Goal: Task Accomplishment & Management: Use online tool/utility

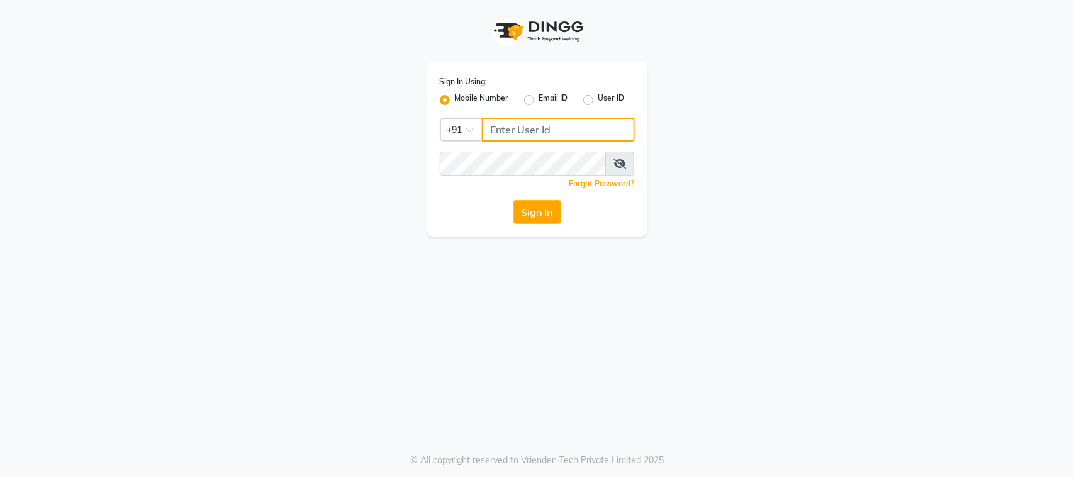
click at [508, 124] on input "Username" at bounding box center [558, 130] width 153 height 24
type input "9988992029"
click at [513, 200] on button "Sign In" at bounding box center [537, 212] width 48 height 24
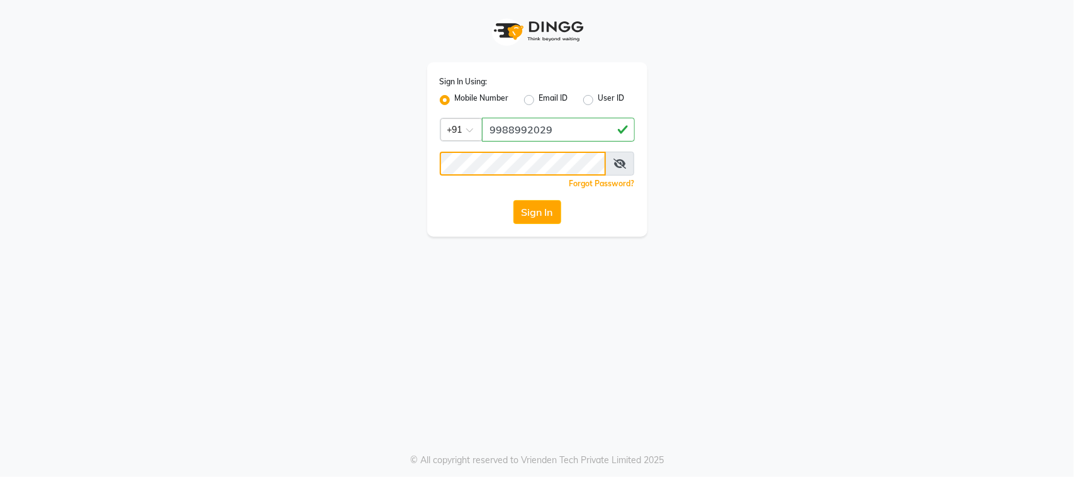
click at [513, 200] on button "Sign In" at bounding box center [537, 212] width 48 height 24
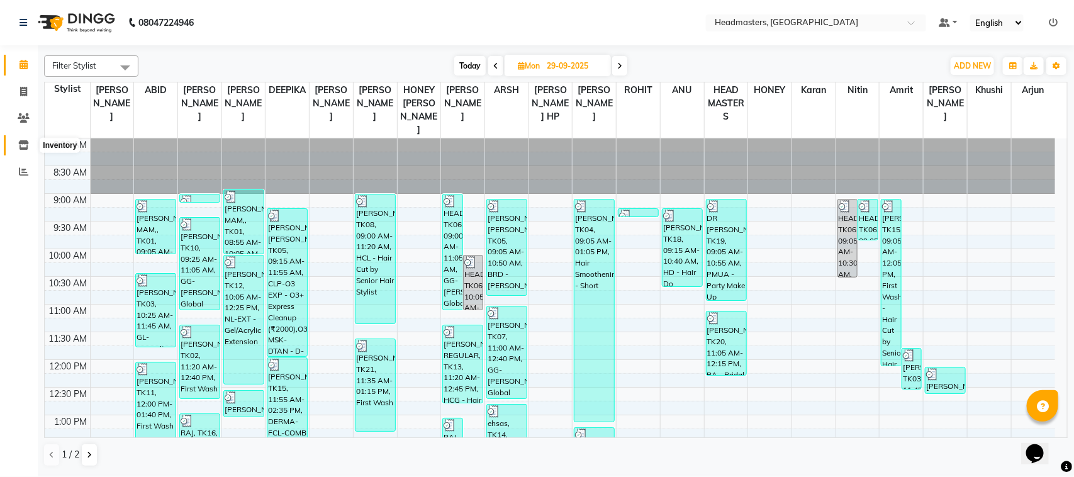
click at [25, 147] on icon at bounding box center [23, 144] width 11 height 9
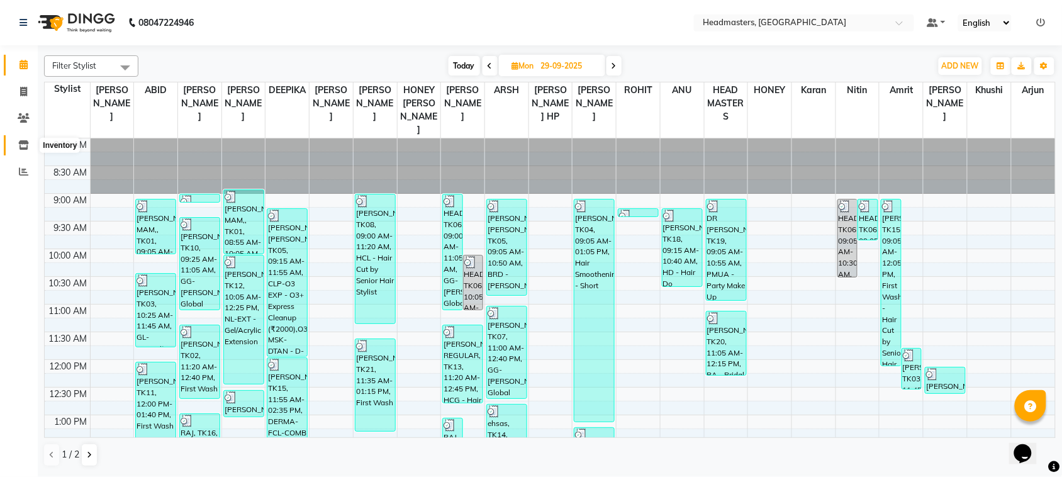
select select
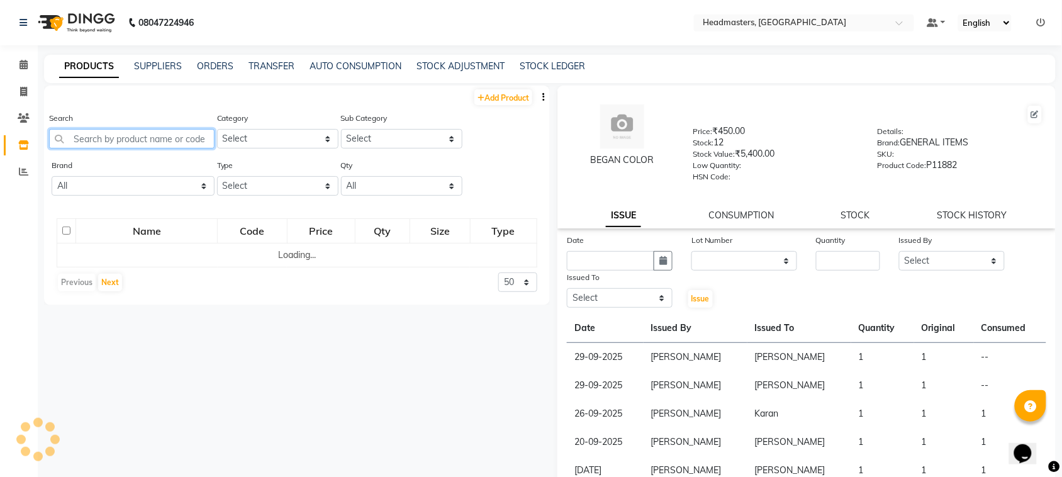
click at [121, 133] on input "text" at bounding box center [131, 139] width 165 height 20
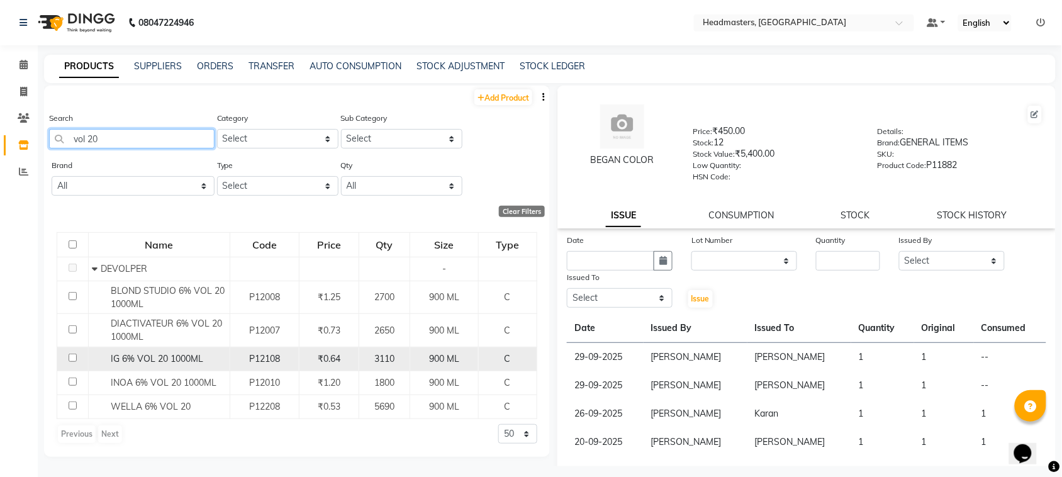
type input "vol 20"
click at [74, 361] on input "checkbox" at bounding box center [73, 358] width 8 height 8
checkbox input "true"
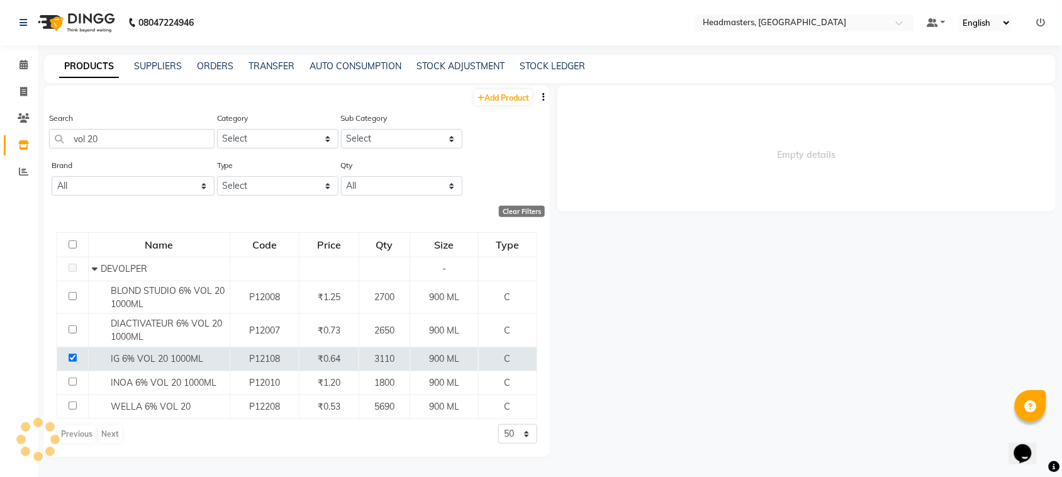
select select
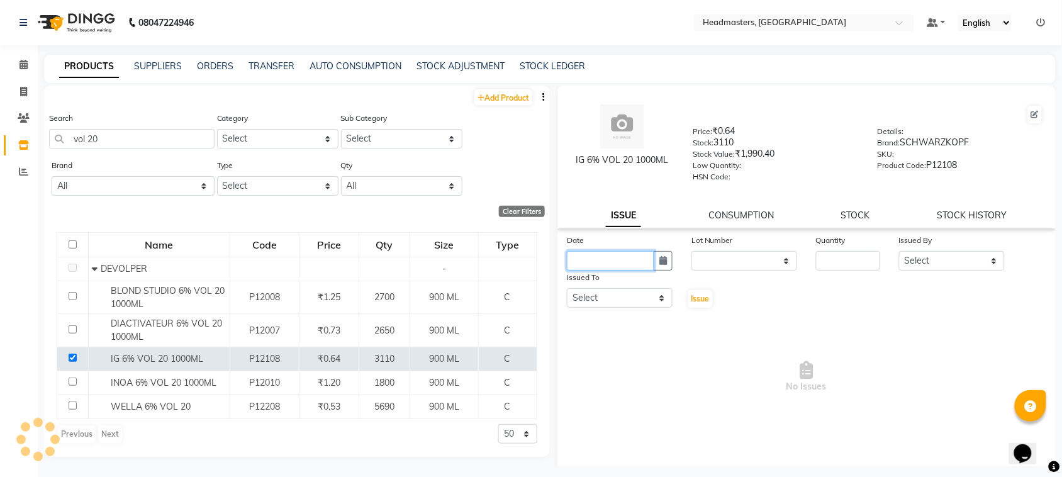
click at [627, 266] on input "text" at bounding box center [610, 261] width 87 height 20
select select "10"
select select "2025"
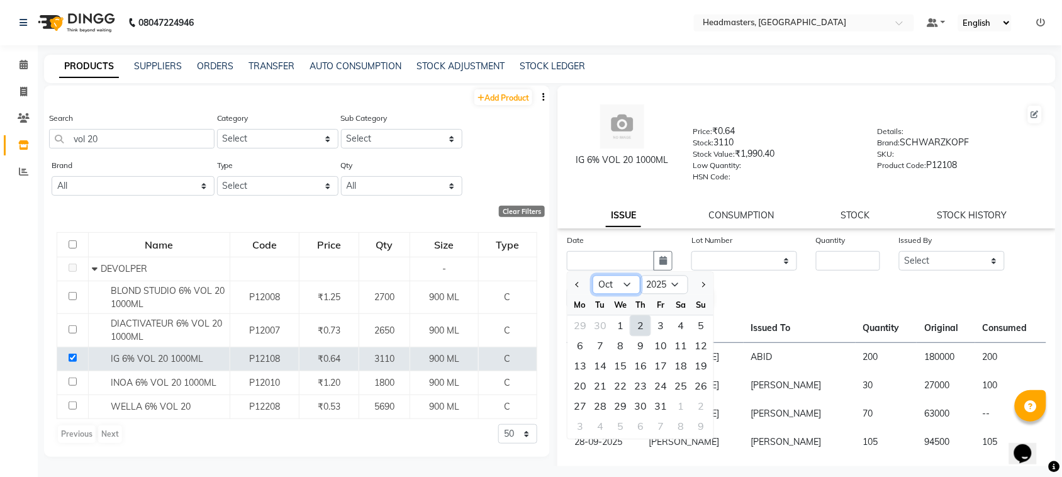
click at [617, 284] on select "Jan Feb Mar Apr May Jun [DATE] Aug Sep Oct Nov Dec" at bounding box center [617, 285] width 48 height 19
select select "9"
click at [593, 276] on select "Jan Feb Mar Apr May Jun [DATE] Aug Sep Oct Nov Dec" at bounding box center [617, 285] width 48 height 19
click at [816, 259] on input "number" at bounding box center [848, 261] width 64 height 20
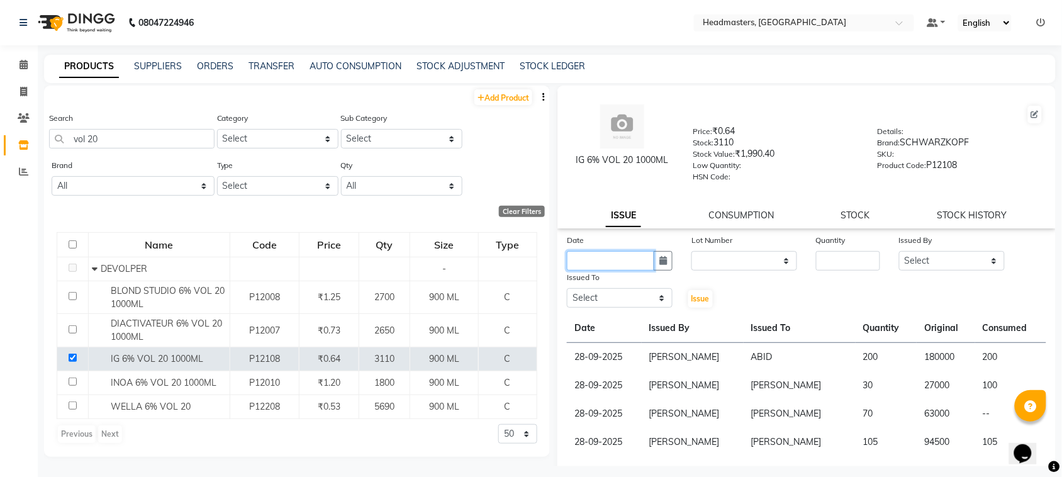
click at [617, 262] on input "text" at bounding box center [610, 261] width 87 height 20
select select "10"
select select "2025"
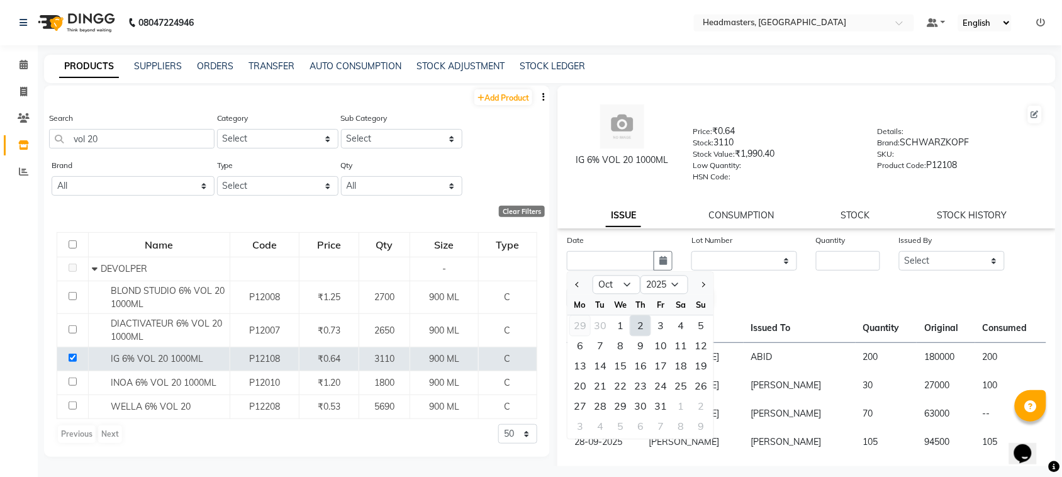
click at [585, 321] on div "29" at bounding box center [580, 326] width 20 height 20
type input "29-09-2025"
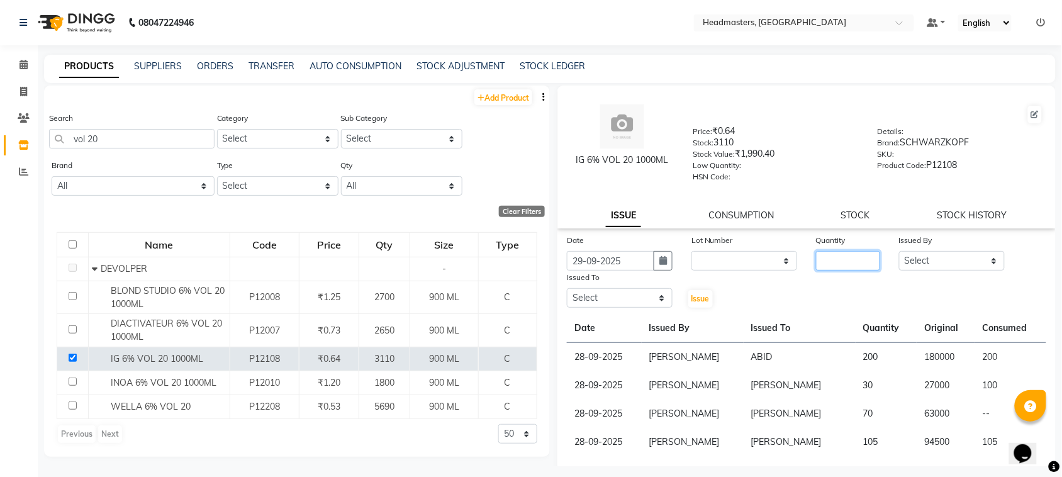
click at [829, 254] on input "number" at bounding box center [848, 261] width 64 height 20
type input "6"
type input "230"
click at [939, 252] on select "Select ABID Amrit ANU [PERSON_NAME] [PERSON_NAME] HEAD MASTERS HONEY [PERSON_NA…" at bounding box center [952, 261] width 106 height 20
select select "87408"
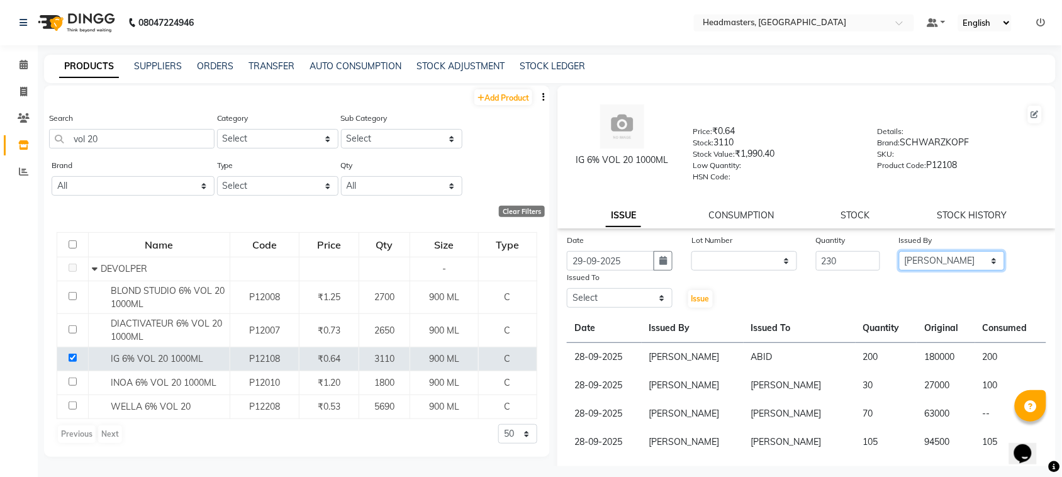
click at [899, 251] on select "Select ABID Amrit ANU [PERSON_NAME] [PERSON_NAME] HEAD MASTERS HONEY [PERSON_NA…" at bounding box center [952, 261] width 106 height 20
click at [602, 303] on select "Select ABID Amrit ANU [PERSON_NAME] [PERSON_NAME] HEAD MASTERS HONEY [PERSON_NA…" at bounding box center [620, 298] width 106 height 20
select select "60608"
click at [567, 288] on select "Select ABID Amrit ANU [PERSON_NAME] [PERSON_NAME] HEAD MASTERS HONEY [PERSON_NA…" at bounding box center [620, 298] width 106 height 20
click at [699, 304] on button "Issue" at bounding box center [700, 299] width 25 height 18
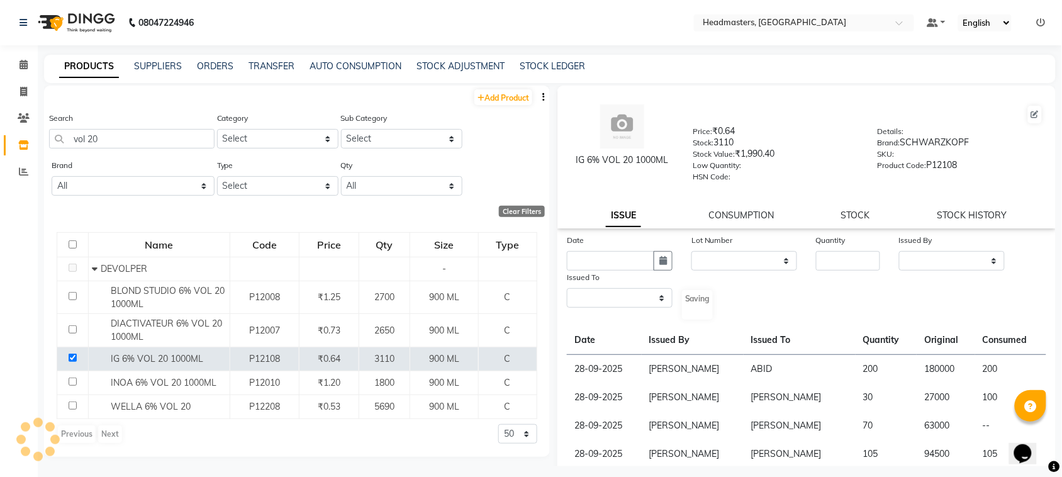
select select
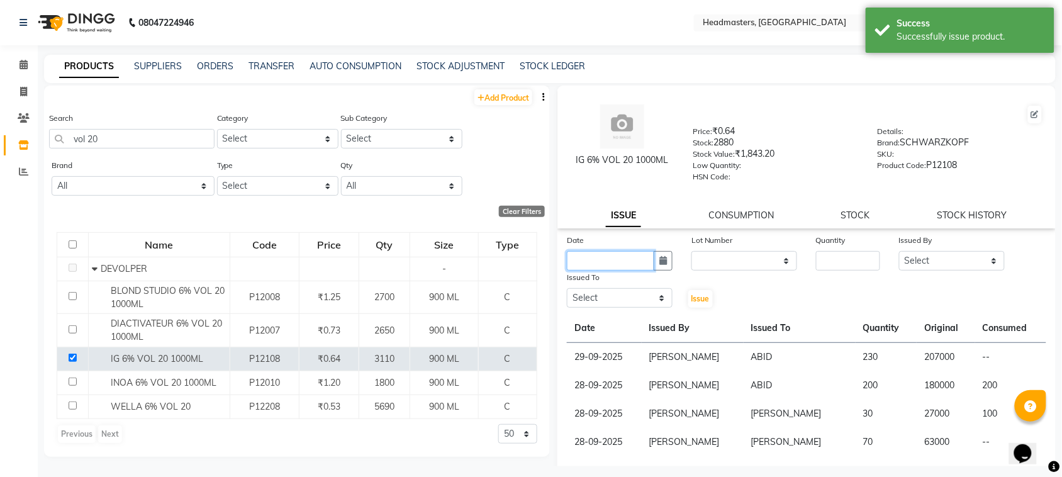
click at [596, 256] on input "text" at bounding box center [610, 261] width 87 height 20
select select "10"
select select "2025"
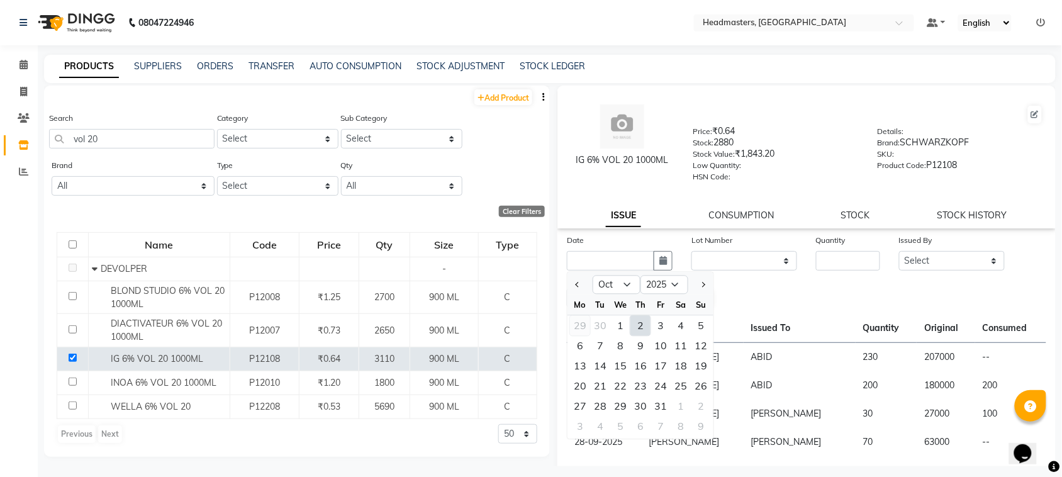
click at [586, 324] on div "29" at bounding box center [580, 326] width 20 height 20
type input "29-09-2025"
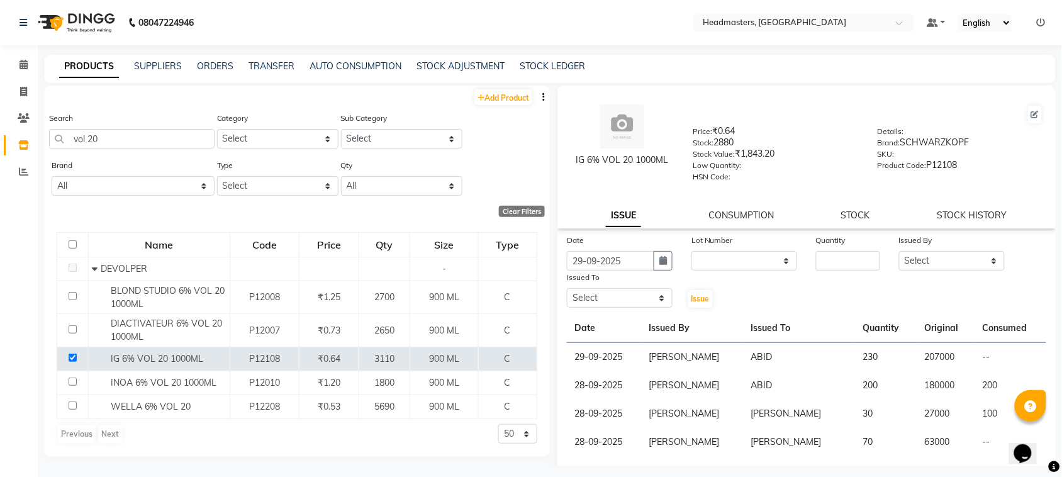
click at [837, 244] on div "Quantity" at bounding box center [848, 242] width 64 height 18
click at [838, 251] on input "number" at bounding box center [848, 261] width 64 height 20
type input "25"
click at [920, 262] on select "Select ABID Amrit ANU [PERSON_NAME] [PERSON_NAME] HEAD MASTERS HONEY [PERSON_NA…" at bounding box center [952, 261] width 106 height 20
select select "87408"
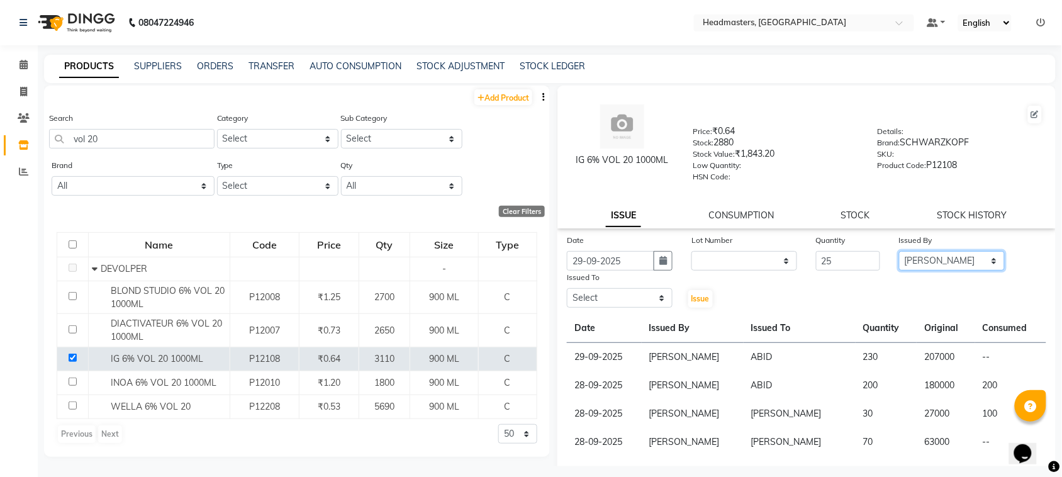
click at [899, 251] on select "Select ABID Amrit ANU [PERSON_NAME] [PERSON_NAME] HEAD MASTERS HONEY [PERSON_NA…" at bounding box center [952, 261] width 106 height 20
click at [607, 291] on select "Select ABID Amrit ANU [PERSON_NAME] [PERSON_NAME] HEAD MASTERS HONEY [PERSON_NA…" at bounding box center [620, 298] width 106 height 20
select select "60639"
click at [567, 288] on select "Select ABID Amrit ANU [PERSON_NAME] [PERSON_NAME] HEAD MASTERS HONEY [PERSON_NA…" at bounding box center [620, 298] width 106 height 20
click at [699, 290] on button "Issue" at bounding box center [700, 299] width 25 height 18
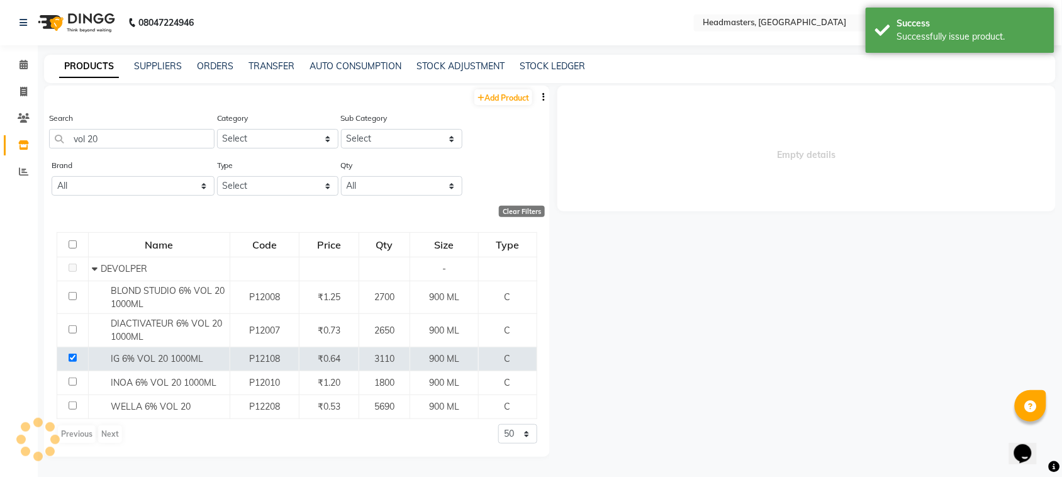
select select
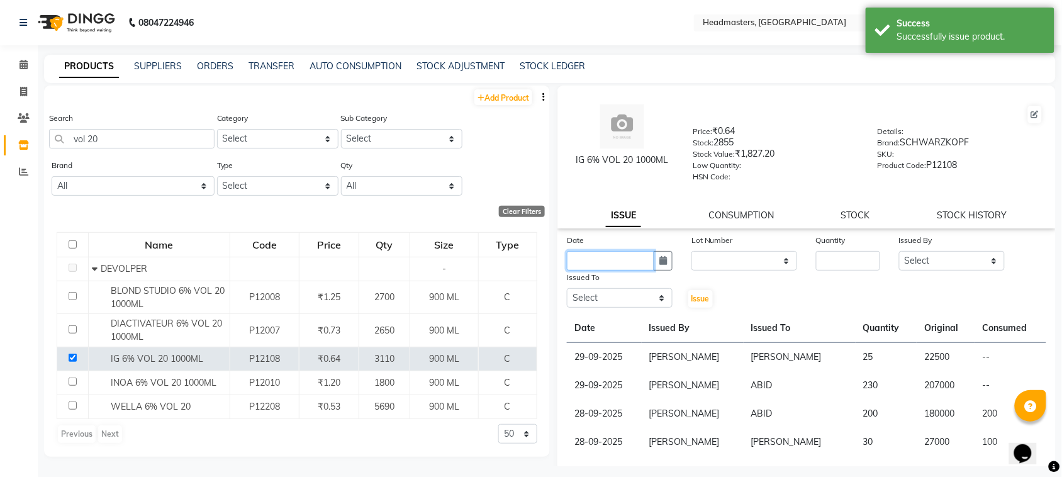
click at [626, 255] on input "text" at bounding box center [610, 261] width 87 height 20
select select "10"
select select "2025"
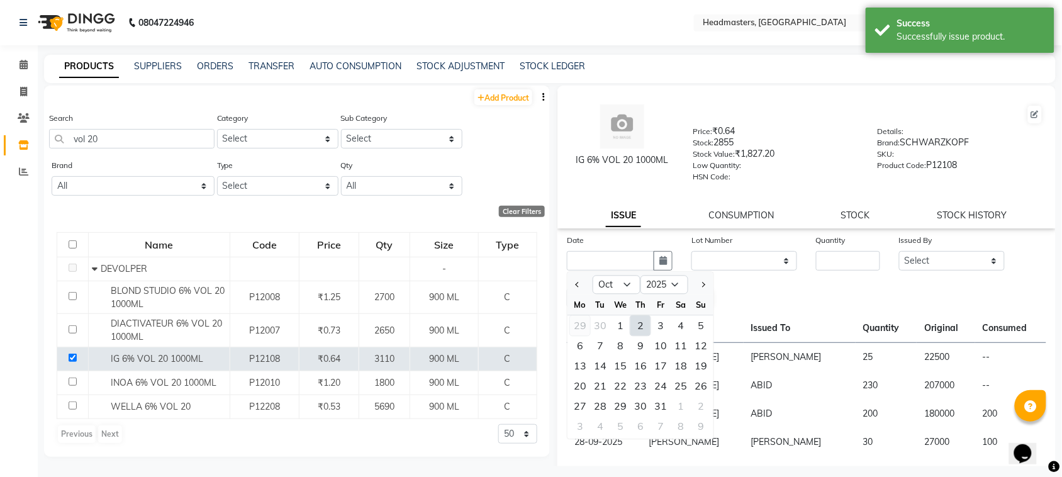
click at [581, 316] on div "29" at bounding box center [580, 326] width 20 height 20
type input "29-09-2025"
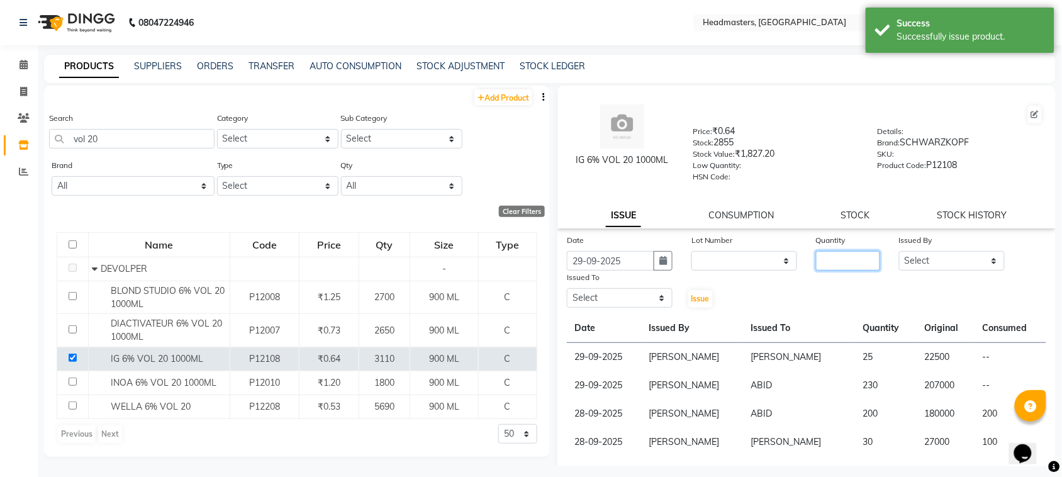
click at [826, 259] on input "number" at bounding box center [848, 261] width 64 height 20
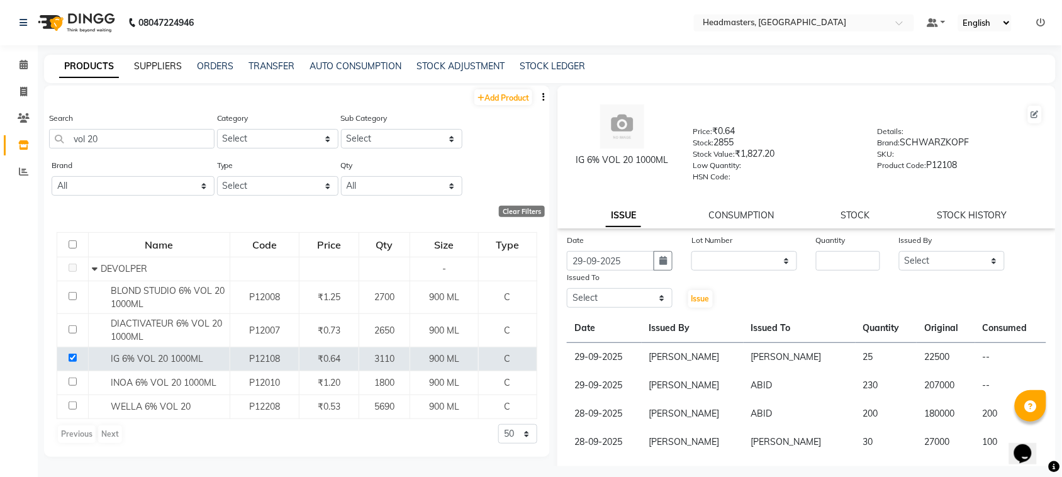
click at [175, 70] on link "SUPPLIERS" at bounding box center [158, 65] width 48 height 11
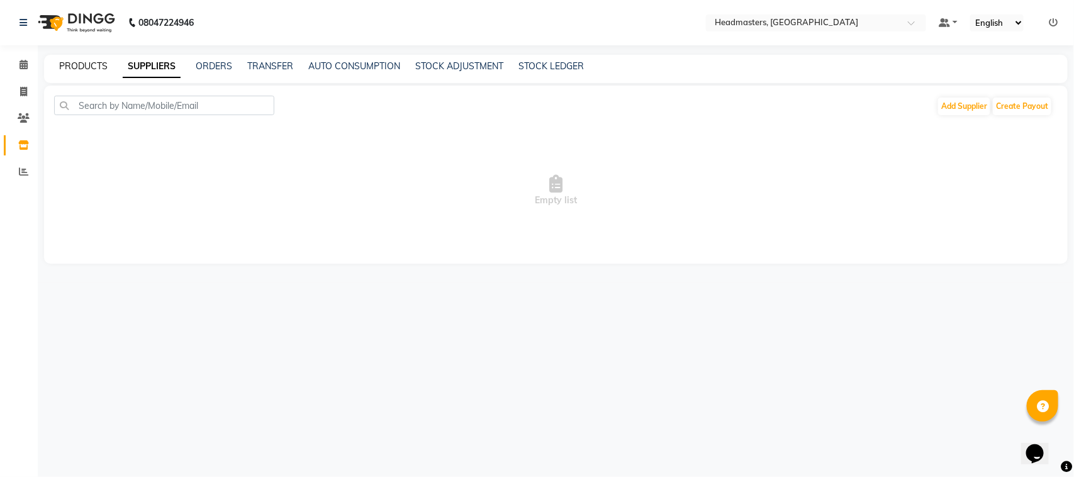
click at [99, 70] on link "PRODUCTS" at bounding box center [83, 65] width 48 height 11
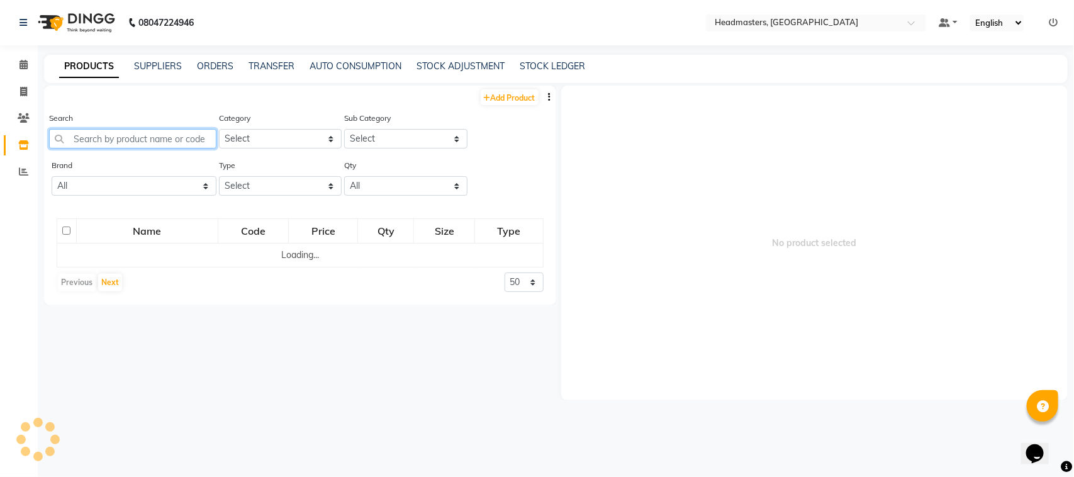
click at [130, 146] on input "text" at bounding box center [132, 139] width 167 height 20
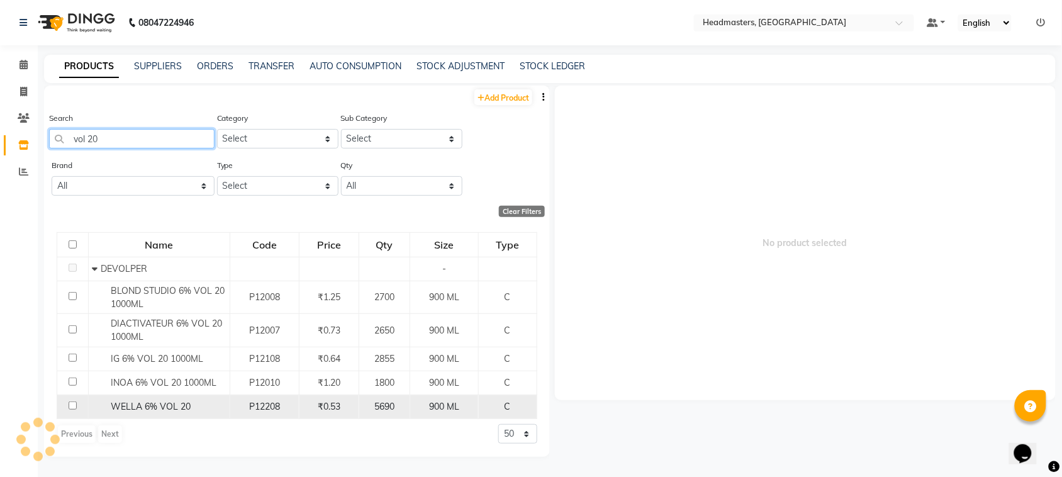
type input "vol 20"
click at [74, 406] on input "checkbox" at bounding box center [73, 405] width 8 height 8
checkbox input "true"
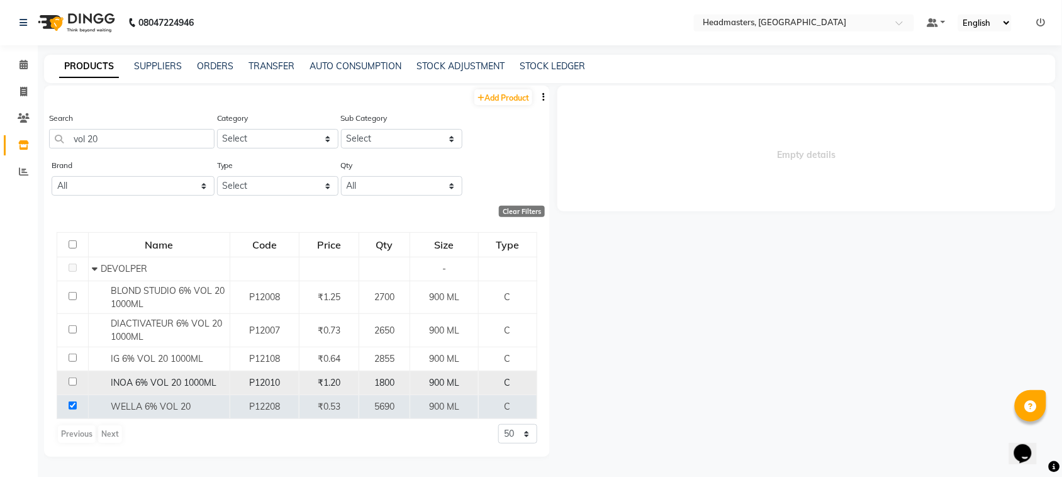
select select
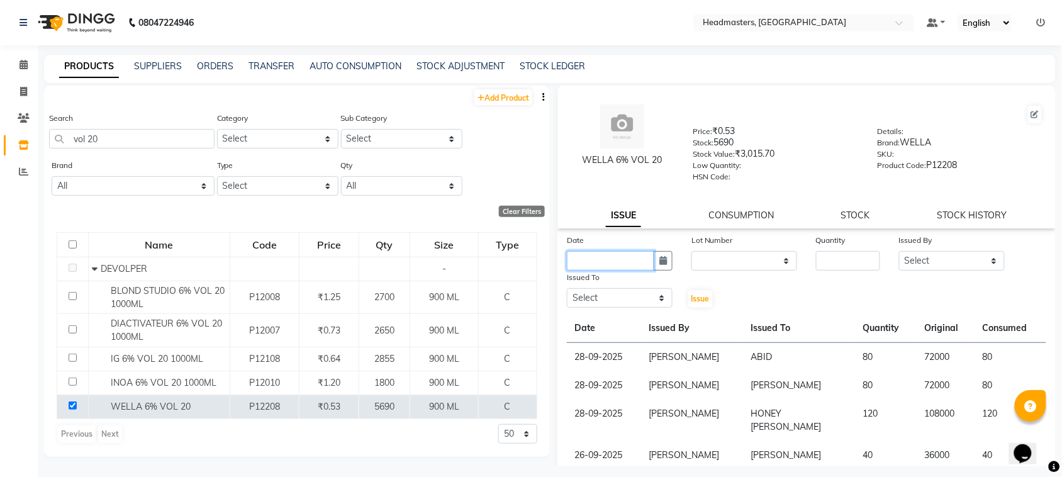
click at [590, 257] on input "text" at bounding box center [610, 261] width 87 height 20
select select "10"
select select "2025"
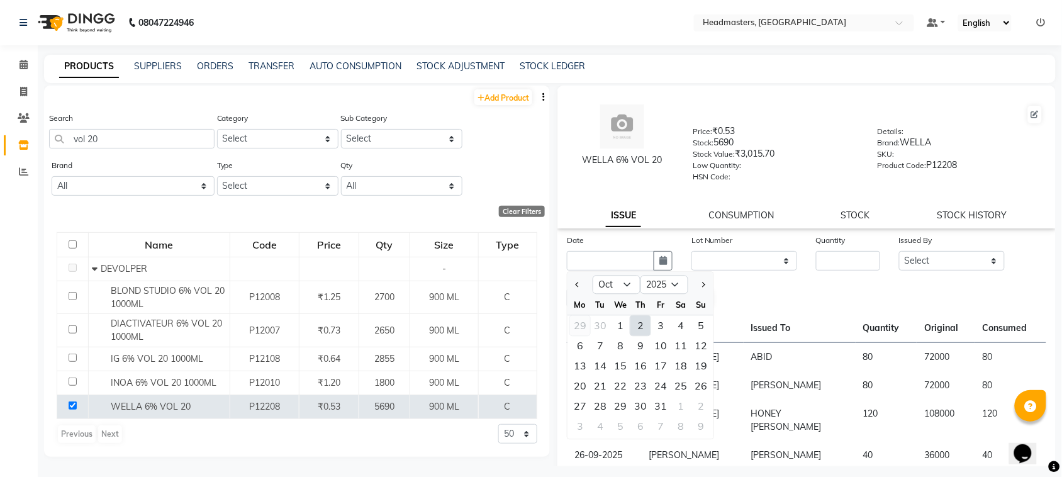
click at [580, 323] on div "29" at bounding box center [580, 326] width 20 height 20
type input "29-09-2025"
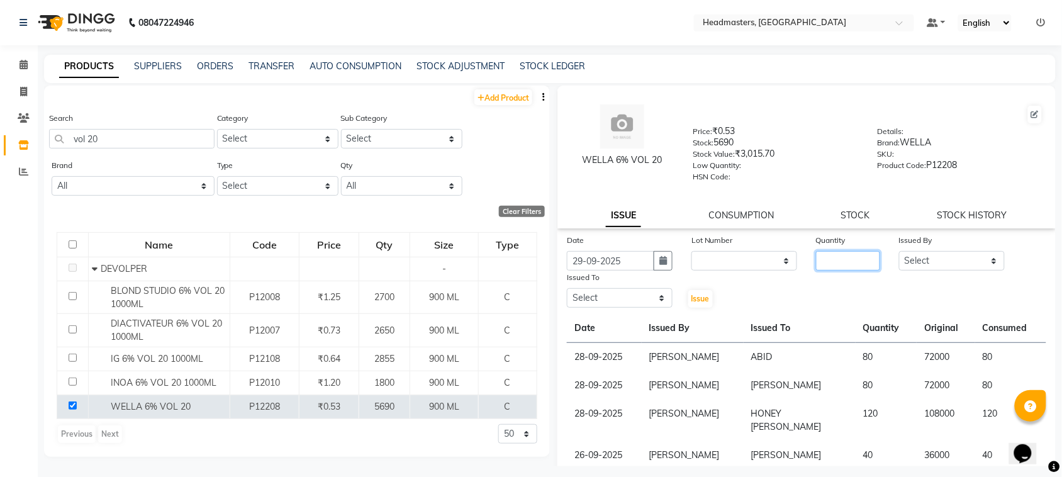
click at [850, 253] on input "number" at bounding box center [848, 261] width 64 height 20
type input "60"
click at [932, 261] on select "Select ABID Amrit ANU [PERSON_NAME] [PERSON_NAME] HEAD MASTERS HONEY [PERSON_NA…" at bounding box center [952, 261] width 106 height 20
select select "87408"
click at [899, 251] on select "Select ABID Amrit ANU [PERSON_NAME] [PERSON_NAME] HEAD MASTERS HONEY [PERSON_NA…" at bounding box center [952, 261] width 106 height 20
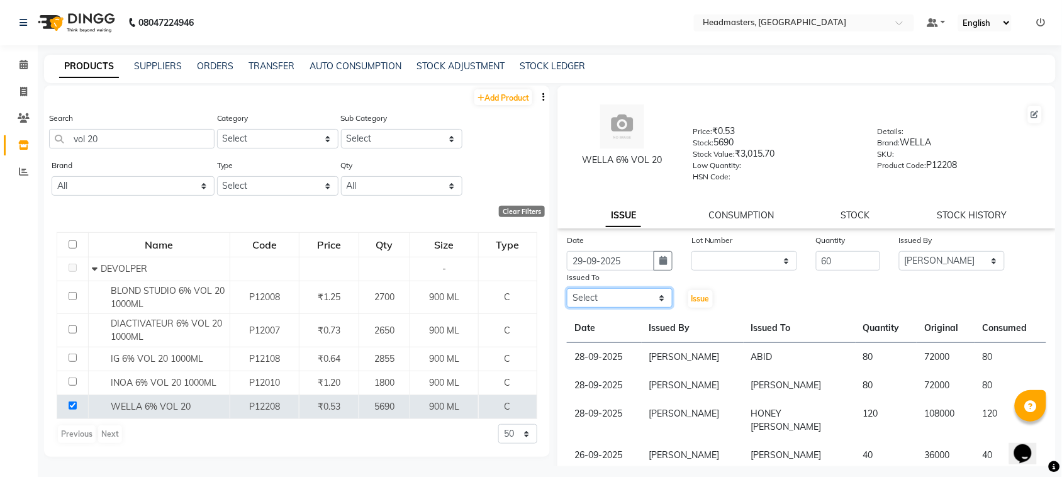
click at [612, 293] on select "Select ABID Amrit ANU [PERSON_NAME] [PERSON_NAME] HEAD MASTERS HONEY [PERSON_NA…" at bounding box center [620, 298] width 106 height 20
select select "60608"
click at [567, 288] on select "Select ABID Amrit ANU [PERSON_NAME] [PERSON_NAME] HEAD MASTERS HONEY [PERSON_NA…" at bounding box center [620, 298] width 106 height 20
click at [702, 290] on button "Issue" at bounding box center [700, 299] width 25 height 18
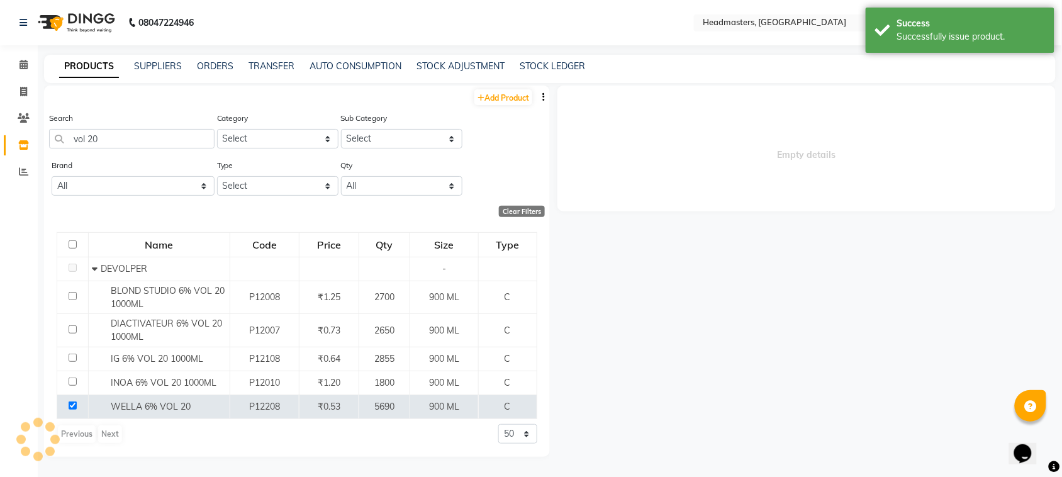
select select
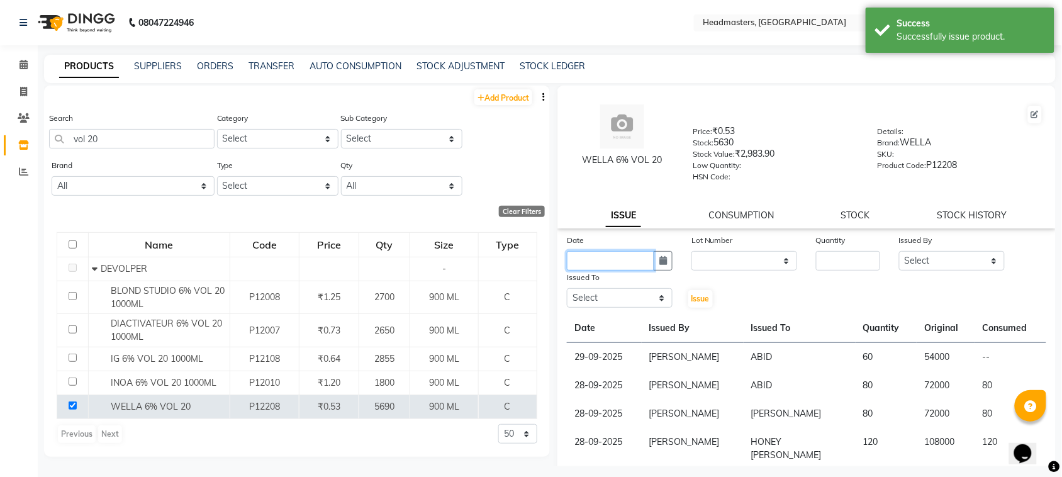
click at [601, 259] on input "text" at bounding box center [610, 261] width 87 height 20
select select "10"
select select "2025"
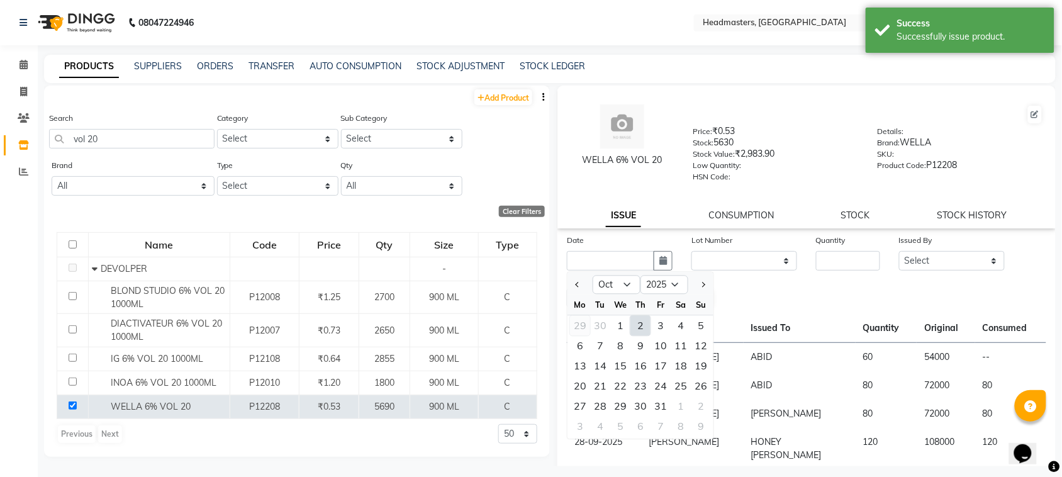
click at [579, 324] on div "29" at bounding box center [580, 326] width 20 height 20
type input "29-09-2025"
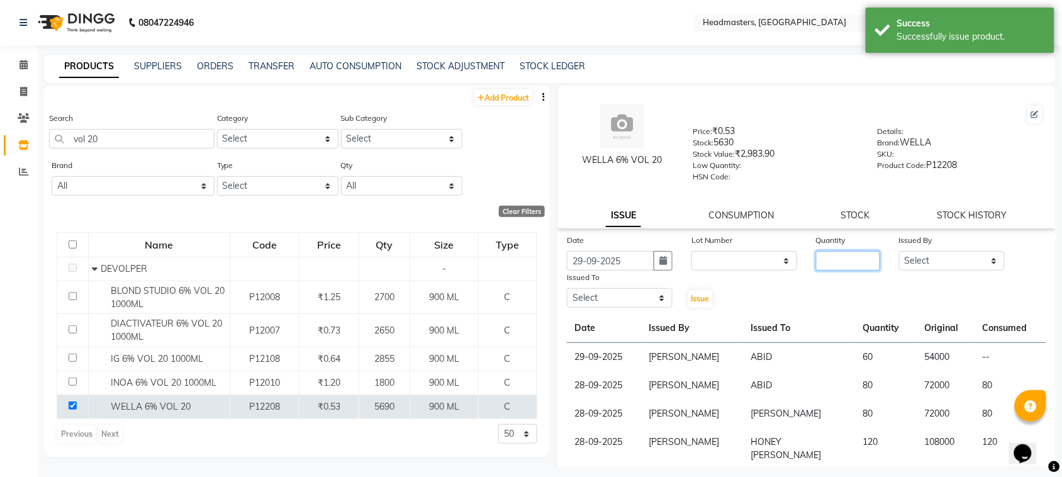
click at [836, 255] on input "number" at bounding box center [848, 261] width 64 height 20
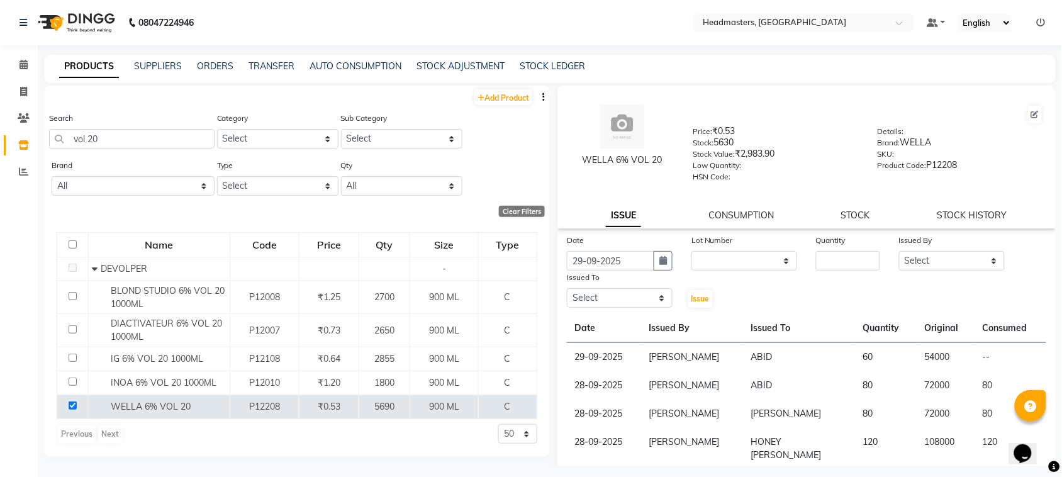
click at [159, 60] on div "SUPPLIERS" at bounding box center [158, 66] width 48 height 13
click at [159, 63] on link "SUPPLIERS" at bounding box center [158, 65] width 48 height 11
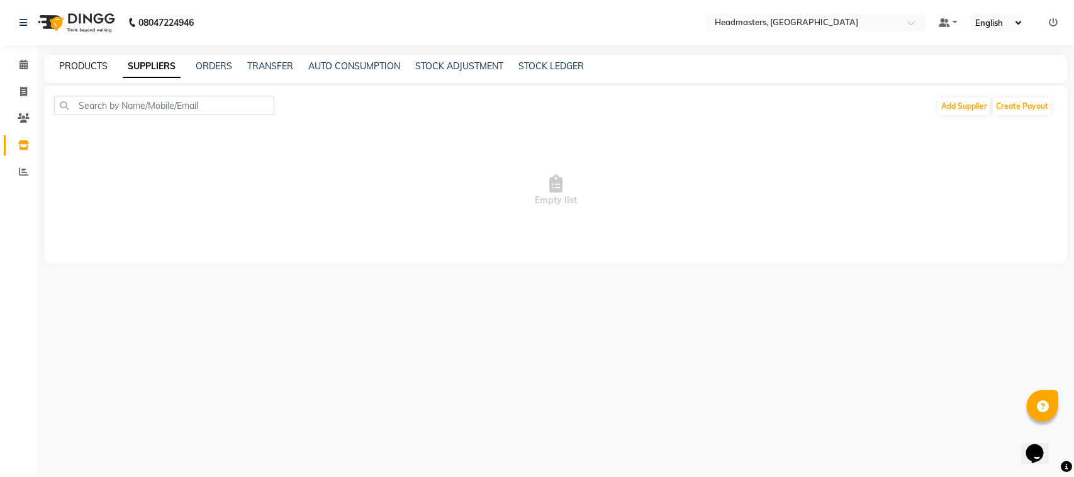
click at [92, 66] on link "PRODUCTS" at bounding box center [83, 65] width 48 height 11
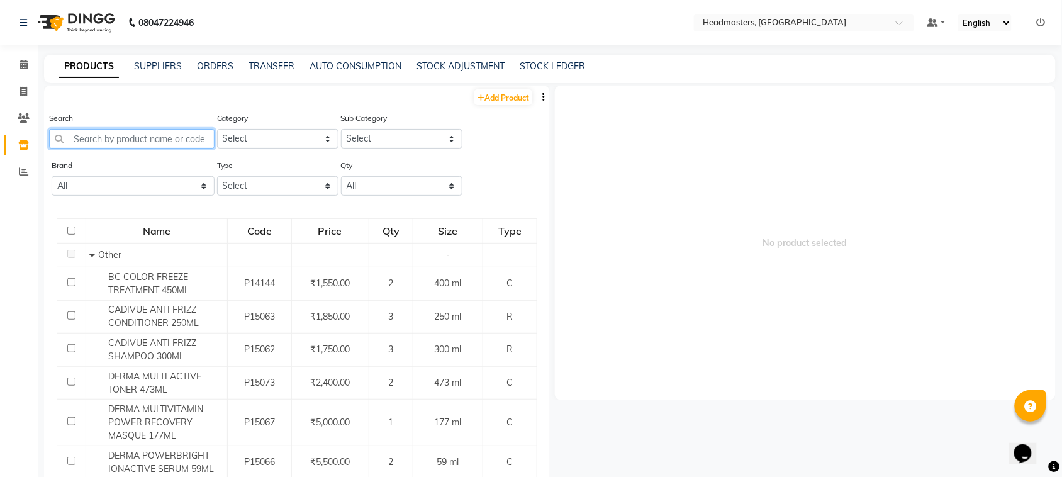
click at [115, 143] on input "text" at bounding box center [131, 139] width 165 height 20
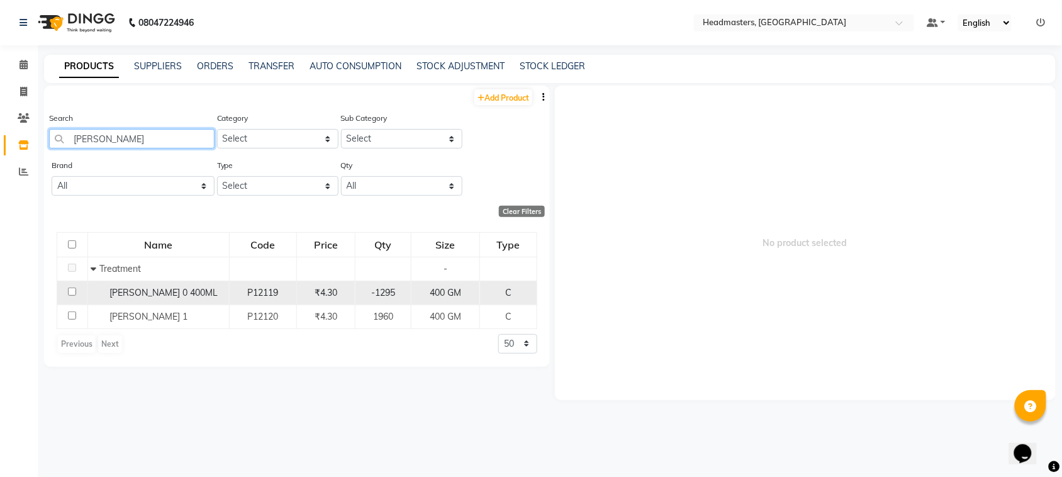
type input "[PERSON_NAME]"
click at [69, 289] on input "checkbox" at bounding box center [72, 292] width 8 height 8
checkbox input "true"
select select
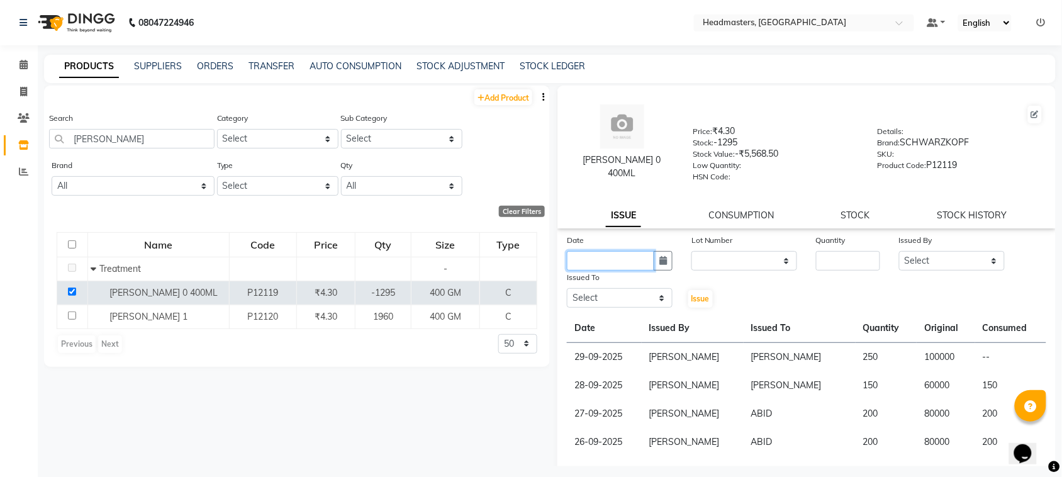
click at [636, 255] on input "text" at bounding box center [610, 261] width 87 height 20
select select "10"
select select "2025"
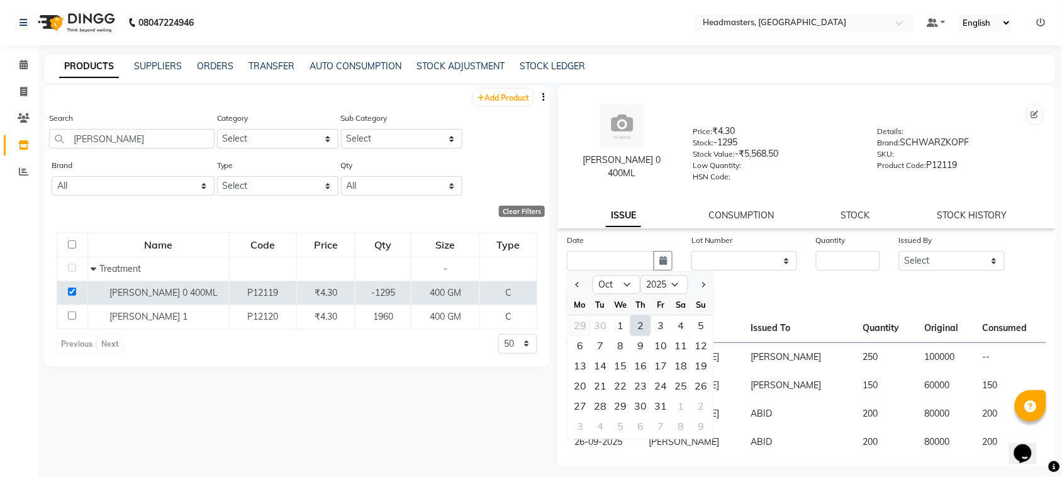
click at [576, 325] on div "29" at bounding box center [580, 326] width 20 height 20
type input "29-09-2025"
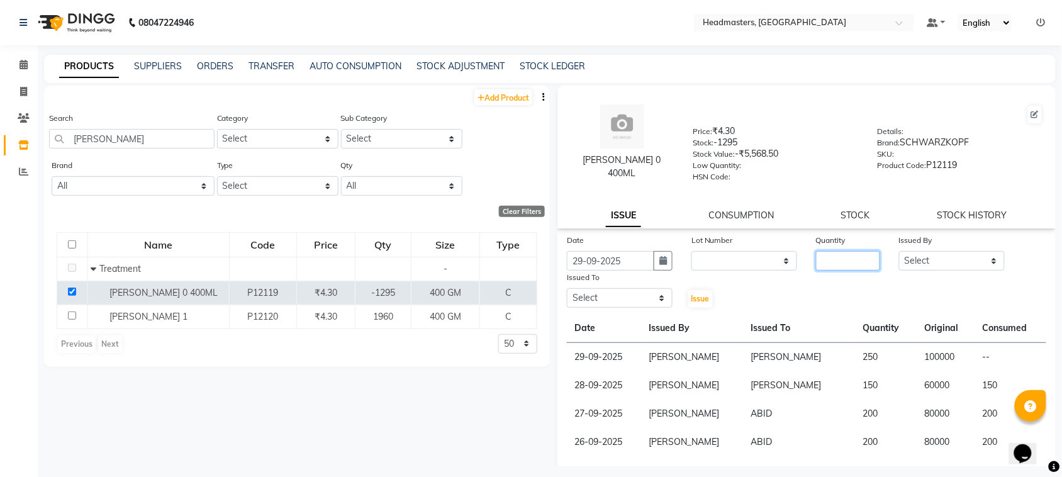
click at [822, 254] on input "number" at bounding box center [848, 261] width 64 height 20
type input "250"
click at [929, 254] on select "Select ABID Amrit ANU [PERSON_NAME] [PERSON_NAME] HEAD MASTERS HONEY [PERSON_NA…" at bounding box center [952, 261] width 106 height 20
select select "87408"
click at [899, 251] on select "Select ABID Amrit ANU [PERSON_NAME] [PERSON_NAME] HEAD MASTERS HONEY [PERSON_NA…" at bounding box center [952, 261] width 106 height 20
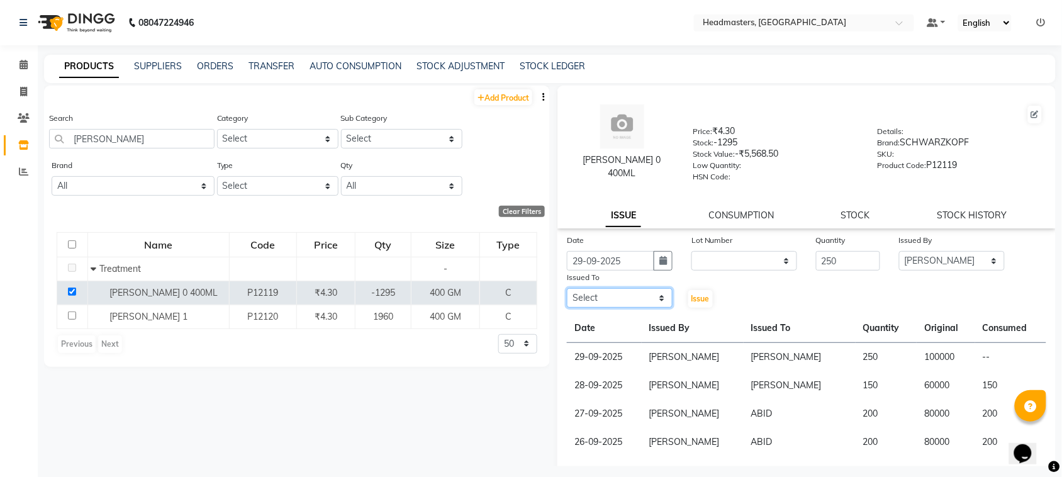
click at [627, 293] on select "Select ABID Amrit ANU [PERSON_NAME] [PERSON_NAME] HEAD MASTERS HONEY [PERSON_NA…" at bounding box center [620, 298] width 106 height 20
select select "60609"
click at [567, 288] on select "Select ABID Amrit ANU [PERSON_NAME] [PERSON_NAME] HEAD MASTERS HONEY [PERSON_NA…" at bounding box center [620, 298] width 106 height 20
click at [697, 301] on button "Issue" at bounding box center [700, 299] width 25 height 18
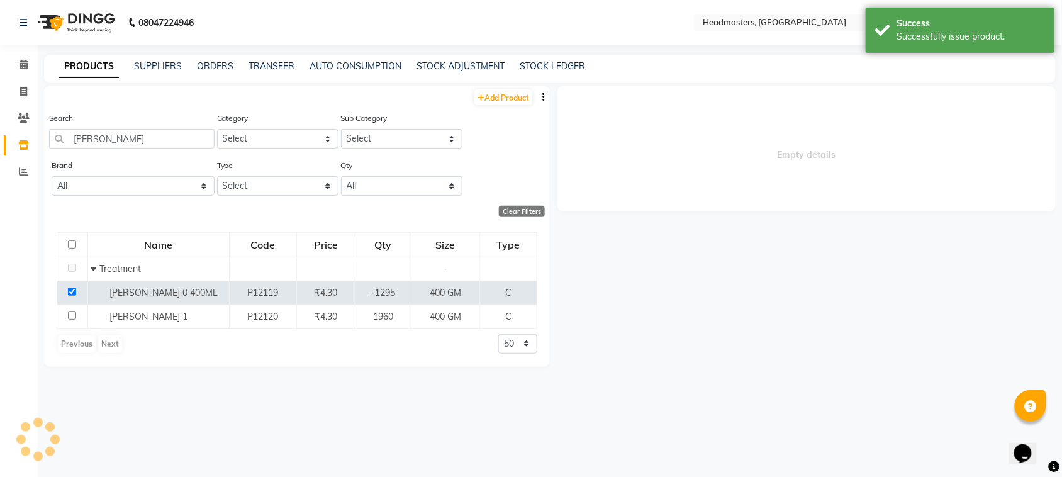
select select
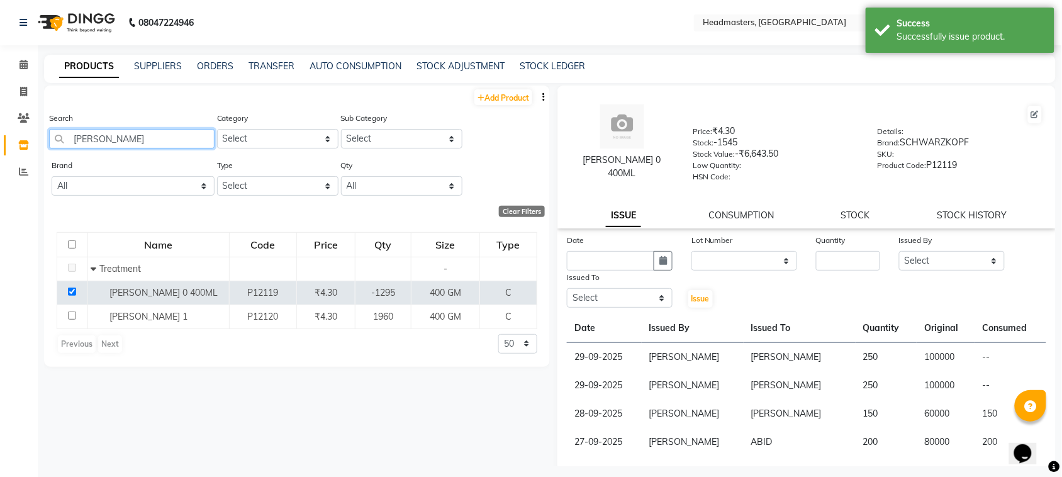
drag, startPoint x: 116, startPoint y: 136, endPoint x: 57, endPoint y: 152, distance: 61.8
click at [57, 152] on div "Search [PERSON_NAME]" at bounding box center [131, 134] width 165 height 47
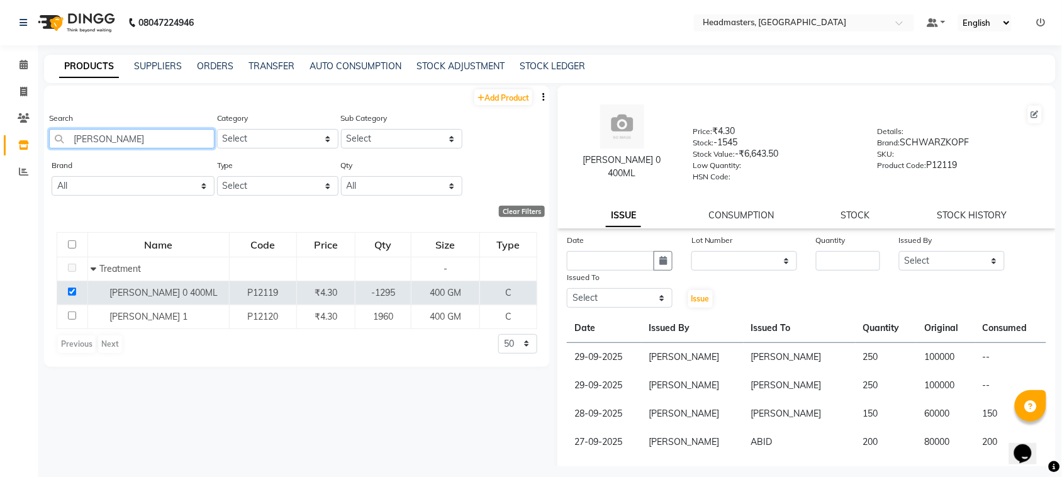
click at [128, 138] on input "[PERSON_NAME]" at bounding box center [131, 139] width 165 height 20
drag, startPoint x: 113, startPoint y: 137, endPoint x: 5, endPoint y: 123, distance: 109.0
click at [5, 123] on app-home "08047224946 Select Location × Headmasters, [GEOGRAPHIC_DATA] Default Panel My P…" at bounding box center [531, 242] width 1062 height 485
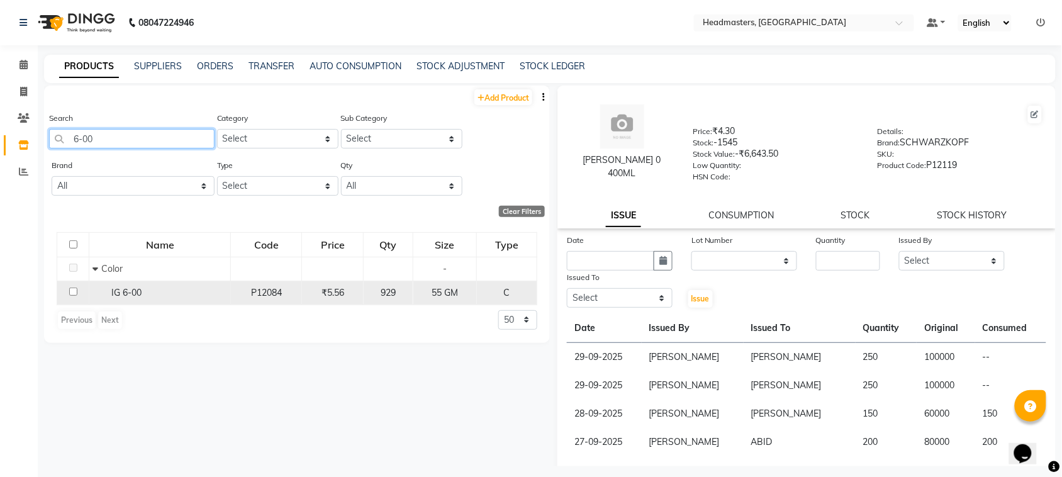
type input "6-00"
click at [111, 286] on div "IG 6-00" at bounding box center [159, 292] width 135 height 13
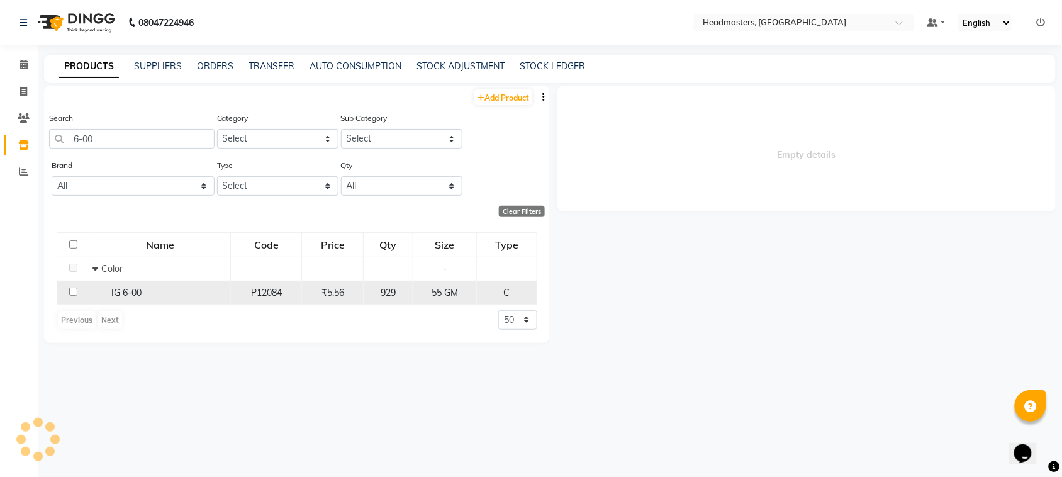
select select
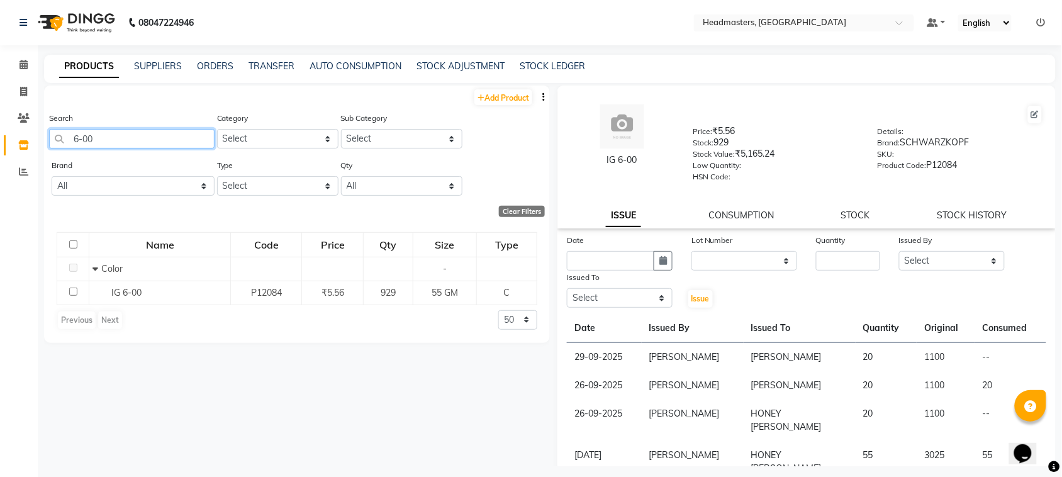
drag, startPoint x: 153, startPoint y: 130, endPoint x: 0, endPoint y: 171, distance: 158.3
click at [0, 171] on app-home "08047224946 Select Location × Headmasters, [GEOGRAPHIC_DATA] Default Panel My P…" at bounding box center [531, 242] width 1062 height 485
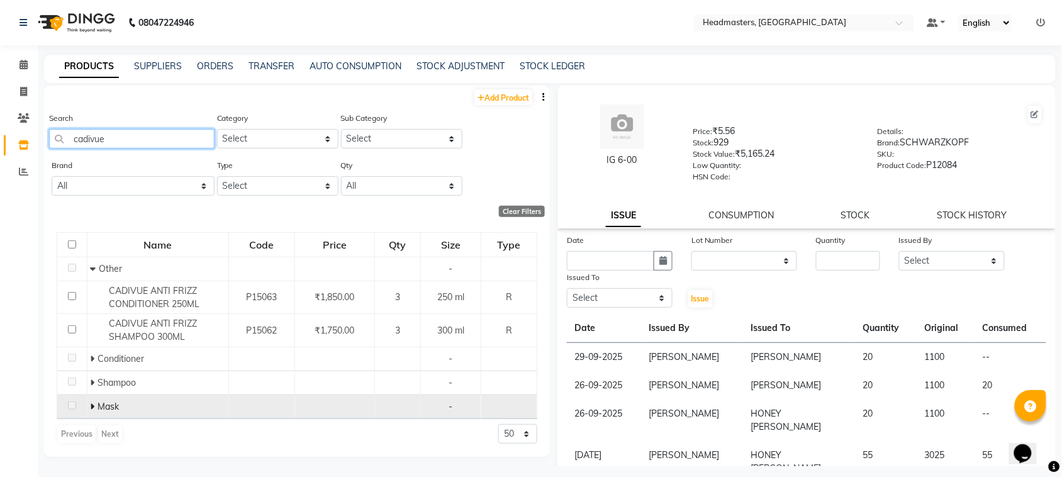
type input "cadivue"
click at [137, 397] on td "Mask" at bounding box center [158, 407] width 142 height 24
click at [110, 406] on span "Mask" at bounding box center [108, 406] width 21 height 11
click at [95, 404] on span at bounding box center [95, 406] width 8 height 11
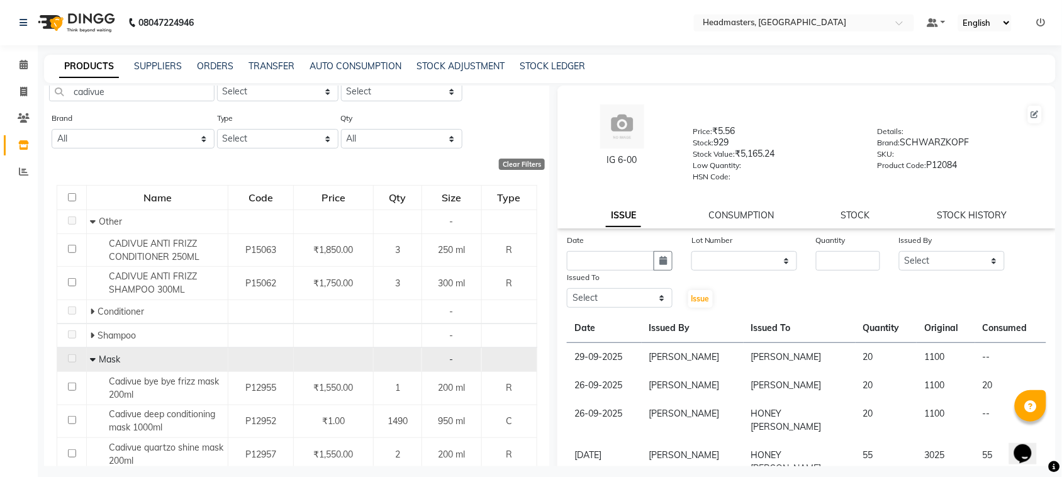
scroll to position [90, 0]
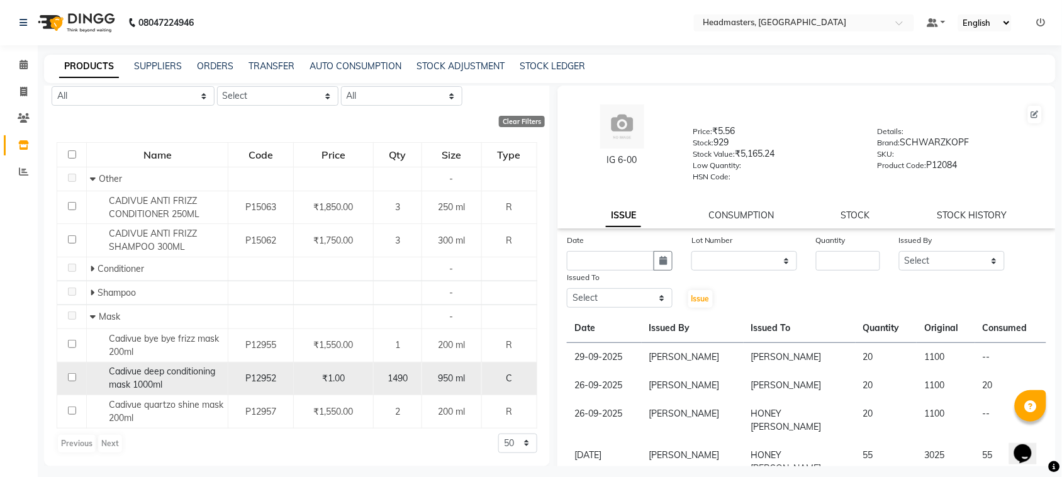
click at [68, 374] on input "checkbox" at bounding box center [72, 377] width 8 height 8
checkbox input "true"
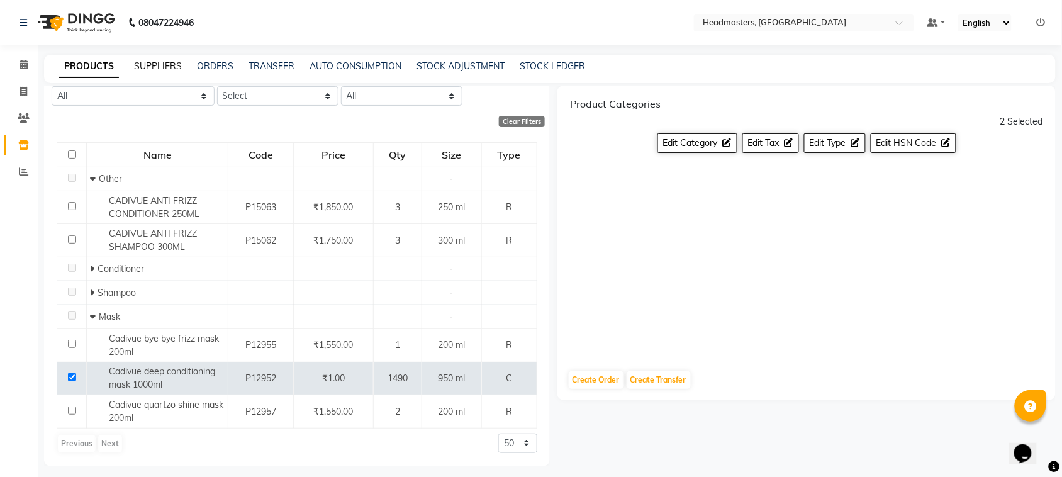
click at [171, 67] on link "SUPPLIERS" at bounding box center [158, 65] width 48 height 11
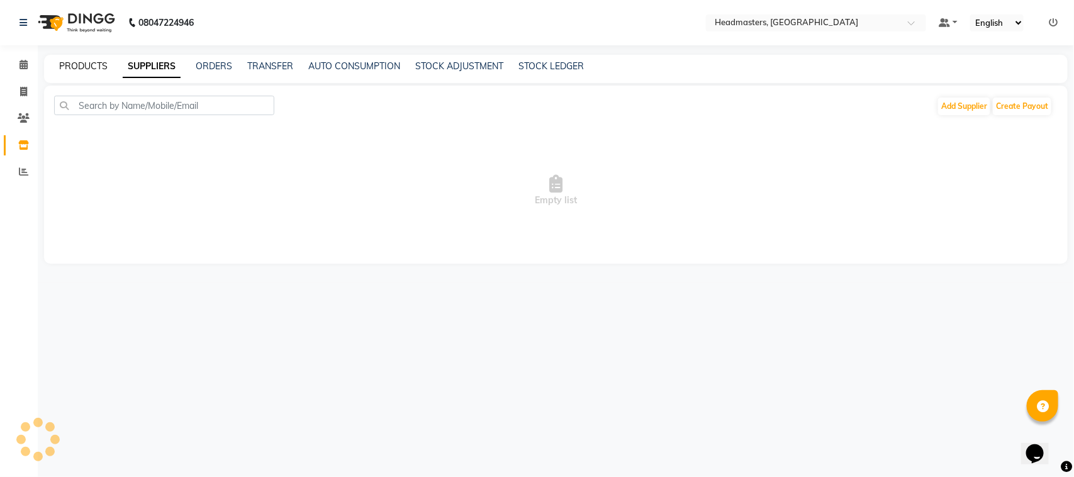
click at [99, 67] on link "PRODUCTS" at bounding box center [83, 65] width 48 height 11
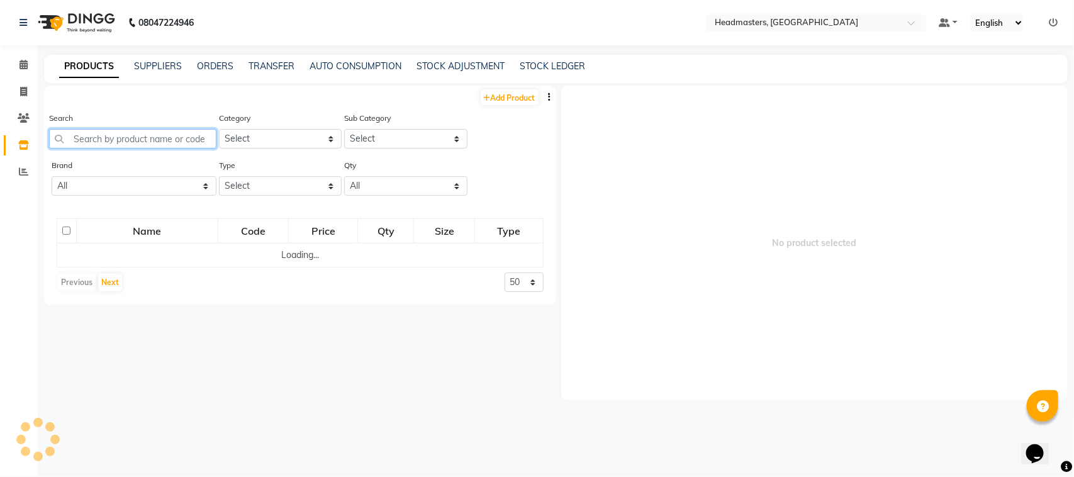
click at [93, 142] on input "text" at bounding box center [132, 139] width 167 height 20
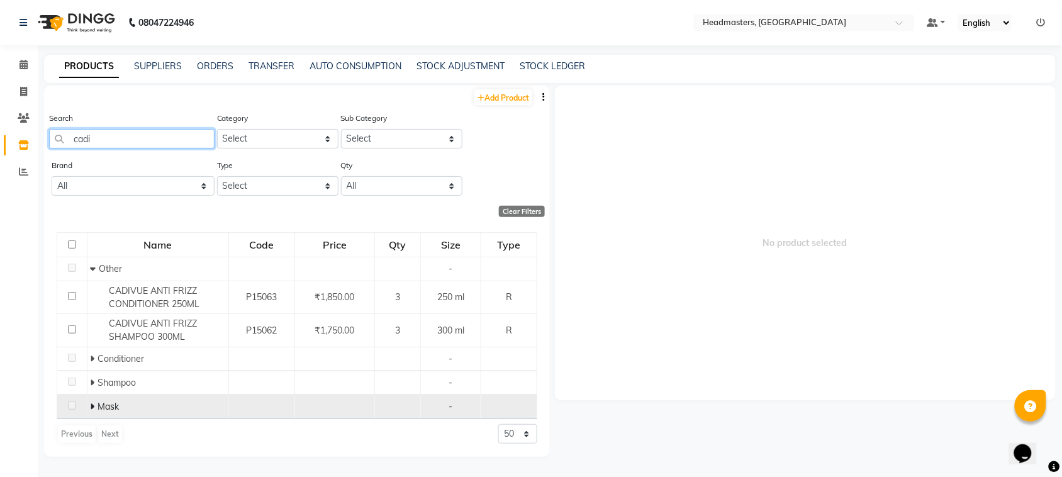
type input "cadi"
click at [103, 409] on span "Mask" at bounding box center [108, 406] width 21 height 11
click at [92, 407] on icon at bounding box center [93, 406] width 4 height 9
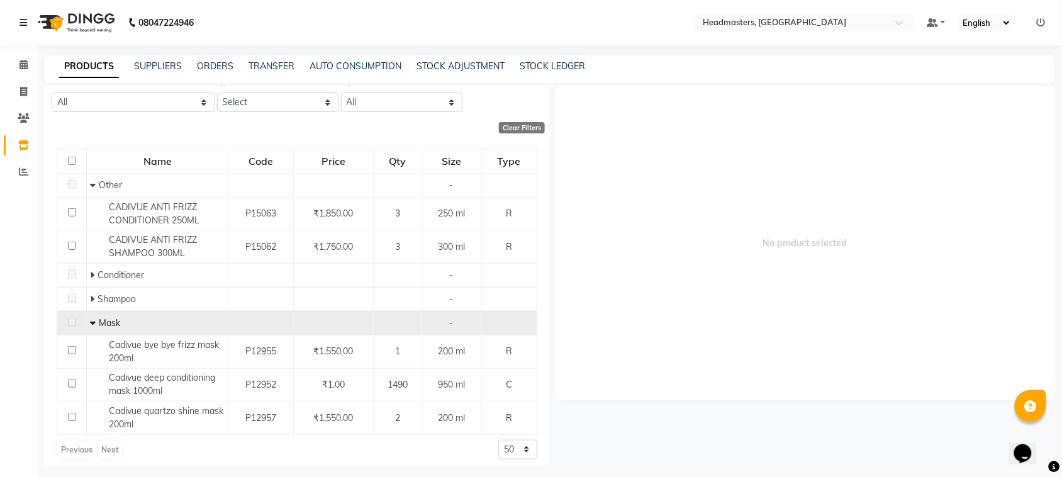
scroll to position [90, 0]
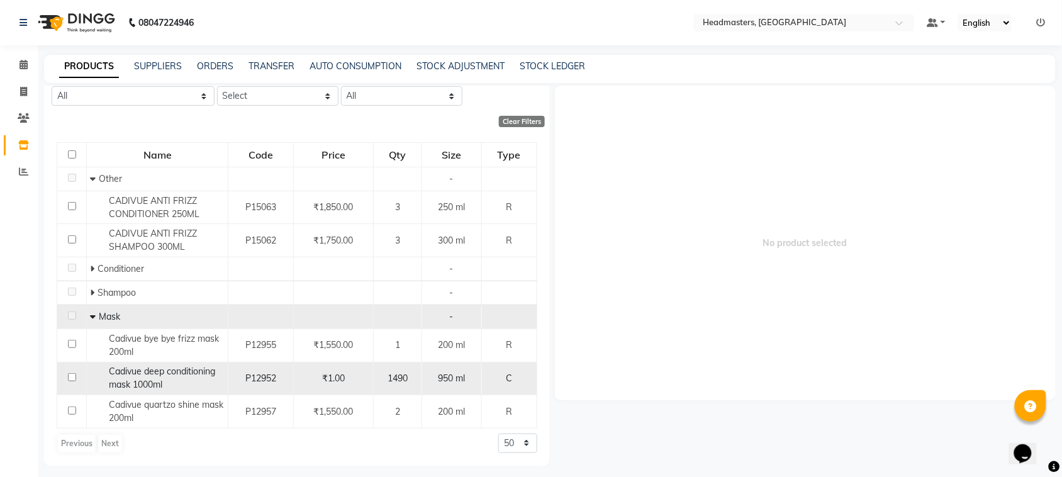
click at [68, 374] on input "checkbox" at bounding box center [72, 377] width 8 height 8
checkbox input "true"
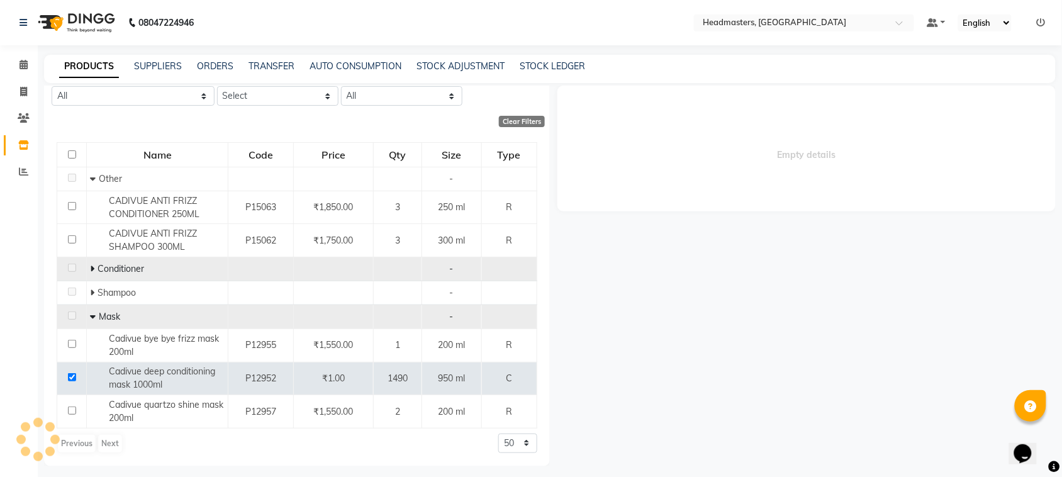
select select
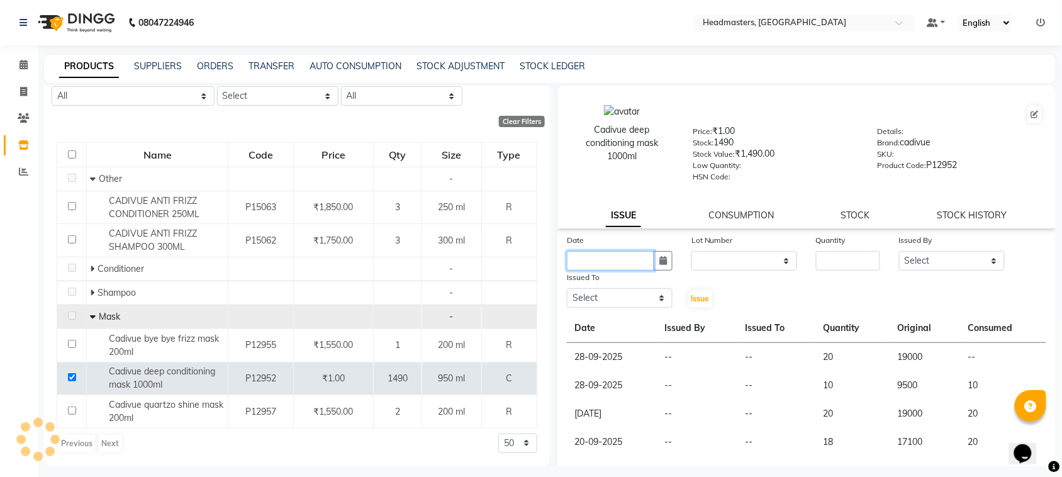
click at [584, 271] on input "text" at bounding box center [610, 261] width 87 height 20
select select "10"
select select "2025"
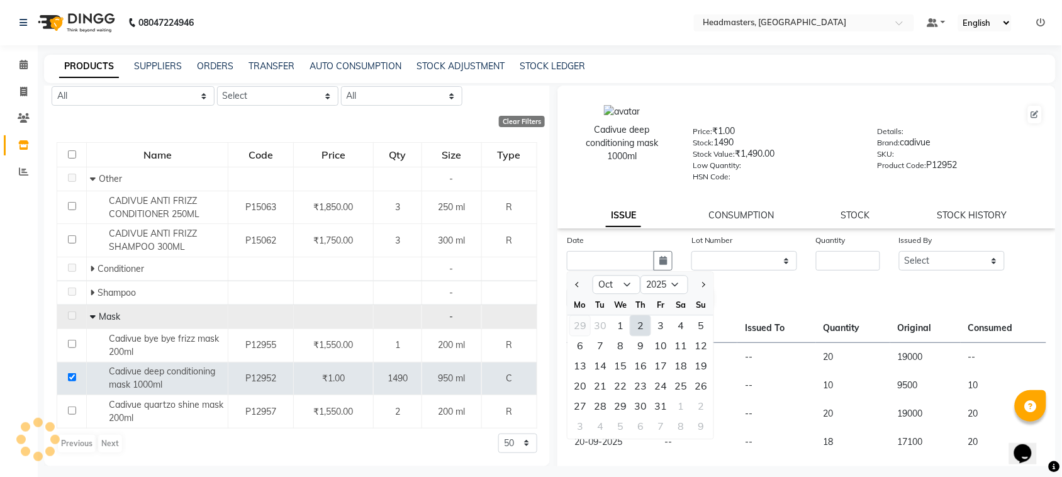
click at [583, 333] on div "29" at bounding box center [580, 326] width 20 height 20
type input "29-09-2025"
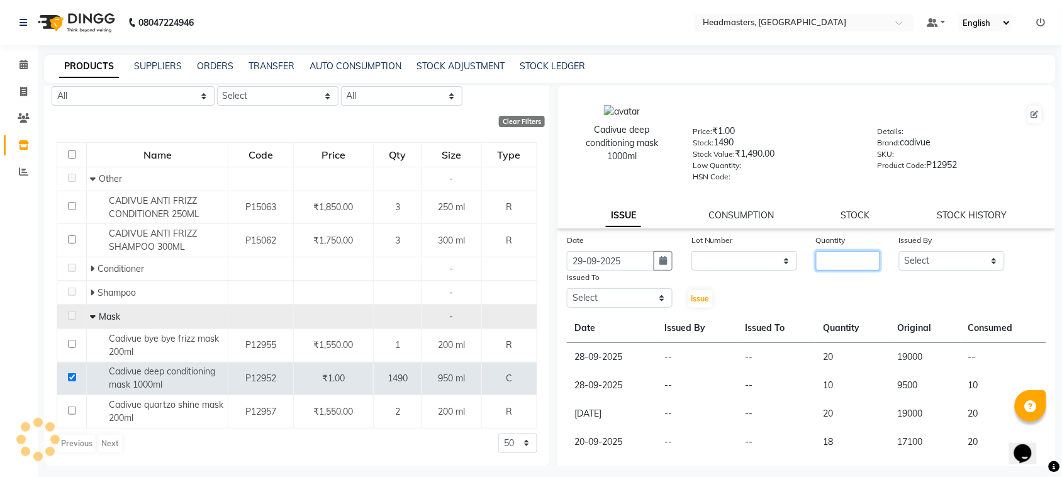
click at [868, 267] on input "number" at bounding box center [848, 261] width 64 height 20
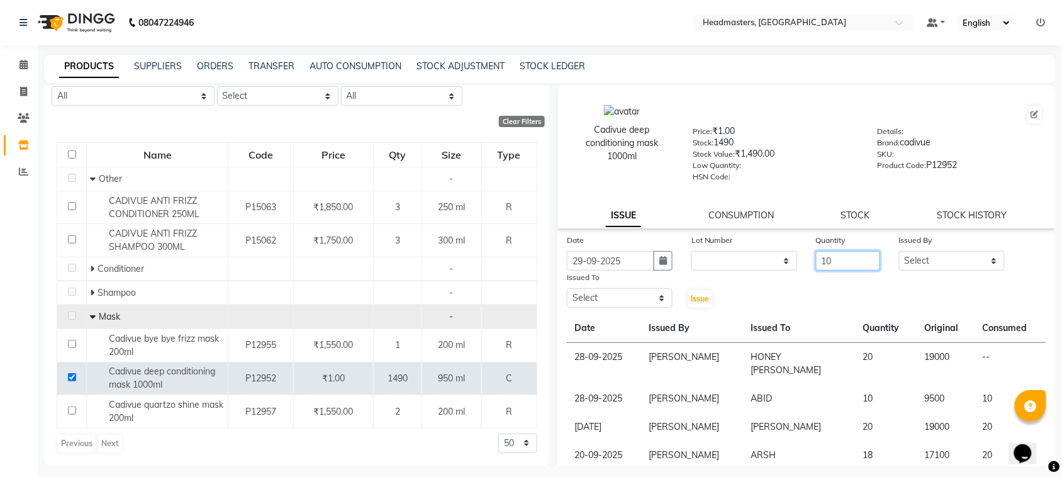
type input "10"
click at [917, 259] on select "Select ABID Amrit ANU [PERSON_NAME] [PERSON_NAME] HEAD MASTERS HONEY [PERSON_NA…" at bounding box center [952, 261] width 106 height 20
select select "87408"
click at [899, 251] on select "Select ABID Amrit ANU [PERSON_NAME] [PERSON_NAME] HEAD MASTERS HONEY [PERSON_NA…" at bounding box center [952, 261] width 106 height 20
click at [633, 291] on select "Select ABID Amrit ANU [PERSON_NAME] [PERSON_NAME] HEAD MASTERS HONEY [PERSON_NA…" at bounding box center [620, 298] width 106 height 20
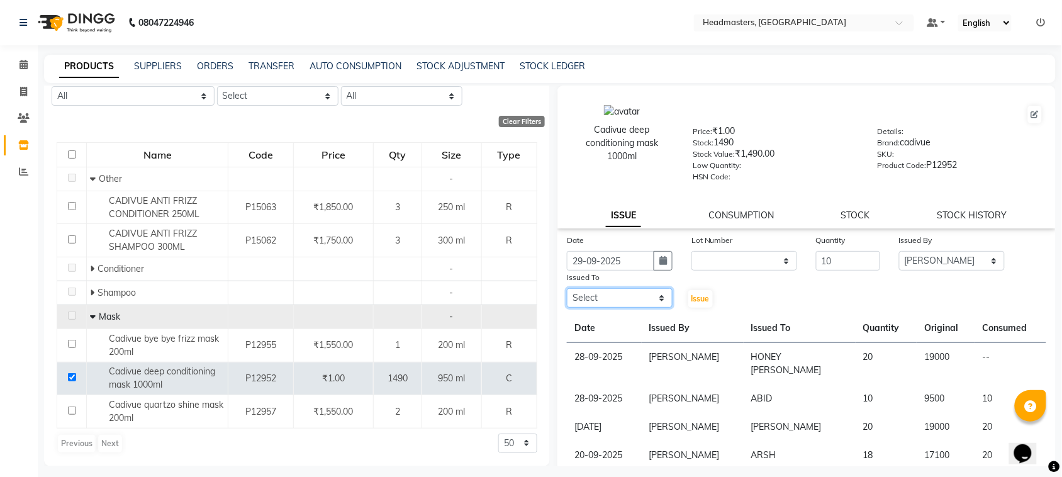
select select "60609"
click at [567, 288] on select "Select ABID Amrit ANU [PERSON_NAME] [PERSON_NAME] HEAD MASTERS HONEY [PERSON_NA…" at bounding box center [620, 298] width 106 height 20
click at [688, 298] on button "Issue" at bounding box center [700, 299] width 25 height 18
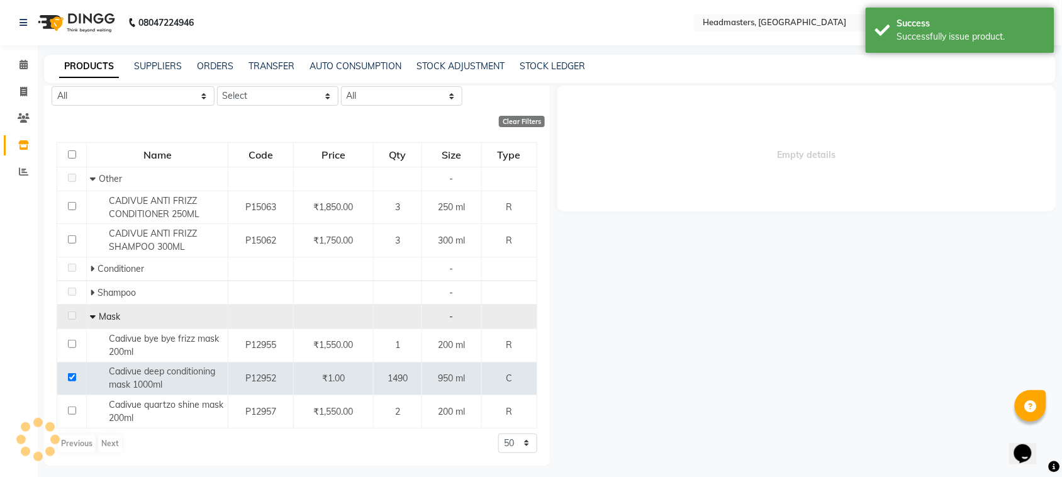
select select
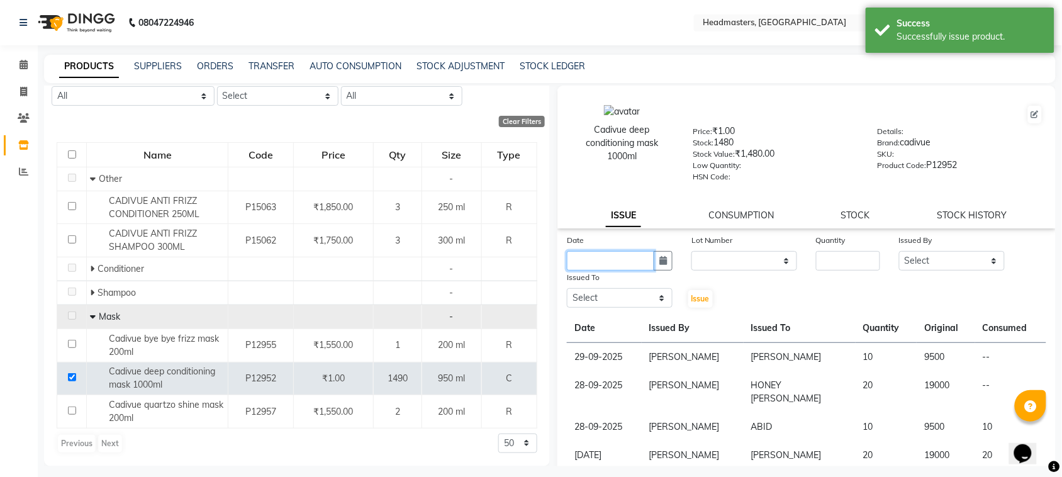
click at [598, 260] on input "text" at bounding box center [610, 261] width 87 height 20
select select "10"
select select "2025"
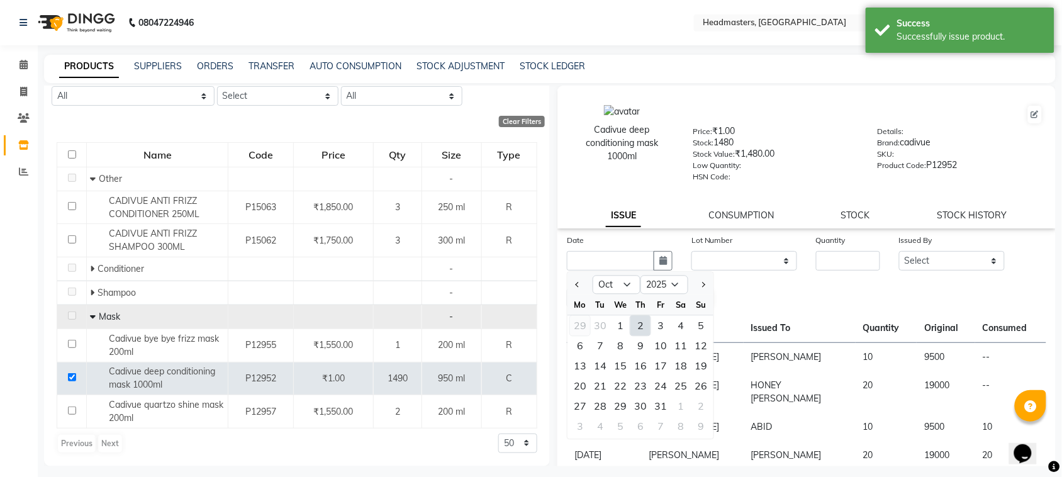
click at [583, 322] on div "29" at bounding box center [580, 326] width 20 height 20
type input "29-09-2025"
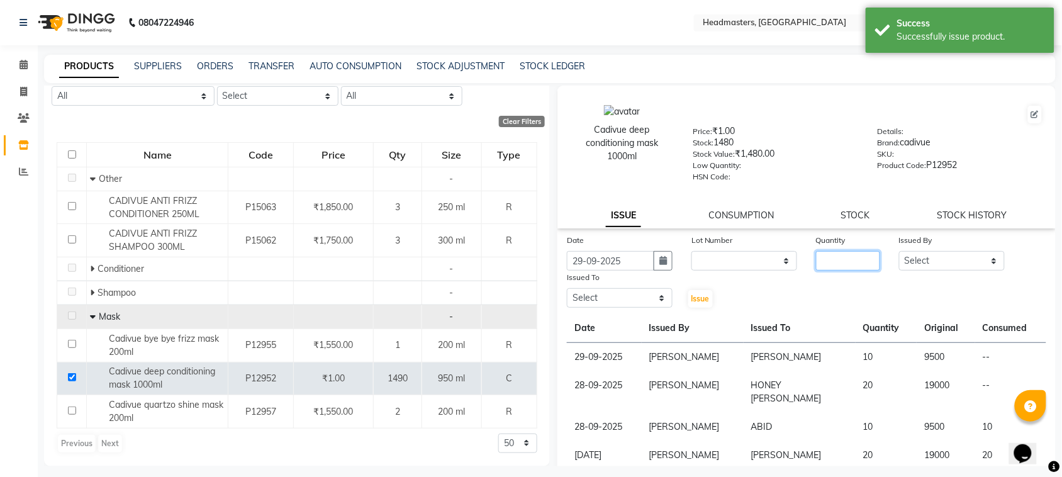
click at [841, 251] on input "number" at bounding box center [848, 261] width 64 height 20
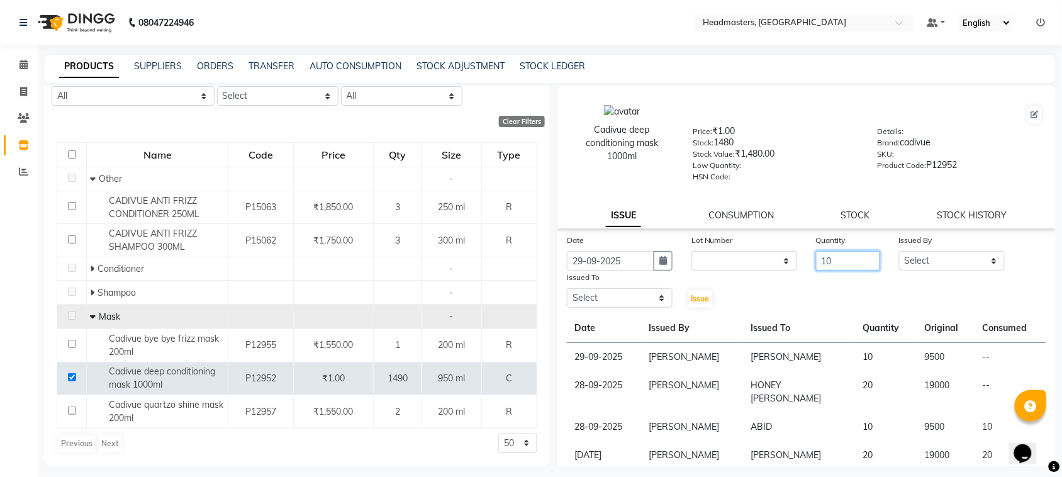
type input "10"
click at [941, 262] on select "Select ABID Amrit ANU [PERSON_NAME] [PERSON_NAME] HEAD MASTERS HONEY [PERSON_NA…" at bounding box center [952, 261] width 106 height 20
select select "87408"
click at [899, 251] on select "Select ABID Amrit ANU [PERSON_NAME] [PERSON_NAME] HEAD MASTERS HONEY [PERSON_NA…" at bounding box center [952, 261] width 106 height 20
drag, startPoint x: 634, startPoint y: 300, endPoint x: 636, endPoint y: 290, distance: 9.8
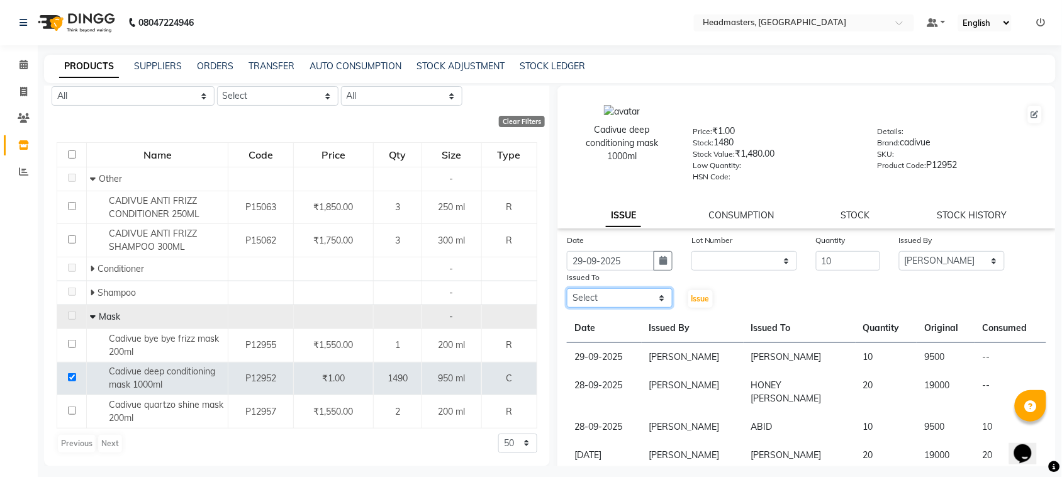
click at [634, 300] on select "Select ABID Amrit ANU [PERSON_NAME] [PERSON_NAME] HEAD MASTERS HONEY [PERSON_NA…" at bounding box center [620, 298] width 106 height 20
select select "60608"
click at [567, 288] on select "Select ABID Amrit ANU [PERSON_NAME] [PERSON_NAME] HEAD MASTERS HONEY [PERSON_NA…" at bounding box center [620, 298] width 106 height 20
click at [688, 303] on button "Issue" at bounding box center [700, 299] width 25 height 18
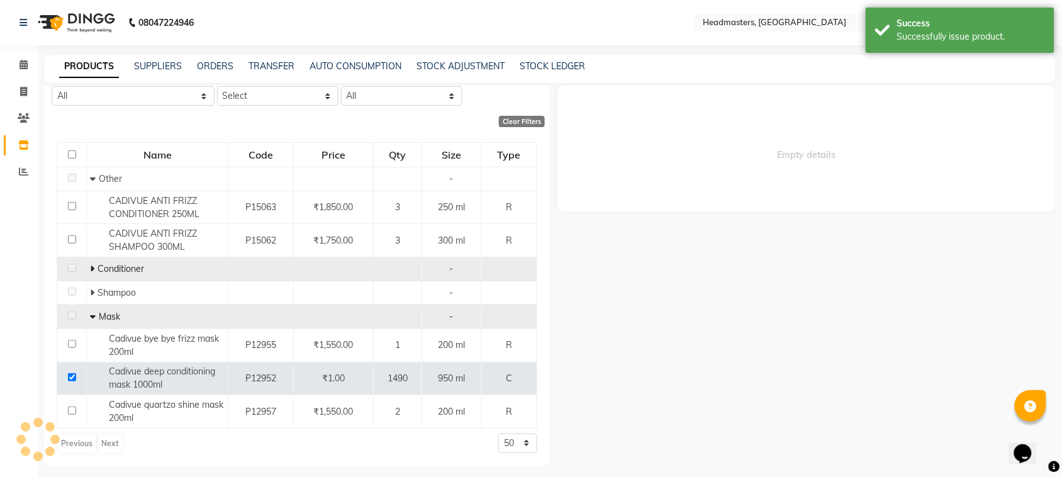
select select
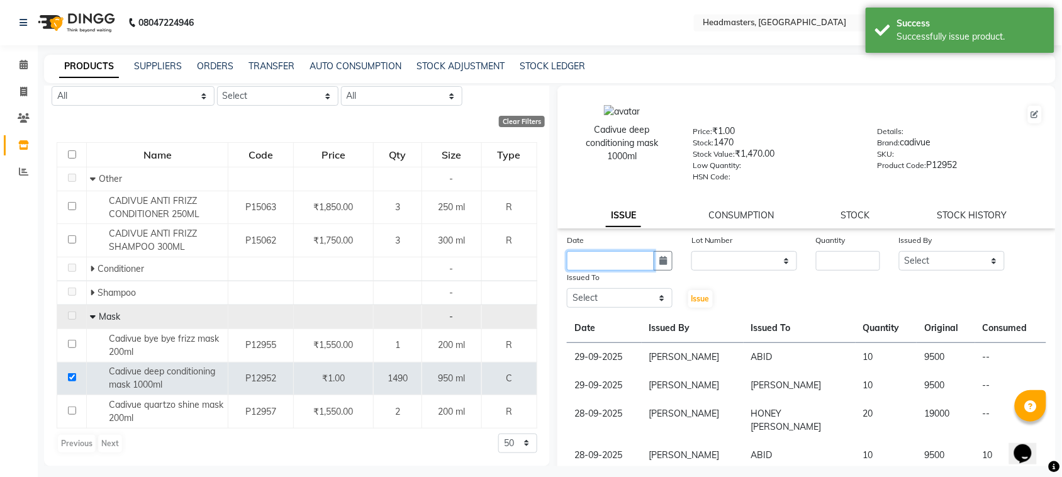
click at [581, 260] on input "text" at bounding box center [610, 261] width 87 height 20
select select "10"
select select "2025"
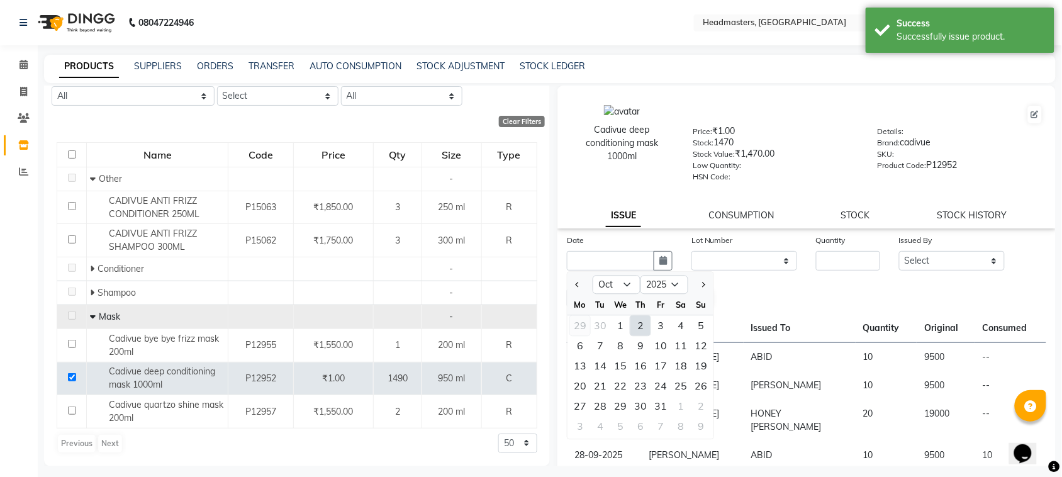
click at [586, 318] on div "29" at bounding box center [580, 326] width 20 height 20
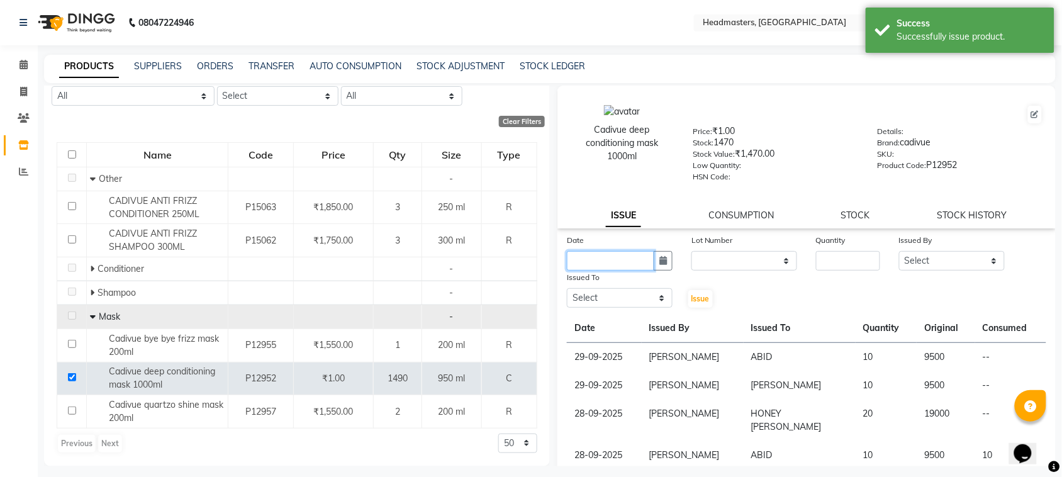
type input "29-09-2025"
click at [850, 267] on input "number" at bounding box center [848, 261] width 64 height 20
type input "10"
click at [907, 245] on div "Issued By" at bounding box center [952, 242] width 106 height 18
click at [907, 254] on select "Select ABID Amrit ANU [PERSON_NAME] [PERSON_NAME] HEAD MASTERS HONEY [PERSON_NA…" at bounding box center [952, 261] width 106 height 20
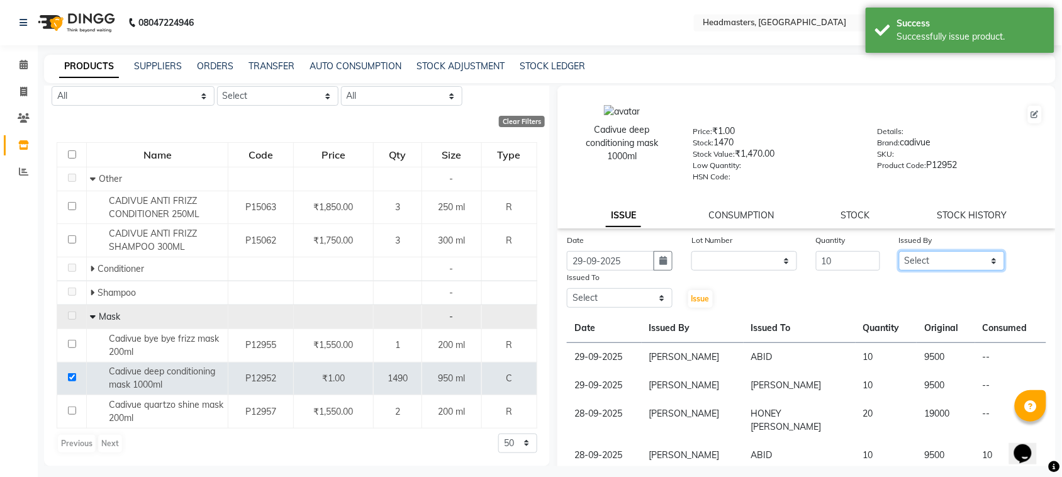
select select "87408"
click at [899, 251] on select "Select ABID Amrit ANU [PERSON_NAME] [PERSON_NAME] HEAD MASTERS HONEY [PERSON_NA…" at bounding box center [952, 261] width 106 height 20
click at [910, 142] on div "Brand: cadivue" at bounding box center [960, 145] width 165 height 18
click at [658, 291] on select "Select ABID Amrit ANU [PERSON_NAME] [PERSON_NAME] HEAD MASTERS HONEY [PERSON_NA…" at bounding box center [620, 298] width 106 height 20
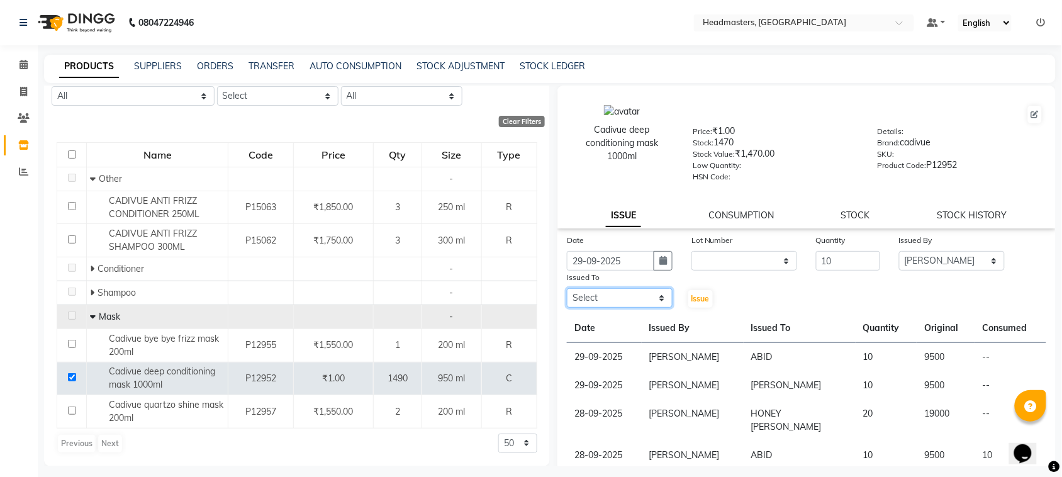
select select "60608"
click at [567, 288] on select "Select ABID Amrit ANU [PERSON_NAME] [PERSON_NAME] HEAD MASTERS HONEY [PERSON_NA…" at bounding box center [620, 298] width 106 height 20
click at [688, 294] on button "Issue" at bounding box center [700, 299] width 25 height 18
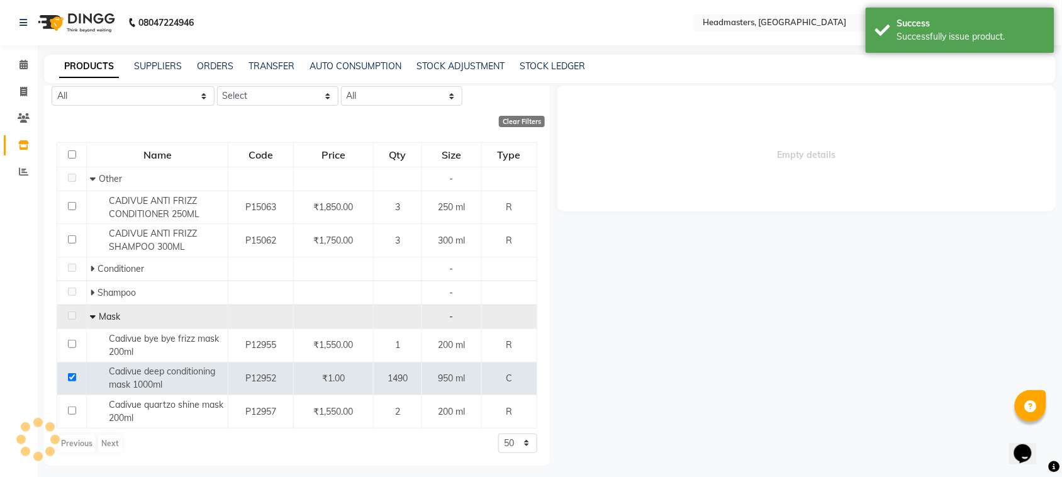
select select
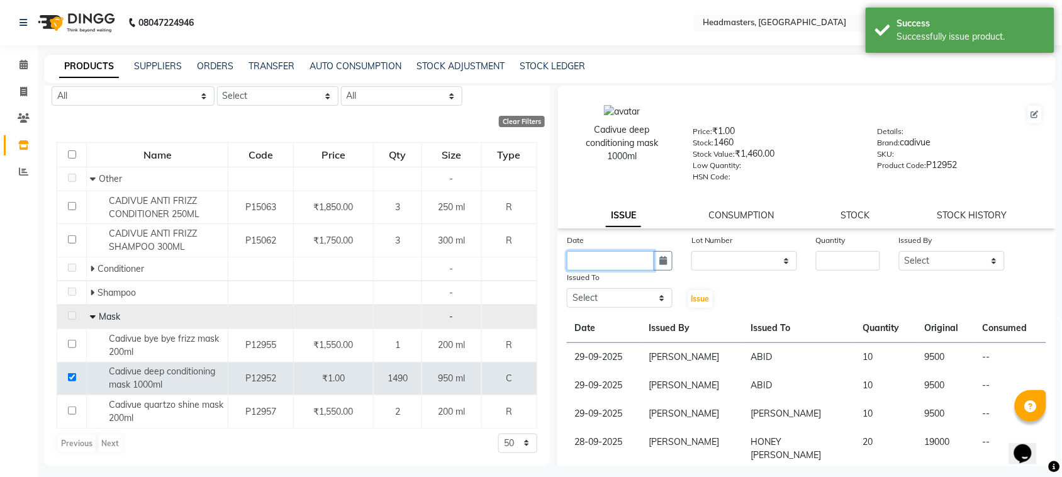
click at [628, 258] on input "text" at bounding box center [610, 261] width 87 height 20
select select "10"
select select "2025"
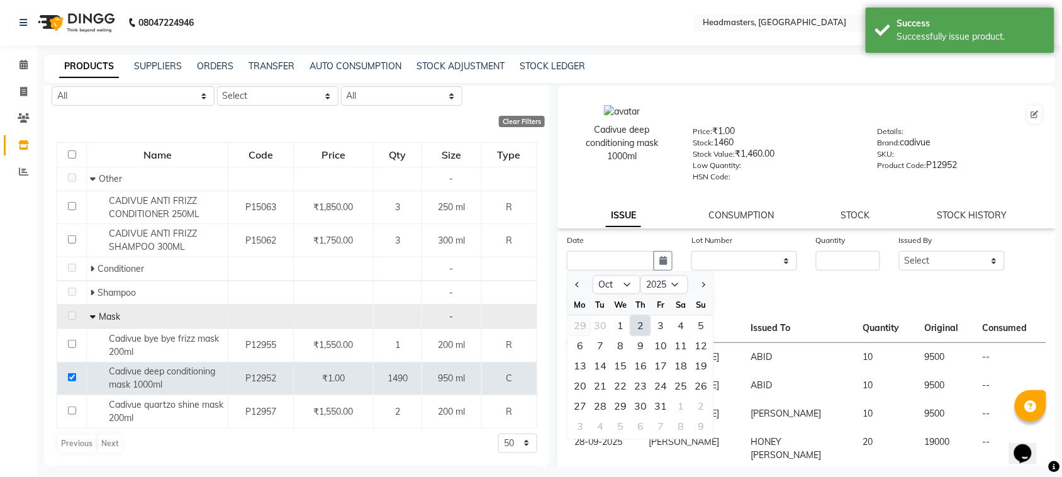
click at [585, 325] on div "29" at bounding box center [580, 326] width 20 height 20
type input "29-09-2025"
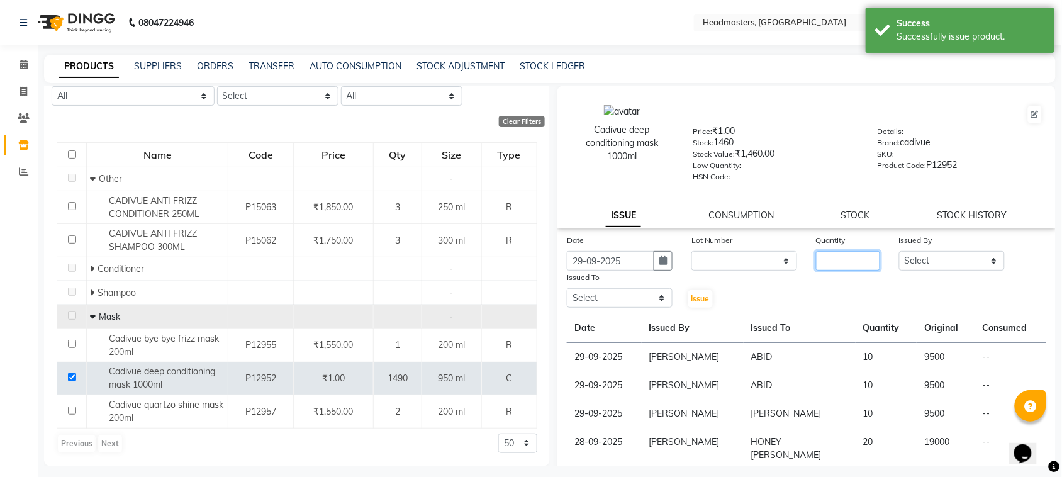
click at [865, 259] on input "number" at bounding box center [848, 261] width 64 height 20
type input "10"
click at [921, 240] on label "Issued By" at bounding box center [915, 240] width 33 height 11
click at [924, 261] on select "Select ABID Amrit ANU [PERSON_NAME] [PERSON_NAME] HEAD MASTERS HONEY [PERSON_NA…" at bounding box center [952, 261] width 106 height 20
select select "60637"
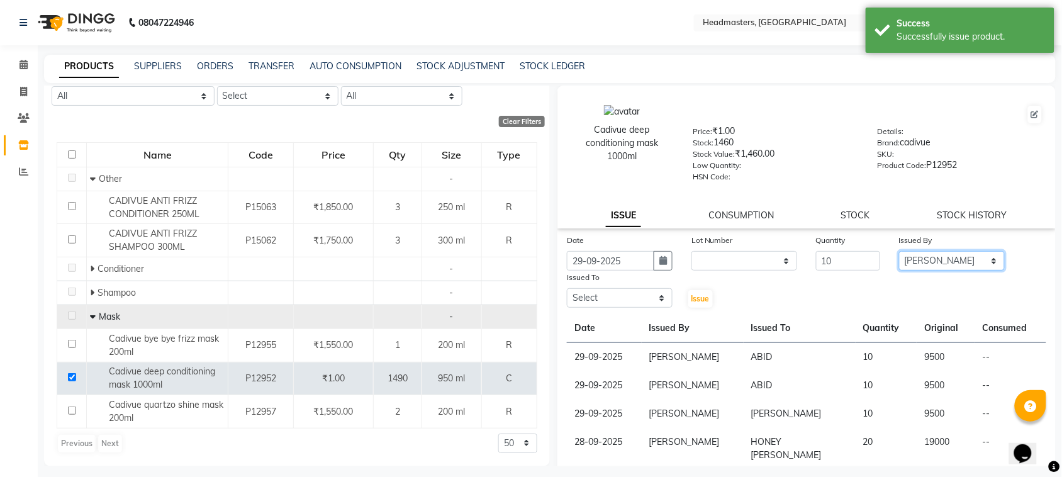
click at [899, 251] on select "Select ABID Amrit ANU [PERSON_NAME] [PERSON_NAME] HEAD MASTERS HONEY [PERSON_NA…" at bounding box center [952, 261] width 106 height 20
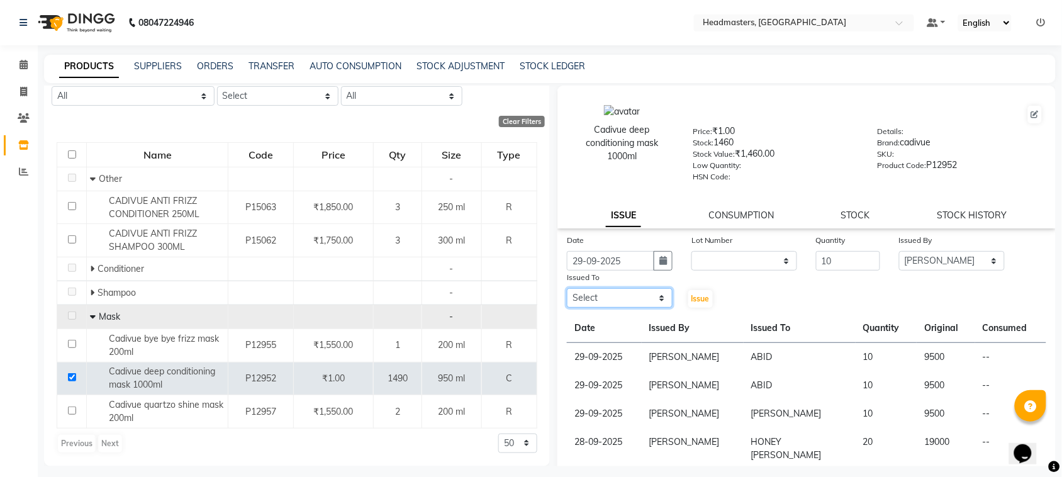
click at [601, 301] on select "Select ABID Amrit ANU [PERSON_NAME] [PERSON_NAME] HEAD MASTERS HONEY [PERSON_NA…" at bounding box center [620, 298] width 106 height 20
select select "60637"
click at [567, 288] on select "Select ABID Amrit ANU [PERSON_NAME] [PERSON_NAME] HEAD MASTERS HONEY [PERSON_NA…" at bounding box center [620, 298] width 106 height 20
click at [688, 302] on button "Issue" at bounding box center [700, 299] width 25 height 18
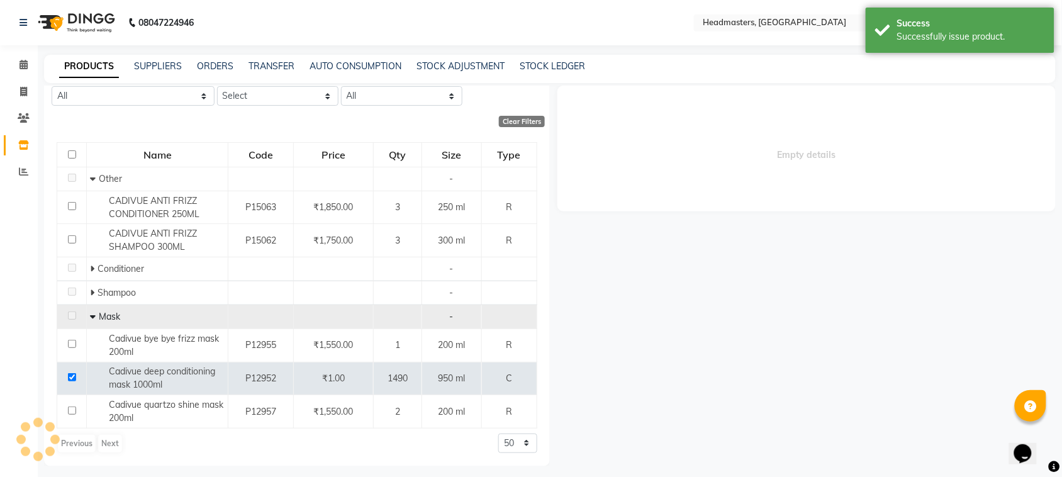
select select
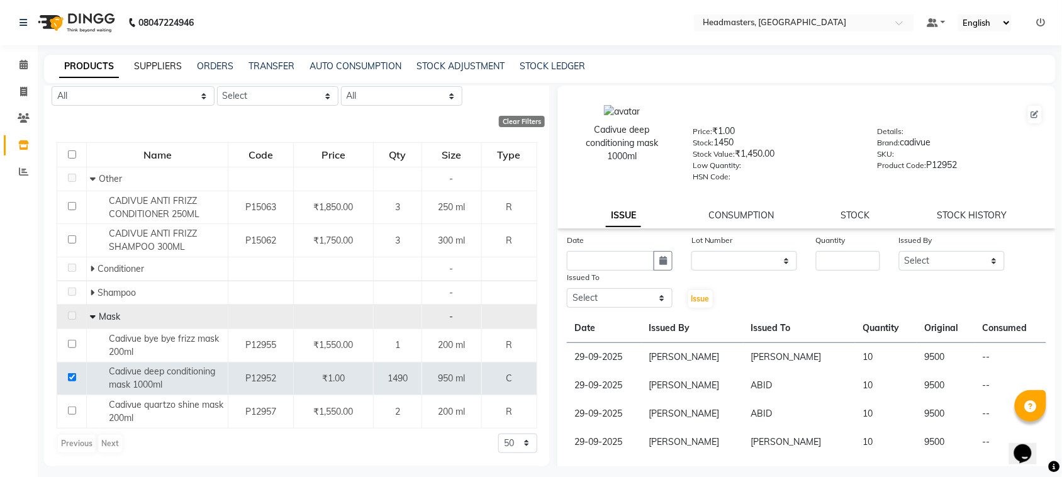
click at [170, 66] on link "SUPPLIERS" at bounding box center [158, 65] width 48 height 11
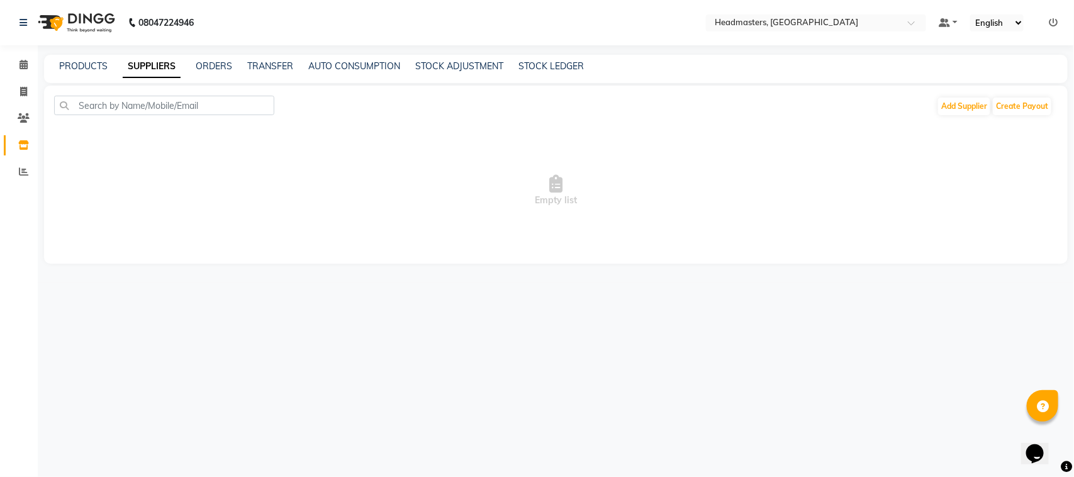
click at [93, 71] on div "PRODUCTS" at bounding box center [83, 66] width 48 height 13
click at [94, 67] on link "PRODUCTS" at bounding box center [83, 65] width 48 height 11
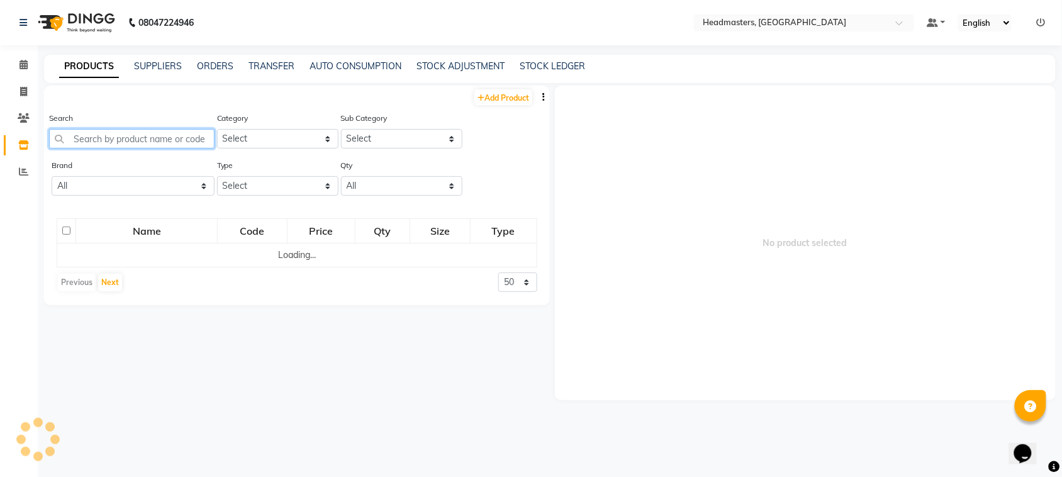
click at [108, 142] on input "text" at bounding box center [131, 139] width 165 height 20
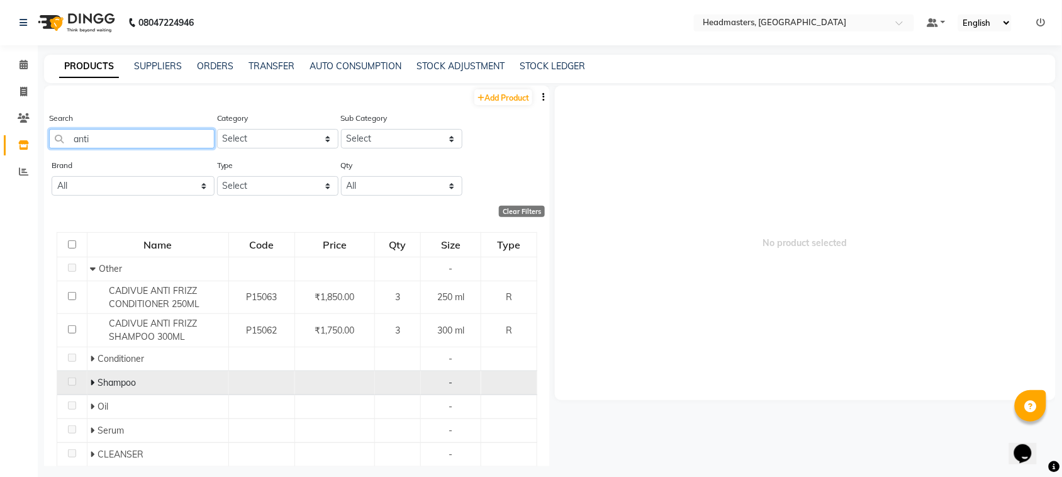
type input "anti"
click at [114, 379] on span "Shampoo" at bounding box center [117, 382] width 38 height 11
click at [95, 377] on span at bounding box center [95, 382] width 8 height 11
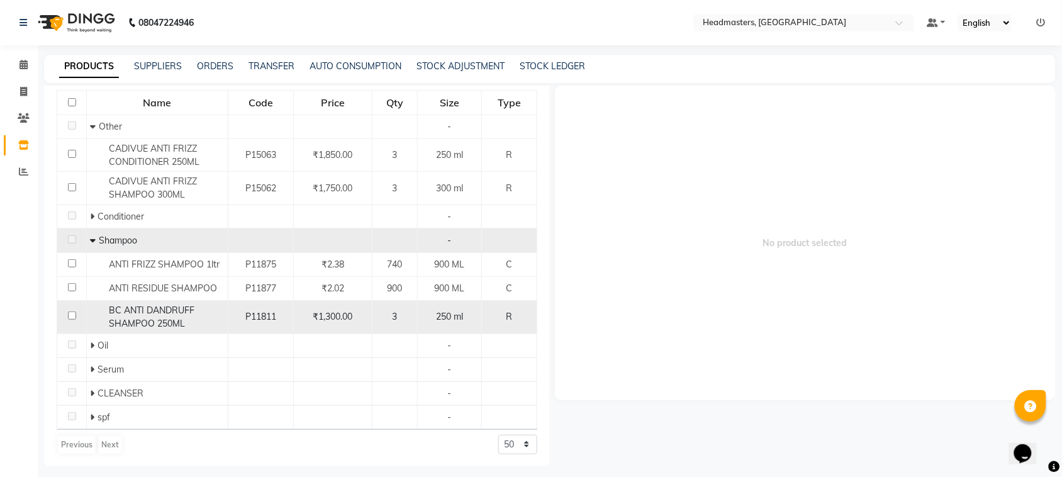
scroll to position [143, 0]
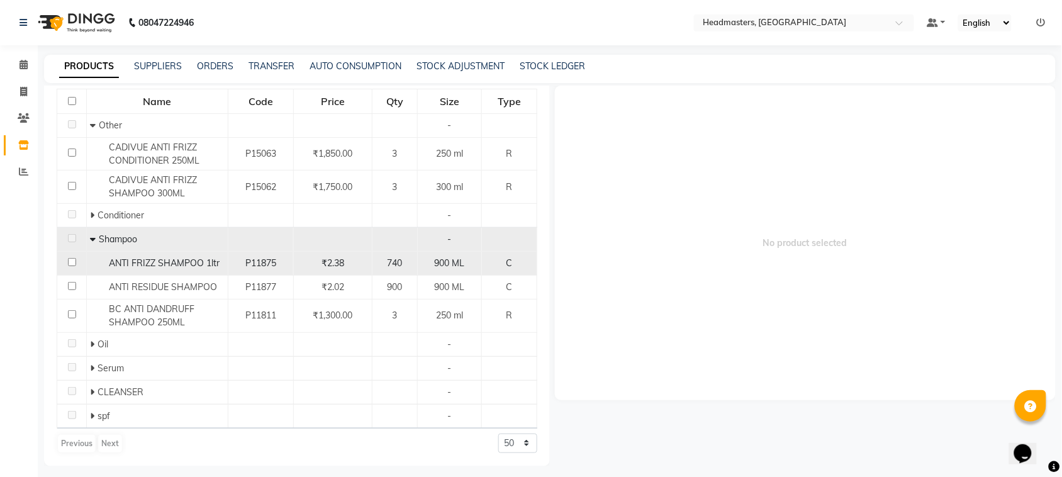
click at [68, 264] on input "checkbox" at bounding box center [72, 262] width 8 height 8
checkbox input "true"
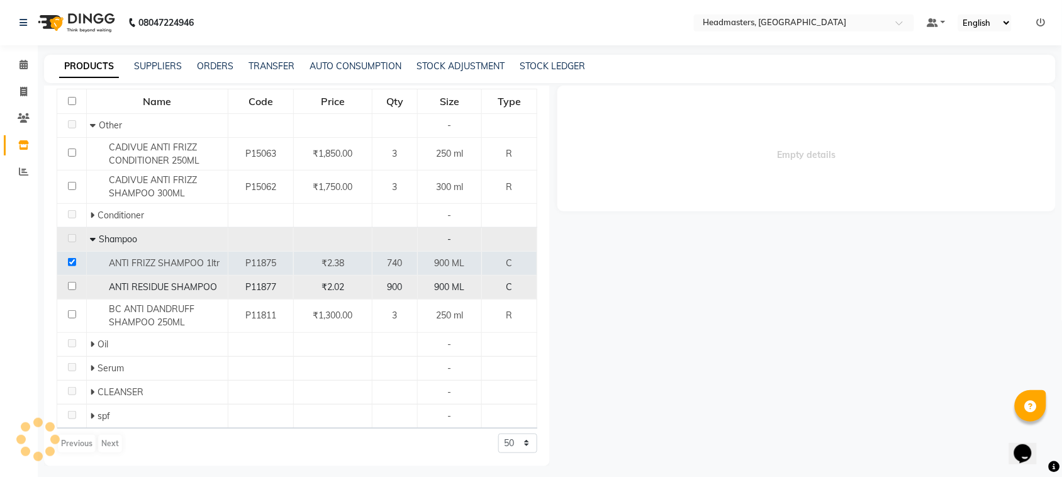
select select
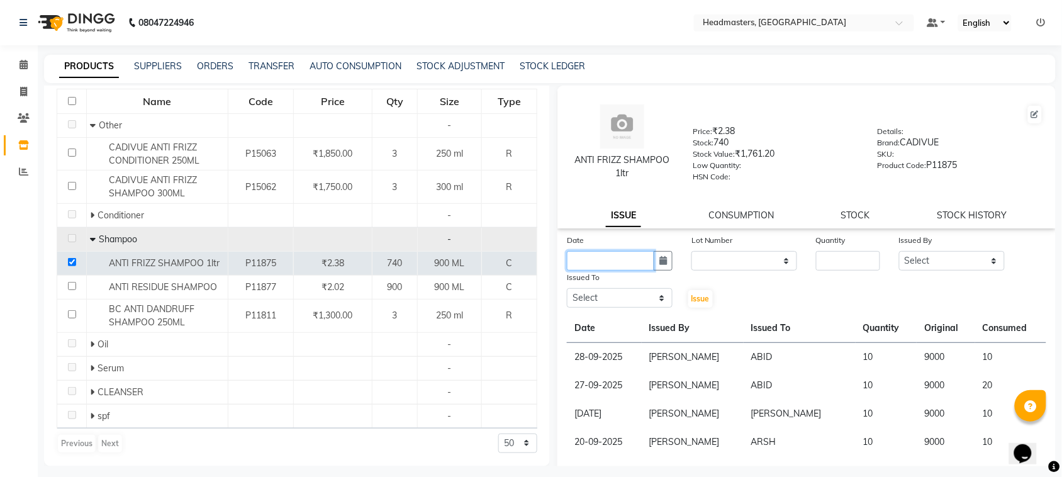
click at [598, 259] on input "text" at bounding box center [610, 261] width 87 height 20
select select "10"
select select "2025"
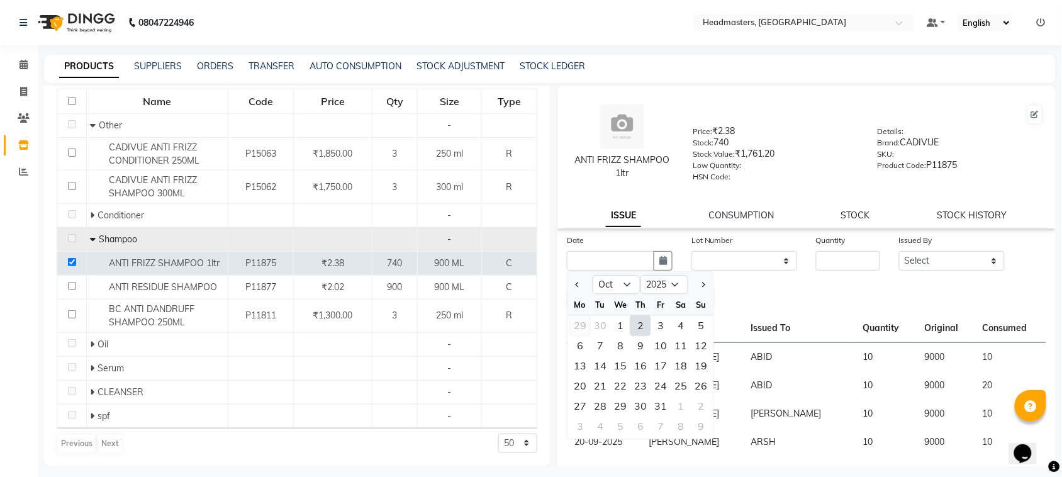
click at [579, 325] on div "29" at bounding box center [580, 326] width 20 height 20
type input "29-09-2025"
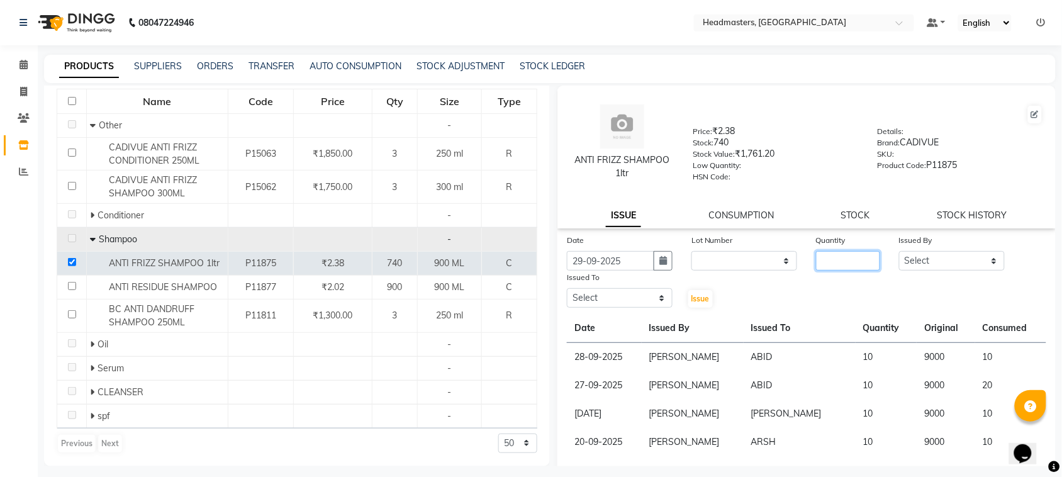
click at [822, 263] on input "number" at bounding box center [848, 261] width 64 height 20
type input "10"
click at [945, 256] on select "Select ABID Amrit ANU [PERSON_NAME] [PERSON_NAME] HEAD MASTERS HONEY [PERSON_NA…" at bounding box center [952, 261] width 106 height 20
select select "87408"
click at [899, 251] on select "Select ABID Amrit ANU [PERSON_NAME] [PERSON_NAME] HEAD MASTERS HONEY [PERSON_NA…" at bounding box center [952, 261] width 106 height 20
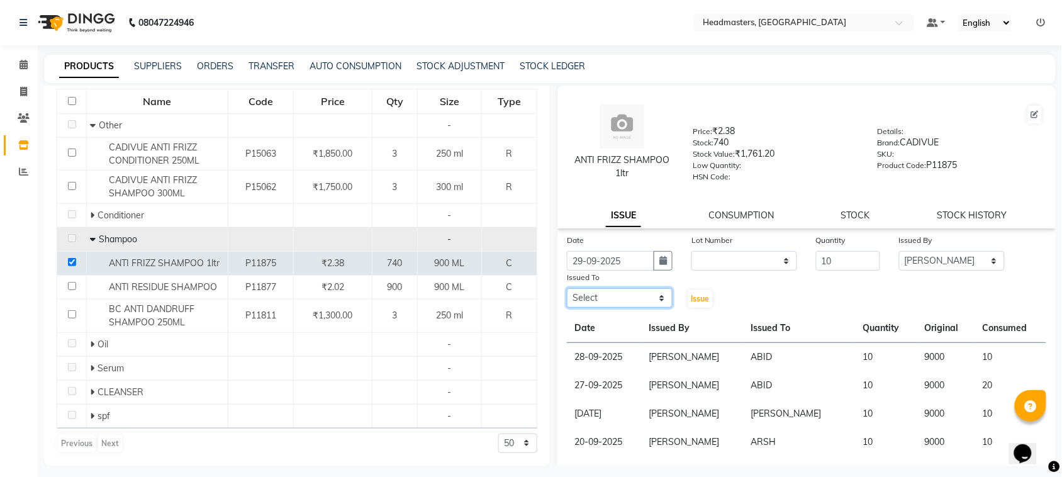
drag, startPoint x: 610, startPoint y: 296, endPoint x: 610, endPoint y: 286, distance: 10.1
click at [610, 296] on select "Select ABID Amrit ANU [PERSON_NAME] [PERSON_NAME] HEAD MASTERS HONEY [PERSON_NA…" at bounding box center [620, 298] width 106 height 20
select select "60609"
click at [567, 288] on select "Select ABID Amrit ANU [PERSON_NAME] [PERSON_NAME] HEAD MASTERS HONEY [PERSON_NA…" at bounding box center [620, 298] width 106 height 20
click at [696, 294] on span "Issue" at bounding box center [701, 298] width 18 height 9
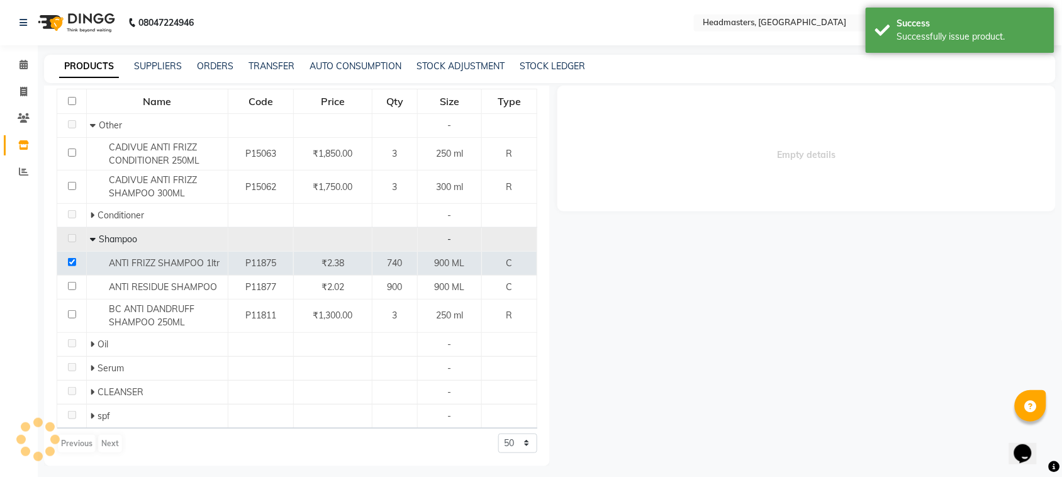
select select
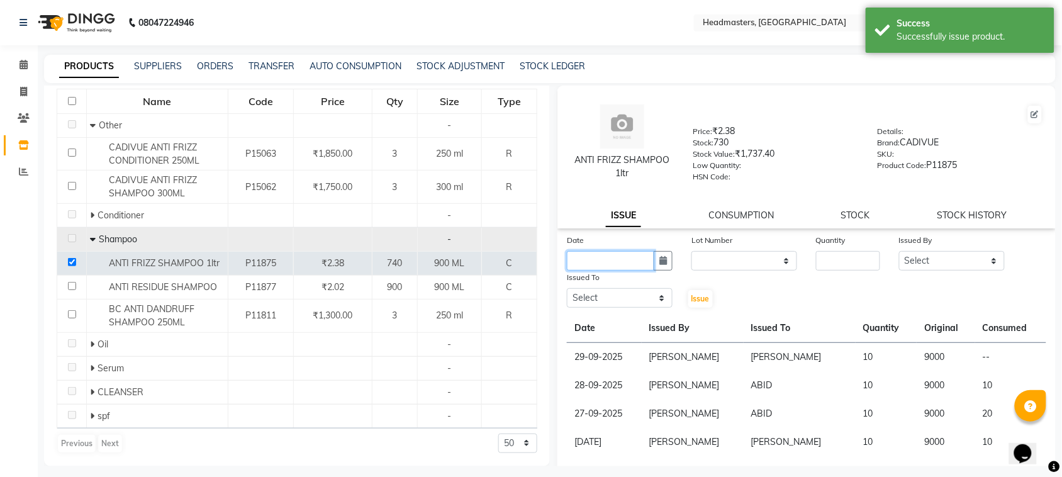
click at [618, 262] on input "text" at bounding box center [610, 261] width 87 height 20
select select "10"
select select "2025"
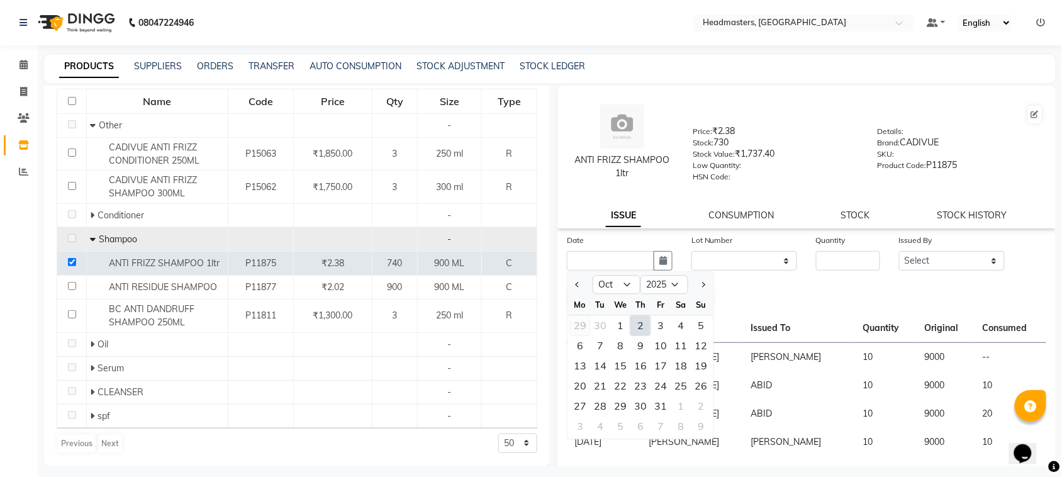
click at [578, 323] on div "29" at bounding box center [580, 326] width 20 height 20
type input "29-09-2025"
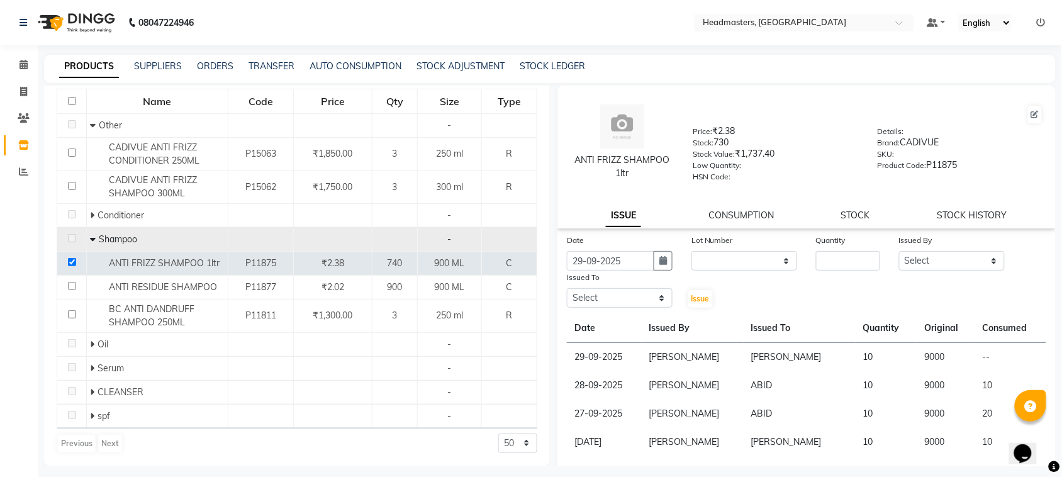
click at [812, 274] on div "Date [DATE] Lot Number None Quantity Issued By Select ABID Amrit ANU [PERSON_NA…" at bounding box center [806, 271] width 498 height 76
click at [824, 264] on input "number" at bounding box center [848, 261] width 64 height 20
type input "15"
click at [929, 258] on select "Select ABID Amrit ANU [PERSON_NAME] [PERSON_NAME] HEAD MASTERS HONEY [PERSON_NA…" at bounding box center [952, 261] width 106 height 20
select select "87408"
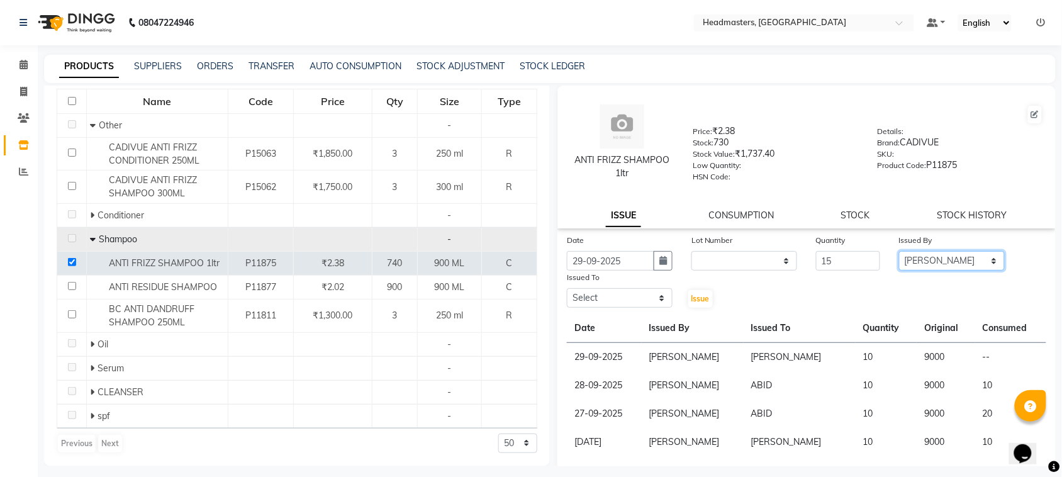
click at [899, 251] on select "Select ABID Amrit ANU [PERSON_NAME] [PERSON_NAME] HEAD MASTERS HONEY [PERSON_NA…" at bounding box center [952, 261] width 106 height 20
click at [573, 296] on select "Select ABID Amrit ANU [PERSON_NAME] [PERSON_NAME] HEAD MASTERS HONEY [PERSON_NA…" at bounding box center [620, 298] width 106 height 20
select select "60608"
click at [567, 288] on select "Select ABID Amrit ANU [PERSON_NAME] [PERSON_NAME] HEAD MASTERS HONEY [PERSON_NA…" at bounding box center [620, 298] width 106 height 20
click at [688, 296] on button "Issue" at bounding box center [700, 299] width 25 height 18
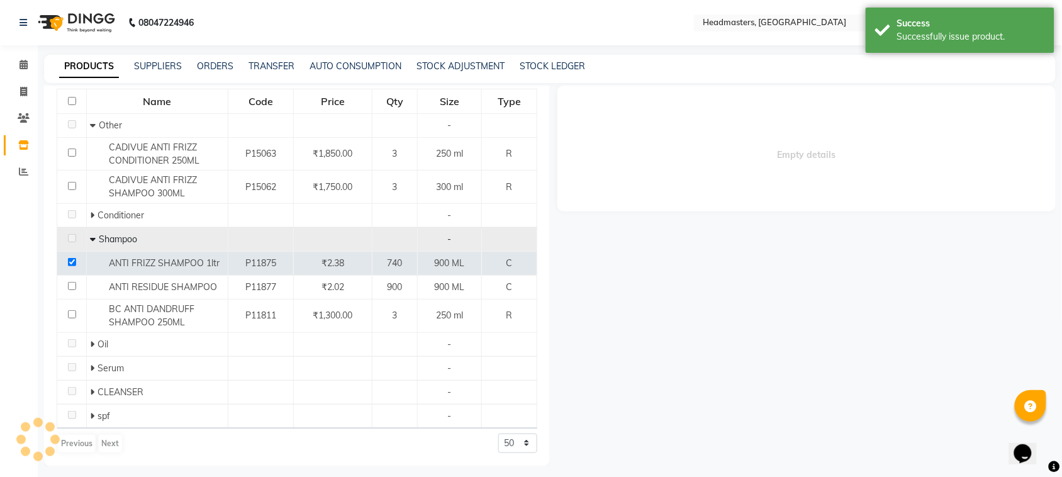
select select
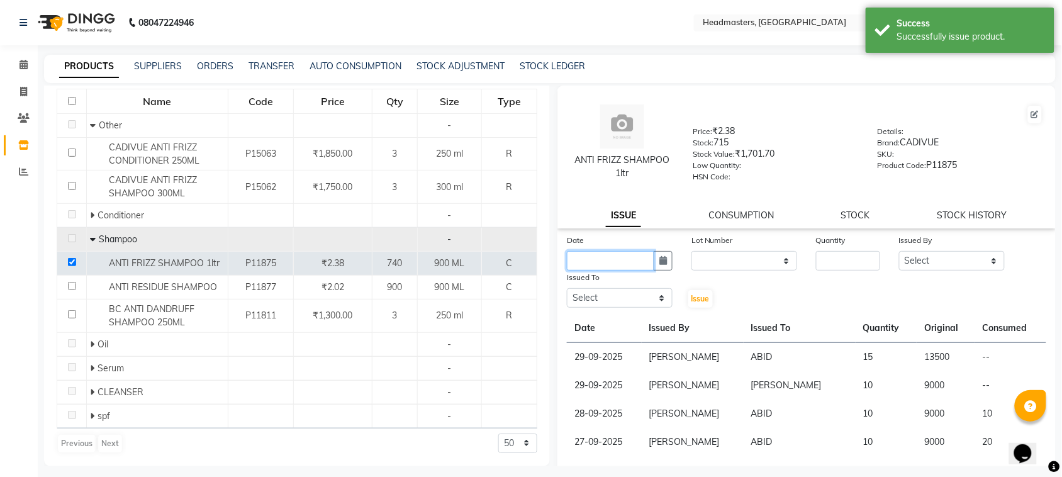
click at [605, 251] on input "text" at bounding box center [610, 261] width 87 height 20
select select "10"
select select "2025"
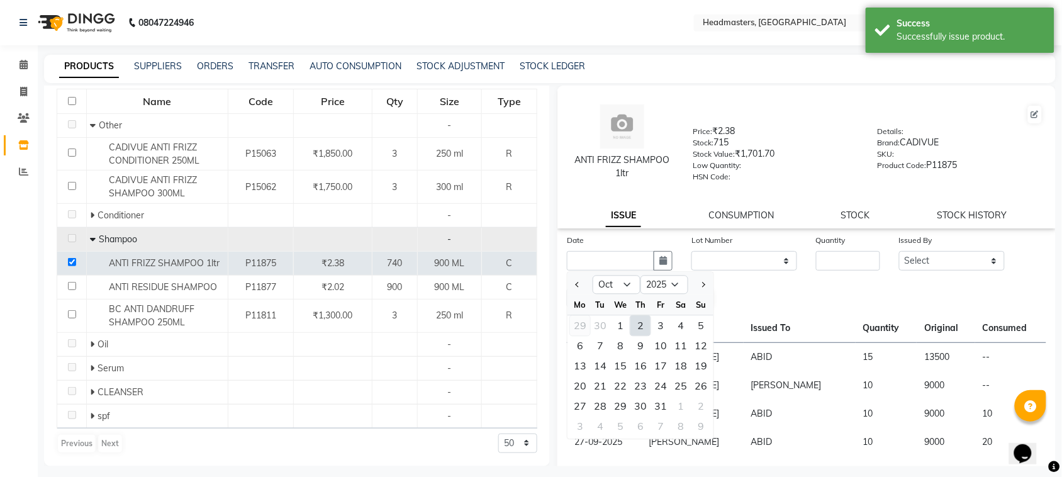
click at [582, 316] on div "29" at bounding box center [580, 326] width 20 height 20
type input "29-09-2025"
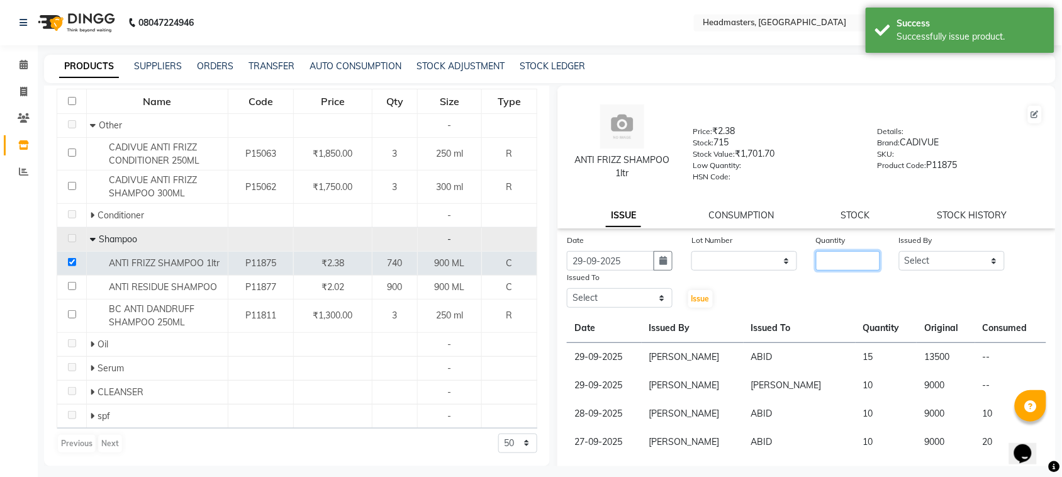
click at [848, 251] on input "number" at bounding box center [848, 261] width 64 height 20
type input "10"
click at [933, 259] on select "Select ABID Amrit ANU [PERSON_NAME] [PERSON_NAME] HEAD MASTERS HONEY [PERSON_NA…" at bounding box center [952, 261] width 106 height 20
select select "87408"
click at [899, 251] on select "Select ABID Amrit ANU [PERSON_NAME] [PERSON_NAME] HEAD MASTERS HONEY [PERSON_NA…" at bounding box center [952, 261] width 106 height 20
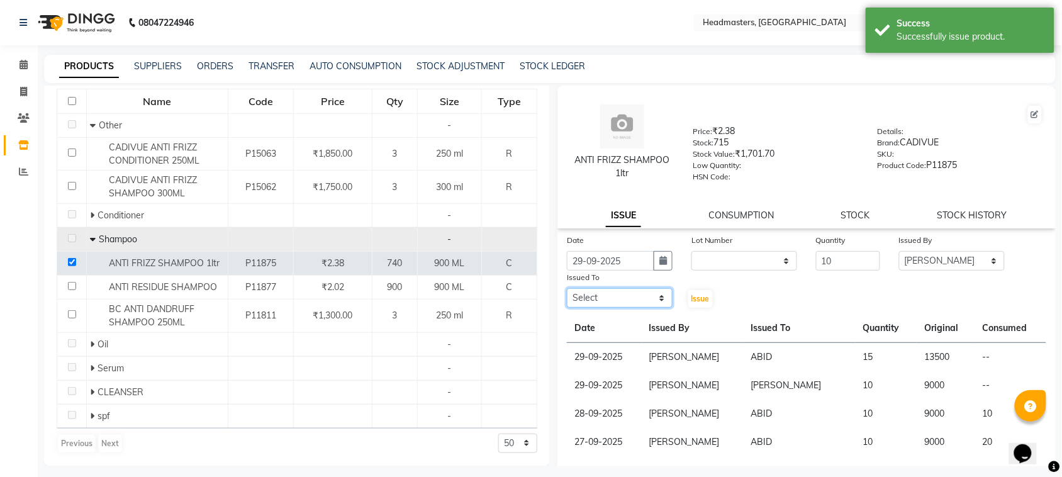
drag, startPoint x: 589, startPoint y: 296, endPoint x: 593, endPoint y: 287, distance: 9.8
click at [589, 296] on select "Select ABID Amrit ANU [PERSON_NAME] [PERSON_NAME] HEAD MASTERS HONEY [PERSON_NA…" at bounding box center [620, 298] width 106 height 20
select select "60608"
click at [567, 288] on select "Select ABID Amrit ANU [PERSON_NAME] [PERSON_NAME] HEAD MASTERS HONEY [PERSON_NA…" at bounding box center [620, 298] width 106 height 20
click at [698, 294] on span "Issue" at bounding box center [701, 298] width 18 height 9
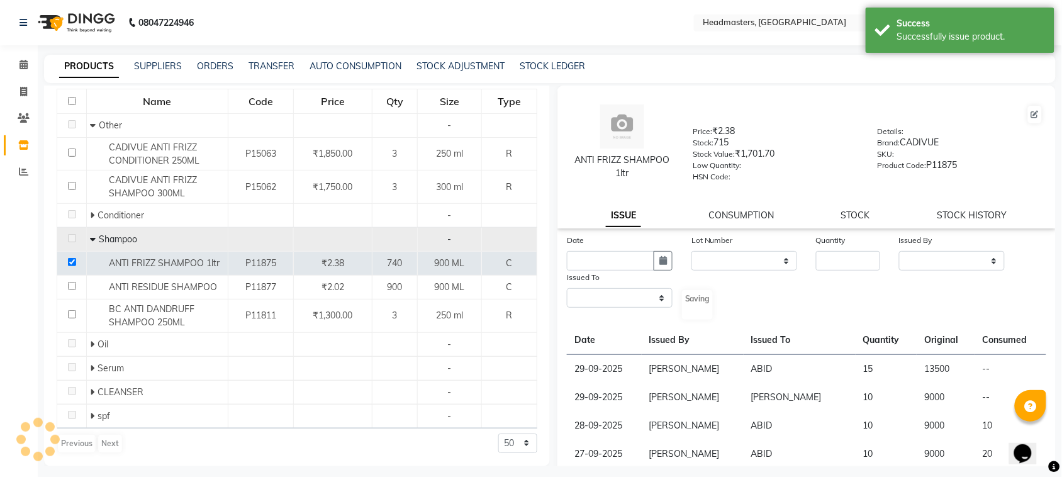
select select
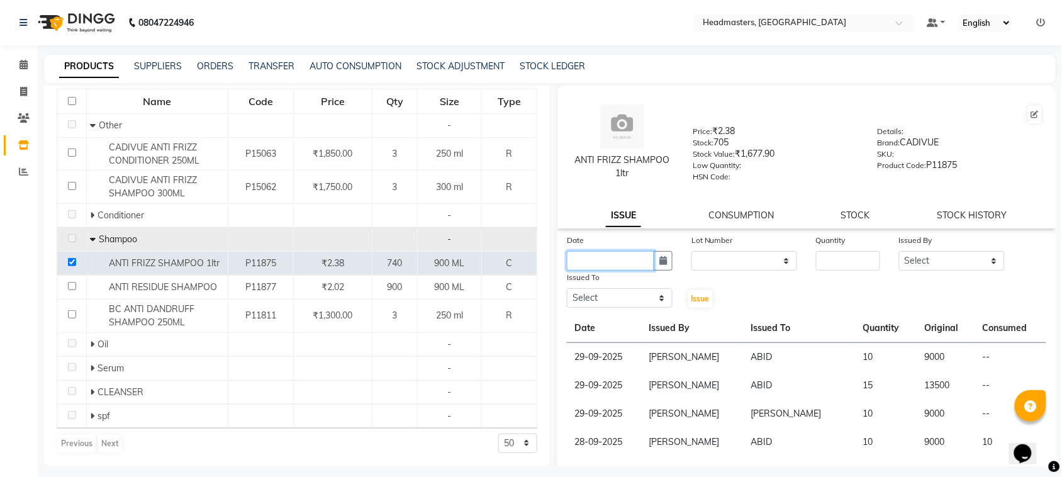
click at [620, 260] on input "text" at bounding box center [610, 261] width 87 height 20
select select "10"
select select "2025"
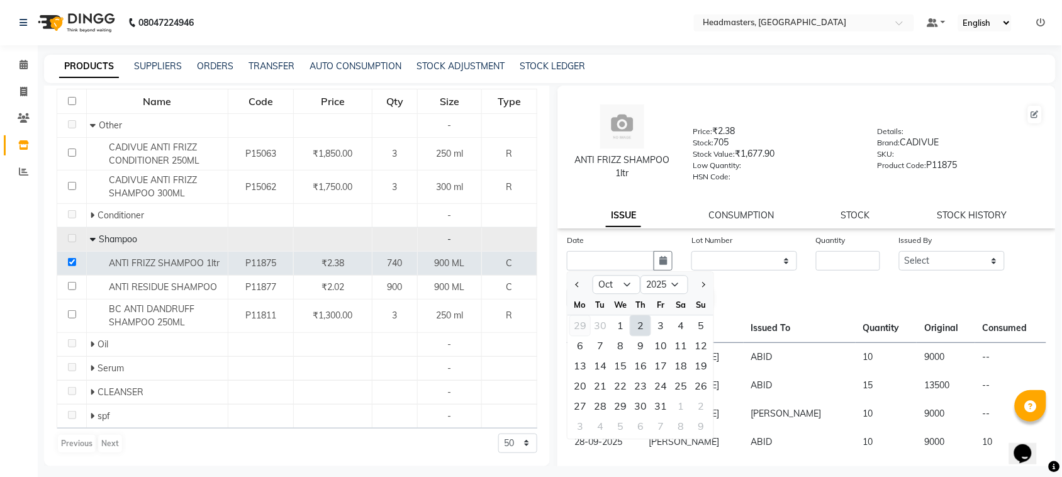
click at [586, 330] on div "29" at bounding box center [580, 326] width 20 height 20
type input "29-09-2025"
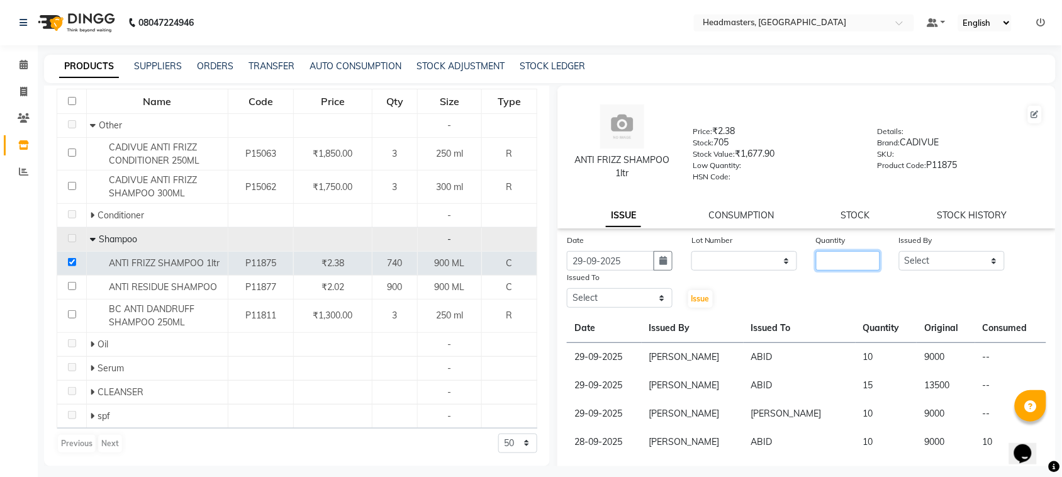
click at [837, 252] on input "number" at bounding box center [848, 261] width 64 height 20
type input "10"
click at [922, 268] on select "Select ABID Amrit ANU [PERSON_NAME] [PERSON_NAME] HEAD MASTERS HONEY [PERSON_NA…" at bounding box center [952, 261] width 106 height 20
select select "87408"
click at [899, 251] on select "Select ABID Amrit ANU [PERSON_NAME] [PERSON_NAME] HEAD MASTERS HONEY [PERSON_NA…" at bounding box center [952, 261] width 106 height 20
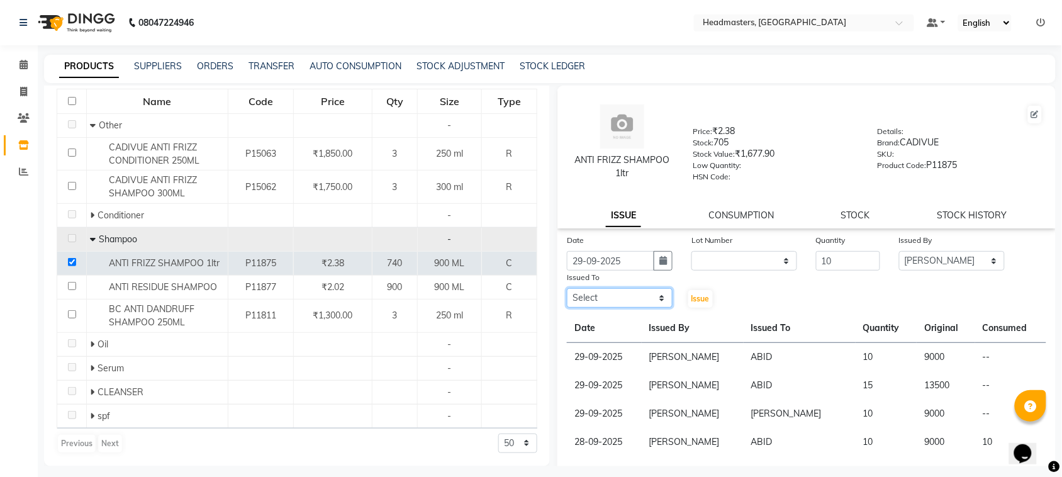
click at [599, 303] on select "Select ABID Amrit ANU [PERSON_NAME] [PERSON_NAME] HEAD MASTERS HONEY [PERSON_NA…" at bounding box center [620, 298] width 106 height 20
select select "60637"
click at [567, 288] on select "Select ABID Amrit ANU [PERSON_NAME] [PERSON_NAME] HEAD MASTERS HONEY [PERSON_NA…" at bounding box center [620, 298] width 106 height 20
click at [697, 301] on span "Issue" at bounding box center [701, 298] width 18 height 9
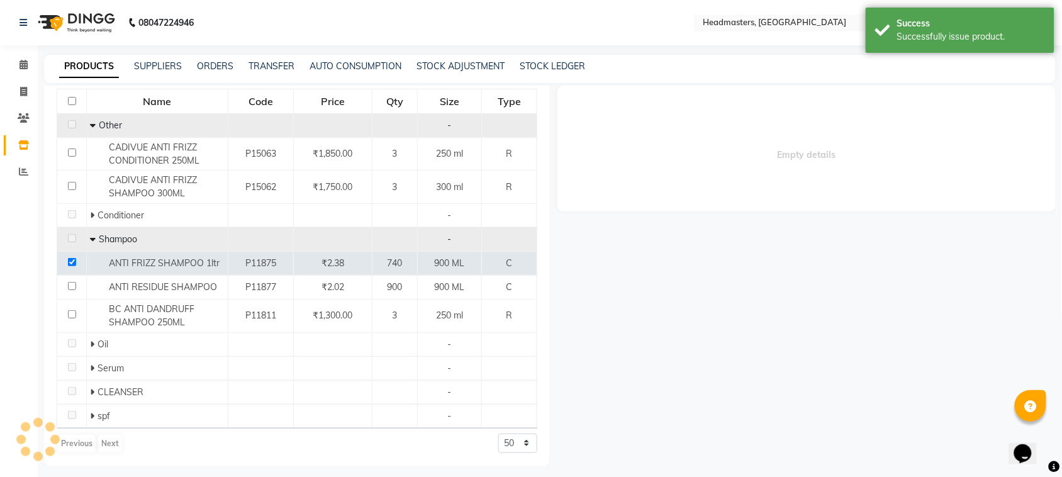
select select
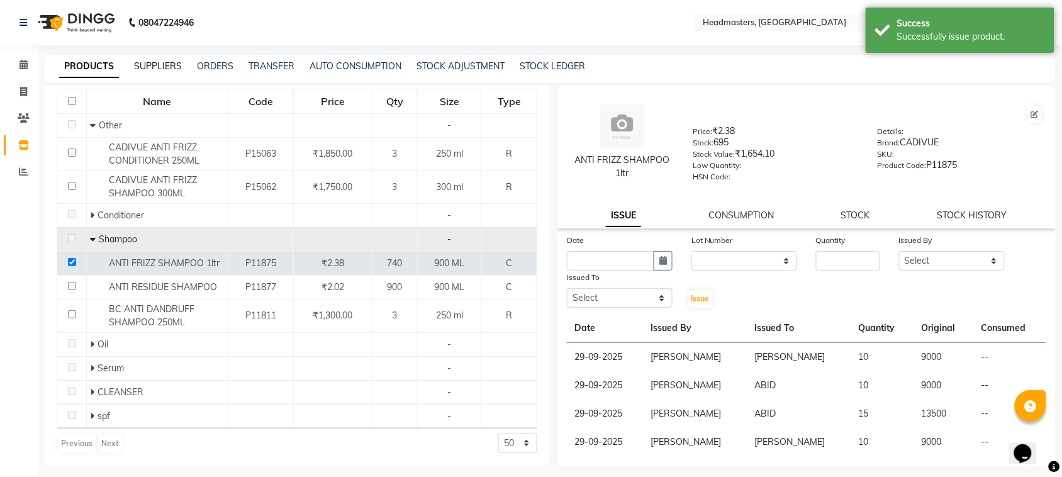
drag, startPoint x: 162, startPoint y: 67, endPoint x: 101, endPoint y: 67, distance: 61.0
click at [162, 67] on link "SUPPLIERS" at bounding box center [158, 65] width 48 height 11
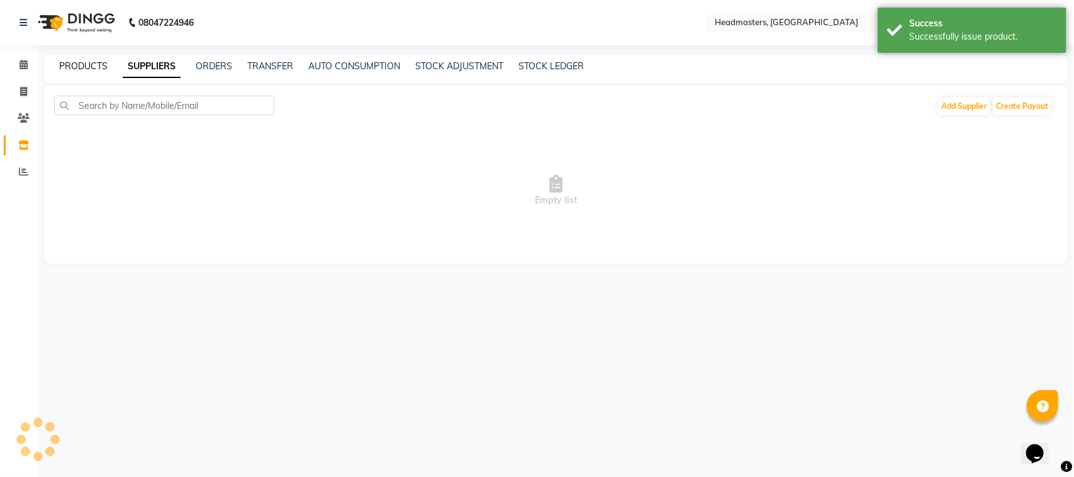
click at [82, 67] on link "PRODUCTS" at bounding box center [83, 65] width 48 height 11
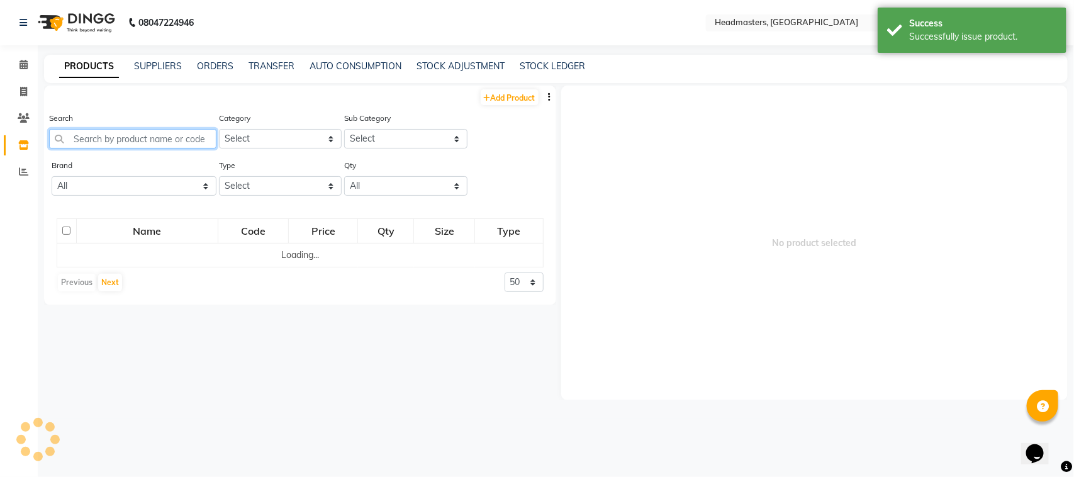
click at [120, 140] on input "text" at bounding box center [132, 139] width 167 height 20
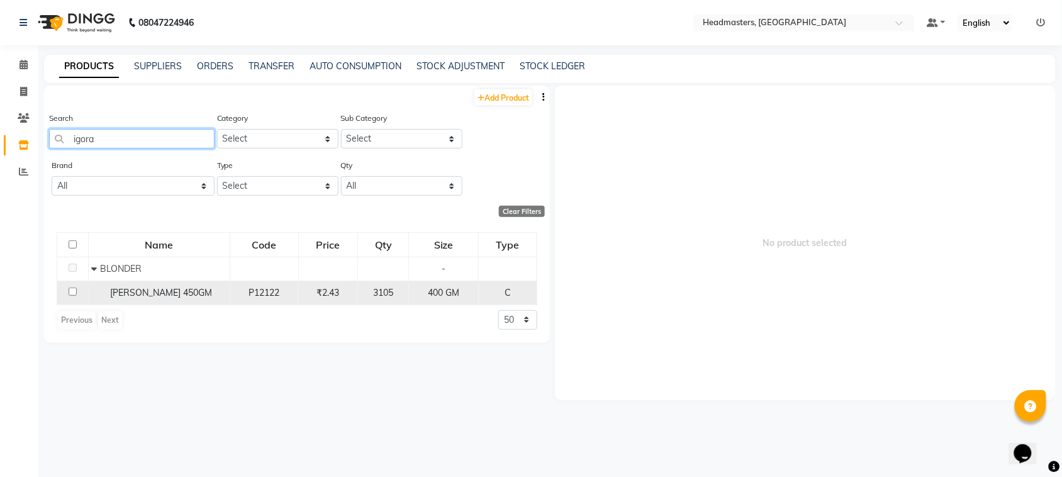
type input "igora"
click at [120, 289] on span "[PERSON_NAME] 450GM" at bounding box center [161, 292] width 102 height 11
select select
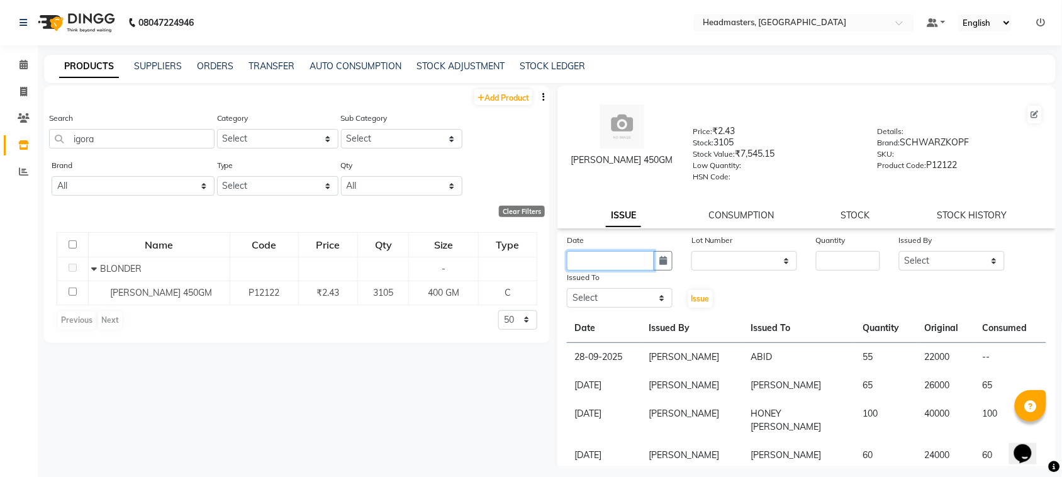
click at [580, 261] on input "text" at bounding box center [610, 261] width 87 height 20
select select "10"
select select "2025"
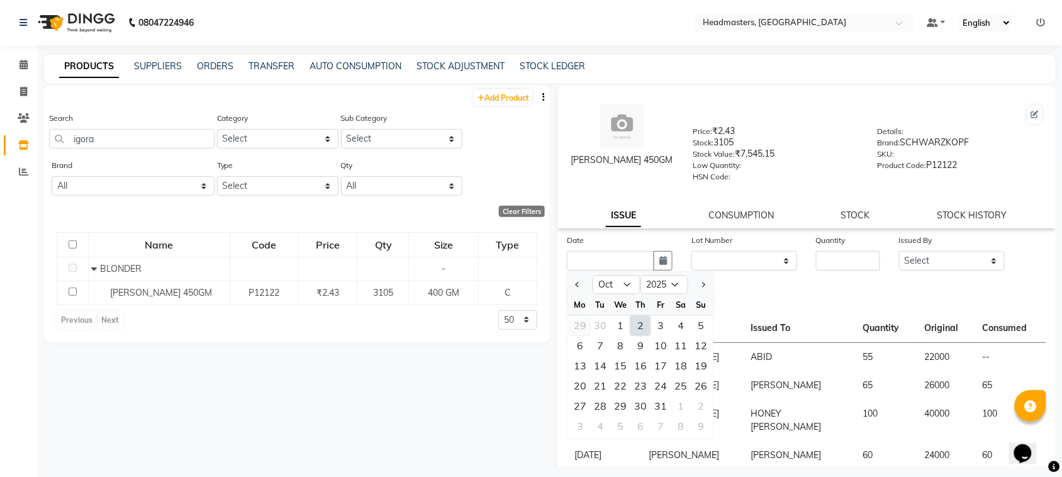
click at [583, 319] on div "29" at bounding box center [580, 326] width 20 height 20
type input "29-09-2025"
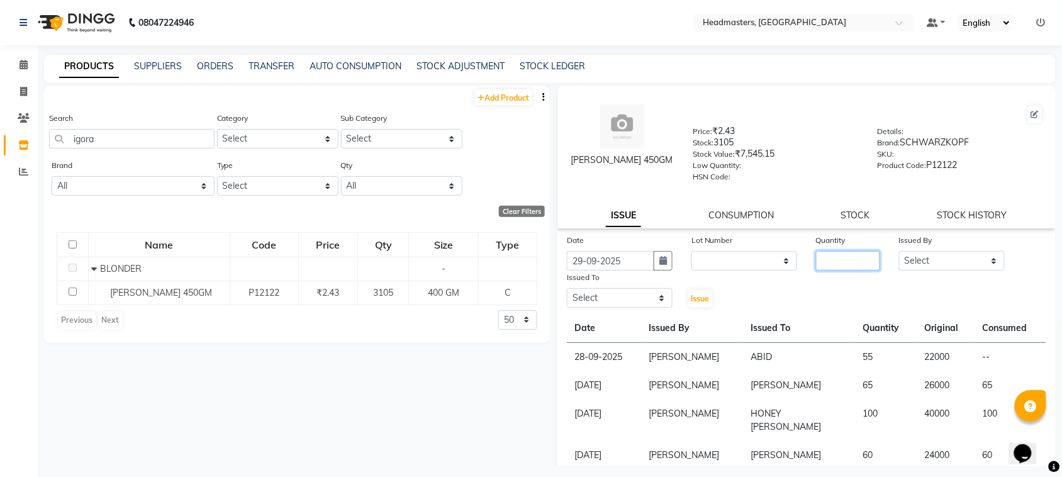
click at [829, 266] on input "number" at bounding box center [848, 261] width 64 height 20
type input "50"
click at [957, 257] on select "Select ABID Amrit ANU [PERSON_NAME] [PERSON_NAME] HEAD MASTERS HONEY [PERSON_NA…" at bounding box center [952, 261] width 106 height 20
select select "87408"
click at [899, 251] on select "Select ABID Amrit ANU [PERSON_NAME] [PERSON_NAME] HEAD MASTERS HONEY [PERSON_NA…" at bounding box center [952, 261] width 106 height 20
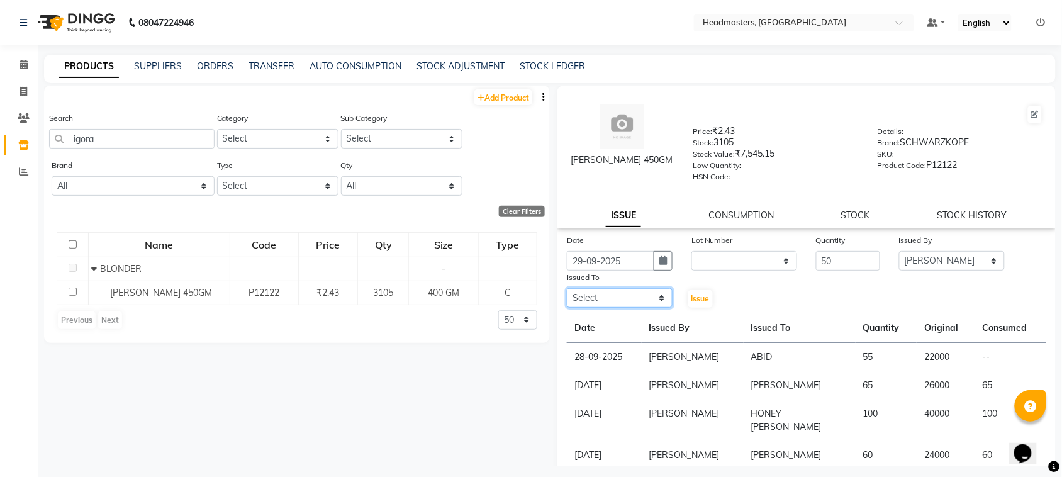
click at [646, 291] on select "Select ABID Amrit ANU [PERSON_NAME] [PERSON_NAME] HEAD MASTERS HONEY [PERSON_NA…" at bounding box center [620, 298] width 106 height 20
select select "60608"
click at [567, 288] on select "Select ABID Amrit ANU [PERSON_NAME] [PERSON_NAME] HEAD MASTERS HONEY [PERSON_NA…" at bounding box center [620, 298] width 106 height 20
click at [697, 299] on span "Issue" at bounding box center [701, 298] width 18 height 9
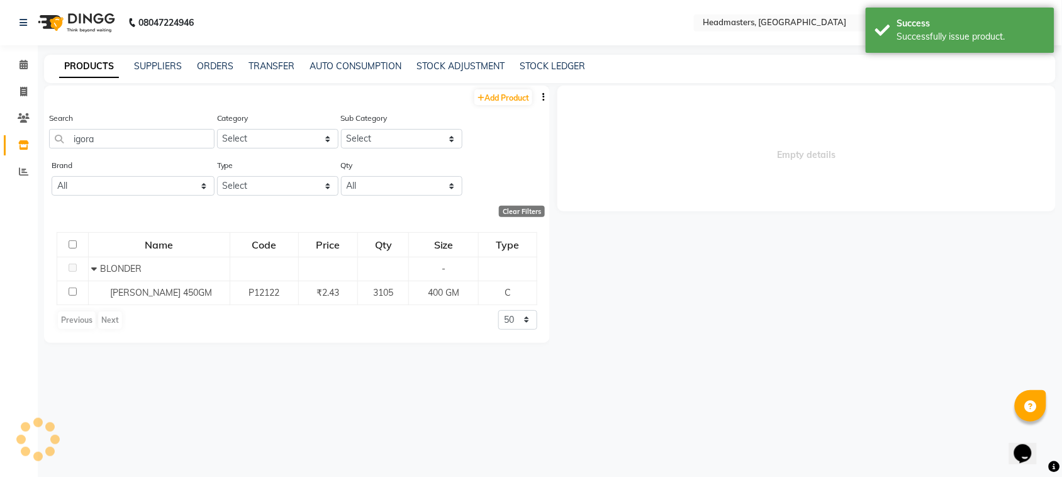
select select
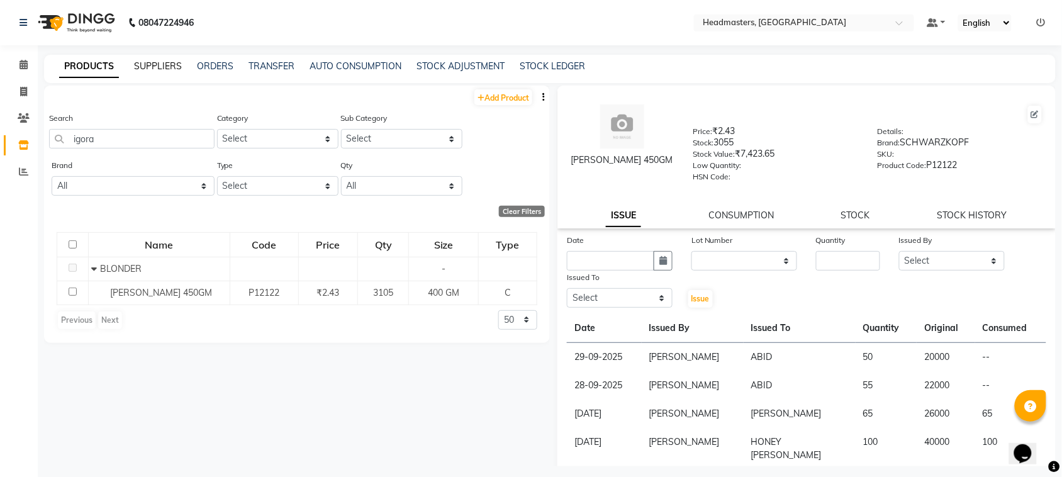
click at [148, 62] on link "SUPPLIERS" at bounding box center [158, 65] width 48 height 11
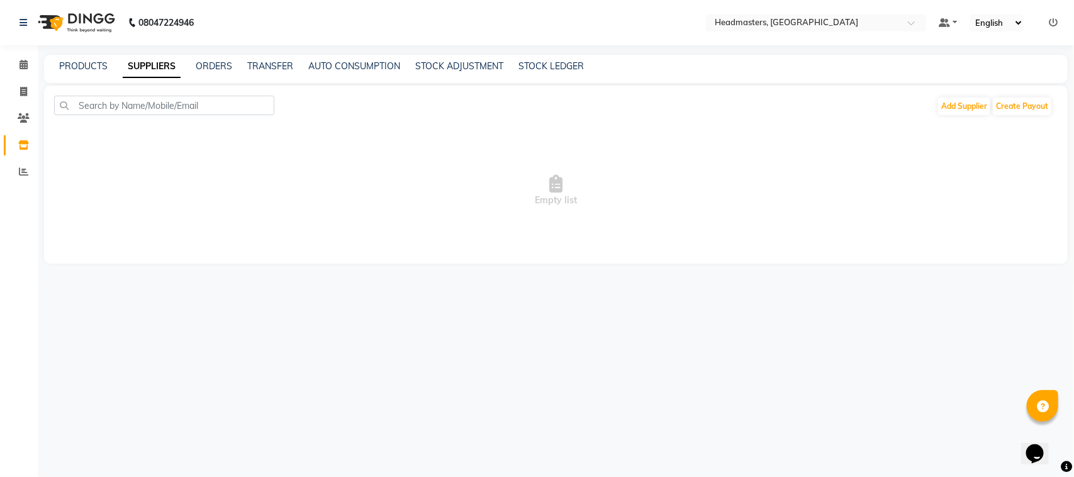
click at [52, 70] on div "PRODUCTS SUPPLIERS ORDERS TRANSFER AUTO CONSUMPTION STOCK ADJUSTMENT STOCK LEDG…" at bounding box center [548, 66] width 1009 height 13
click at [90, 57] on div "PRODUCTS SUPPLIERS ORDERS TRANSFER AUTO CONSUMPTION STOCK ADJUSTMENT STOCK LEDG…" at bounding box center [556, 69] width 1024 height 28
click at [28, 67] on span at bounding box center [24, 65] width 22 height 14
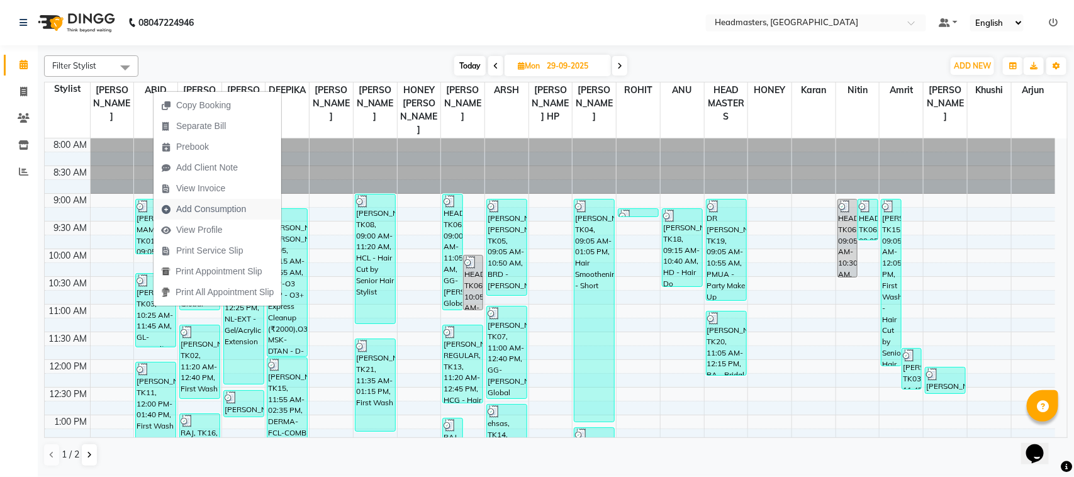
click at [227, 213] on span "Add Consumption" at bounding box center [211, 209] width 70 height 13
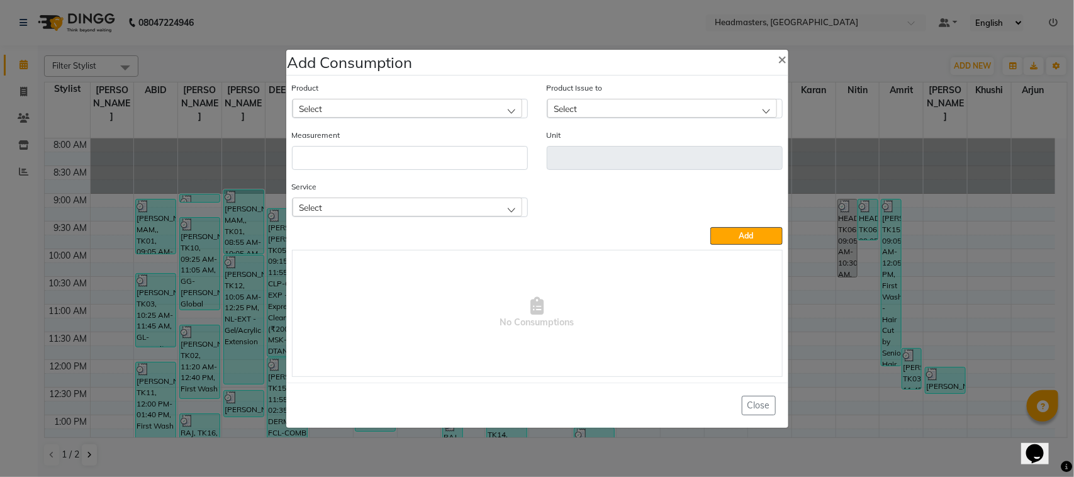
click at [335, 110] on div "Select" at bounding box center [408, 108] width 230 height 19
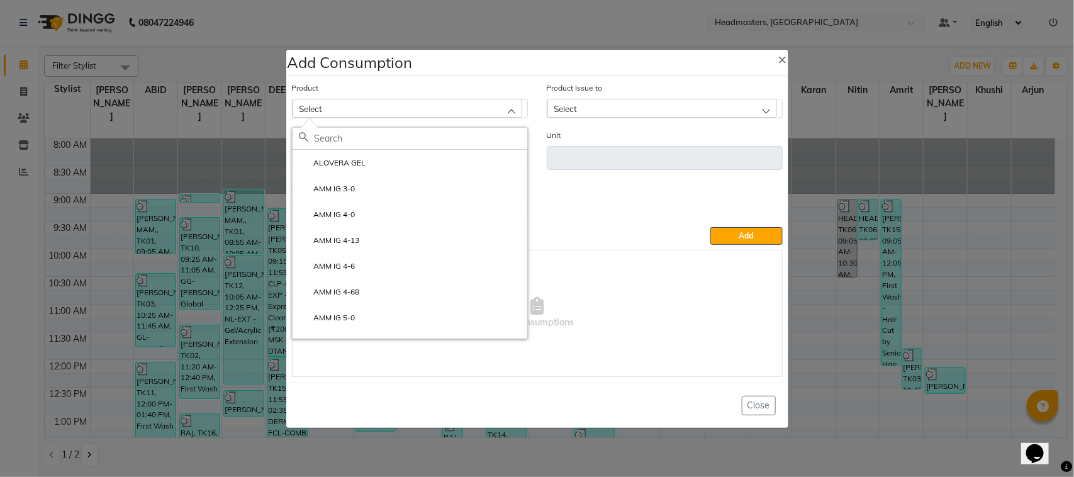
click at [378, 140] on input "text" at bounding box center [421, 138] width 213 height 21
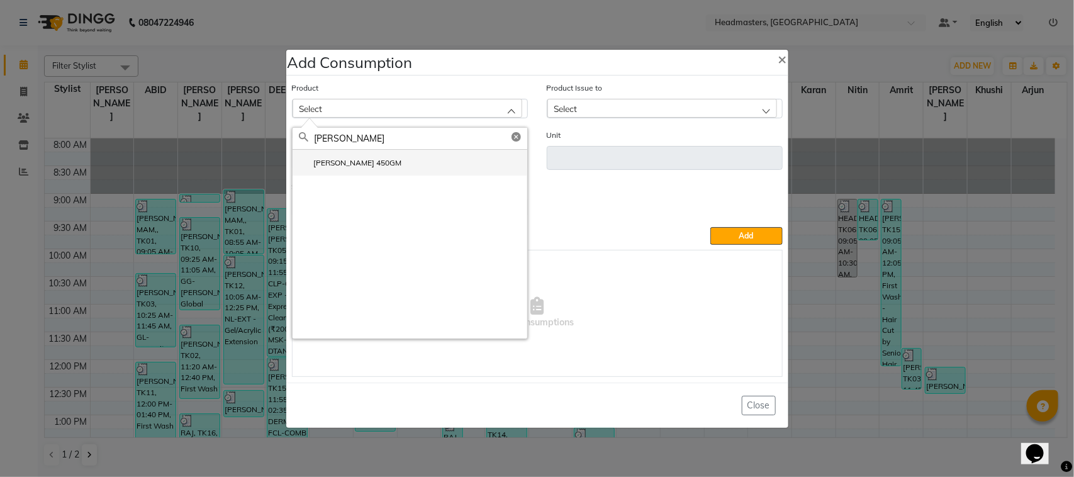
type input "[PERSON_NAME]"
click at [388, 156] on li "[PERSON_NAME] 450GM" at bounding box center [410, 163] width 235 height 26
type input "GM"
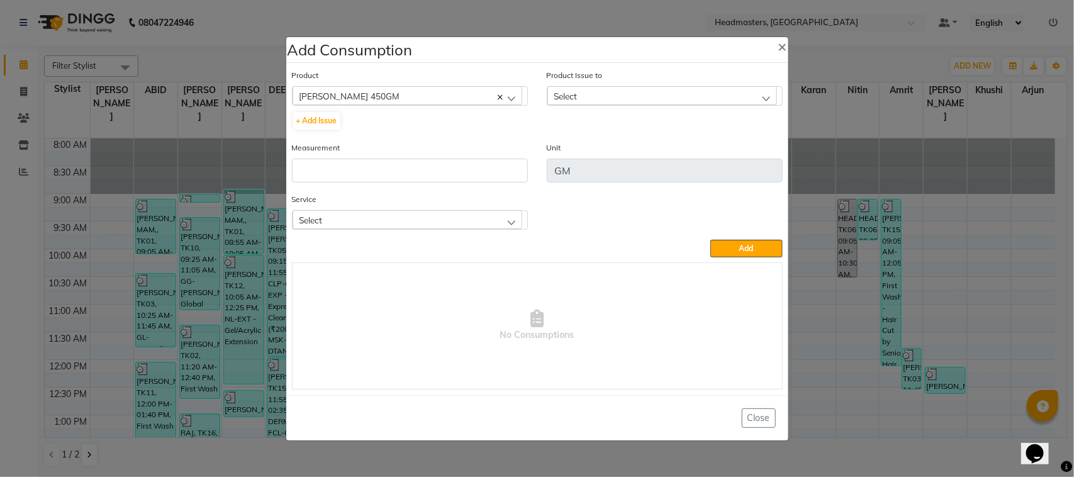
click at [584, 90] on div "Select" at bounding box center [662, 95] width 230 height 19
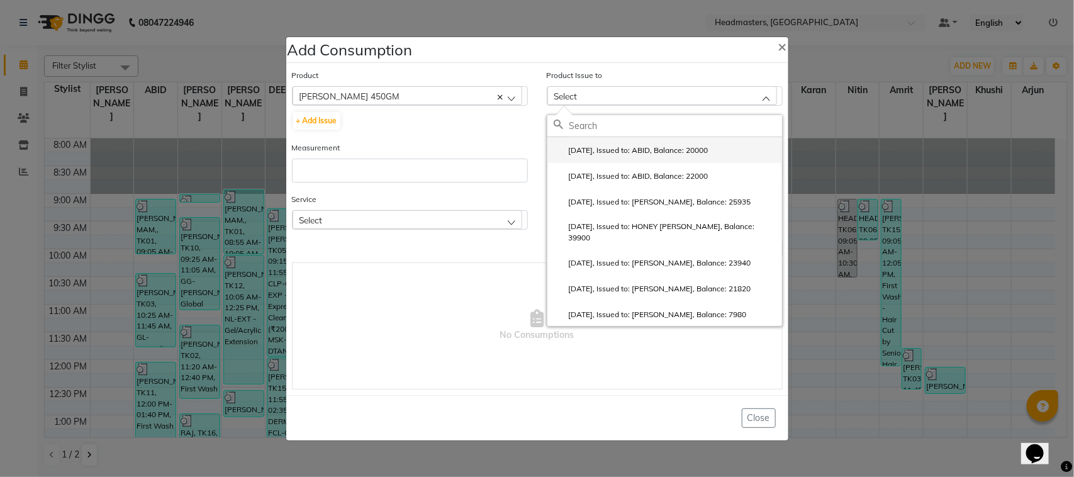
click at [593, 160] on li "[DATE], Issued to: ABID, Balance: 20000" at bounding box center [664, 150] width 235 height 26
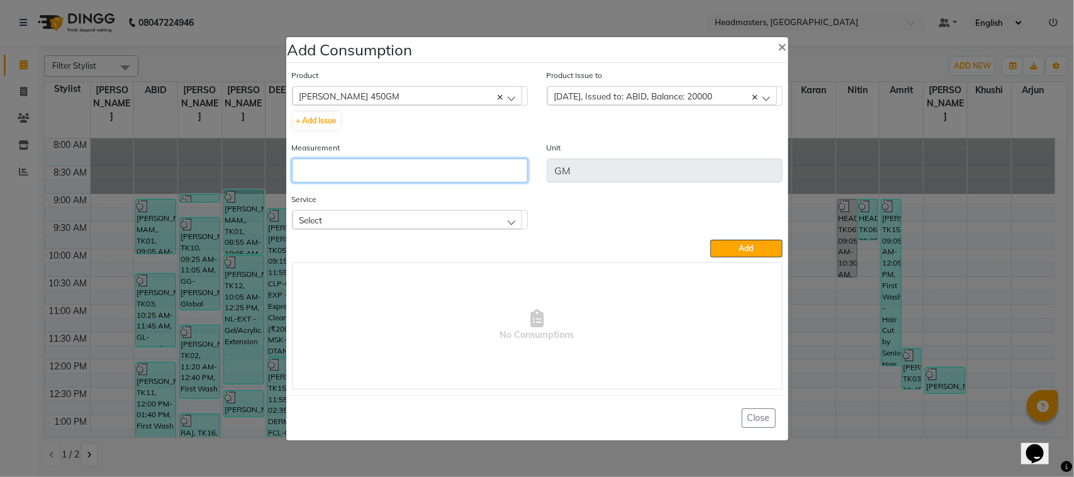
click at [430, 175] on input "number" at bounding box center [410, 171] width 236 height 24
type input "50"
click at [335, 224] on div "Select" at bounding box center [408, 219] width 230 height 19
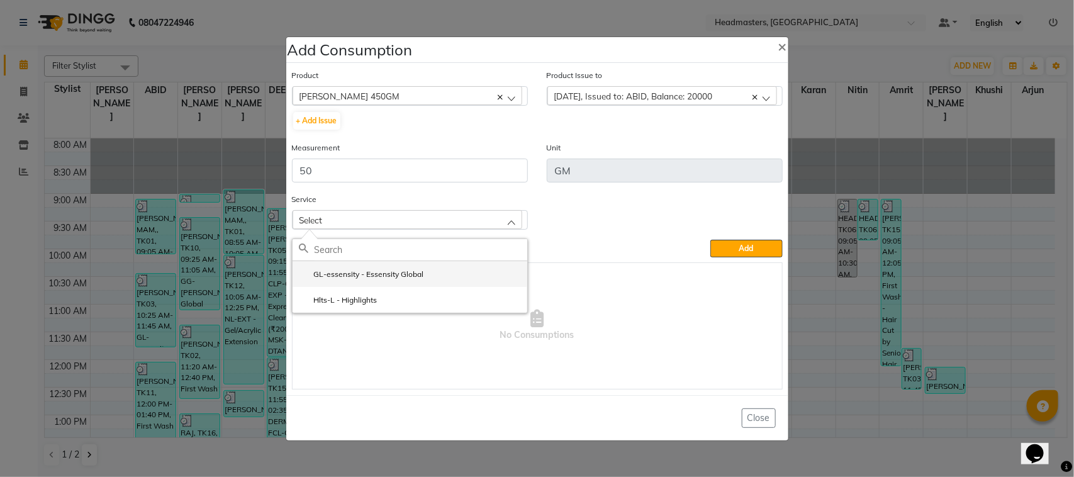
click at [337, 271] on label "GL-essensity - Essensity Global" at bounding box center [361, 274] width 125 height 11
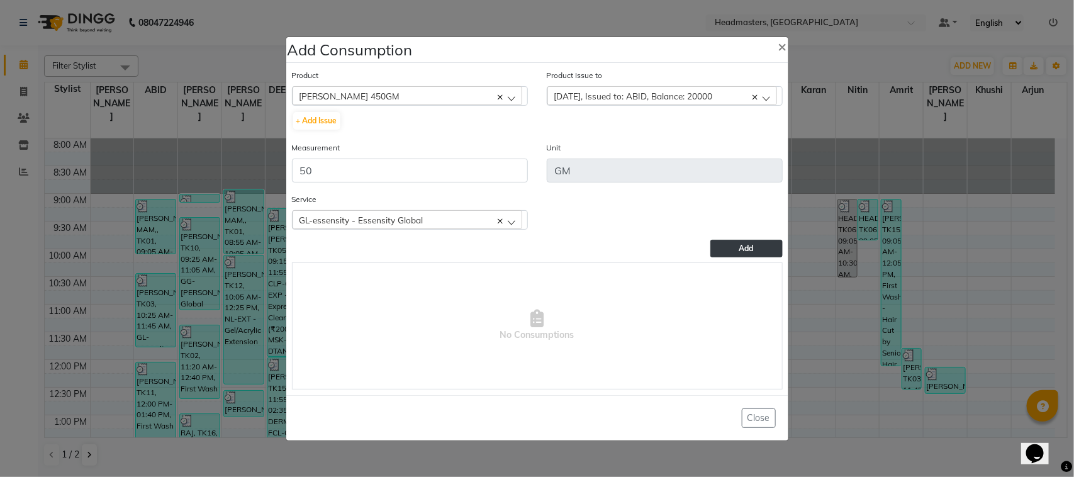
click at [727, 249] on button "Add" at bounding box center [746, 249] width 72 height 18
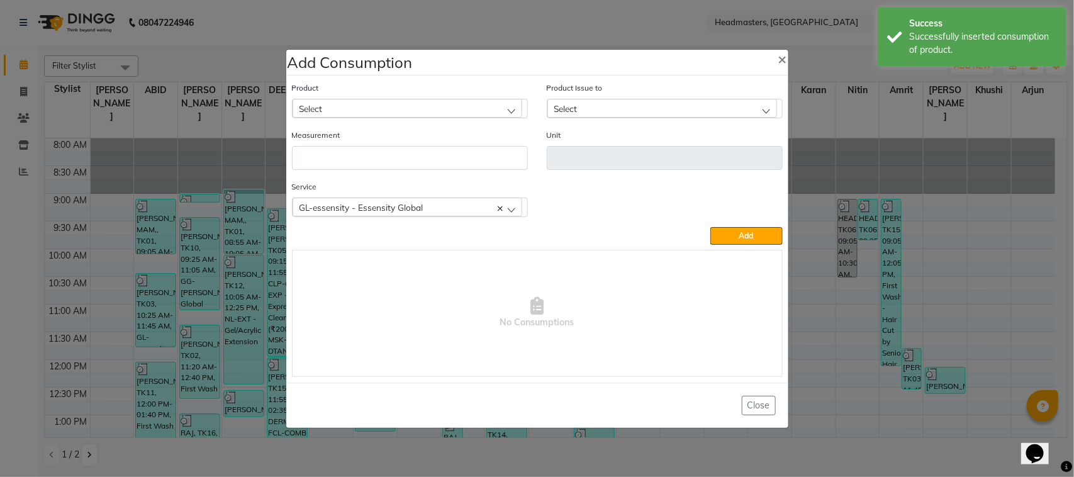
click at [385, 107] on div "Select" at bounding box center [408, 108] width 230 height 19
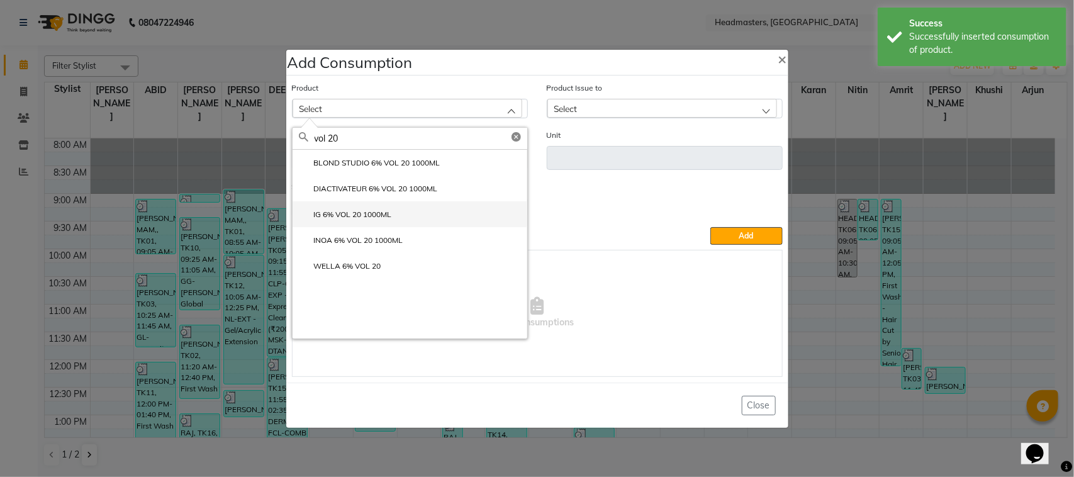
type input "vol 20"
drag, startPoint x: 382, startPoint y: 214, endPoint x: 455, endPoint y: 177, distance: 81.6
click at [382, 215] on label "IG 6% VOL 20 1000ML" at bounding box center [345, 214] width 93 height 11
type input "ML"
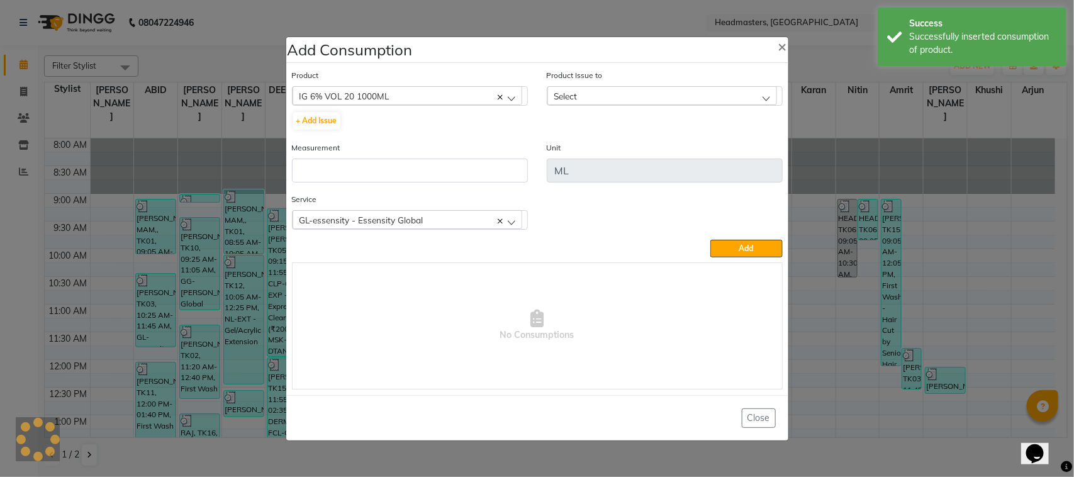
click at [585, 96] on div "Select" at bounding box center [662, 95] width 230 height 19
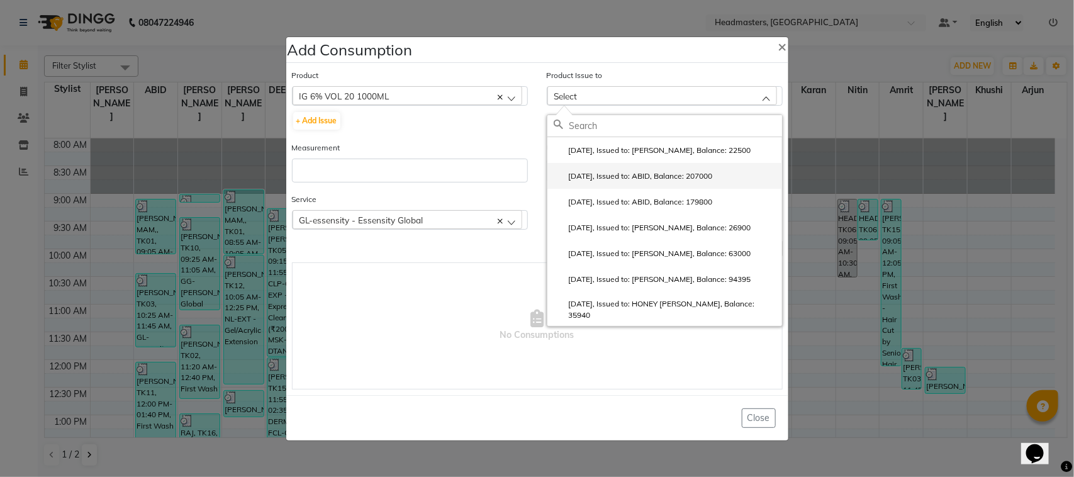
click at [595, 171] on label "[DATE], Issued to: ABID, Balance: 207000" at bounding box center [633, 176] width 159 height 11
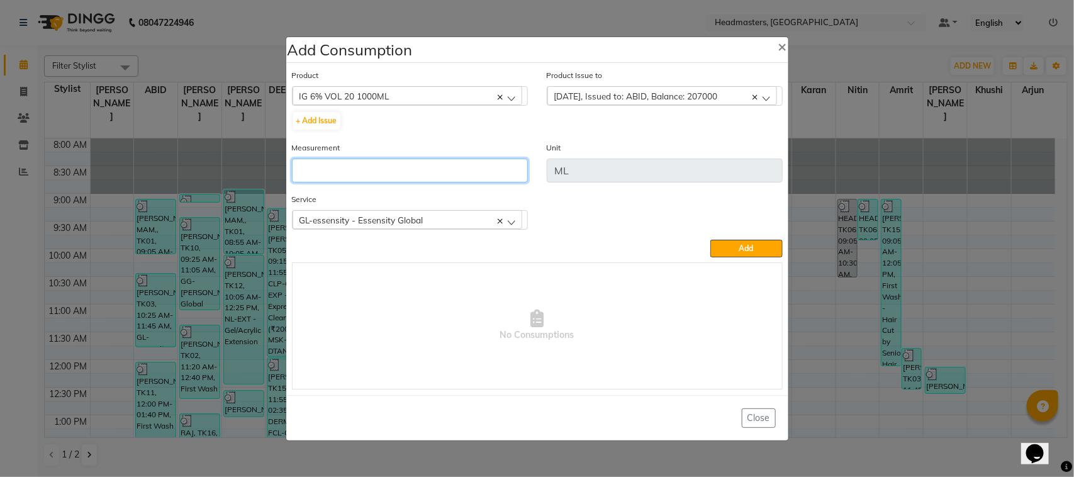
click at [510, 178] on input "number" at bounding box center [410, 171] width 236 height 24
type input "230"
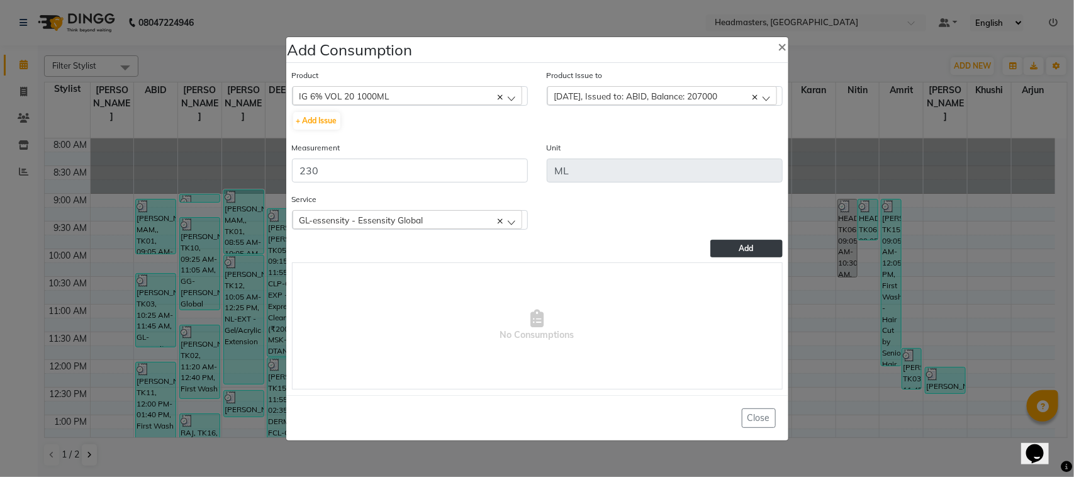
click at [722, 246] on button "Add" at bounding box center [746, 249] width 72 height 18
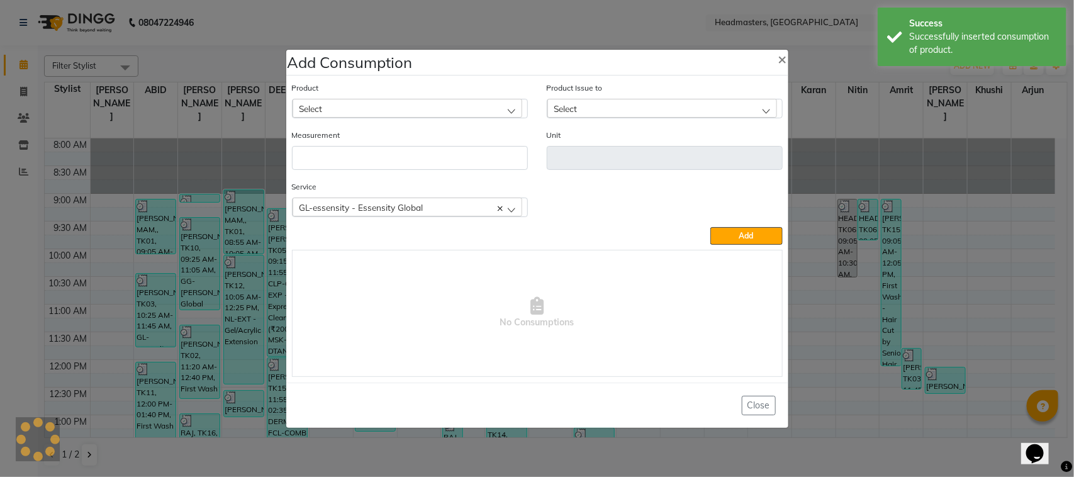
click at [378, 107] on div "Select" at bounding box center [408, 108] width 230 height 19
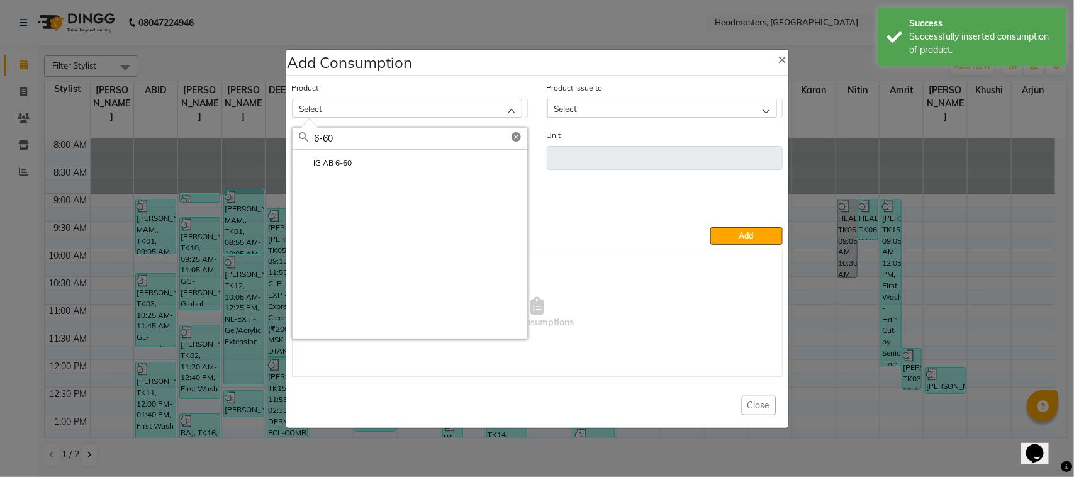
type input "6-60"
click at [381, 173] on li "IG AB 6-60" at bounding box center [410, 163] width 235 height 26
type input "GM"
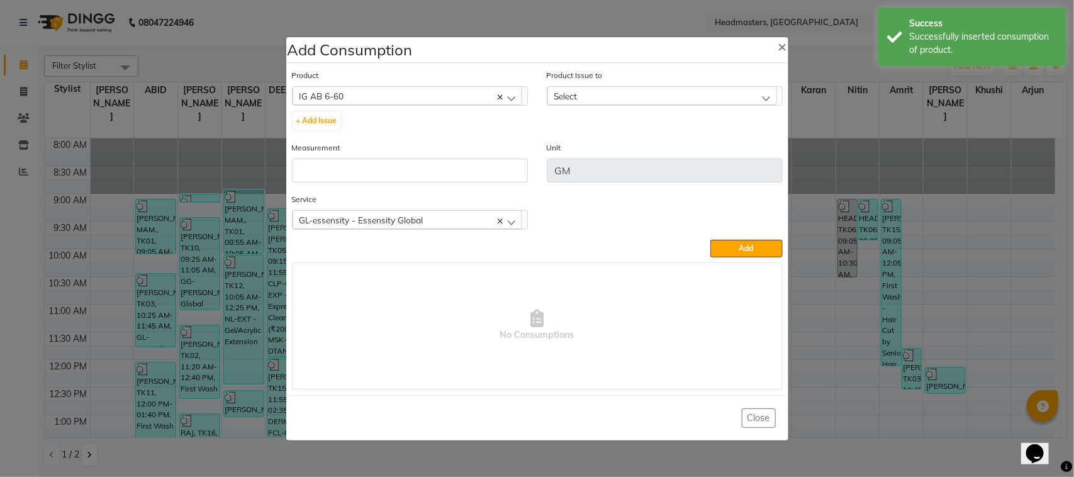
click at [624, 106] on div "Product Issue to Select [DATE], Issued to: ABID, Balance: 1650 [DATE], Issued t…" at bounding box center [664, 105] width 255 height 72
click at [623, 96] on div "Select" at bounding box center [662, 95] width 230 height 19
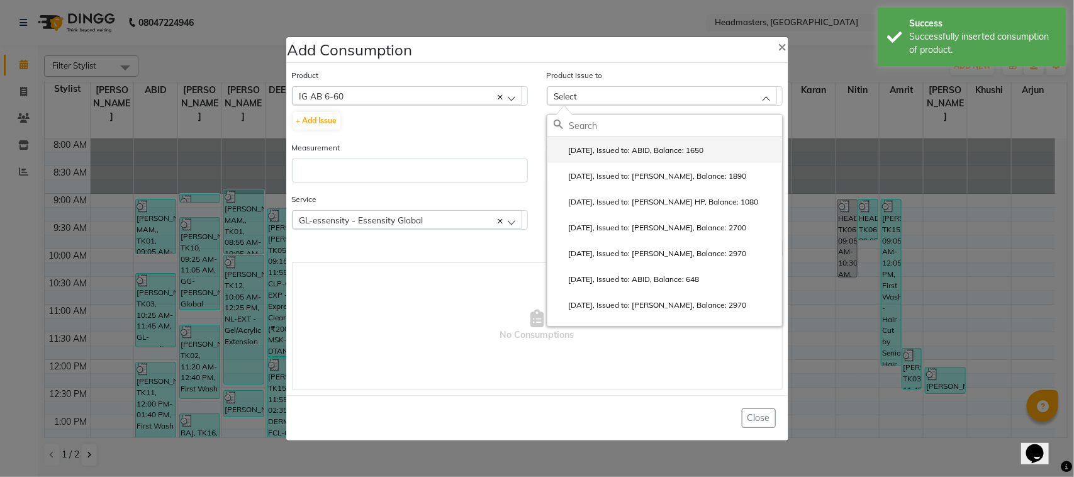
click at [617, 159] on li "[DATE], Issued to: ABID, Balance: 1650" at bounding box center [664, 150] width 235 height 26
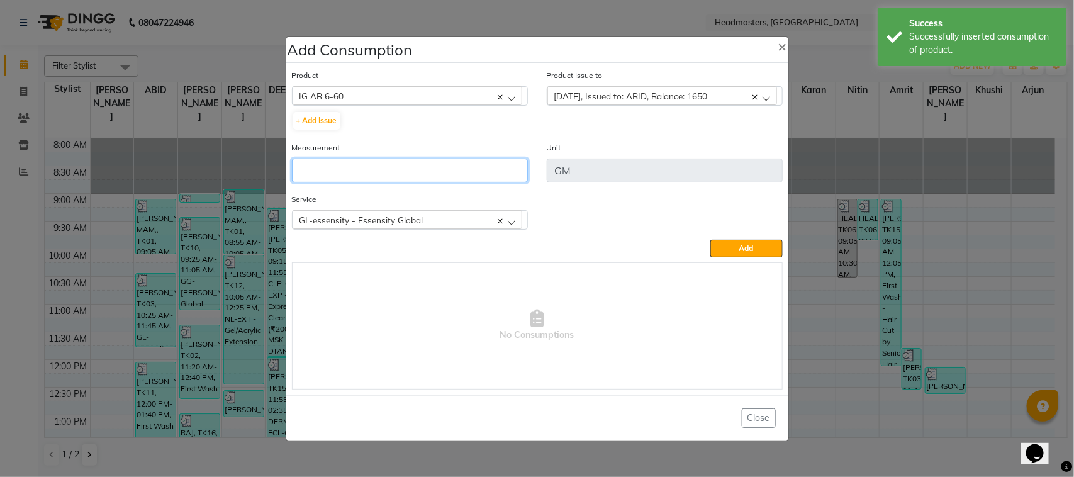
click at [483, 169] on input "number" at bounding box center [410, 171] width 236 height 24
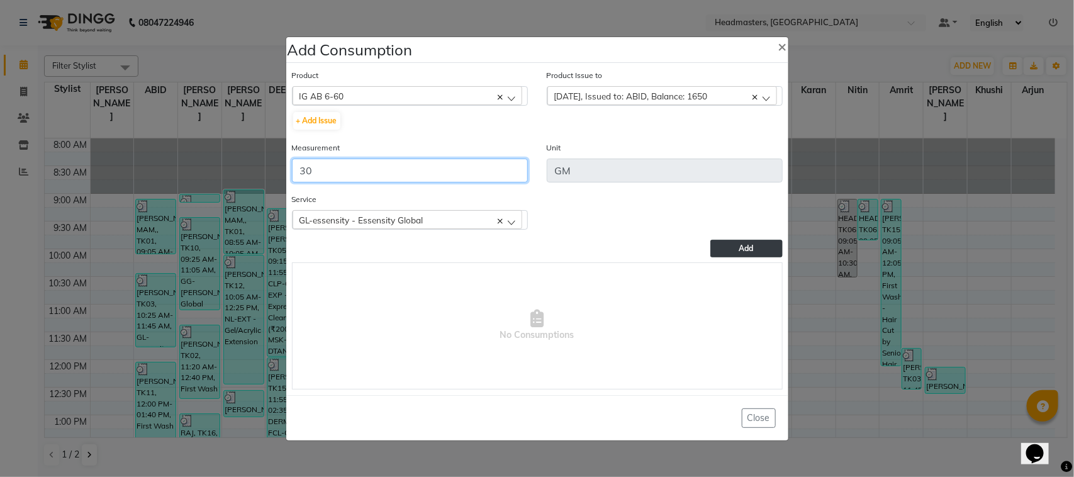
type input "30"
click at [734, 249] on button "Add" at bounding box center [746, 249] width 72 height 18
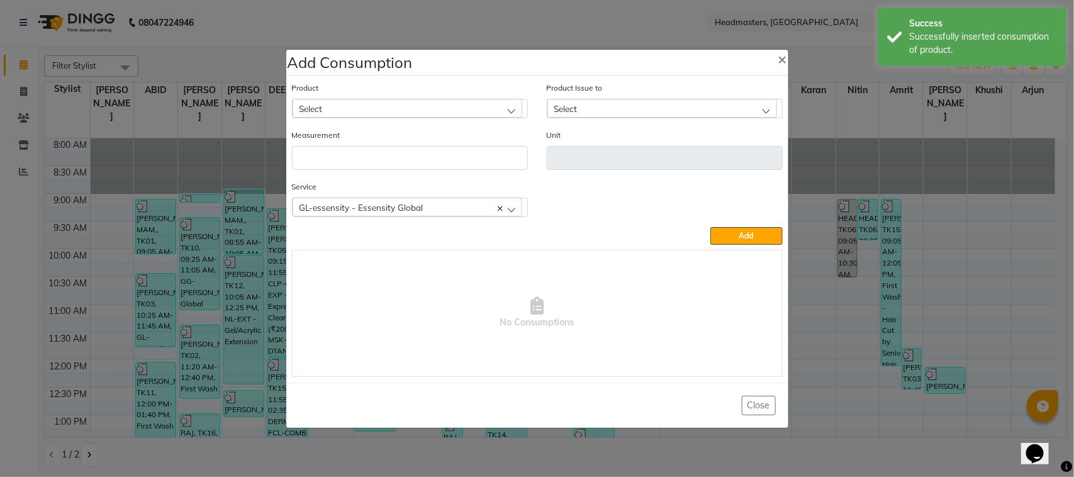
click at [437, 104] on div "Select" at bounding box center [408, 108] width 230 height 19
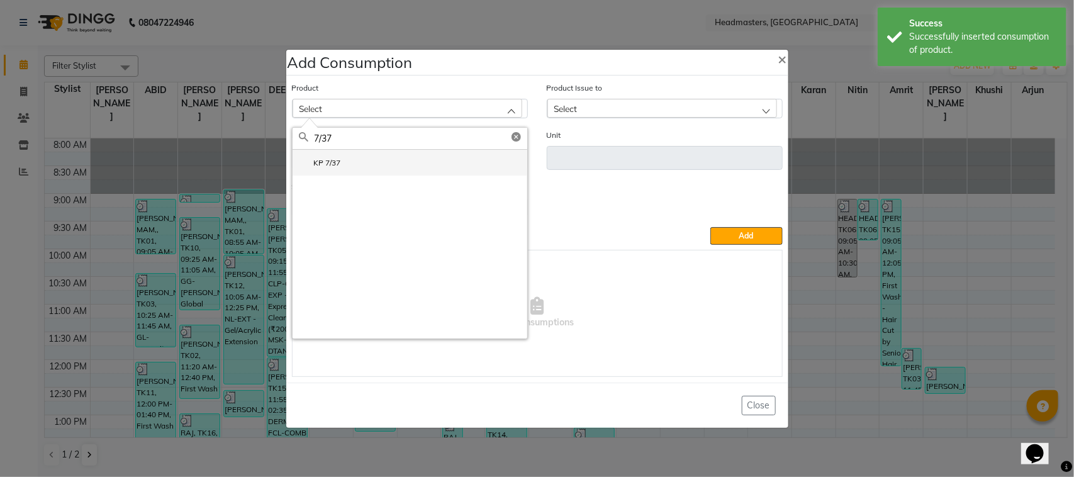
type input "7/37"
click at [415, 170] on li "KP 7/37" at bounding box center [410, 163] width 235 height 26
type input "GM"
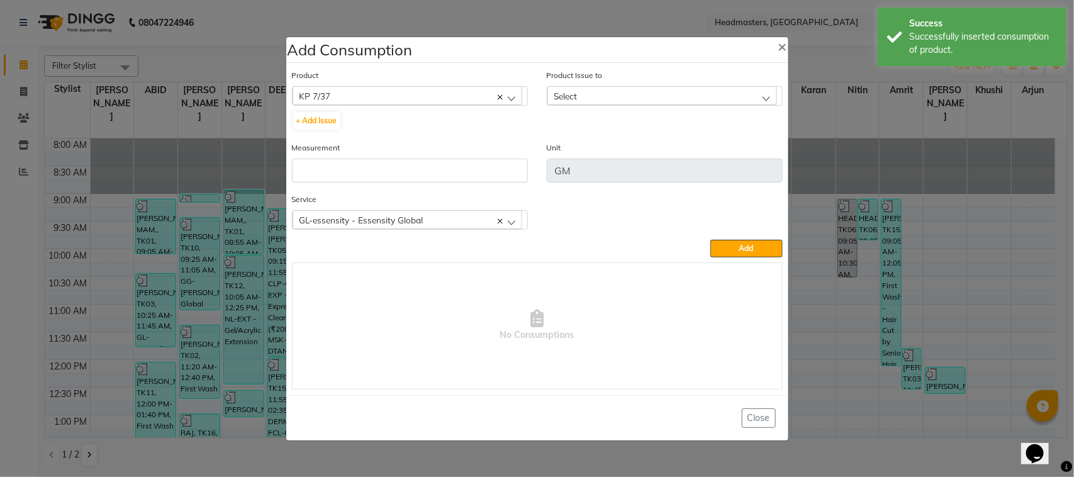
click at [590, 94] on div "Select" at bounding box center [662, 95] width 230 height 19
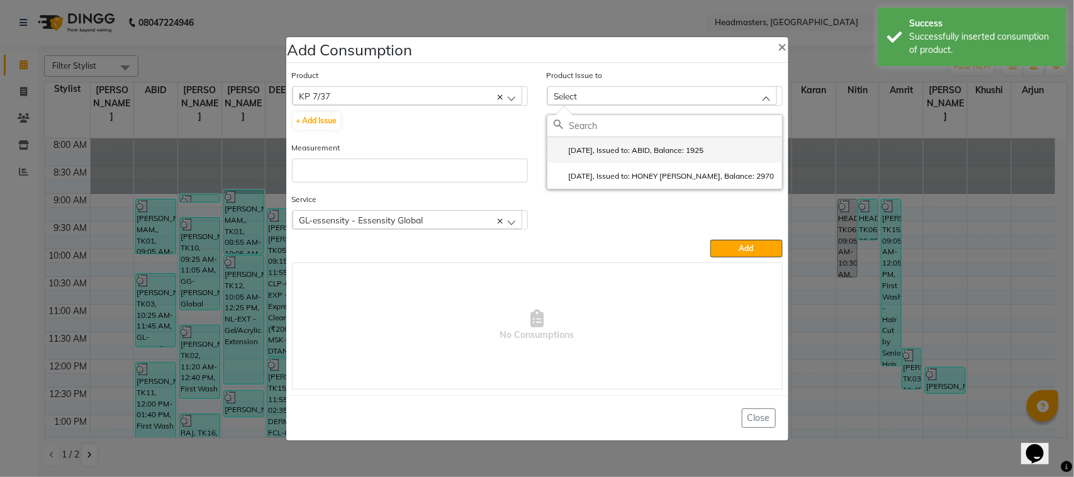
click at [623, 155] on label "[DATE], Issued to: ABID, Balance: 1925" at bounding box center [629, 150] width 150 height 11
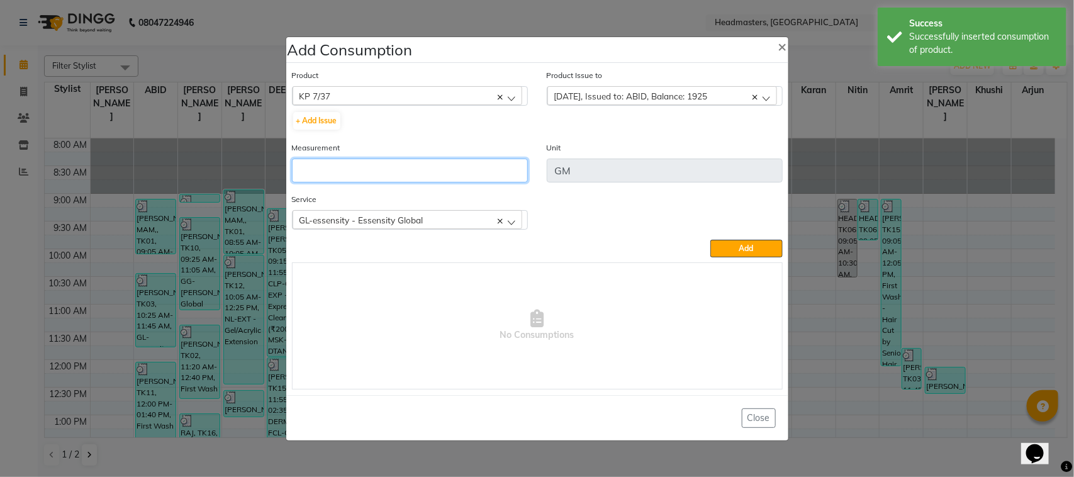
click at [510, 178] on input "number" at bounding box center [410, 171] width 236 height 24
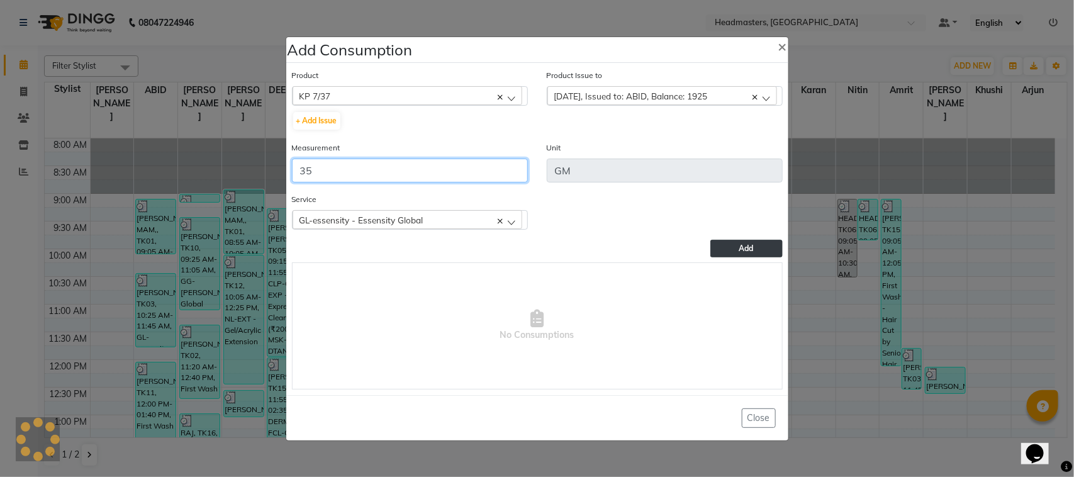
type input "35"
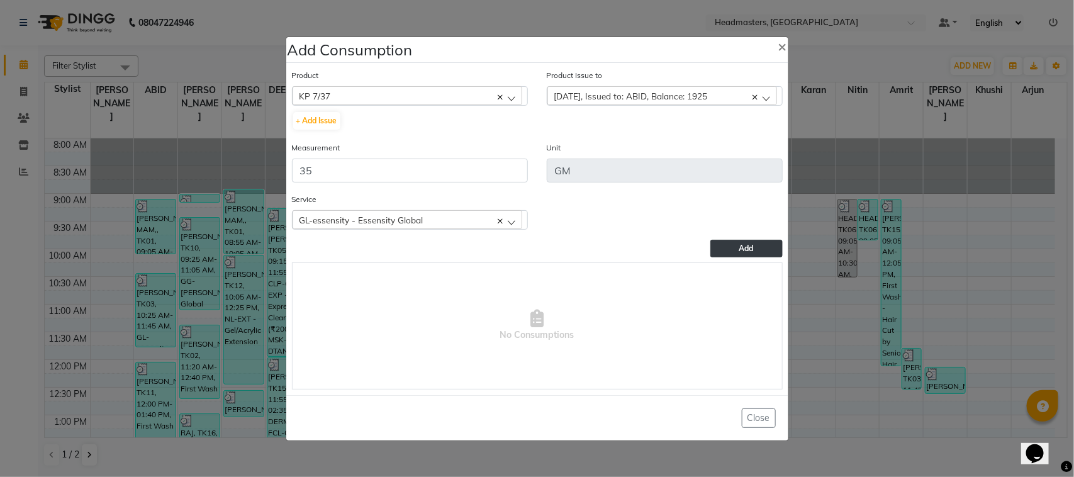
click at [750, 247] on span "Add" at bounding box center [746, 248] width 14 height 9
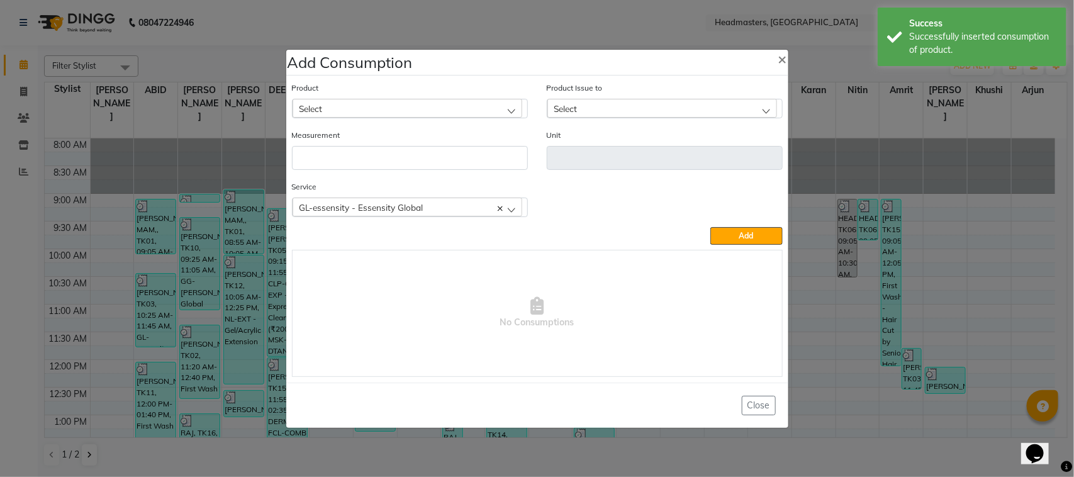
click at [332, 111] on div "Select" at bounding box center [408, 108] width 230 height 19
type input "5-0"
click at [349, 182] on li "ESS 5-0" at bounding box center [410, 189] width 235 height 26
type input "GM"
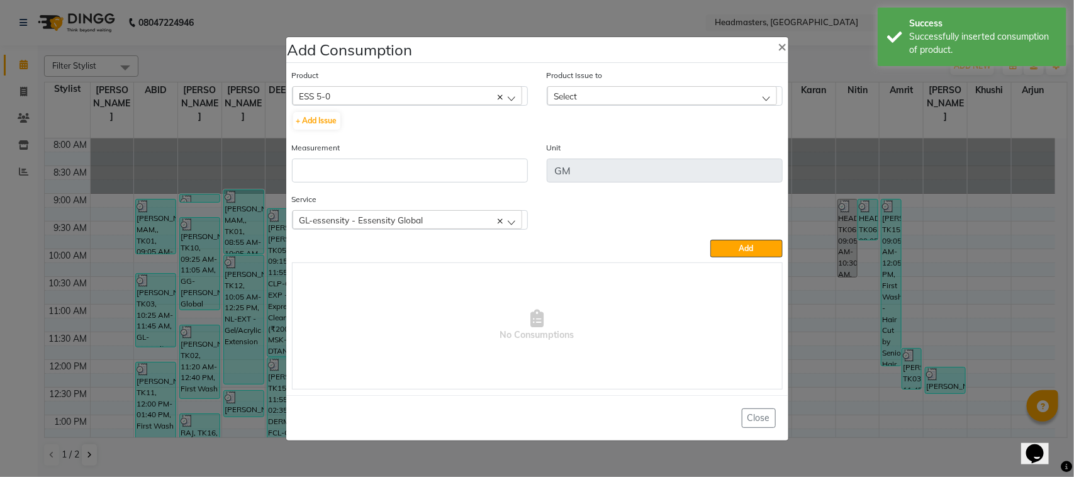
click at [365, 89] on div "ESS 5-0" at bounding box center [408, 95] width 230 height 19
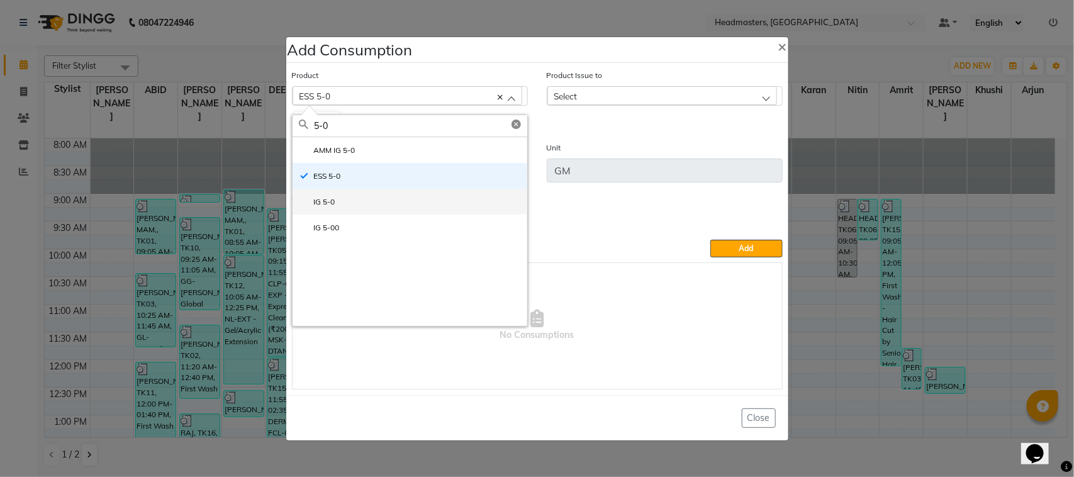
type input "5-0"
click at [344, 211] on li "IG 5-0" at bounding box center [410, 202] width 235 height 26
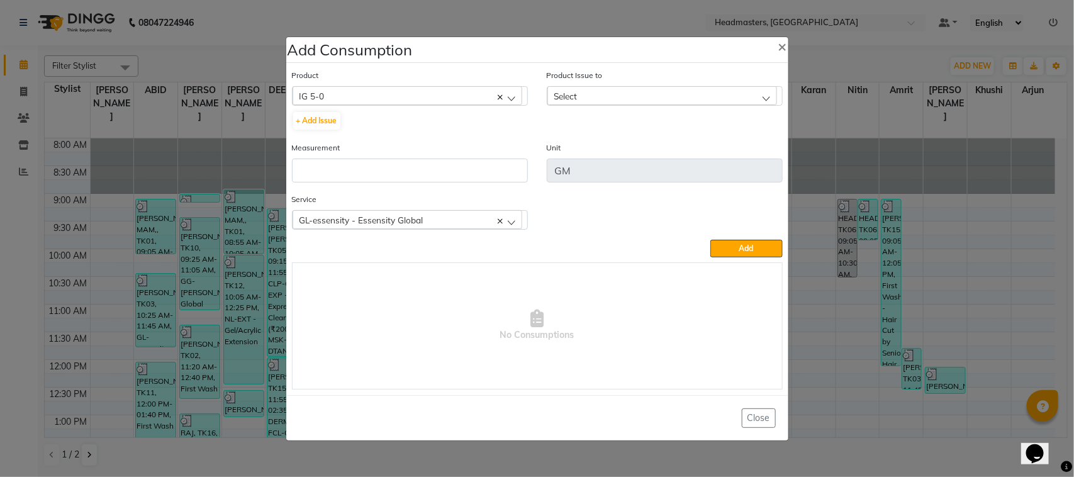
click at [563, 91] on span "Select" at bounding box center [565, 96] width 23 height 11
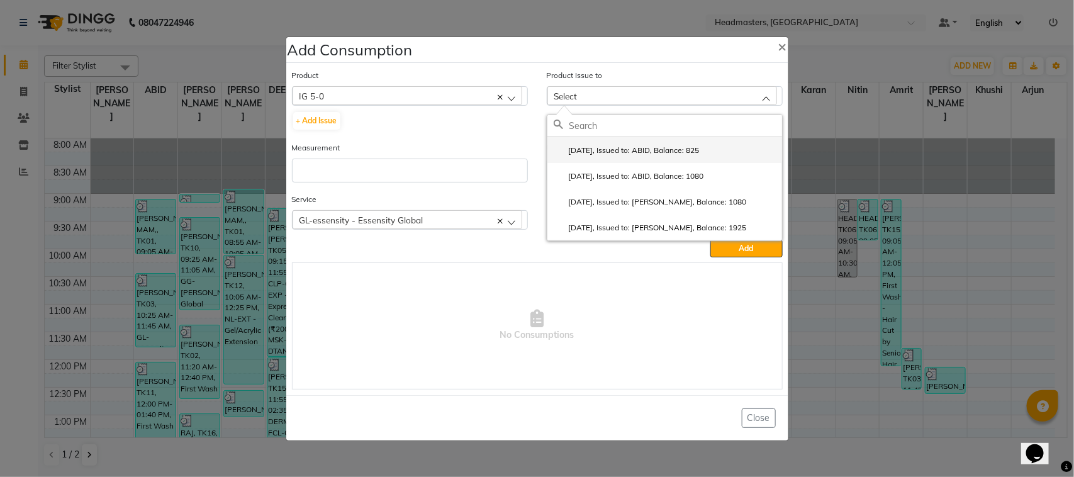
click at [586, 143] on li "[DATE], Issued to: ABID, Balance: 825" at bounding box center [664, 150] width 235 height 26
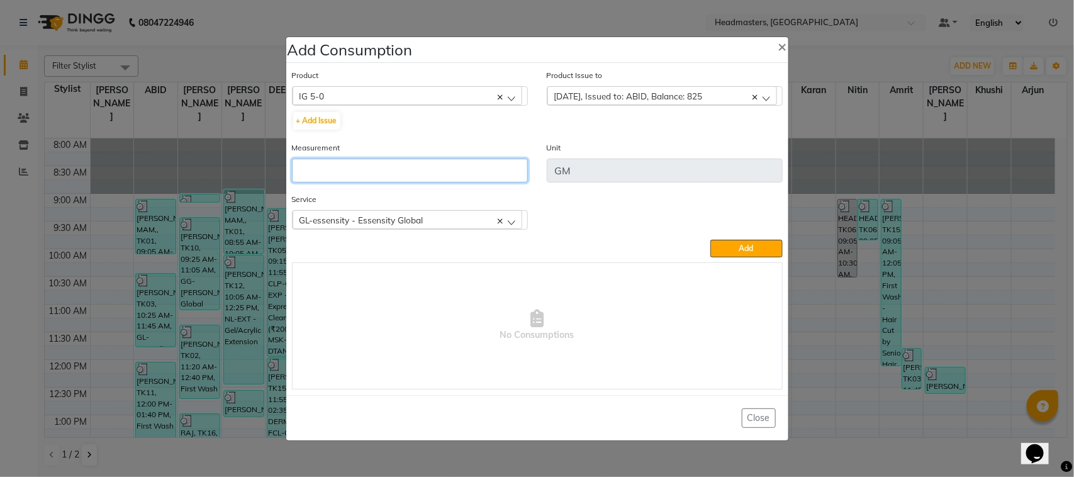
click at [525, 168] on input "number" at bounding box center [410, 171] width 236 height 24
type input "15"
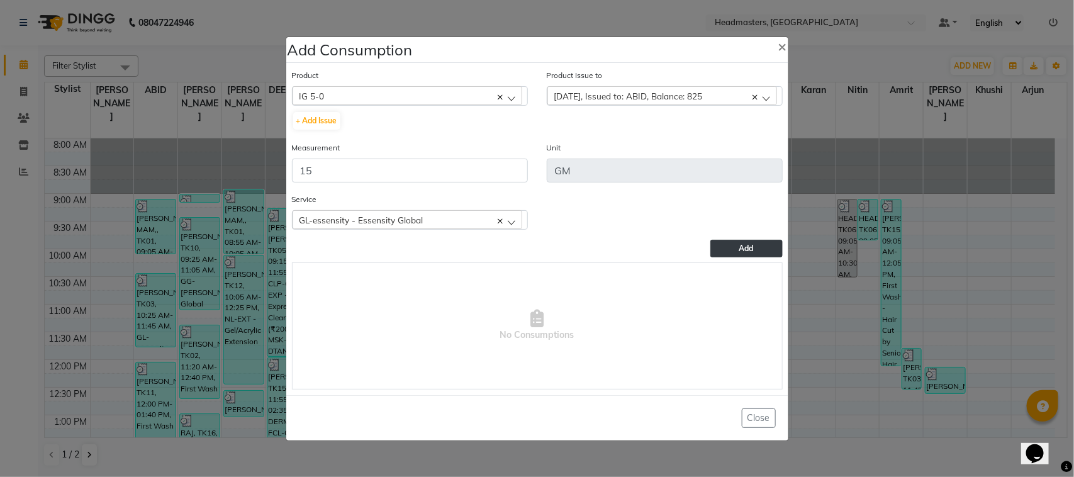
click at [756, 252] on button "Add" at bounding box center [746, 249] width 72 height 18
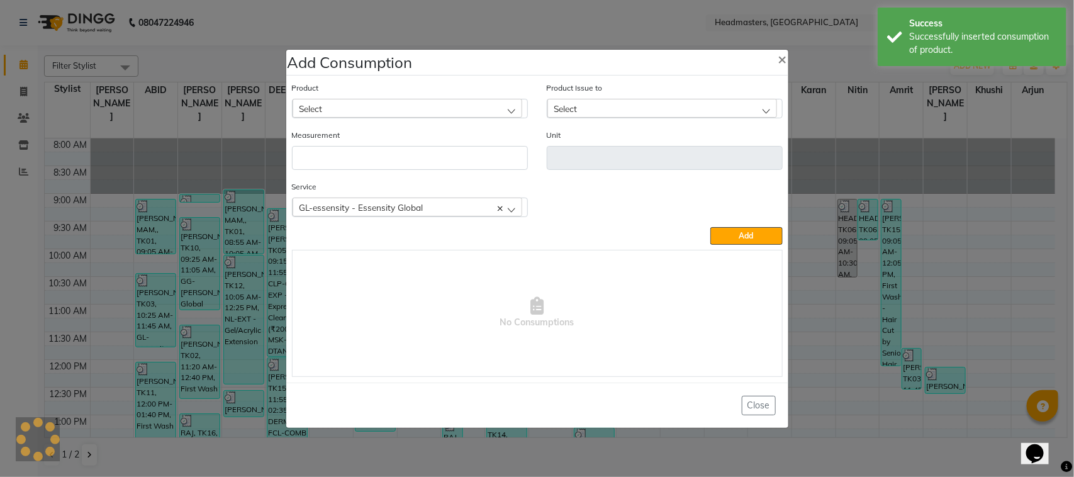
click at [351, 109] on div "Select" at bounding box center [408, 108] width 230 height 19
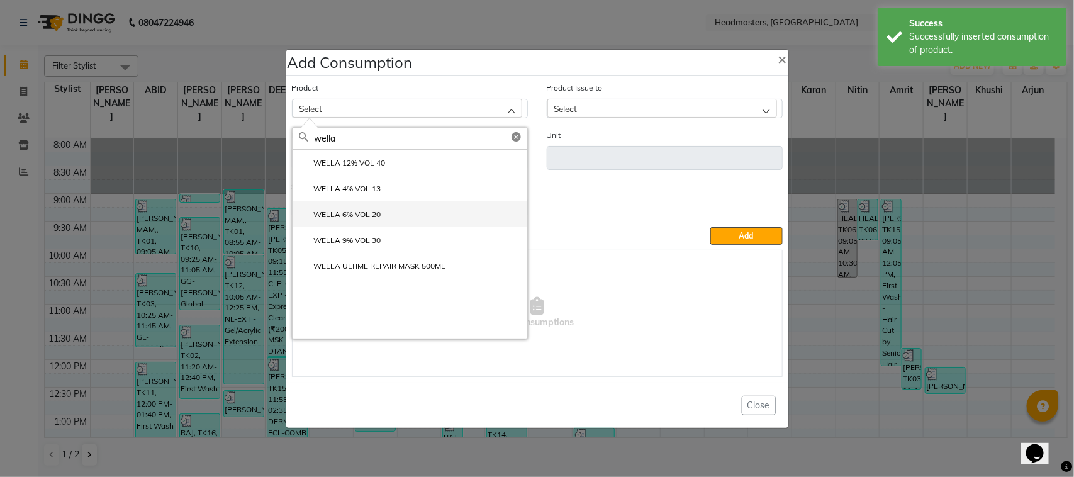
type input "wella"
click at [367, 223] on li "WELLA 6% VOL 20" at bounding box center [410, 214] width 235 height 26
type input "ML"
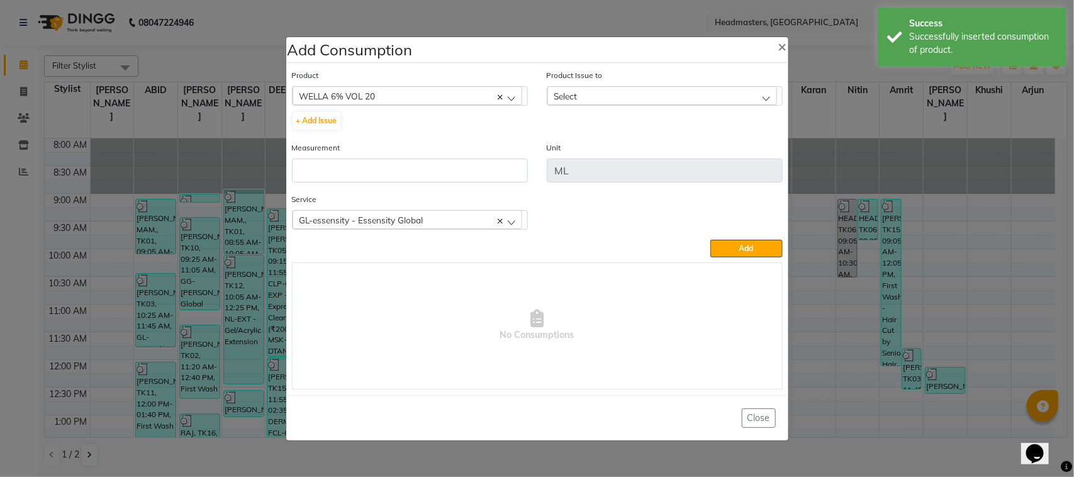
click at [642, 88] on div "Select" at bounding box center [662, 95] width 230 height 19
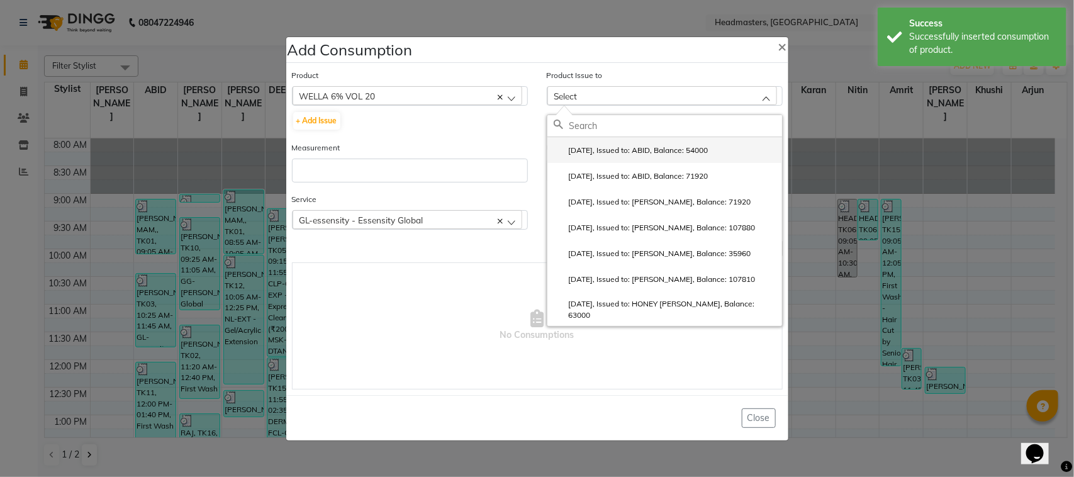
click at [632, 148] on label "[DATE], Issued to: ABID, Balance: 54000" at bounding box center [631, 150] width 155 height 11
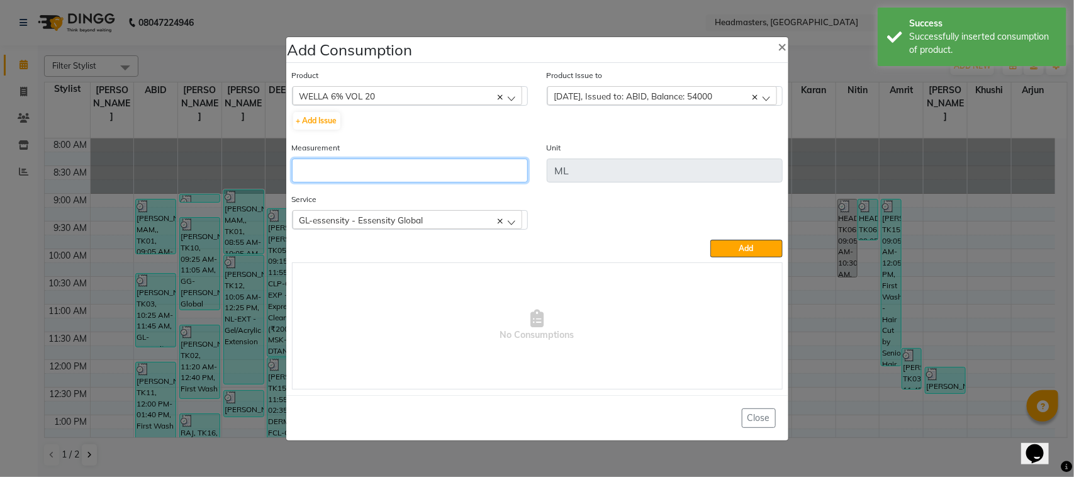
click at [466, 180] on input "number" at bounding box center [410, 171] width 236 height 24
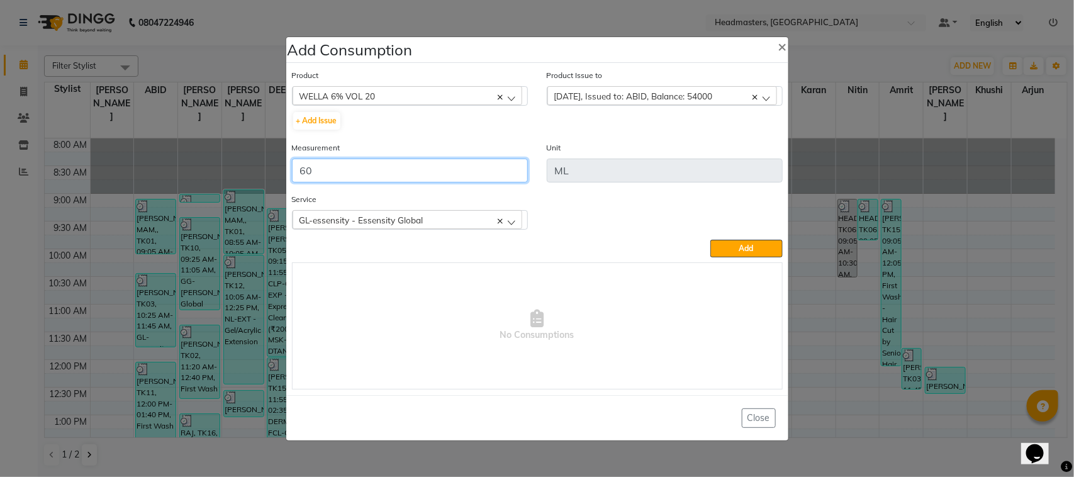
type input "60"
click at [474, 210] on div "GL-essensity - Essensity Global" at bounding box center [408, 219] width 230 height 19
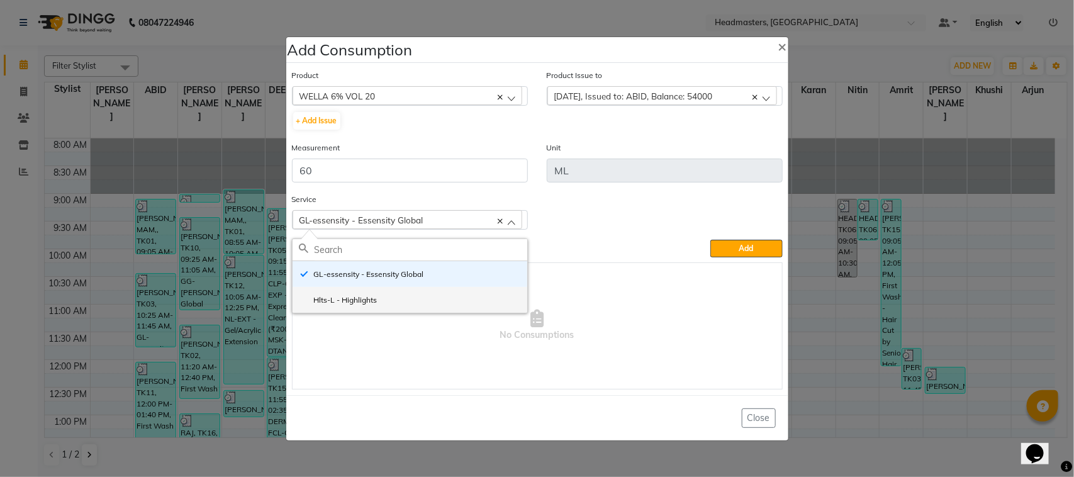
click at [455, 301] on li "Hlts-L - Highlights" at bounding box center [410, 300] width 235 height 26
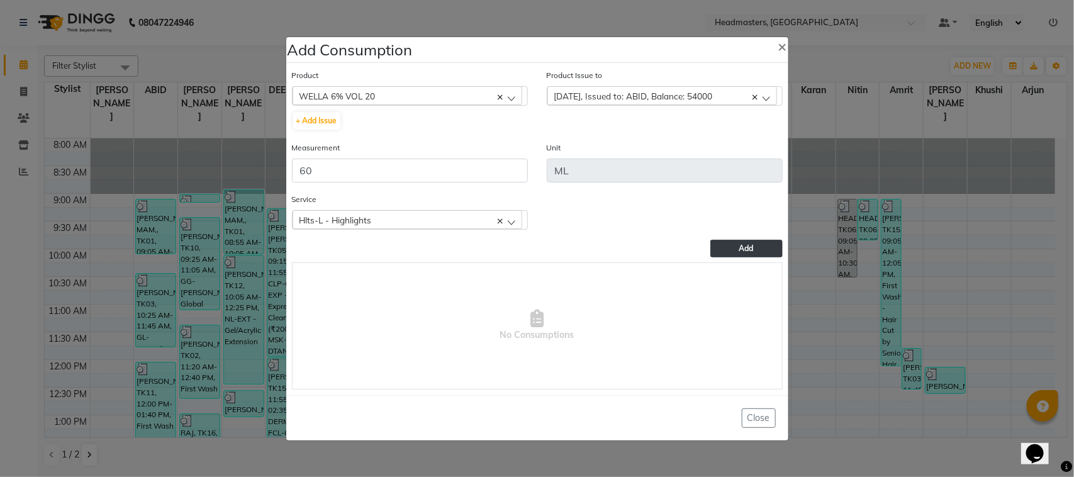
click at [765, 241] on button "Add" at bounding box center [746, 249] width 72 height 18
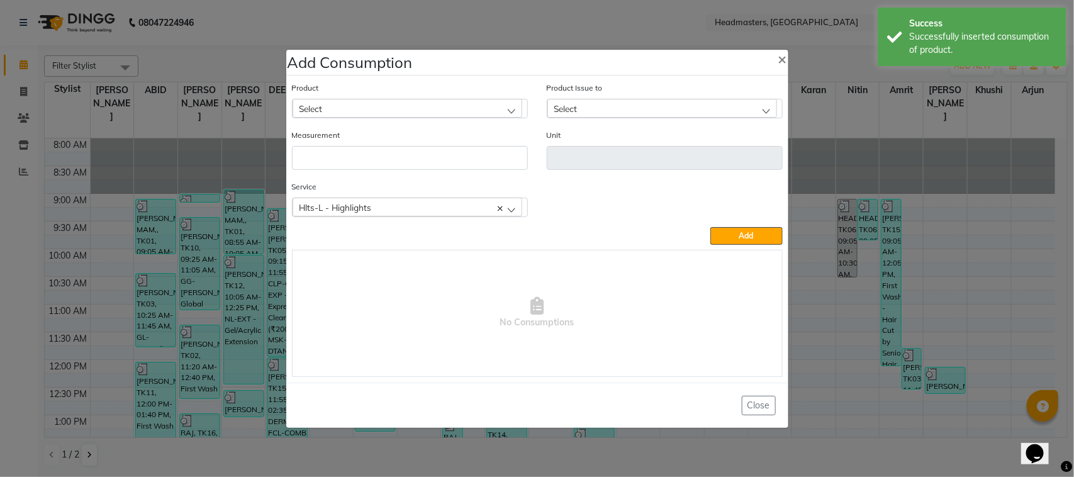
click at [48, 140] on ngb-modal-window "Add Consumption × Product Select ALOVERA GEL Product Issue to Select [DATE], Is…" at bounding box center [537, 238] width 1074 height 477
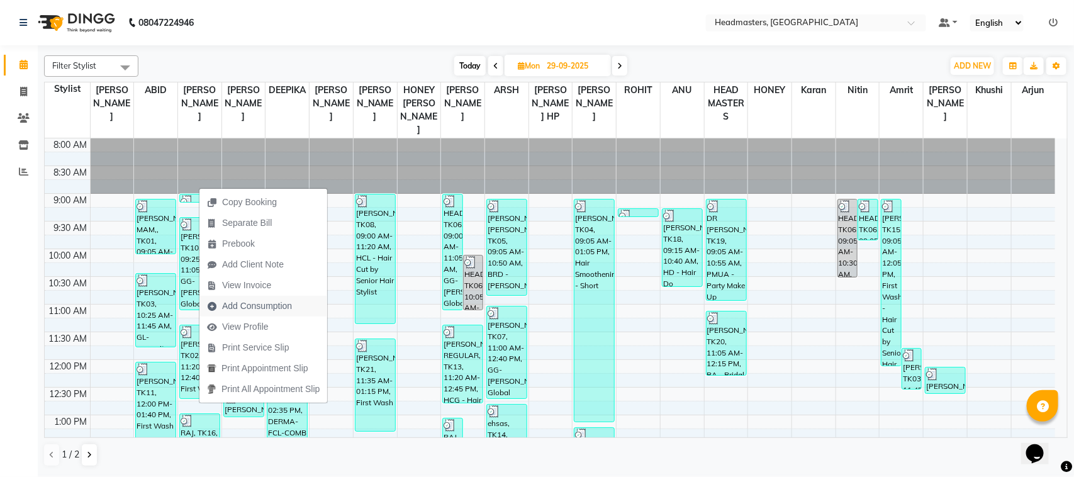
click at [268, 309] on span "Add Consumption" at bounding box center [257, 306] width 70 height 13
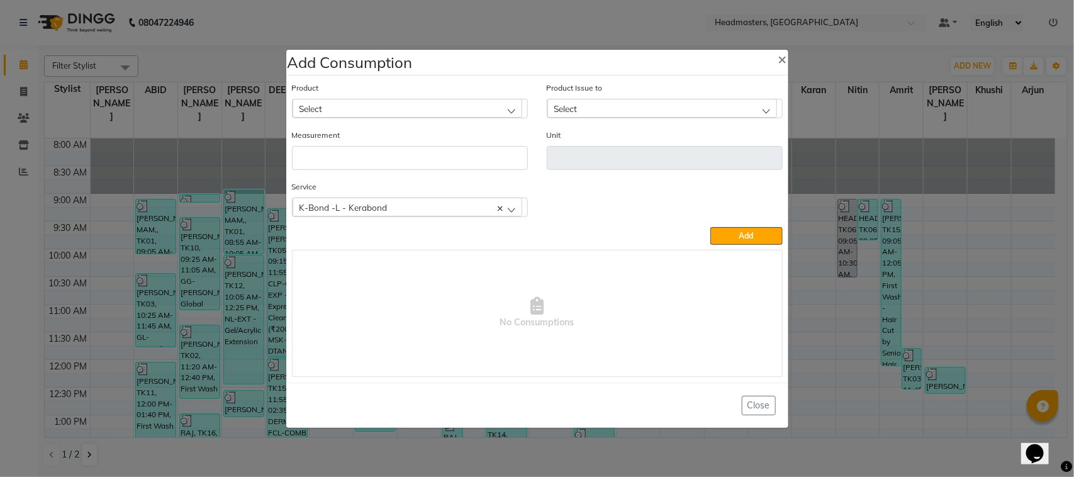
click at [351, 103] on div "Select" at bounding box center [408, 108] width 230 height 19
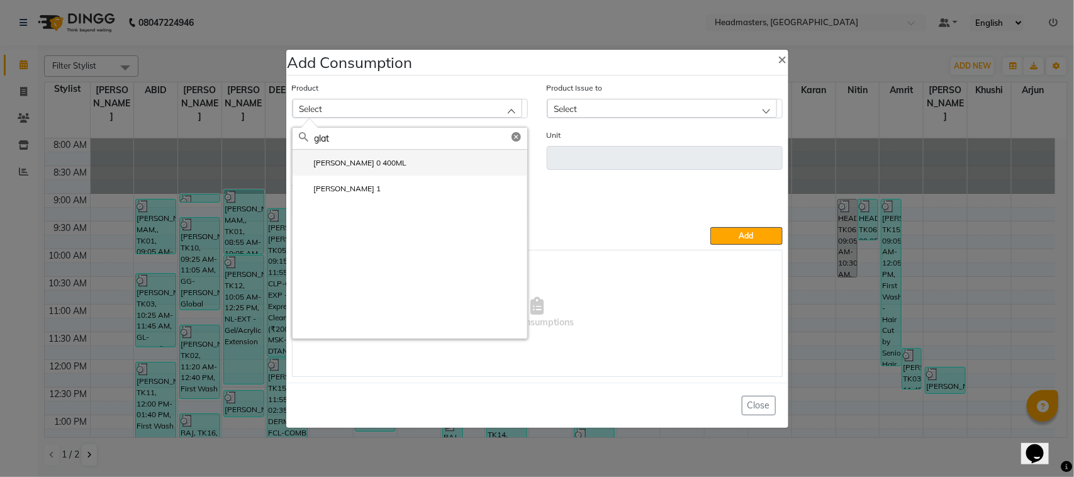
type input "glat"
click at [366, 169] on li "[PERSON_NAME] 0 400ML" at bounding box center [410, 163] width 235 height 26
type input "GM"
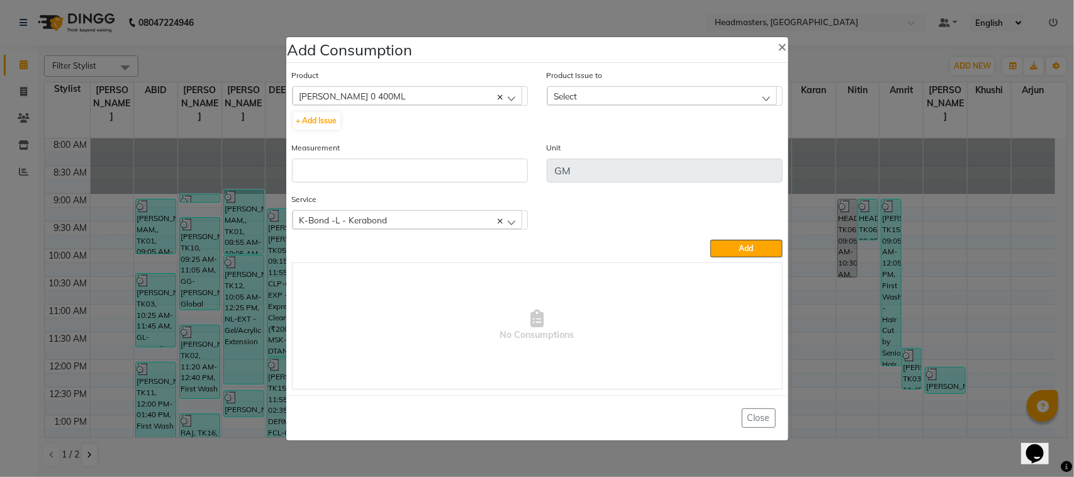
click at [598, 98] on div "Select" at bounding box center [662, 95] width 230 height 19
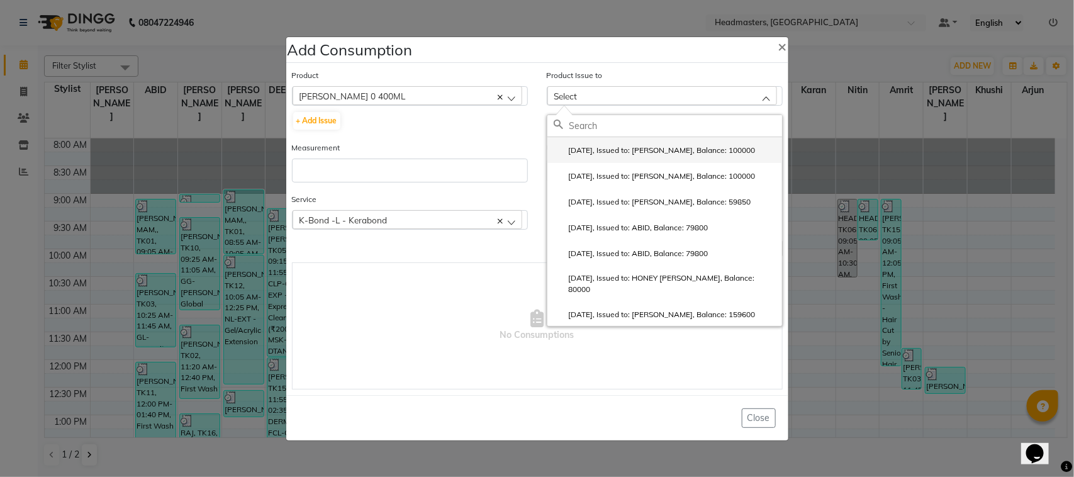
click at [611, 152] on label "[DATE], Issued to: [PERSON_NAME], Balance: 100000" at bounding box center [655, 150] width 202 height 11
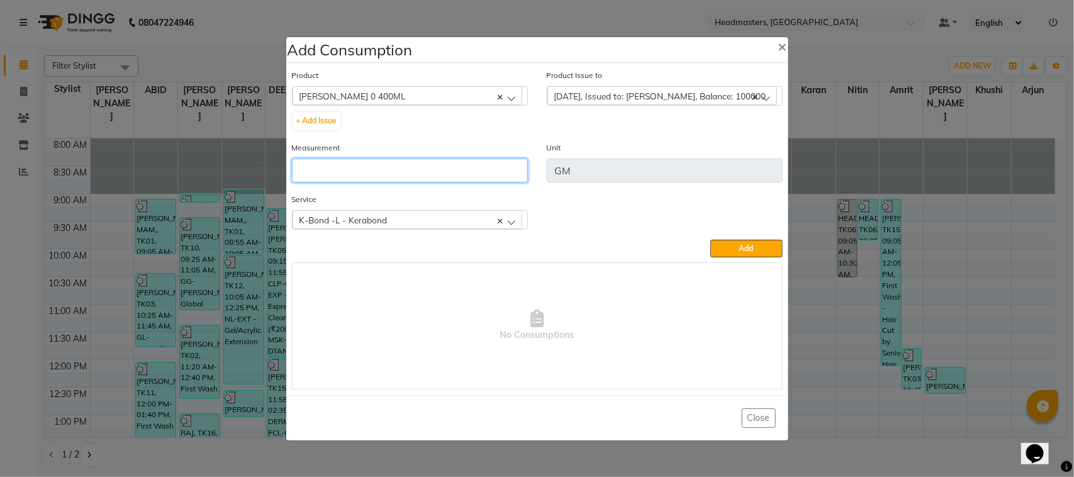
click at [467, 171] on input "number" at bounding box center [410, 171] width 236 height 24
type input "250"
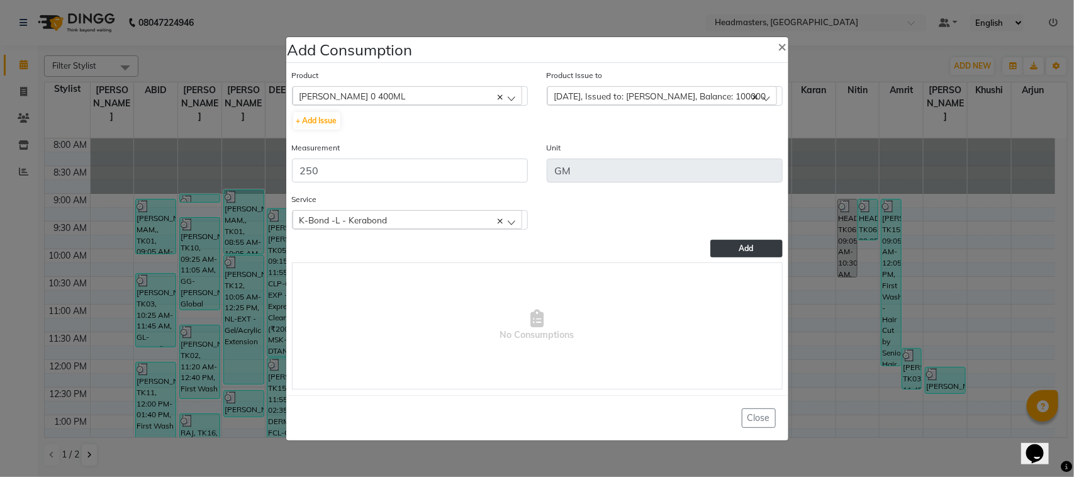
click at [724, 245] on button "Add" at bounding box center [746, 249] width 72 height 18
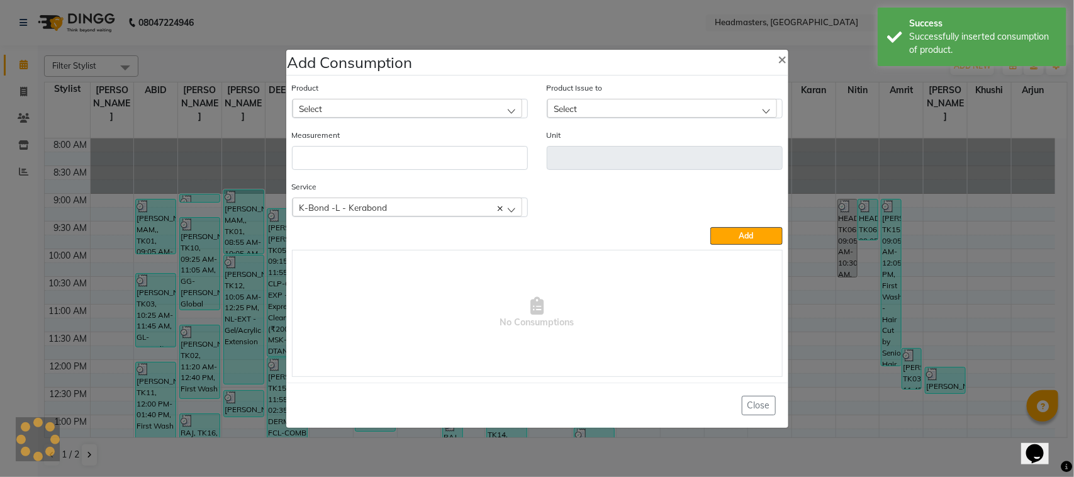
click at [366, 101] on div "Select" at bounding box center [408, 108] width 230 height 19
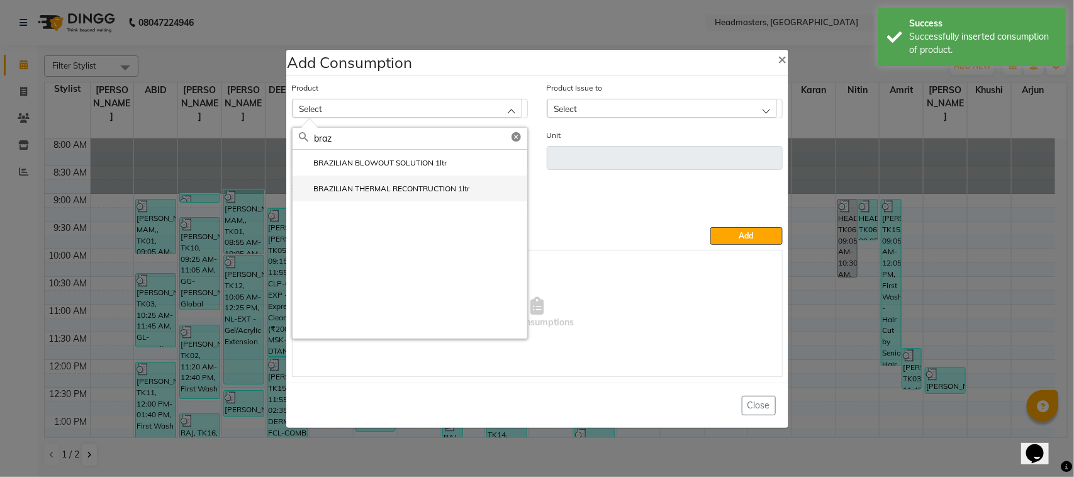
type input "braz"
click at [413, 187] on label "BRAZILIAN THERMAL RECONTRUCTION 1ltr" at bounding box center [384, 188] width 171 height 11
type input "ML"
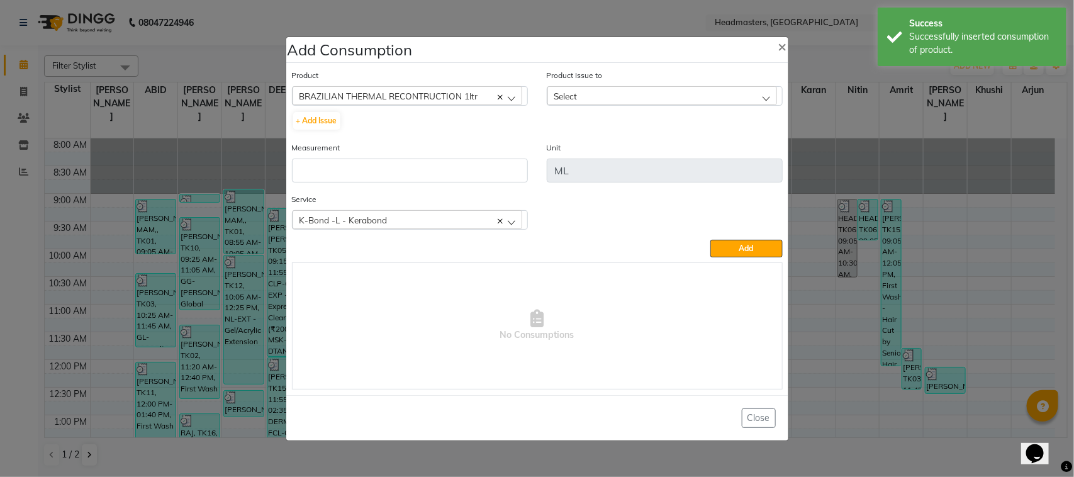
drag, startPoint x: 604, startPoint y: 90, endPoint x: 610, endPoint y: 130, distance: 40.1
click at [605, 90] on div "Select" at bounding box center [662, 95] width 230 height 19
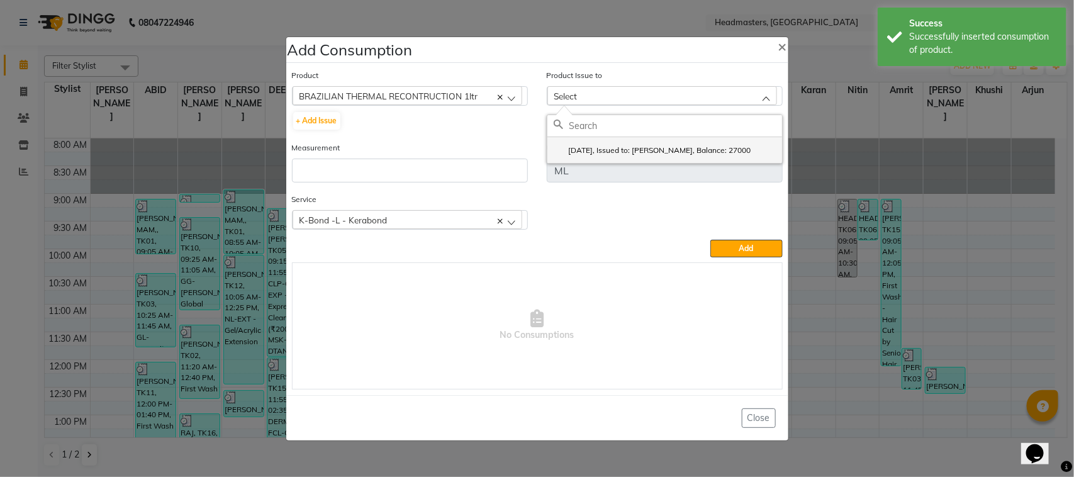
click at [612, 142] on li "[DATE], Issued to: [PERSON_NAME], Balance: 27000" at bounding box center [664, 150] width 235 height 26
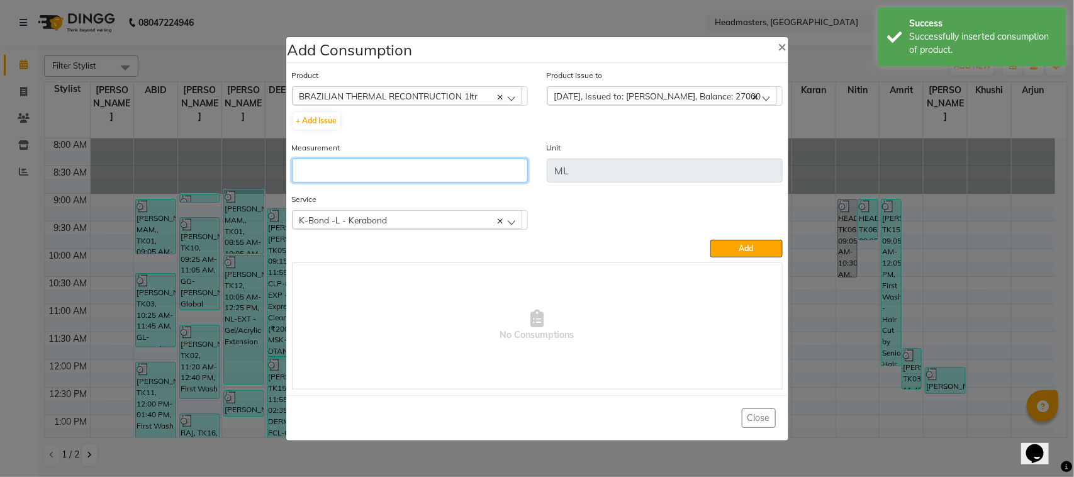
click at [524, 161] on input "number" at bounding box center [410, 171] width 236 height 24
type input "30"
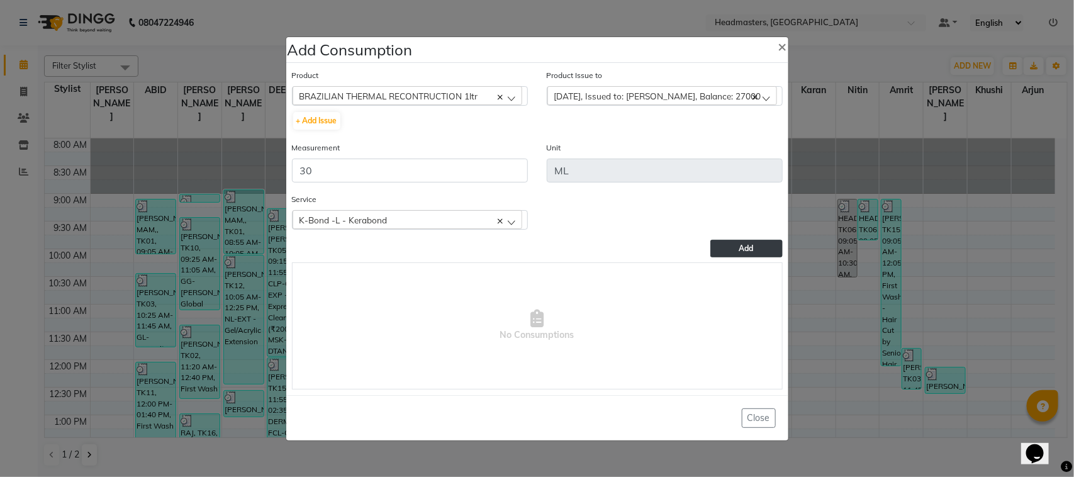
click at [775, 249] on button "Add" at bounding box center [746, 249] width 72 height 18
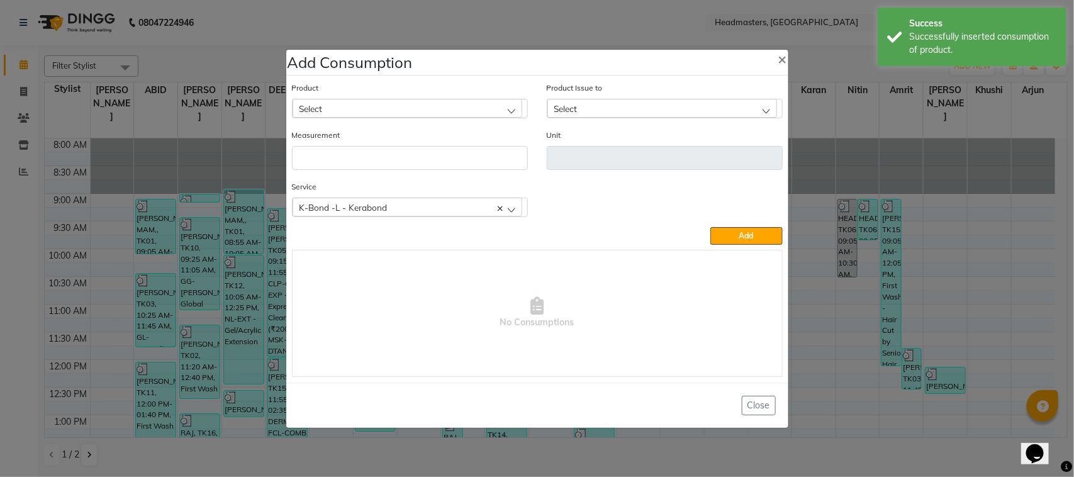
click at [227, 308] on ngb-modal-window "Add Consumption × Product Select ALOVERA GEL Product Issue to Select [DATE], Is…" at bounding box center [537, 238] width 1074 height 477
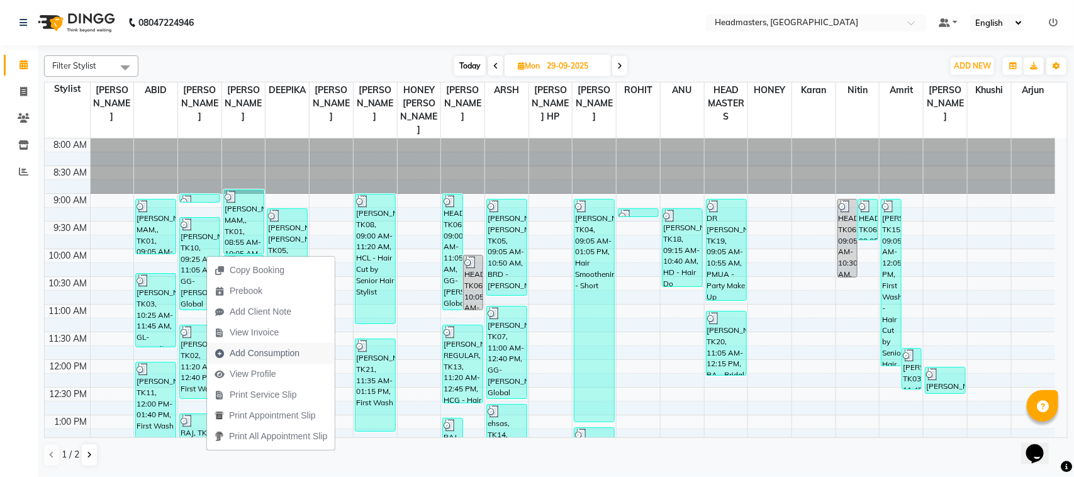
click at [300, 354] on span "Add Consumption" at bounding box center [257, 353] width 100 height 21
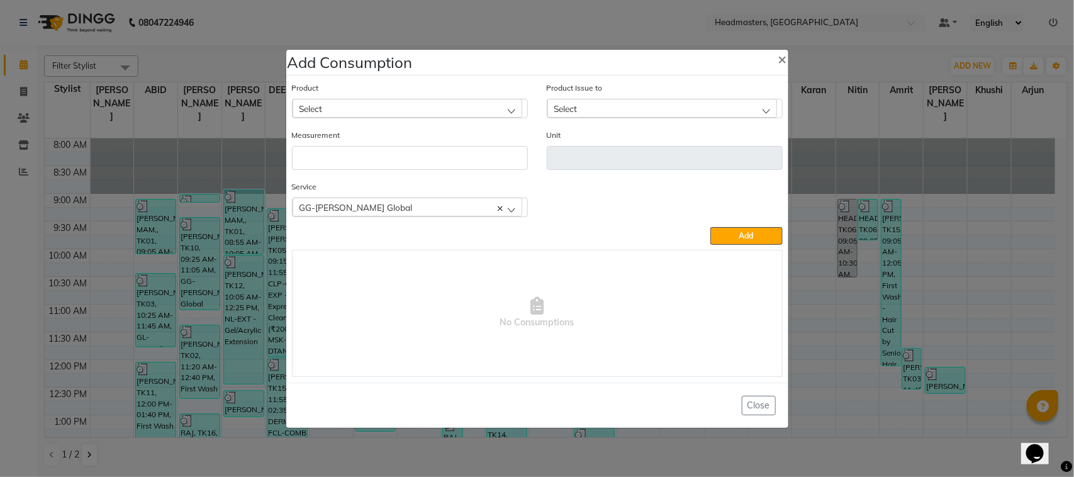
click at [370, 101] on div "Select" at bounding box center [408, 108] width 230 height 19
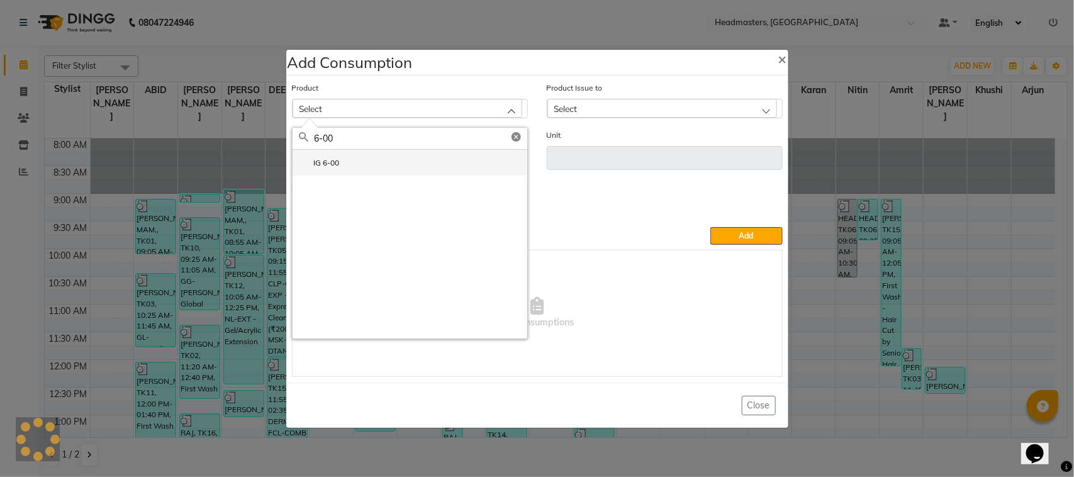
type input "6-00"
click at [386, 162] on li "IG 6-00" at bounding box center [410, 163] width 235 height 26
type input "GM"
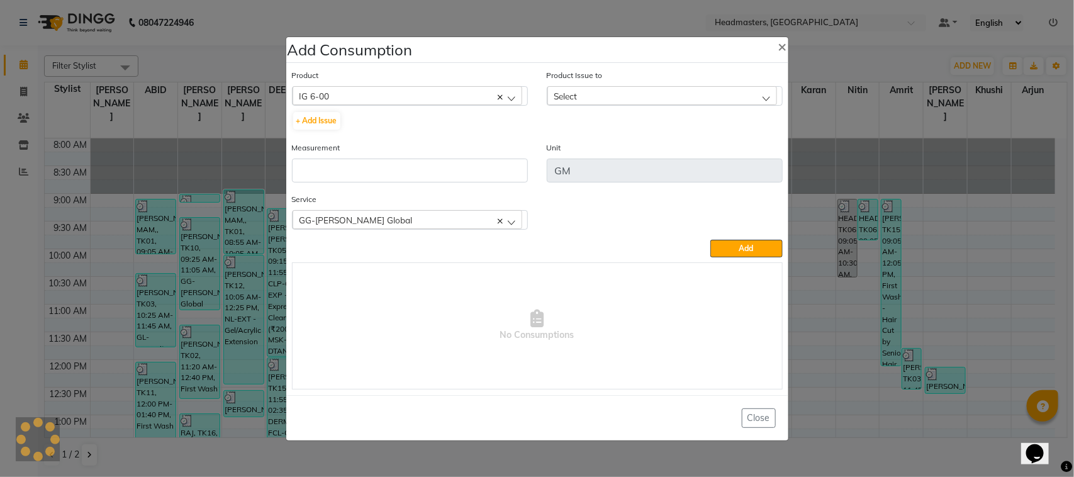
click at [574, 101] on span "Select" at bounding box center [565, 96] width 23 height 11
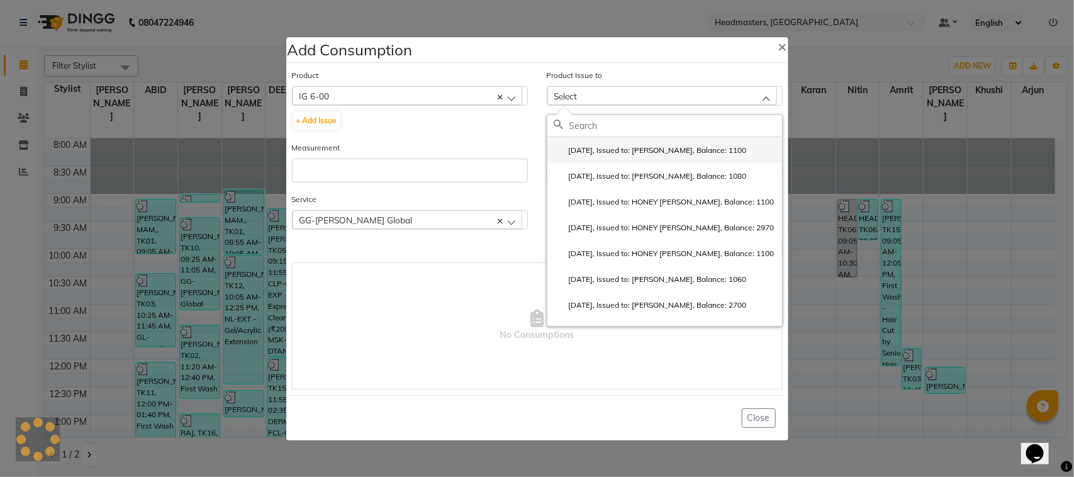
click at [580, 155] on label "[DATE], Issued to: [PERSON_NAME], Balance: 1100" at bounding box center [650, 150] width 193 height 11
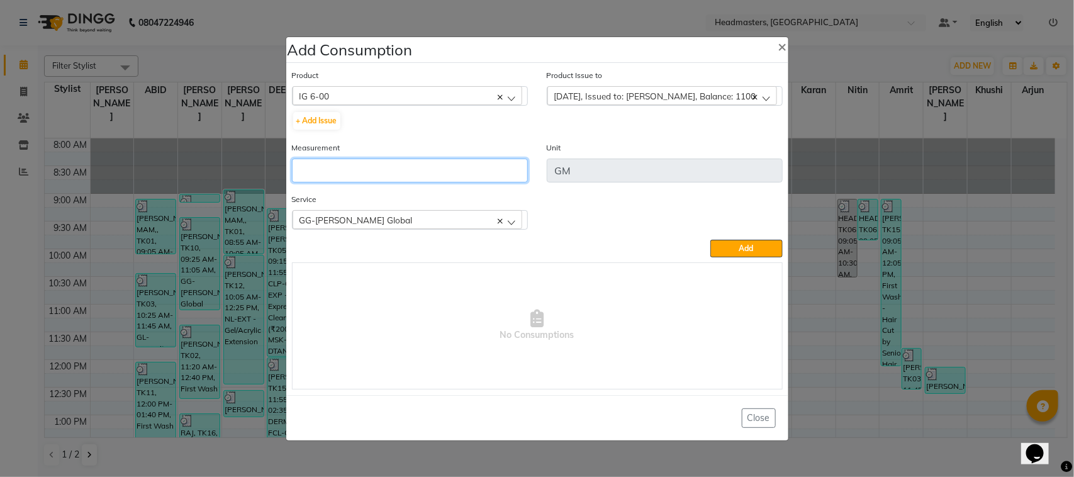
click at [431, 167] on input "number" at bounding box center [410, 171] width 236 height 24
type input "20"
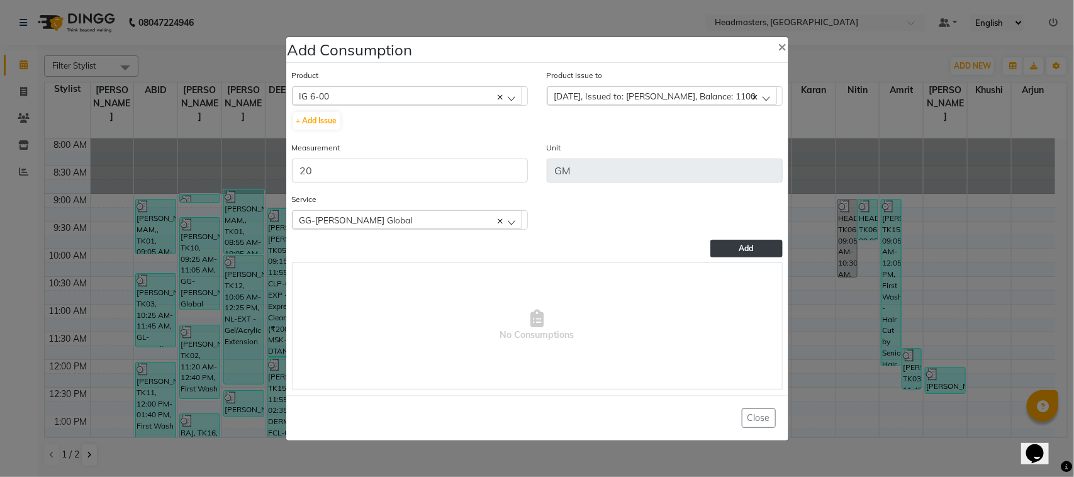
click at [734, 247] on button "Add" at bounding box center [746, 249] width 72 height 18
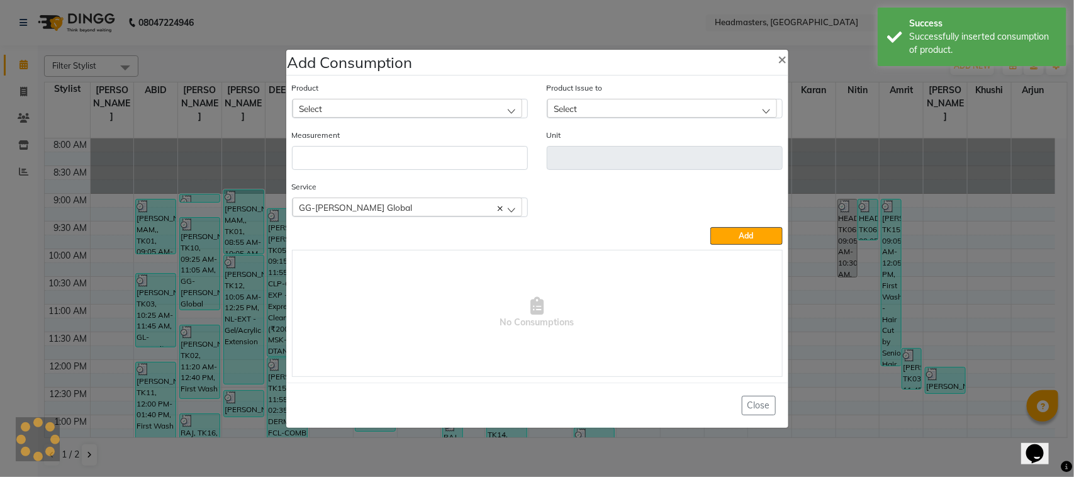
click at [391, 113] on div "Select" at bounding box center [408, 108] width 230 height 19
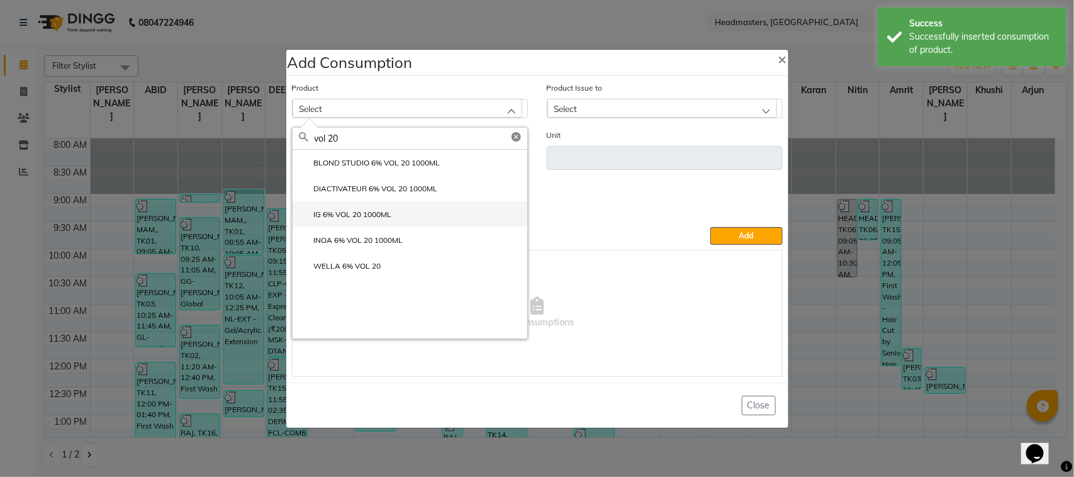
type input "vol 20"
click at [367, 213] on label "IG 6% VOL 20 1000ML" at bounding box center [345, 214] width 93 height 11
type input "ML"
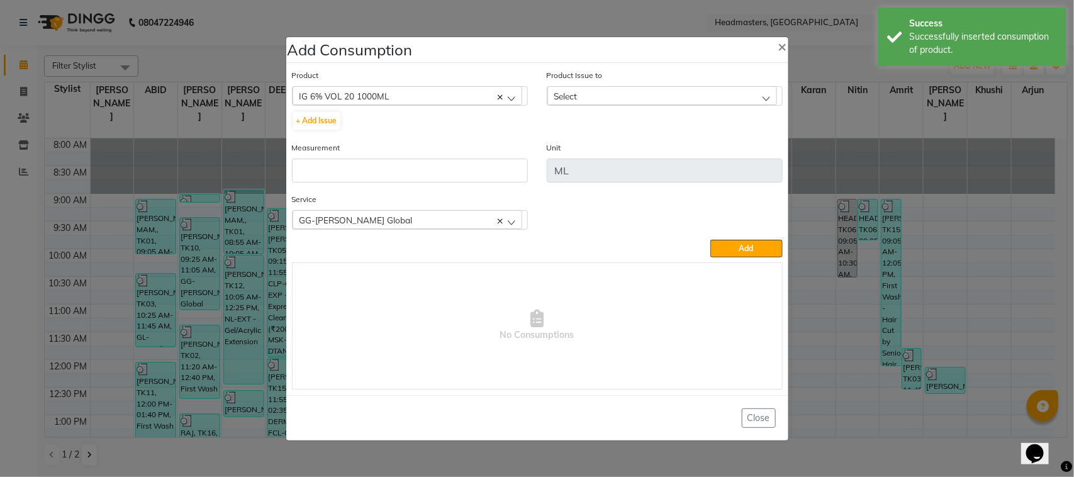
click at [579, 82] on div "Product Issue to Select [DATE], Issued to: [PERSON_NAME], Balance: 22500 [DATE]…" at bounding box center [665, 87] width 236 height 37
click at [581, 88] on div "Select" at bounding box center [662, 95] width 230 height 19
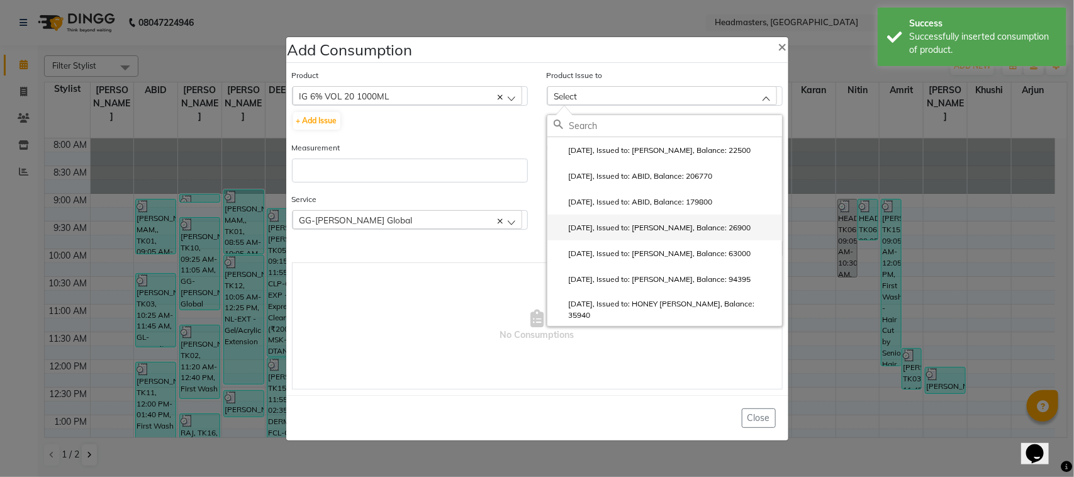
click at [604, 225] on label "[DATE], Issued to: [PERSON_NAME], Balance: 26900" at bounding box center [653, 227] width 198 height 11
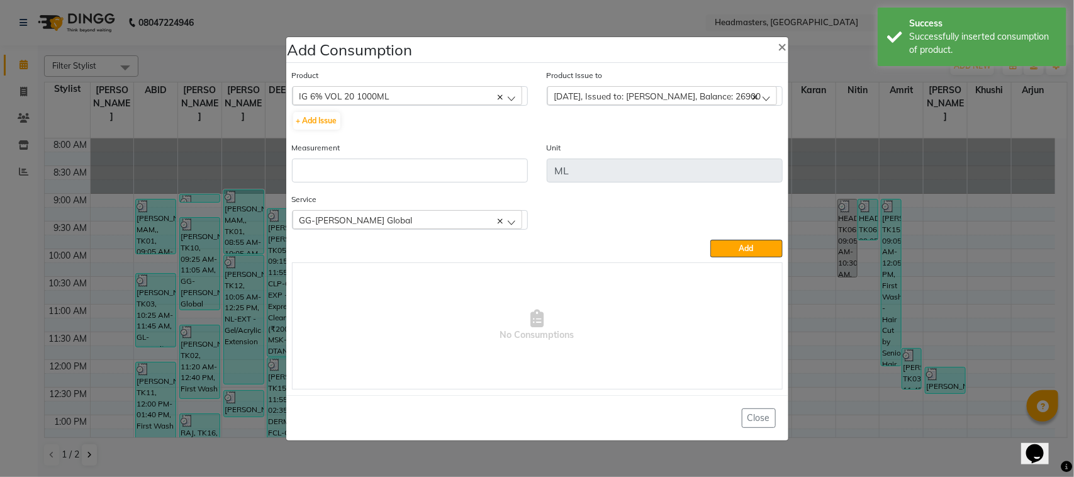
click at [587, 101] on span "[DATE], Issued to: [PERSON_NAME], Balance: 26900" at bounding box center [657, 96] width 207 height 11
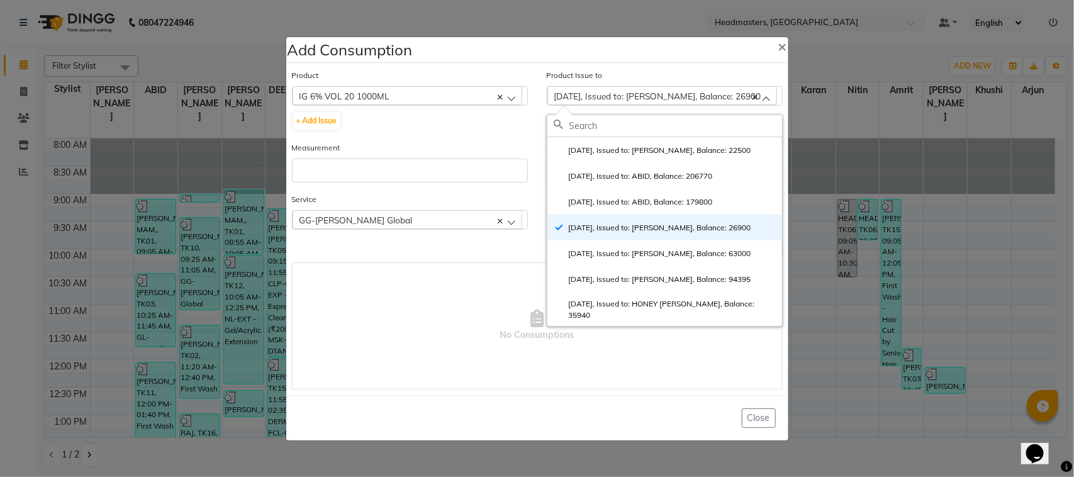
click at [359, 271] on span "No Consumptions" at bounding box center [538, 326] width 490 height 126
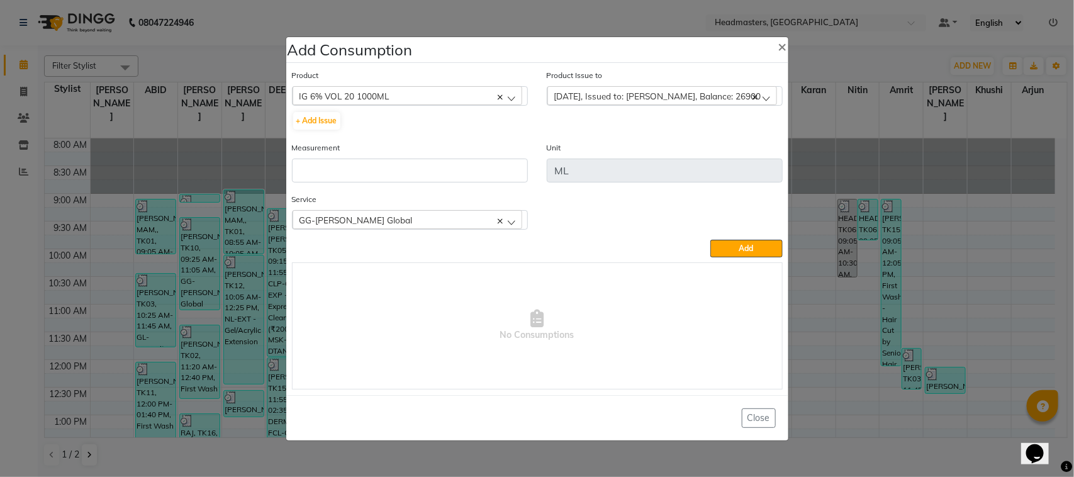
click at [379, 94] on span "IG 6% VOL 20 1000ML" at bounding box center [345, 96] width 90 height 11
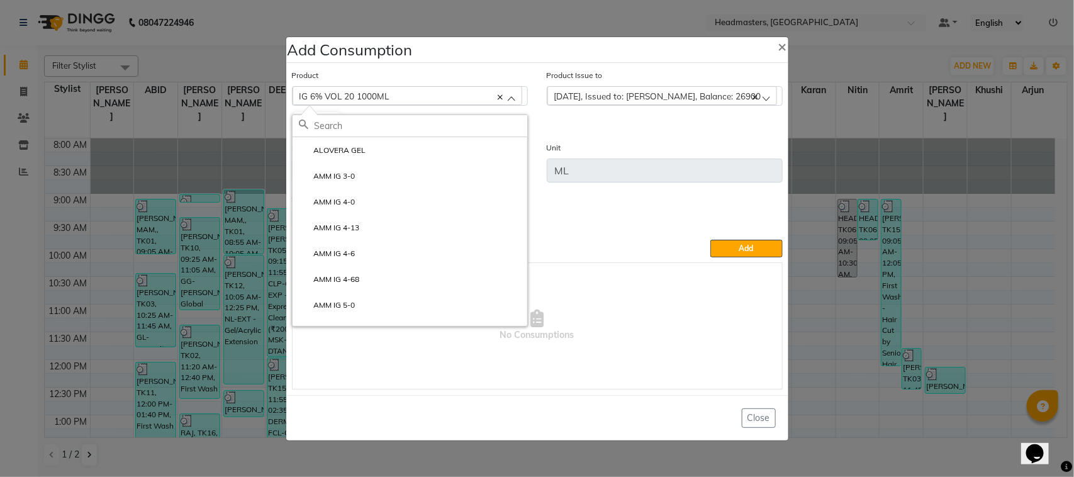
click at [623, 92] on span "[DATE], Issued to: [PERSON_NAME], Balance: 26900" at bounding box center [657, 96] width 207 height 11
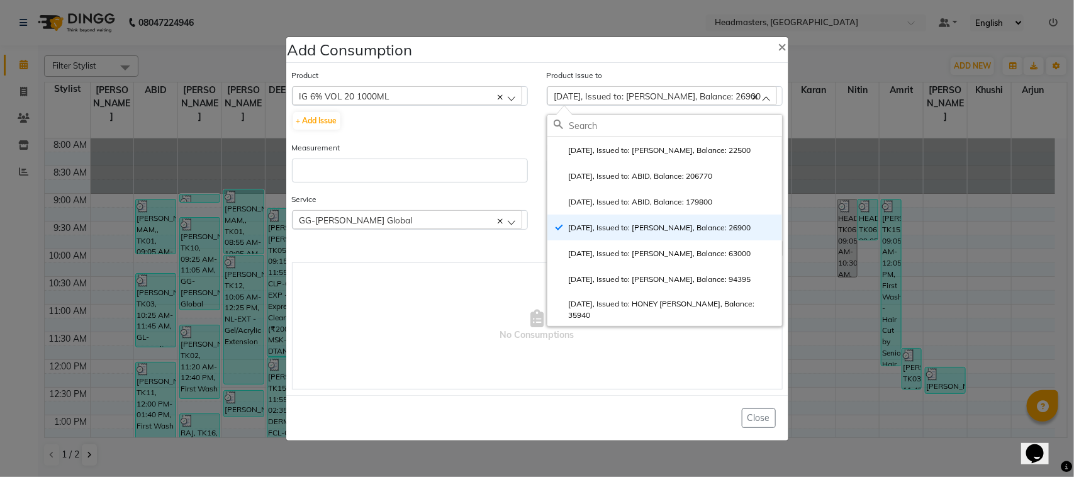
click at [193, 293] on ngb-modal-window "Add Consumption × Product IG 6% VOL 20 1000ML ALOVERA GEL AMM IG 3-0 AMM IG 4-0…" at bounding box center [537, 238] width 1074 height 477
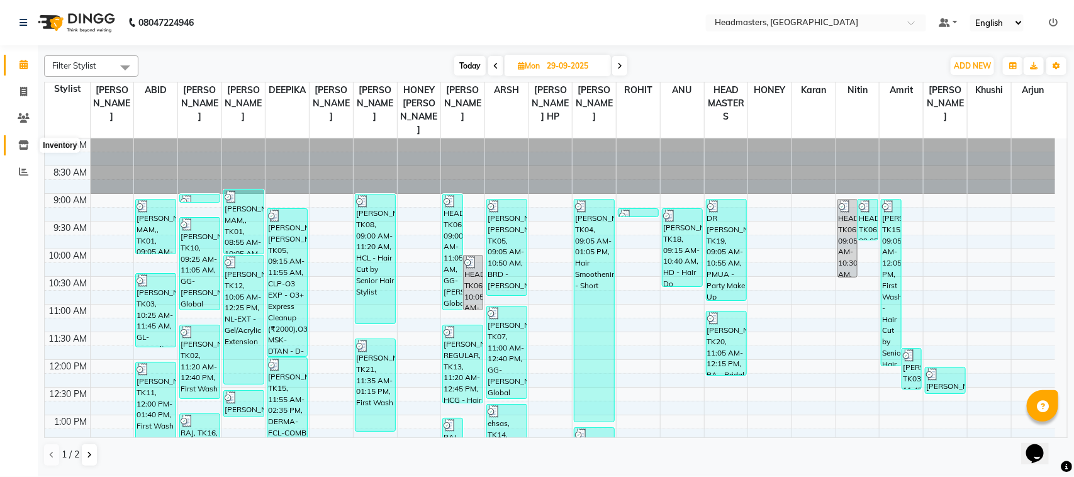
click at [22, 148] on icon at bounding box center [23, 144] width 11 height 9
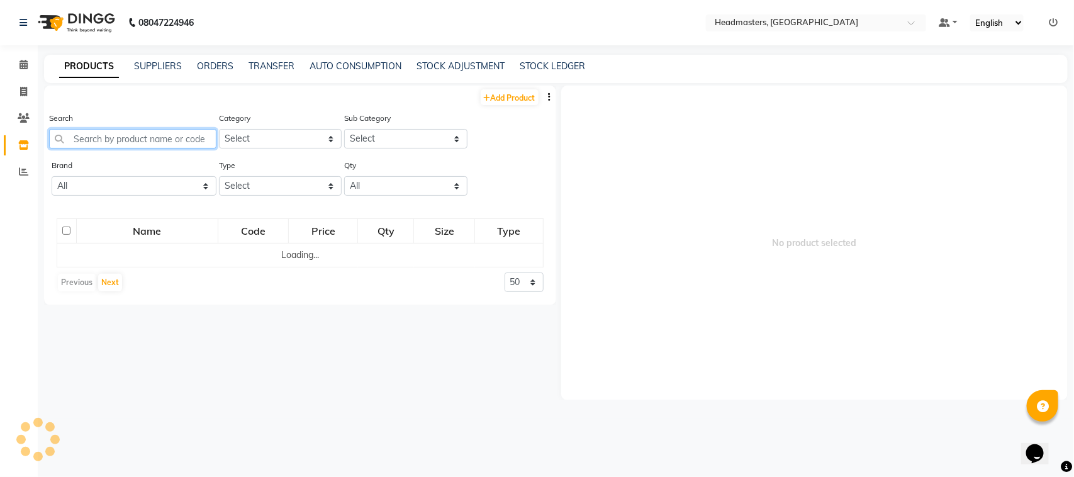
click at [130, 140] on input "text" at bounding box center [132, 139] width 167 height 20
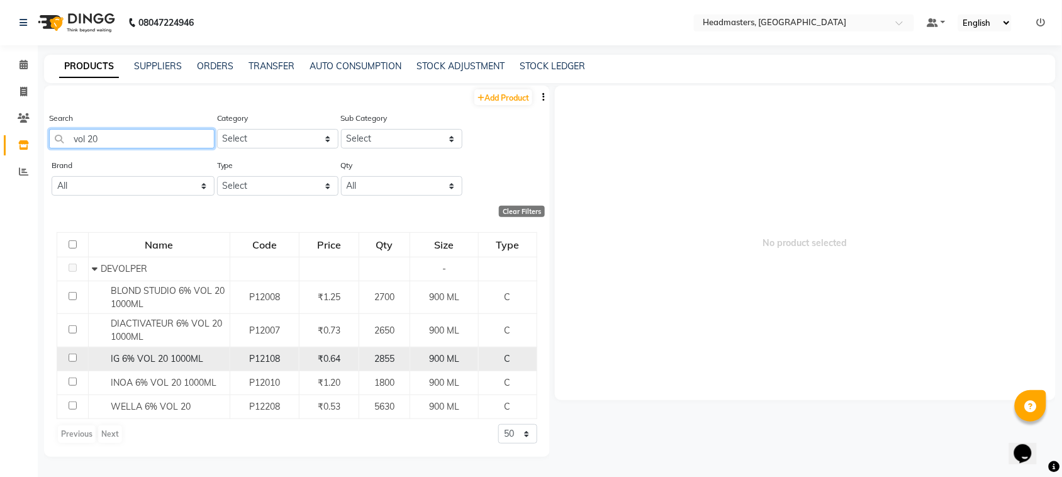
type input "vol 20"
click at [103, 359] on div "IG 6% VOL 20 1000ML" at bounding box center [159, 358] width 135 height 13
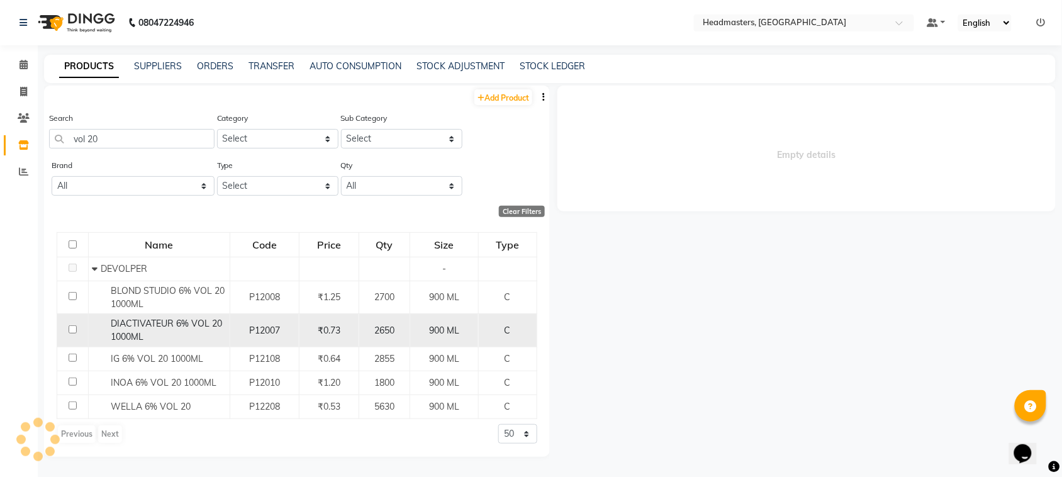
select select
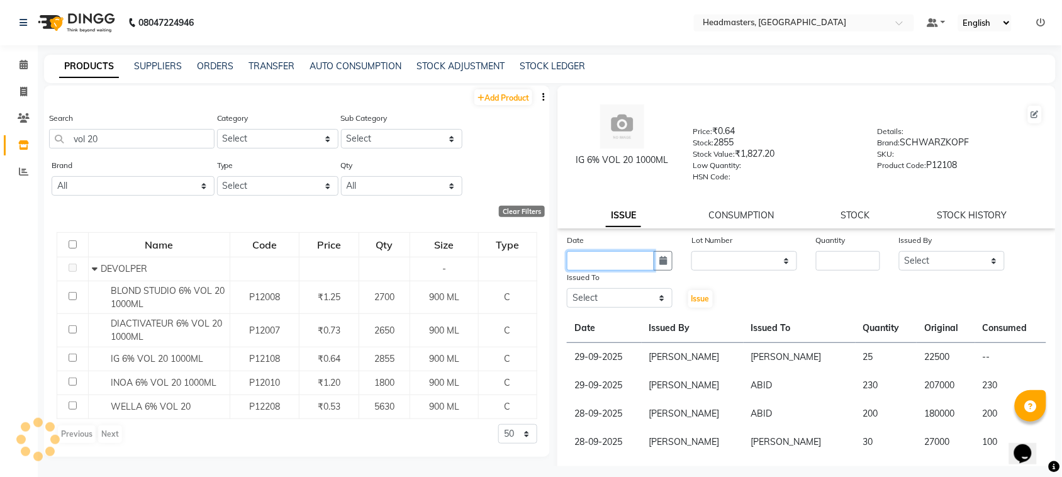
click at [595, 261] on input "text" at bounding box center [610, 261] width 87 height 20
select select "10"
select select "2025"
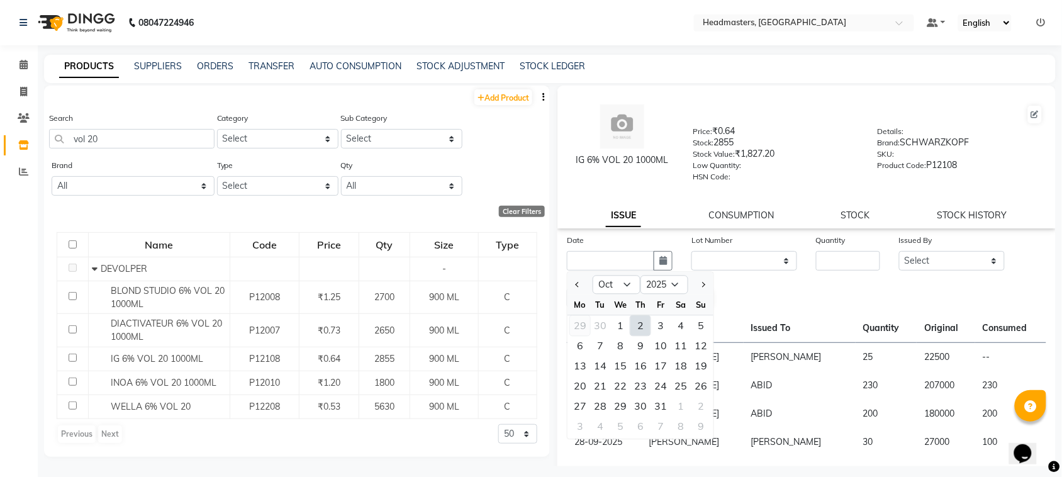
click at [585, 325] on div "29" at bounding box center [580, 326] width 20 height 20
type input "29-09-2025"
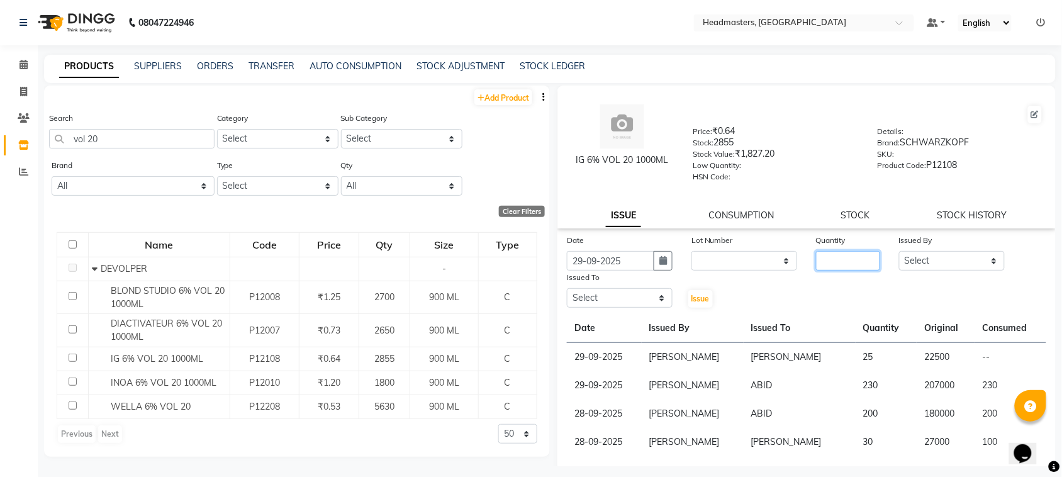
click at [829, 263] on input "number" at bounding box center [848, 261] width 64 height 20
type input "25"
click at [932, 255] on select "Select ABID Amrit ANU [PERSON_NAME] [PERSON_NAME] HEAD MASTERS HONEY [PERSON_NA…" at bounding box center [952, 261] width 106 height 20
select select "87408"
click at [899, 251] on select "Select ABID Amrit ANU [PERSON_NAME] [PERSON_NAME] HEAD MASTERS HONEY [PERSON_NA…" at bounding box center [952, 261] width 106 height 20
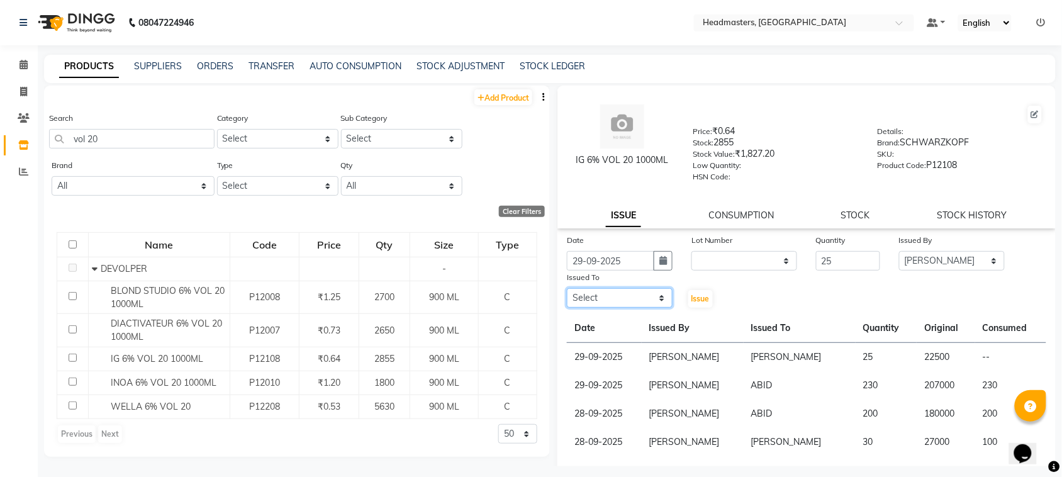
click at [600, 298] on select "Select ABID Amrit ANU [PERSON_NAME] [PERSON_NAME] HEAD MASTERS HONEY [PERSON_NA…" at bounding box center [620, 298] width 106 height 20
select select "60609"
click at [567, 288] on select "Select ABID Amrit ANU [PERSON_NAME] [PERSON_NAME] HEAD MASTERS HONEY [PERSON_NA…" at bounding box center [620, 298] width 106 height 20
click at [693, 290] on button "Issue" at bounding box center [700, 299] width 25 height 18
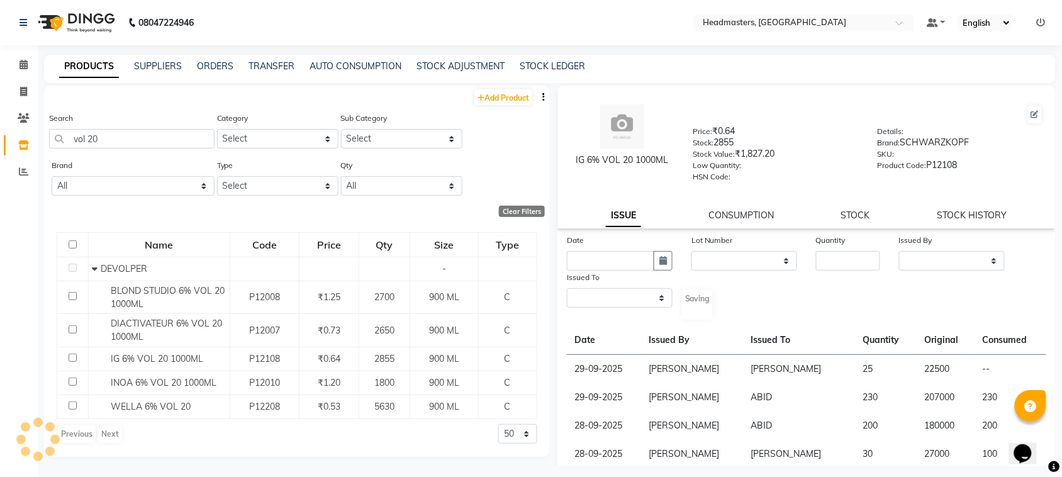
select select
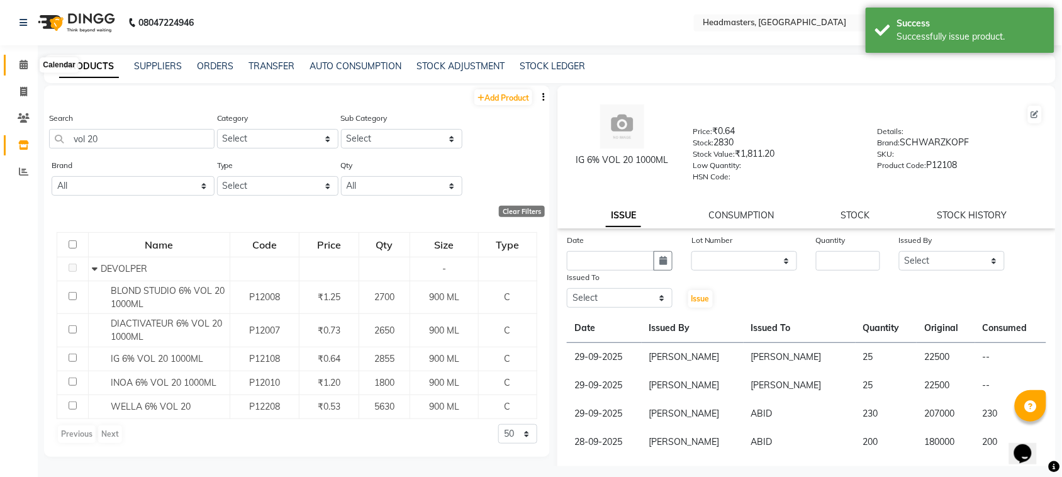
click at [28, 64] on span at bounding box center [24, 65] width 22 height 14
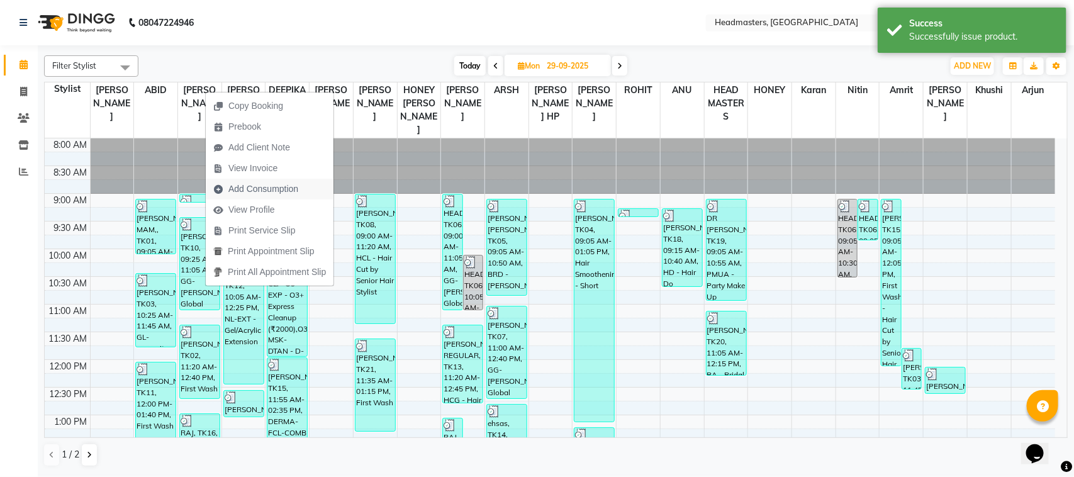
click at [293, 187] on span "Add Consumption" at bounding box center [263, 188] width 70 height 13
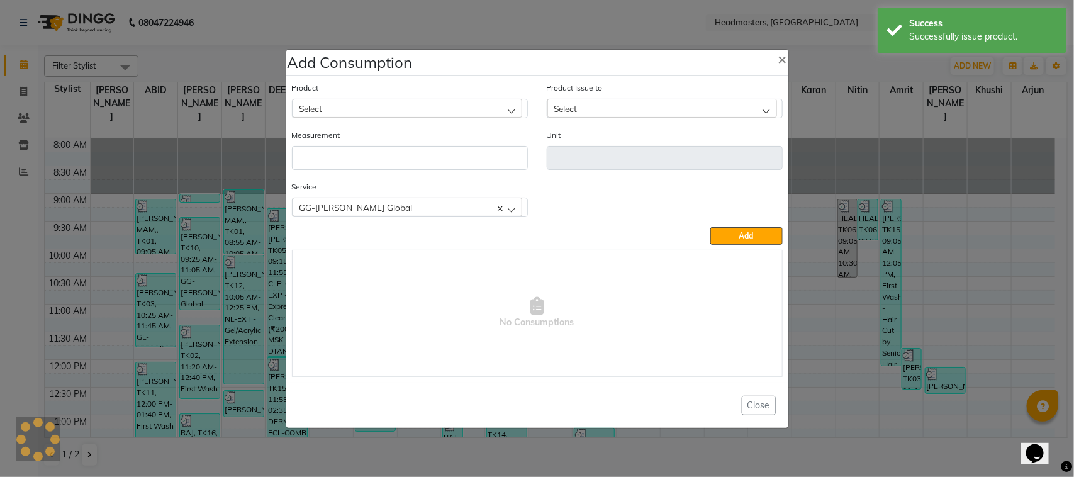
click at [363, 93] on div "Product Select" at bounding box center [410, 99] width 236 height 37
click at [364, 111] on div "Product Select" at bounding box center [410, 99] width 236 height 37
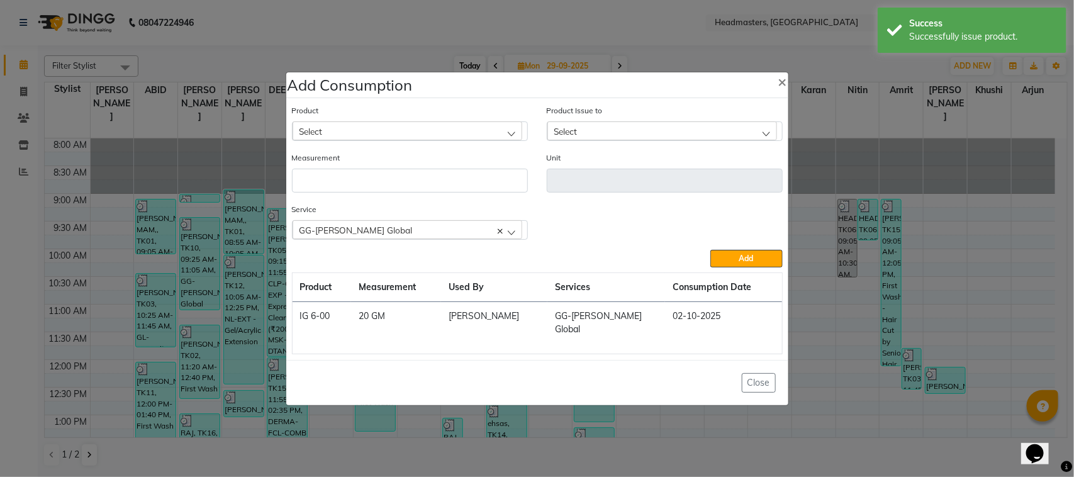
click at [376, 140] on div "Select" at bounding box center [408, 130] width 230 height 19
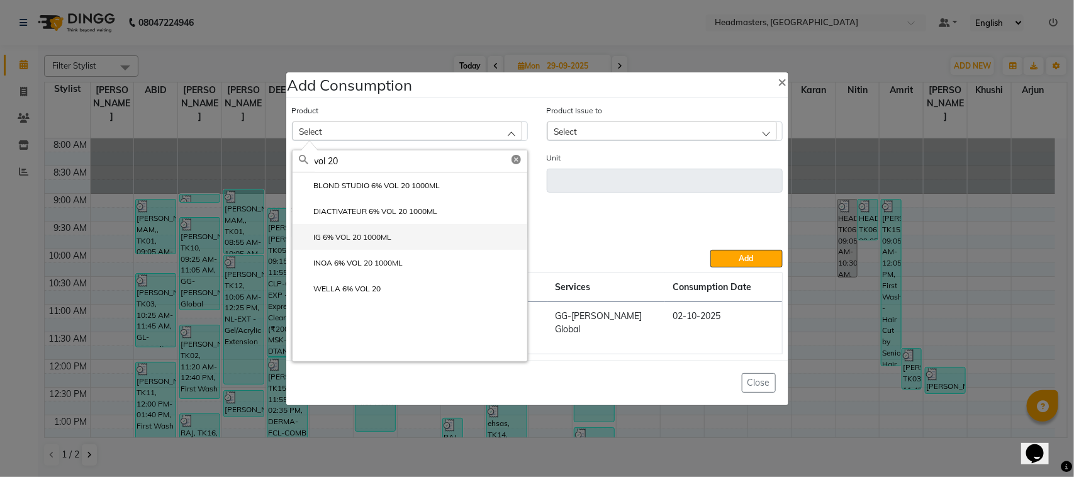
type input "vol 20"
click at [365, 250] on li "IG 6% VOL 20 1000ML" at bounding box center [410, 237] width 235 height 26
type input "ML"
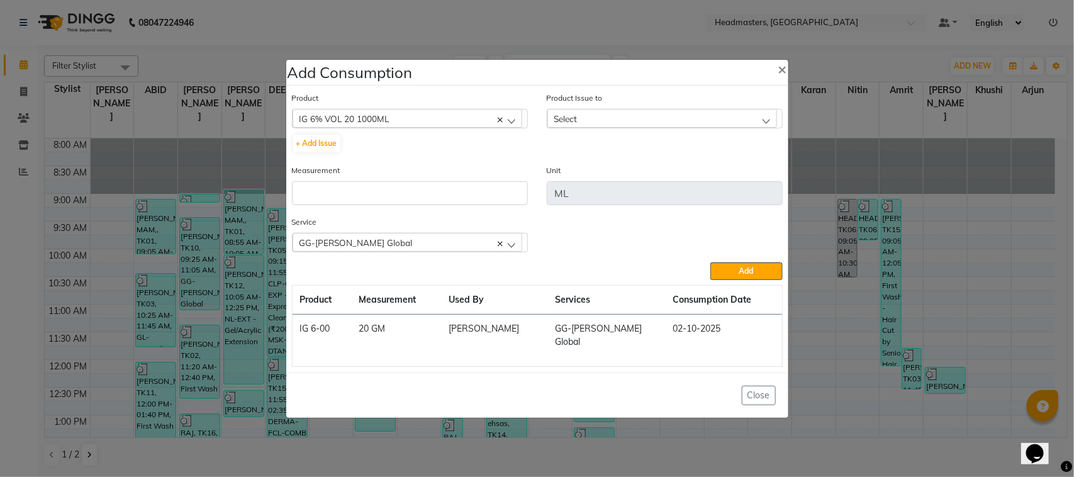
click at [614, 128] on div "Select" at bounding box center [662, 118] width 230 height 19
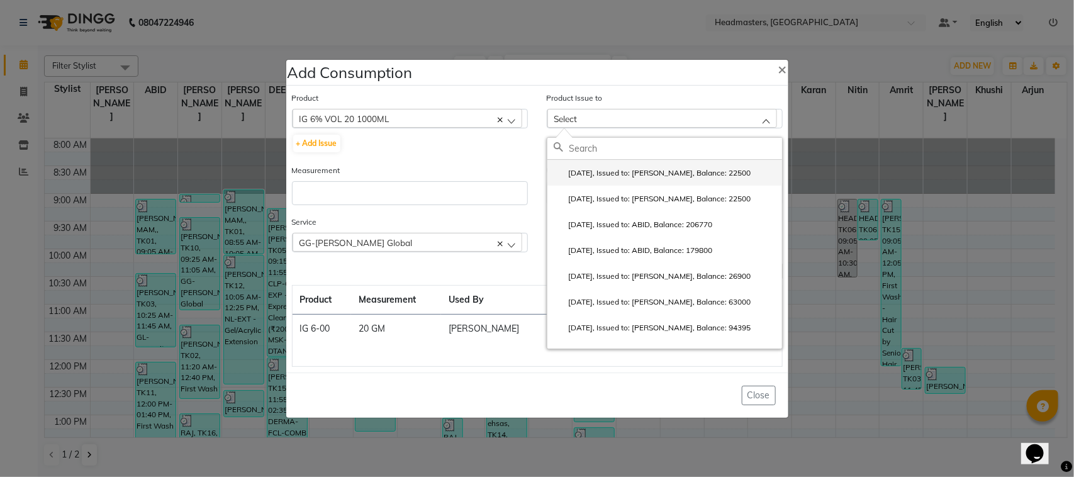
click at [627, 179] on label "[DATE], Issued to: [PERSON_NAME], Balance: 22500" at bounding box center [653, 172] width 198 height 11
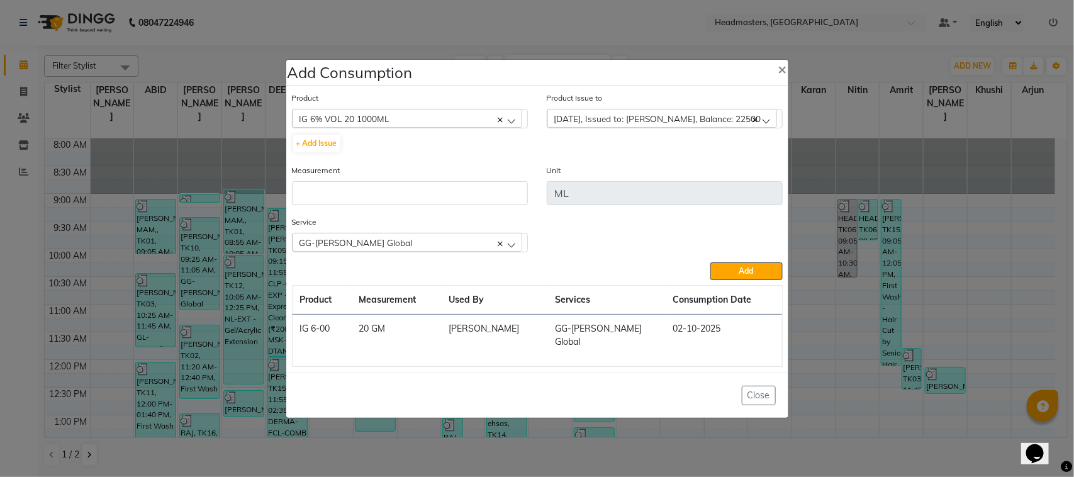
click at [447, 211] on div "Measurement" at bounding box center [410, 190] width 255 height 52
click at [442, 203] on input "number" at bounding box center [410, 193] width 236 height 24
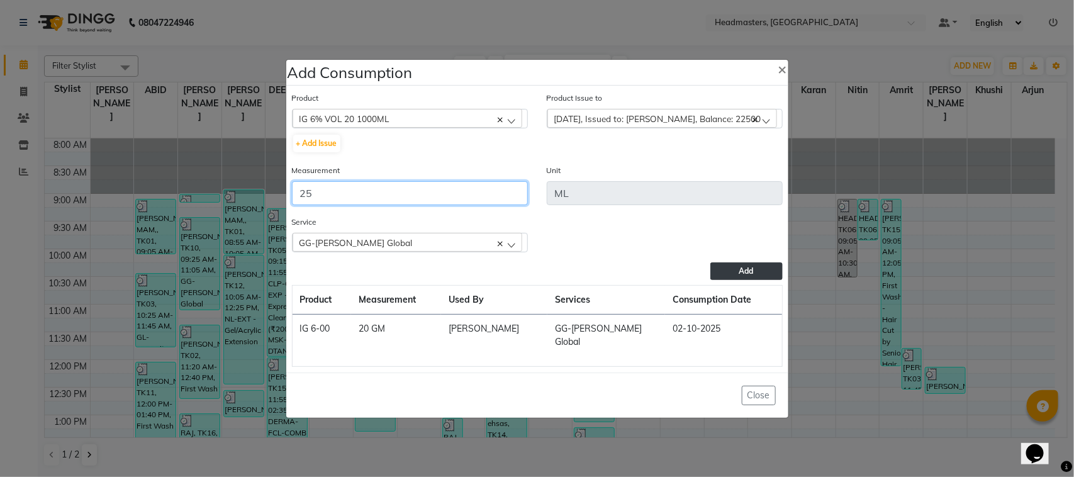
type input "25"
click at [768, 278] on button "Add" at bounding box center [746, 271] width 72 height 18
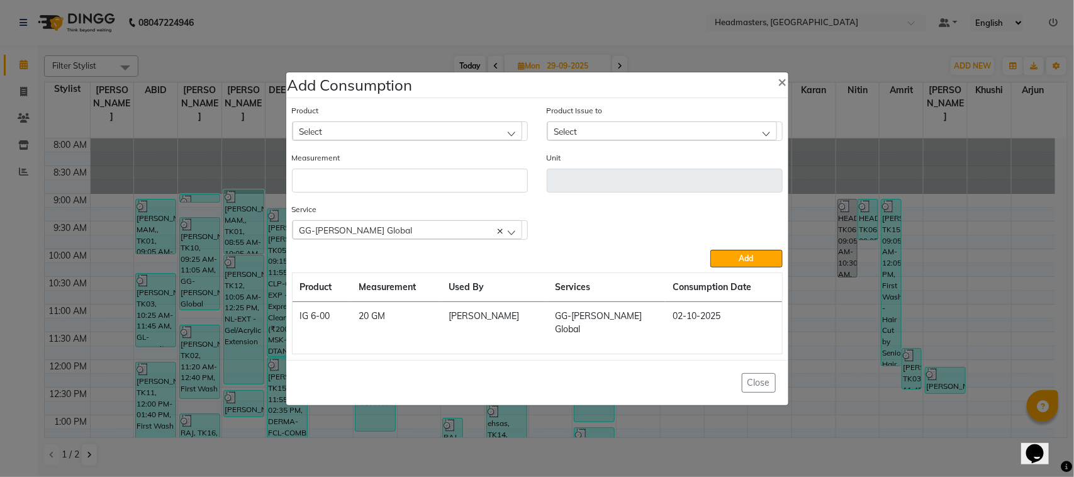
click at [240, 315] on ngb-modal-window "Add Consumption × Product Select ALOVERA GEL Product Issue to Select [DATE], Is…" at bounding box center [537, 238] width 1074 height 477
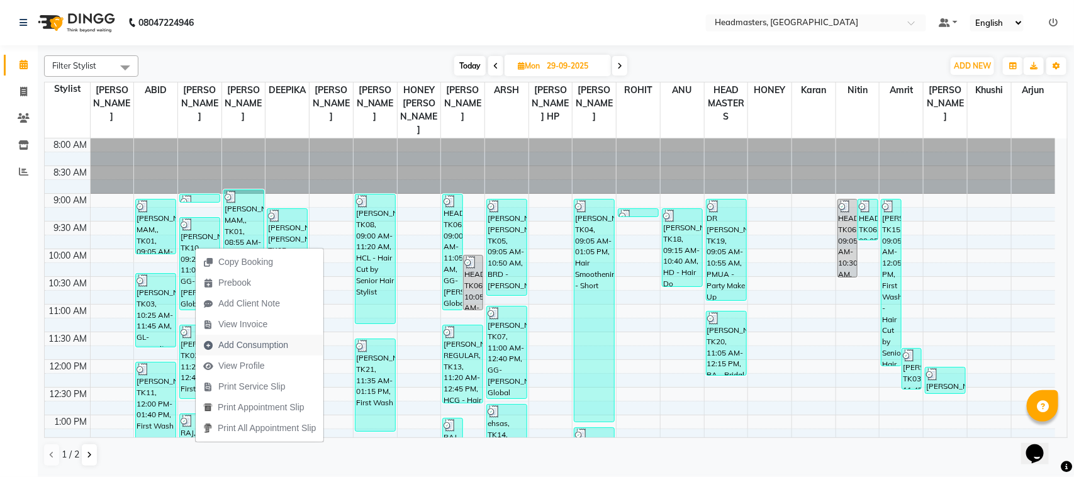
click at [234, 347] on span "Add Consumption" at bounding box center [253, 345] width 70 height 13
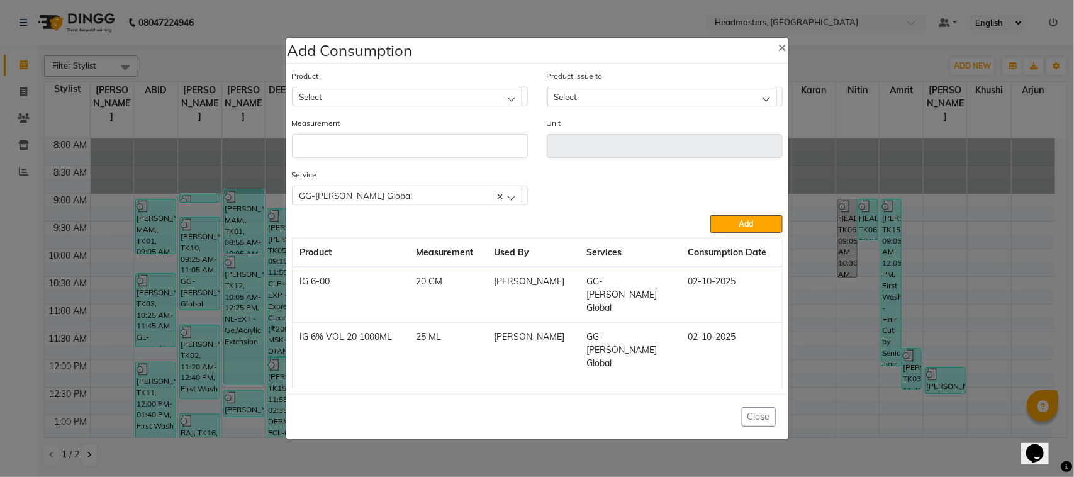
click at [178, 331] on ngb-modal-window "Add Consumption × Product Select Product Issue to Select Measurement Unit Servi…" at bounding box center [537, 238] width 1074 height 477
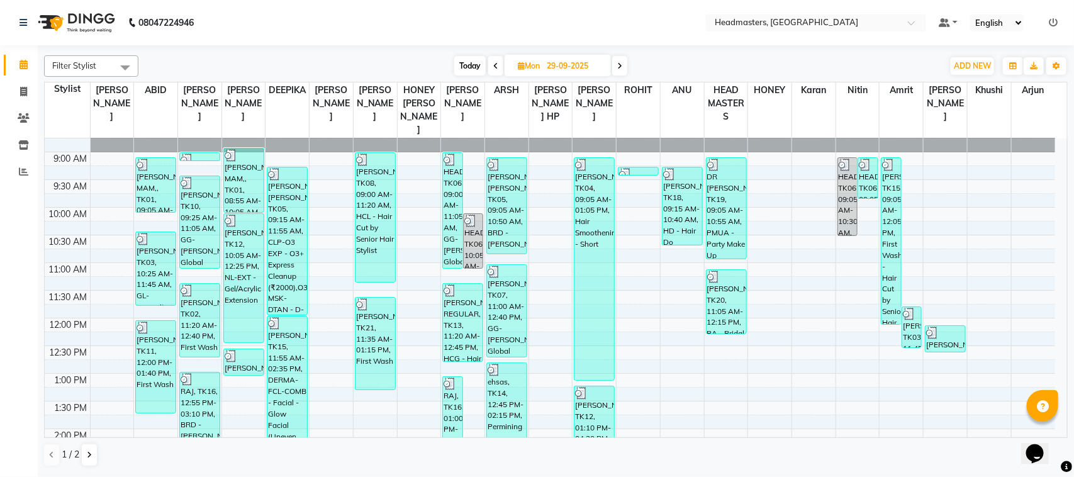
scroll to position [79, 0]
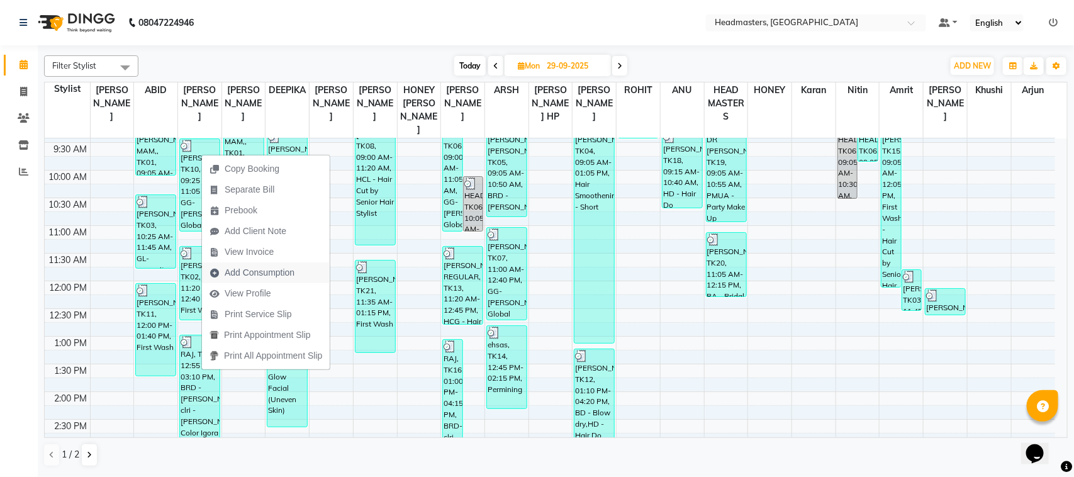
click at [268, 271] on span "Add Consumption" at bounding box center [260, 272] width 70 height 13
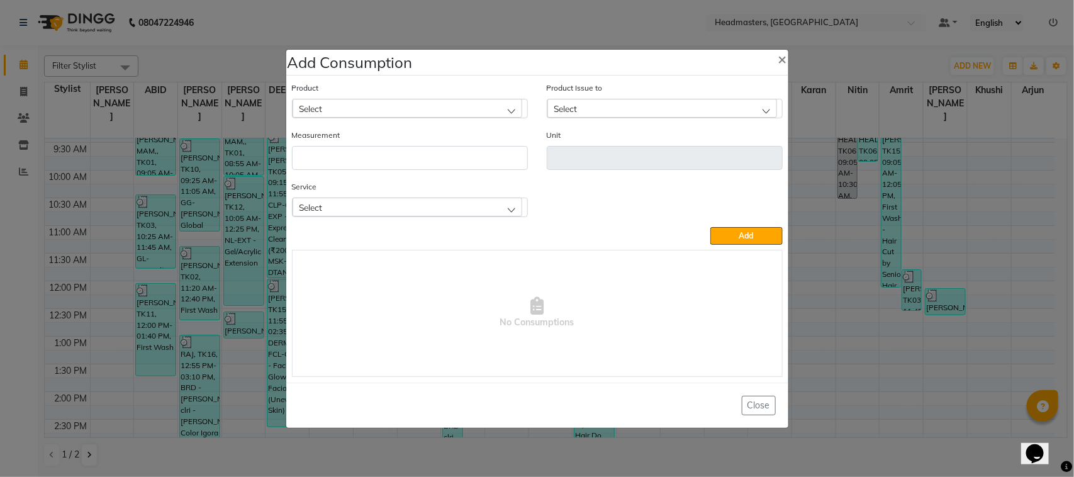
click at [349, 218] on div "Service Select BRD - [PERSON_NAME] BRD-clri - [PERSON_NAME] Color Igora" at bounding box center [410, 203] width 255 height 47
click at [349, 214] on div "Select" at bounding box center [408, 207] width 230 height 19
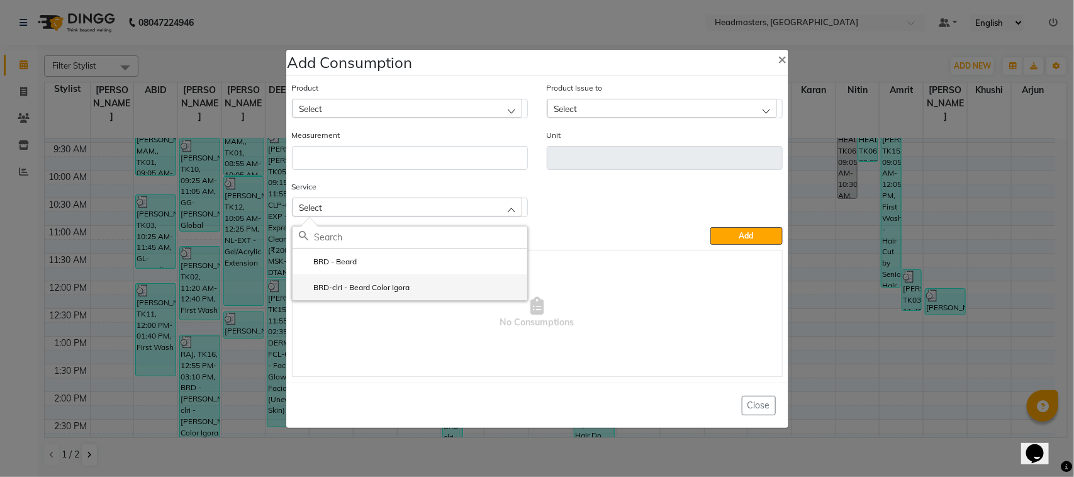
click at [362, 284] on label "BRD-clri - Beard Color Igora" at bounding box center [354, 287] width 111 height 11
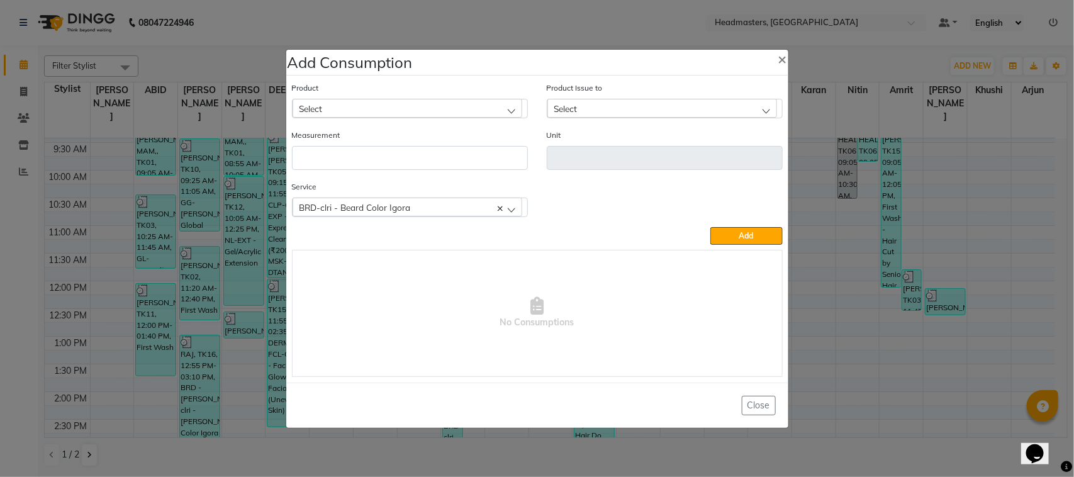
click at [357, 95] on div "Product Select" at bounding box center [410, 99] width 236 height 37
click at [357, 98] on div "Product Select" at bounding box center [410, 99] width 236 height 37
click at [357, 104] on div "Select" at bounding box center [408, 108] width 230 height 19
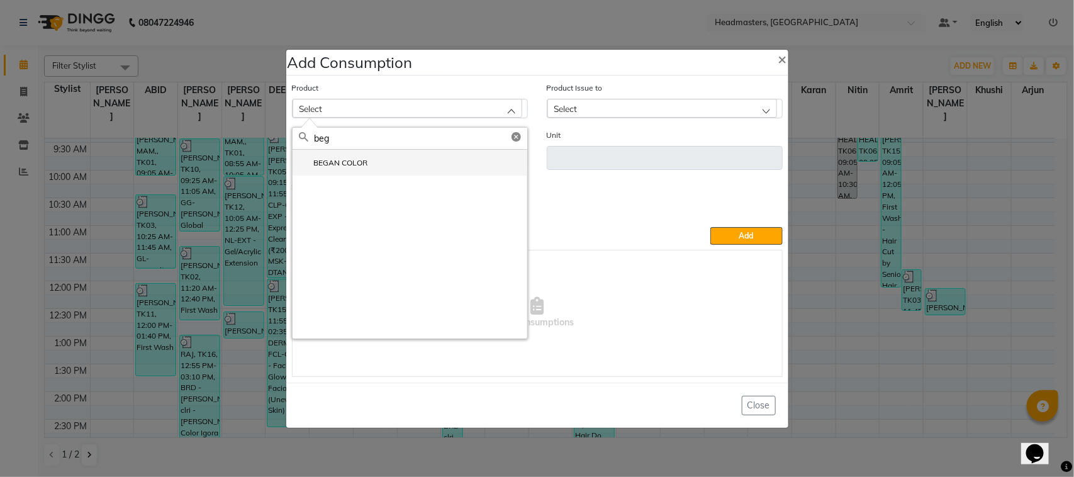
type input "beg"
click at [362, 162] on label "BEGAN COLOR" at bounding box center [333, 162] width 69 height 11
type input "Pcs"
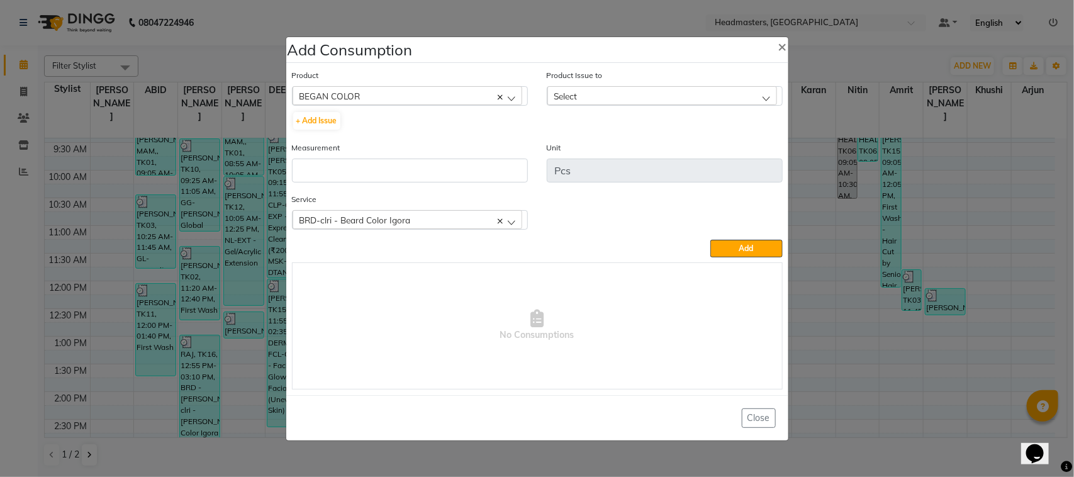
click at [576, 103] on div "Select" at bounding box center [662, 95] width 230 height 19
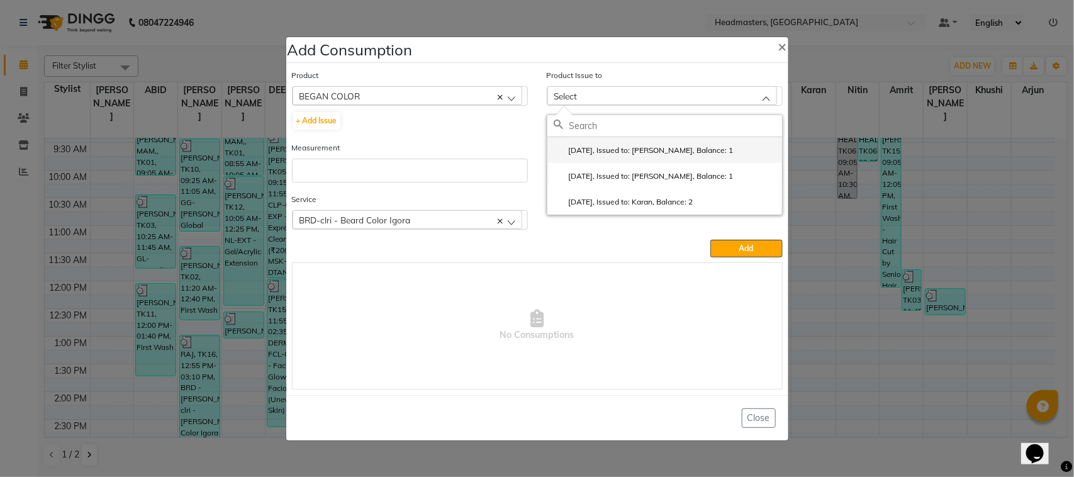
click at [590, 148] on label "[DATE], Issued to: [PERSON_NAME], Balance: 1" at bounding box center [644, 150] width 180 height 11
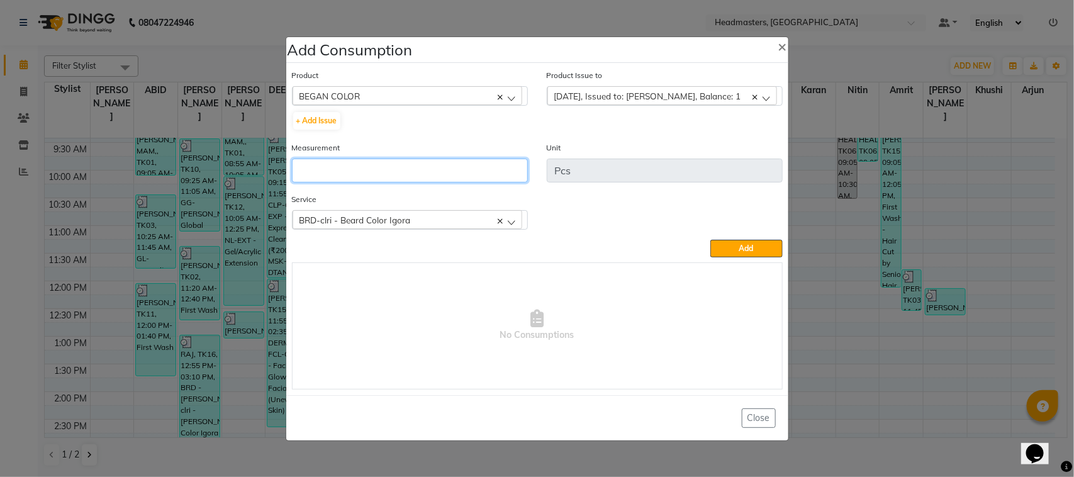
click at [467, 165] on input "number" at bounding box center [410, 171] width 236 height 24
click at [637, 86] on div "[DATE], Issued to: [PERSON_NAME], Balance: 1" at bounding box center [662, 95] width 230 height 19
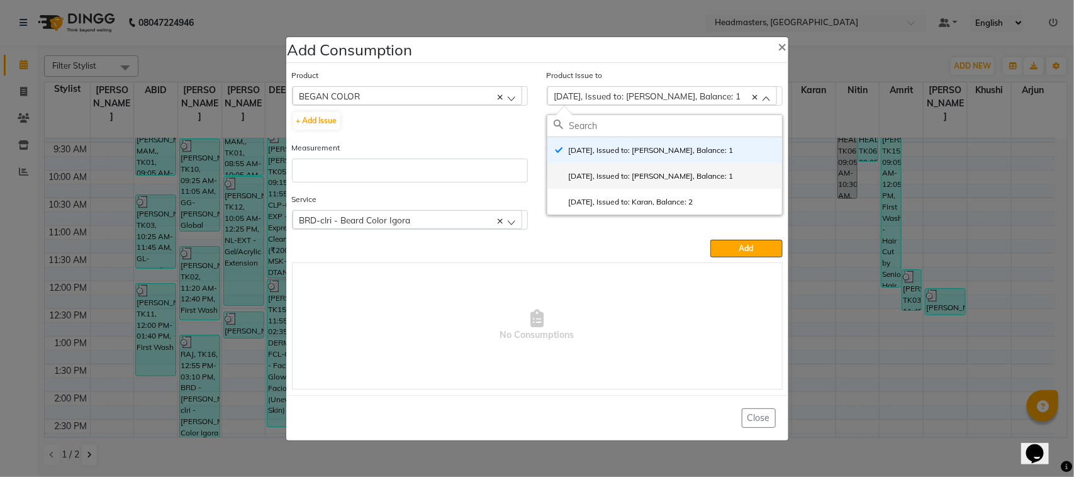
drag, startPoint x: 641, startPoint y: 173, endPoint x: 554, endPoint y: 181, distance: 87.2
click at [640, 174] on label "[DATE], Issued to: [PERSON_NAME], Balance: 1" at bounding box center [644, 176] width 180 height 11
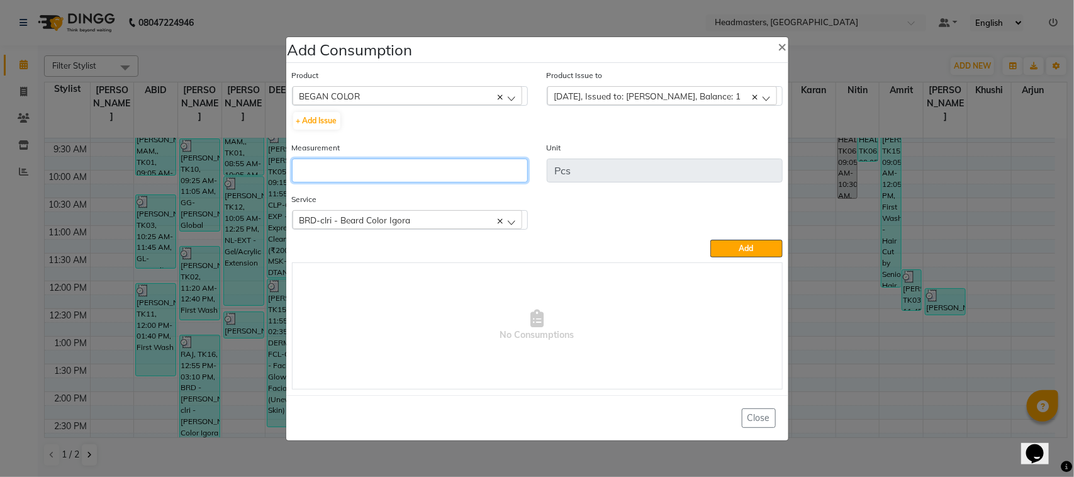
click at [505, 177] on input "number" at bounding box center [410, 171] width 236 height 24
type input "1"
click at [717, 241] on button "Add" at bounding box center [746, 249] width 72 height 18
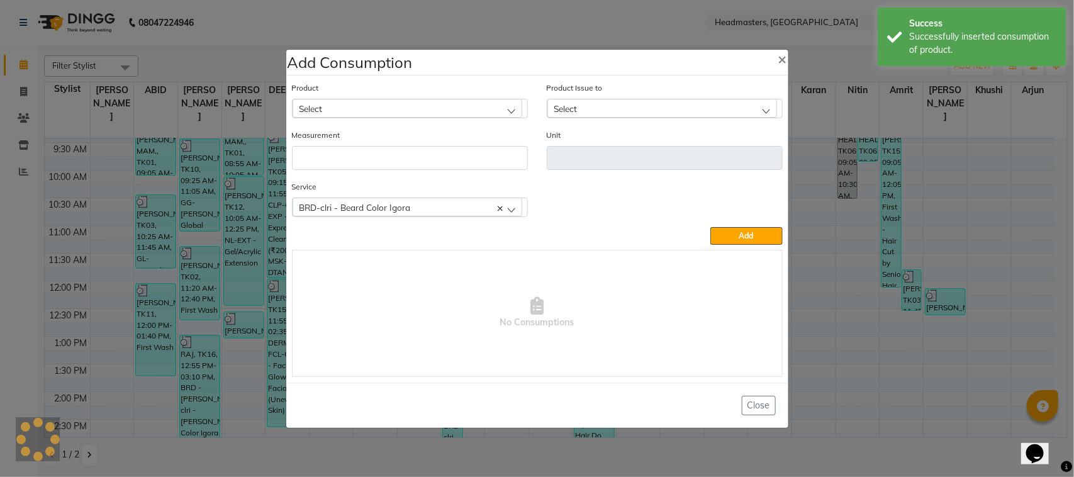
click at [374, 111] on div "Select" at bounding box center [408, 108] width 230 height 19
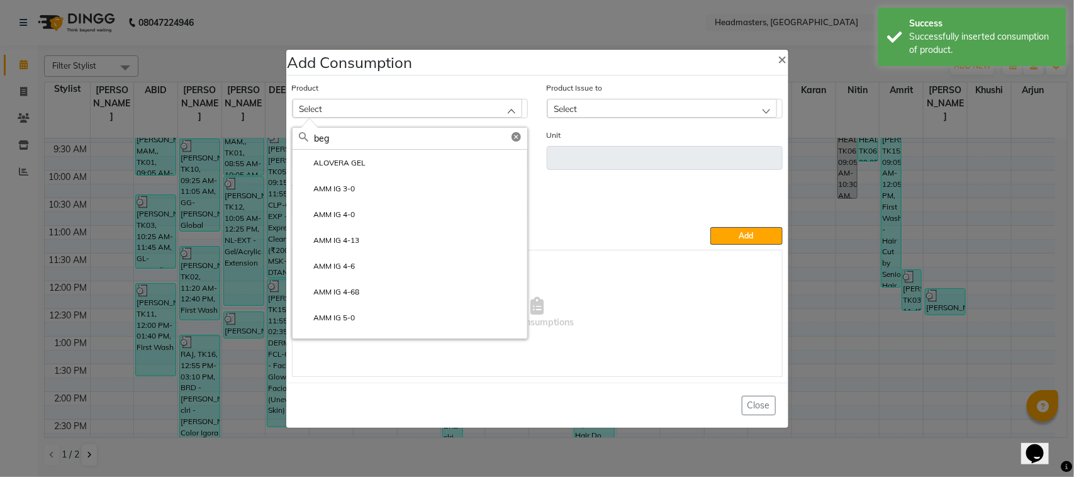
type input "beg"
click at [148, 304] on ngb-modal-window "Add Consumption × Product Select beg ALOVERA GEL AMM IG 3-0 AMM IG 4-0 AMM IG 4…" at bounding box center [537, 238] width 1074 height 477
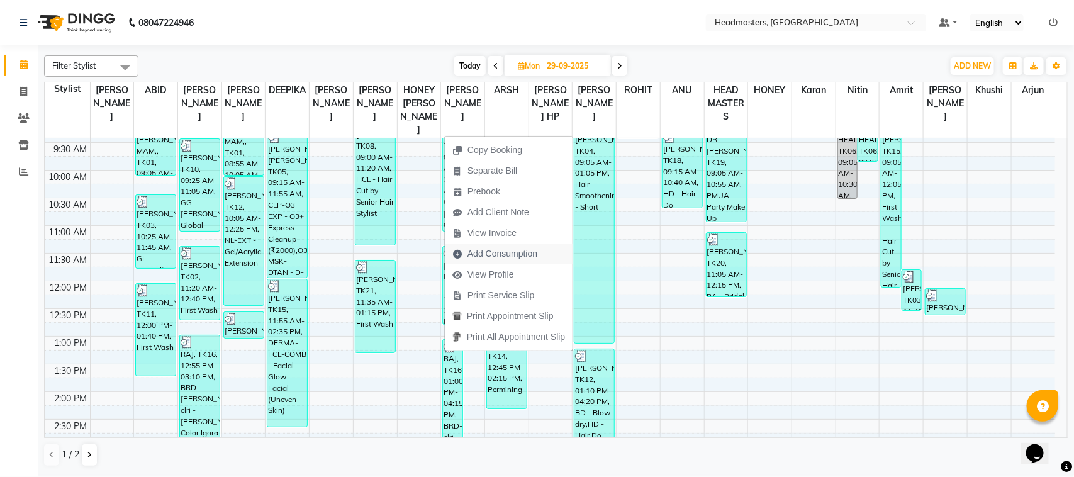
click at [498, 255] on span "Add Consumption" at bounding box center [503, 253] width 70 height 13
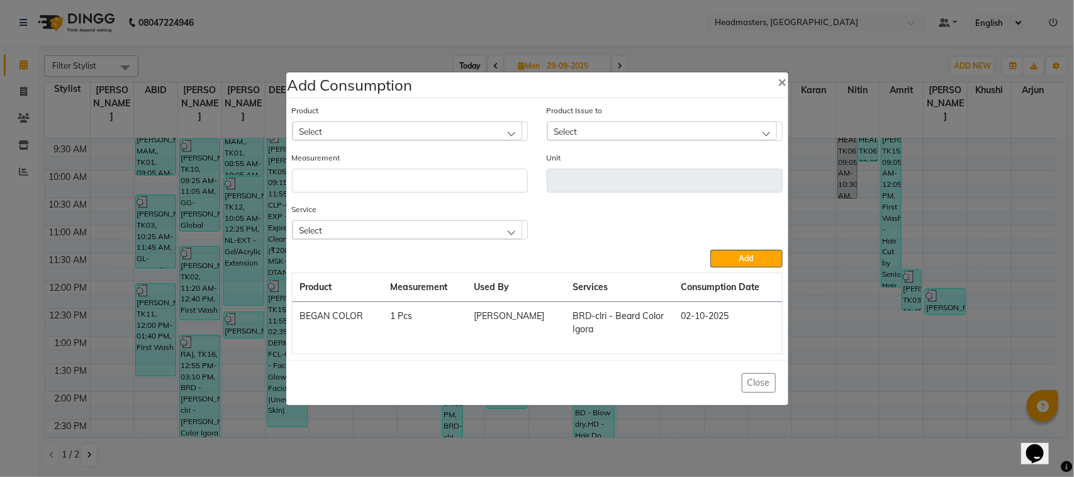
click at [423, 123] on div "Select" at bounding box center [408, 130] width 230 height 19
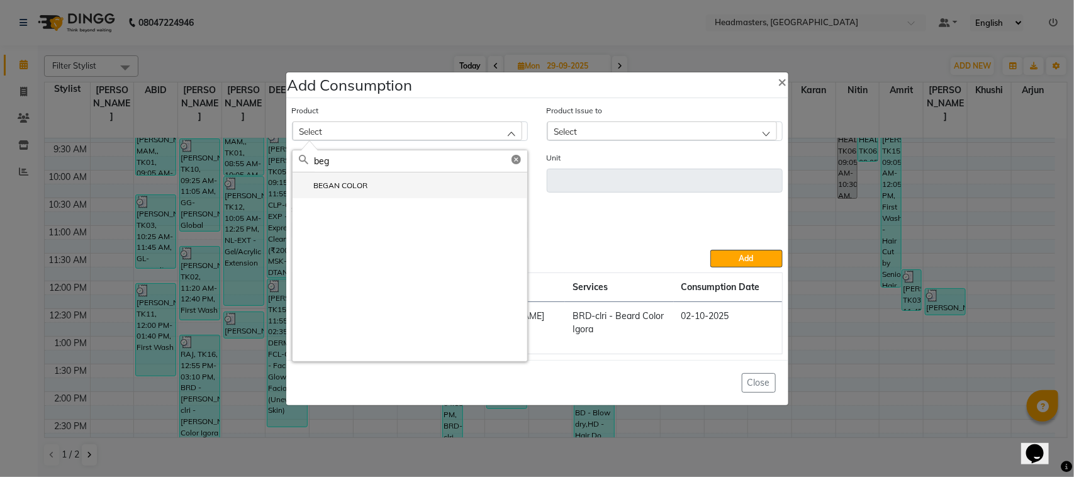
type input "beg"
click at [396, 187] on li "BEGAN COLOR" at bounding box center [410, 185] width 235 height 26
type input "Pcs"
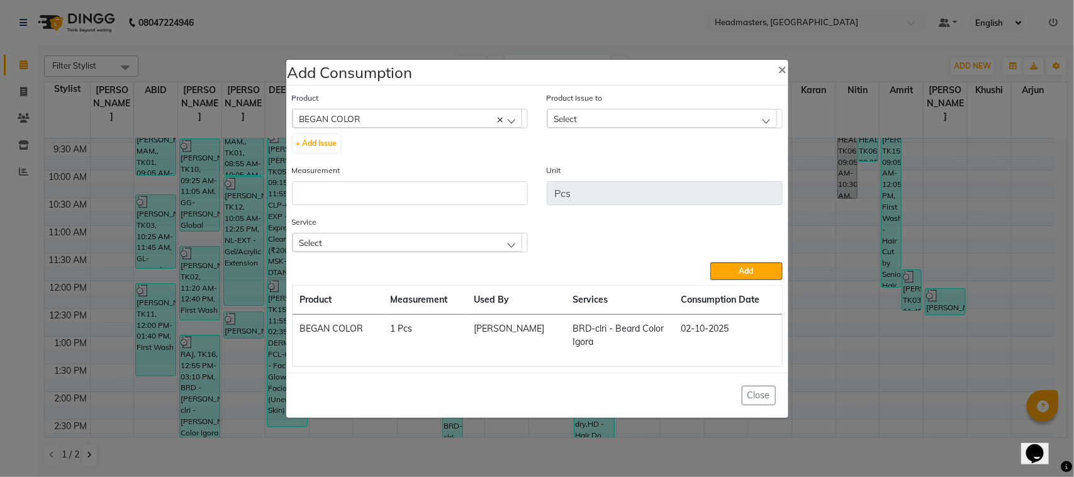
click at [401, 244] on div "Select" at bounding box center [408, 242] width 230 height 19
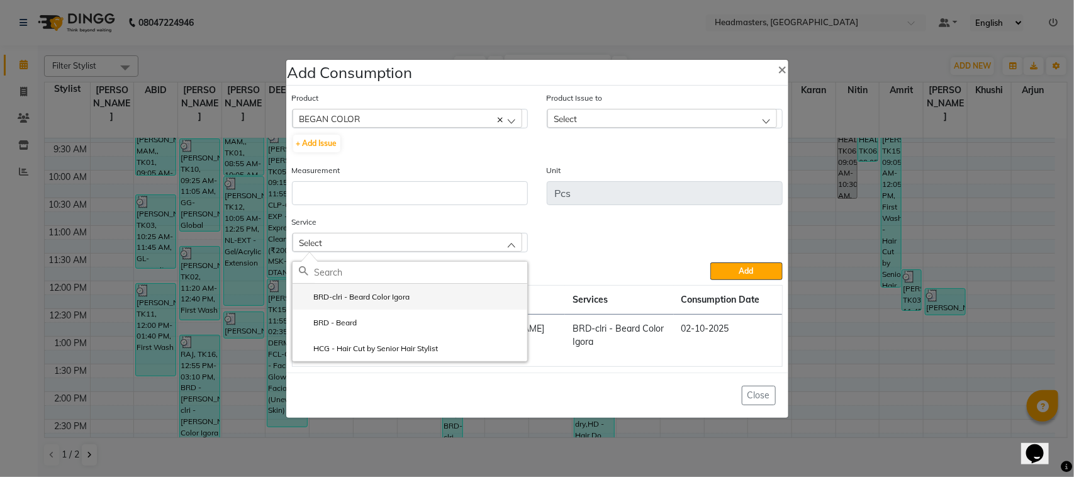
click at [388, 291] on label "BRD-clri - Beard Color Igora" at bounding box center [354, 296] width 111 height 11
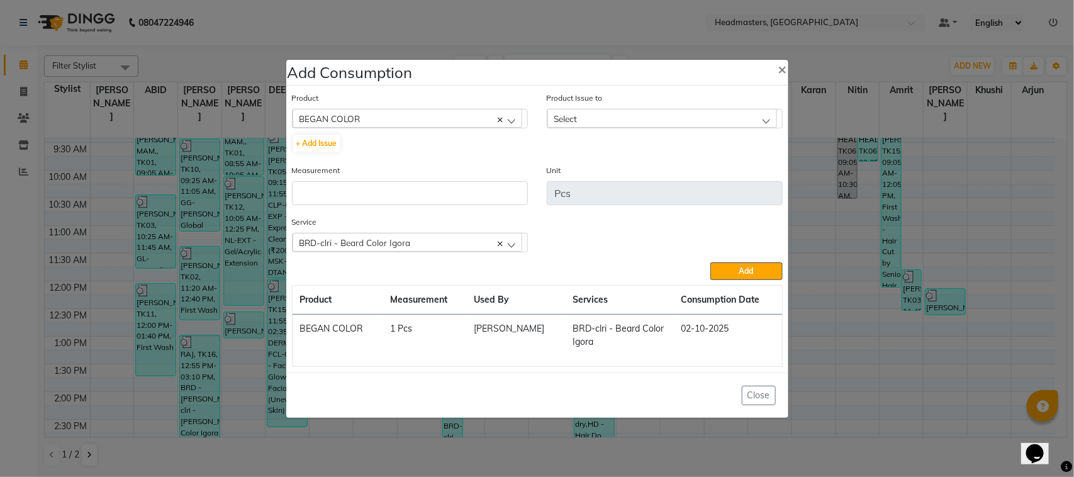
click at [608, 132] on div "Product Issue to Select [DATE], Issued to: [PERSON_NAME], Balance: 1 [DATE], Is…" at bounding box center [664, 127] width 255 height 72
click at [607, 120] on div "Select" at bounding box center [662, 118] width 230 height 19
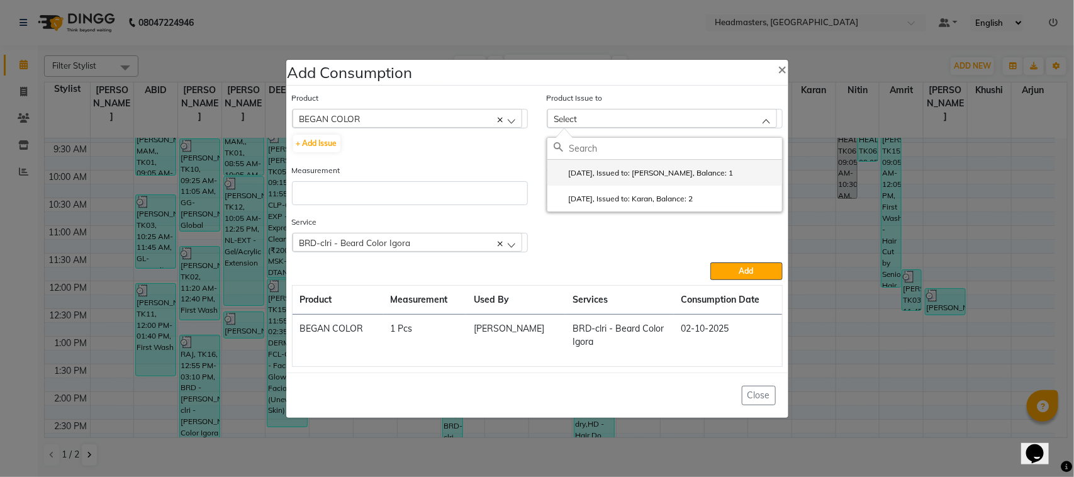
click at [620, 177] on label "[DATE], Issued to: [PERSON_NAME], Balance: 1" at bounding box center [644, 172] width 180 height 11
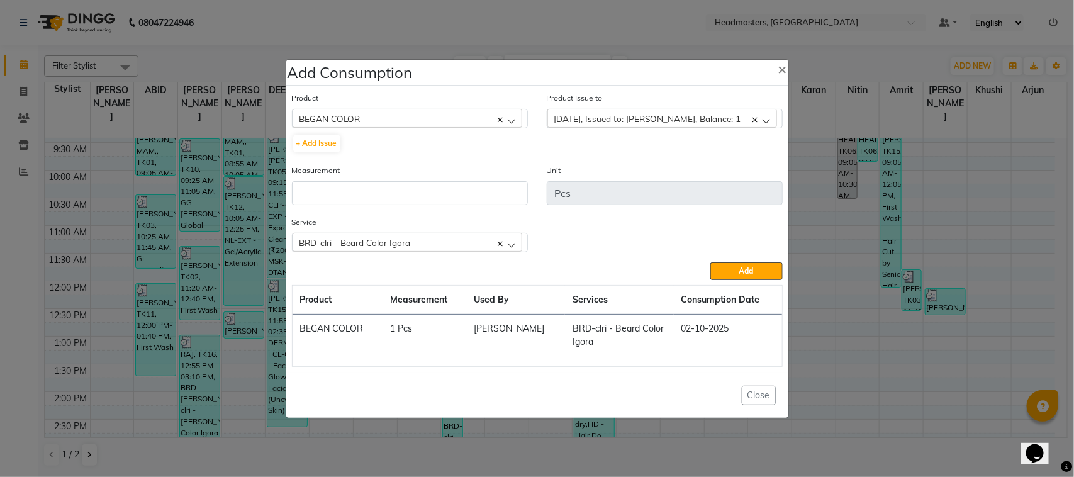
click at [495, 205] on div "Measurement" at bounding box center [410, 190] width 255 height 52
click at [482, 201] on input "number" at bounding box center [410, 193] width 236 height 24
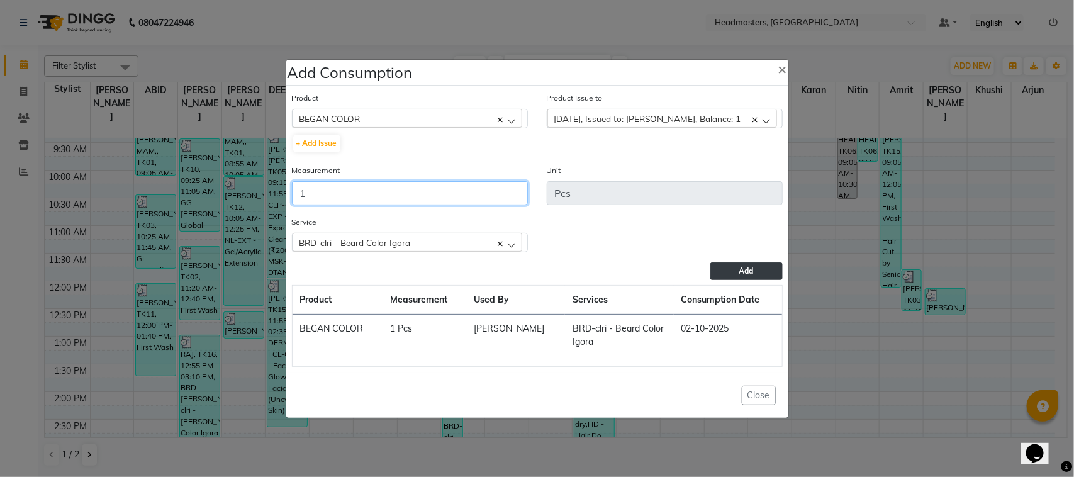
type input "1"
click at [721, 269] on button "Add" at bounding box center [746, 271] width 72 height 18
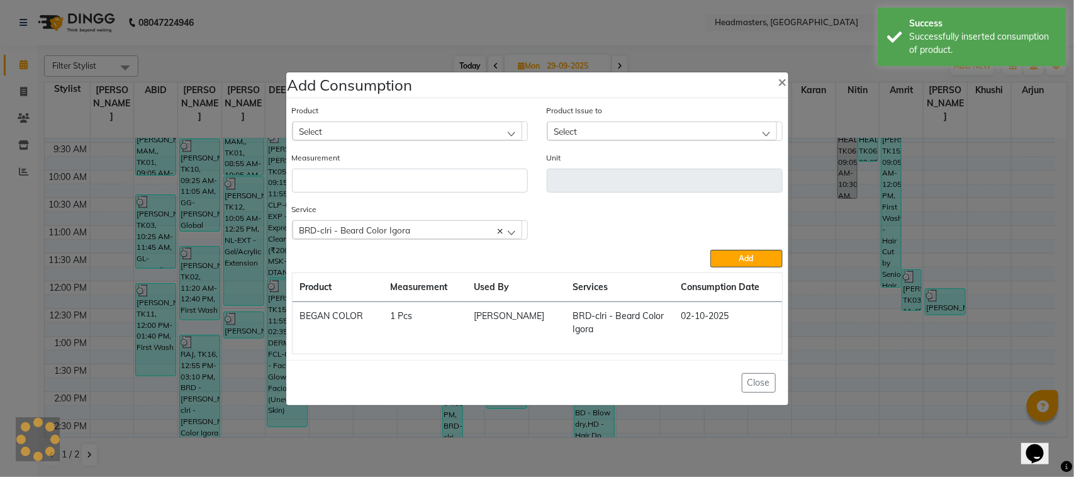
click at [190, 264] on ngb-modal-window "Add Consumption × Product Select ALOVERA GEL Product Issue to Select [DATE], Is…" at bounding box center [537, 238] width 1074 height 477
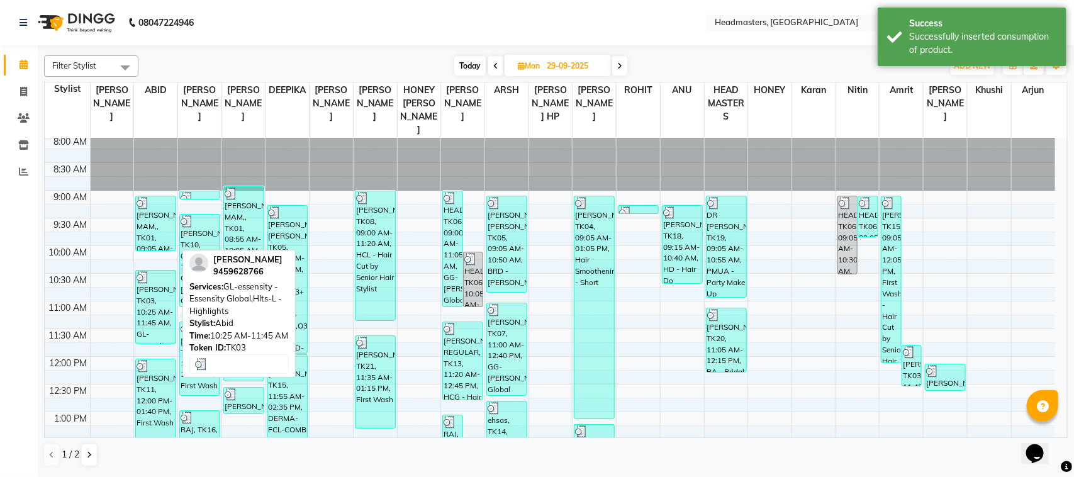
scroll to position [0, 0]
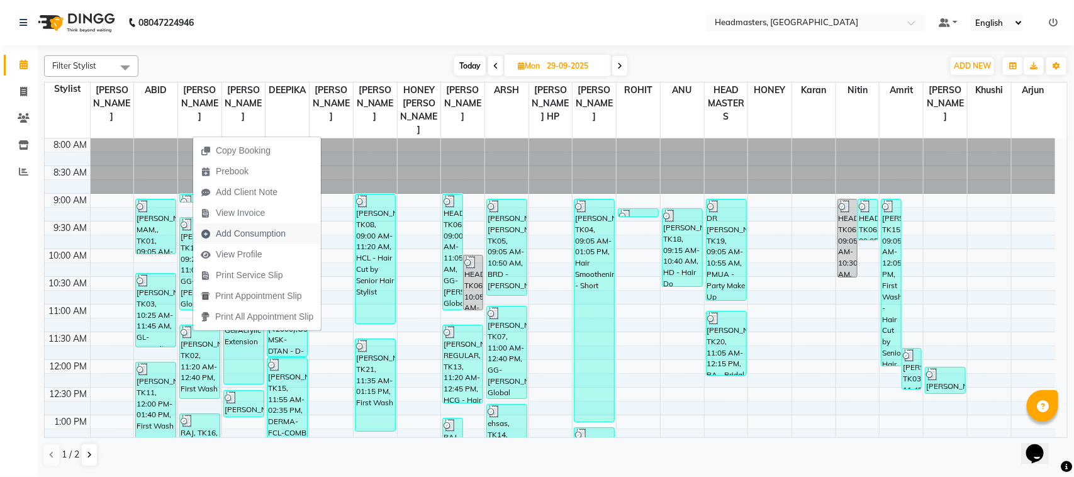
click at [272, 231] on span "Add Consumption" at bounding box center [251, 233] width 70 height 13
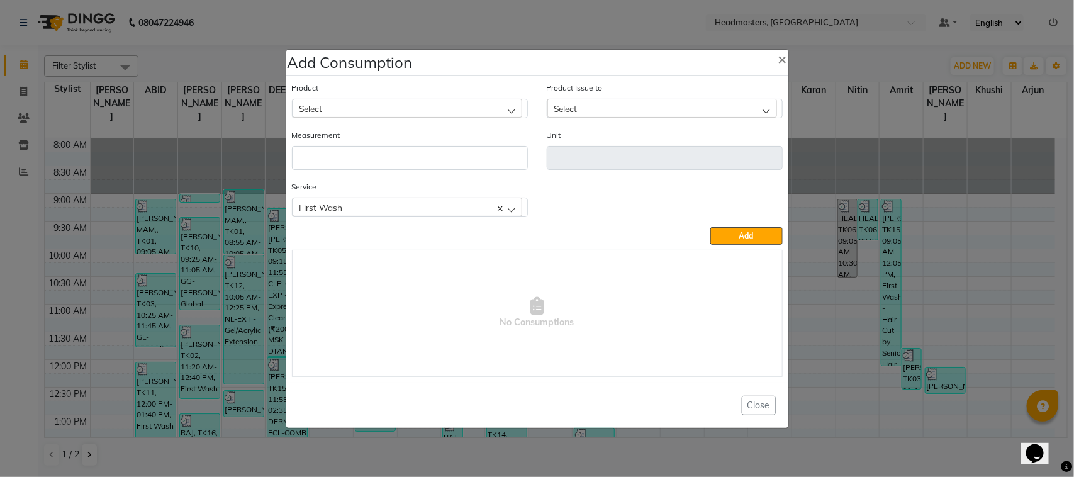
click at [337, 94] on div "Product Select" at bounding box center [410, 99] width 236 height 37
click at [340, 106] on div "Select" at bounding box center [408, 108] width 230 height 19
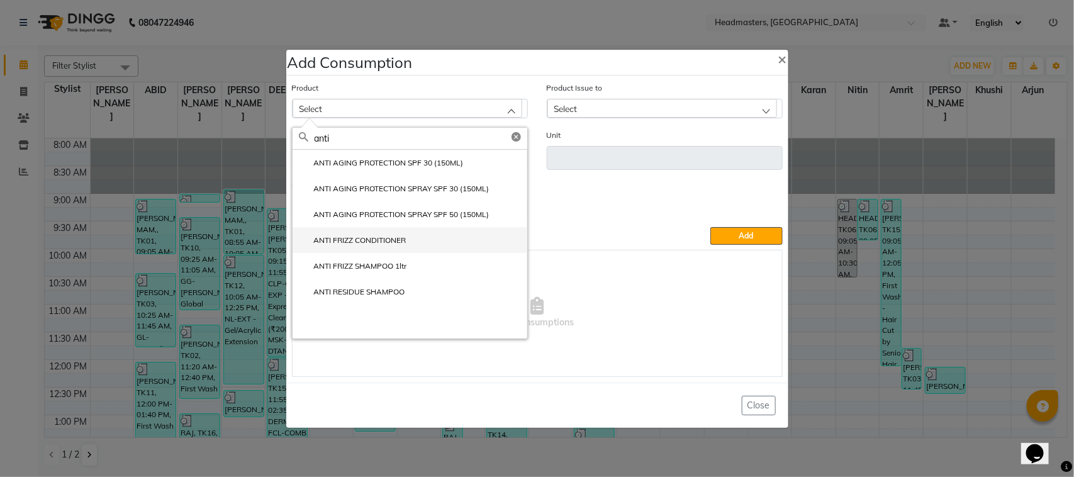
type input "anti"
click at [401, 238] on label "ANTI FRIZZ CONDITIONER" at bounding box center [353, 240] width 108 height 11
type input "ML"
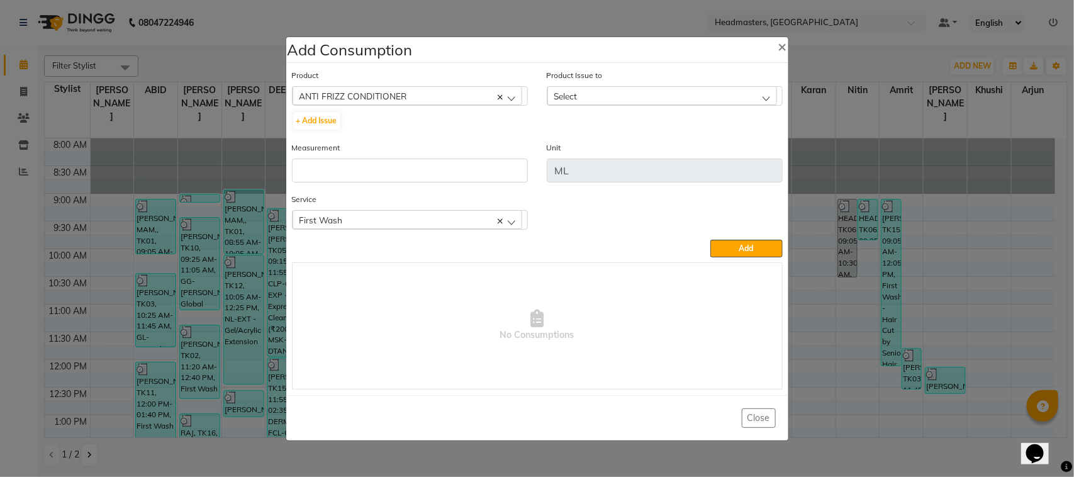
click at [431, 91] on div "ANTI FRIZZ CONDITIONER" at bounding box center [408, 95] width 230 height 19
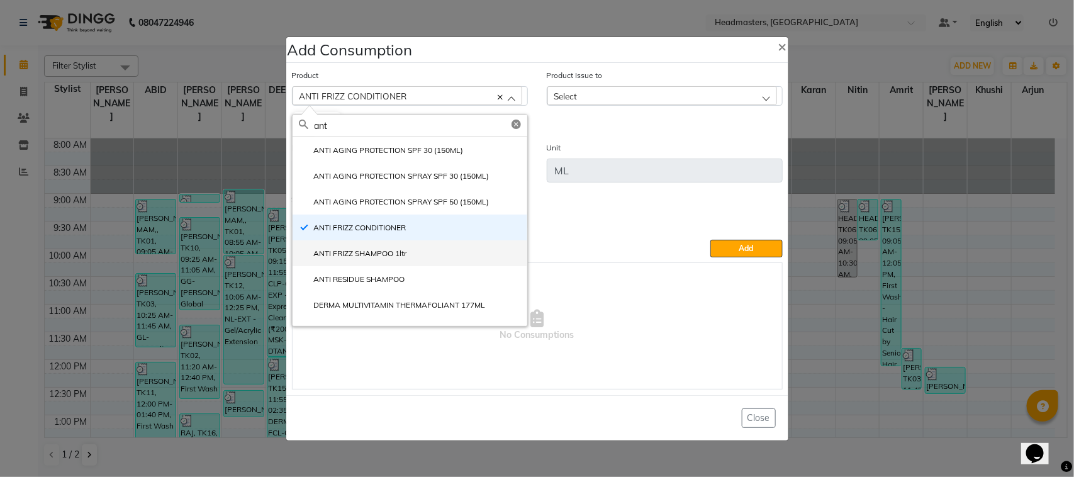
click at [415, 249] on li "ANTI FRIZZ SHAMPOO 1ltr" at bounding box center [410, 253] width 235 height 26
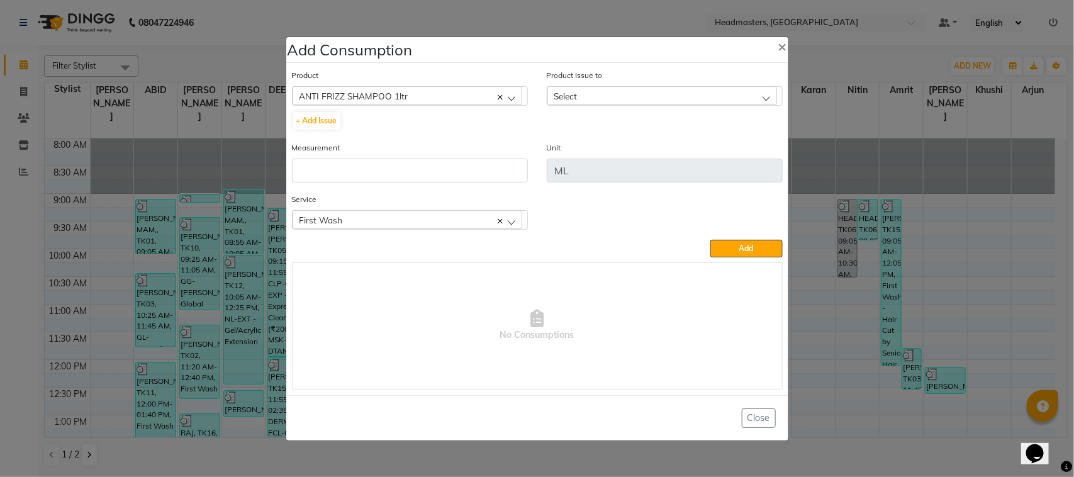
click at [590, 99] on div "Select" at bounding box center [662, 95] width 230 height 19
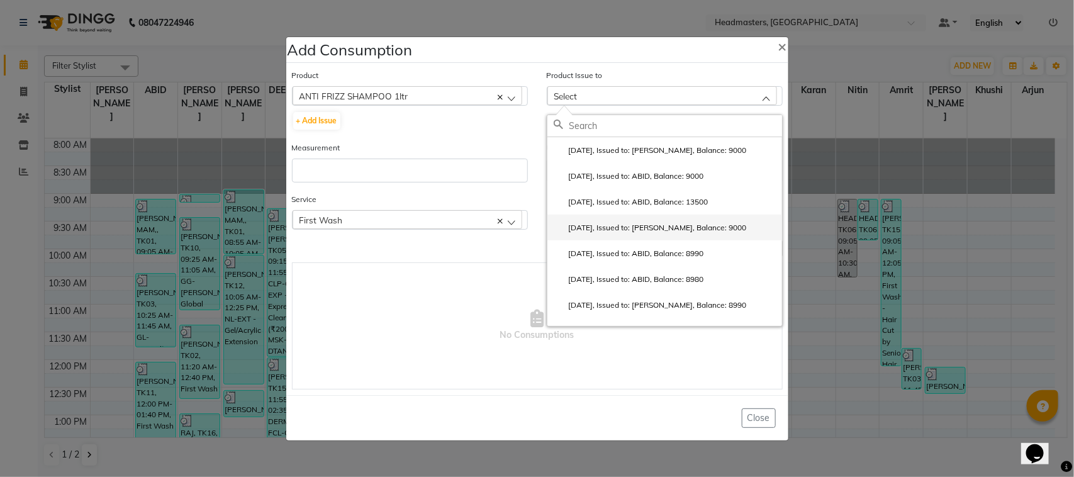
click at [619, 227] on label "[DATE], Issued to: [PERSON_NAME], Balance: 9000" at bounding box center [650, 227] width 193 height 11
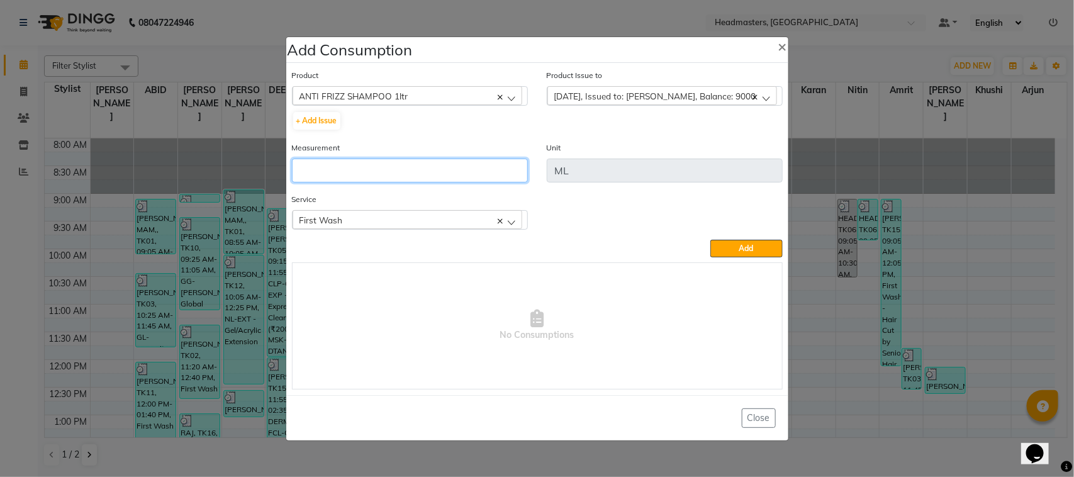
click at [403, 164] on input "number" at bounding box center [410, 171] width 236 height 24
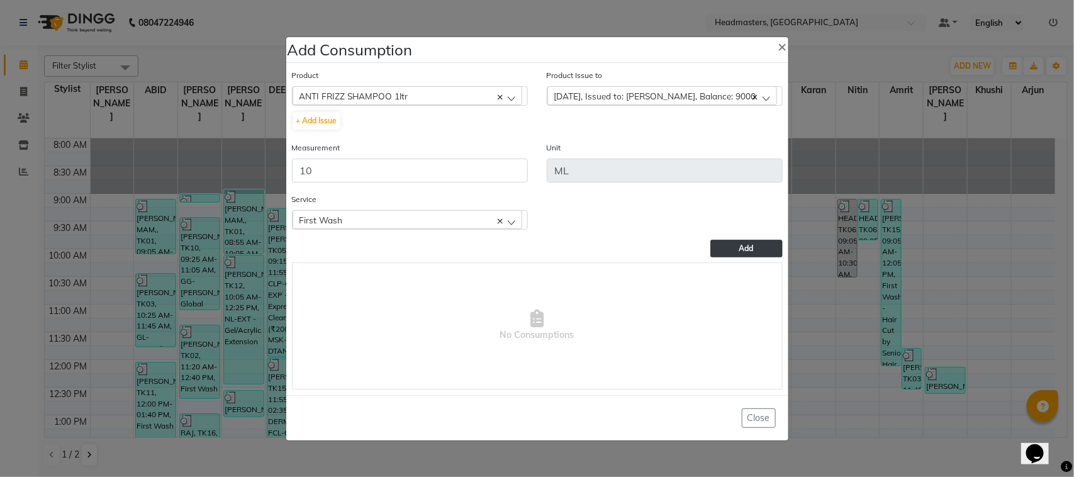
click at [753, 247] on span "Add" at bounding box center [746, 248] width 14 height 9
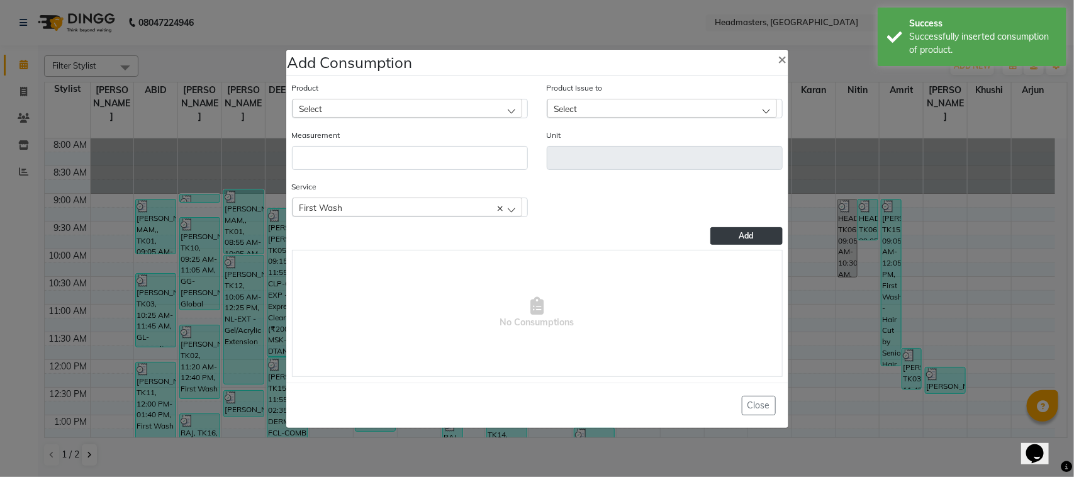
click at [176, 104] on ngb-modal-window "Add Consumption × Product Select ALOVERA GEL Product Issue to Select [DATE], Is…" at bounding box center [537, 238] width 1074 height 477
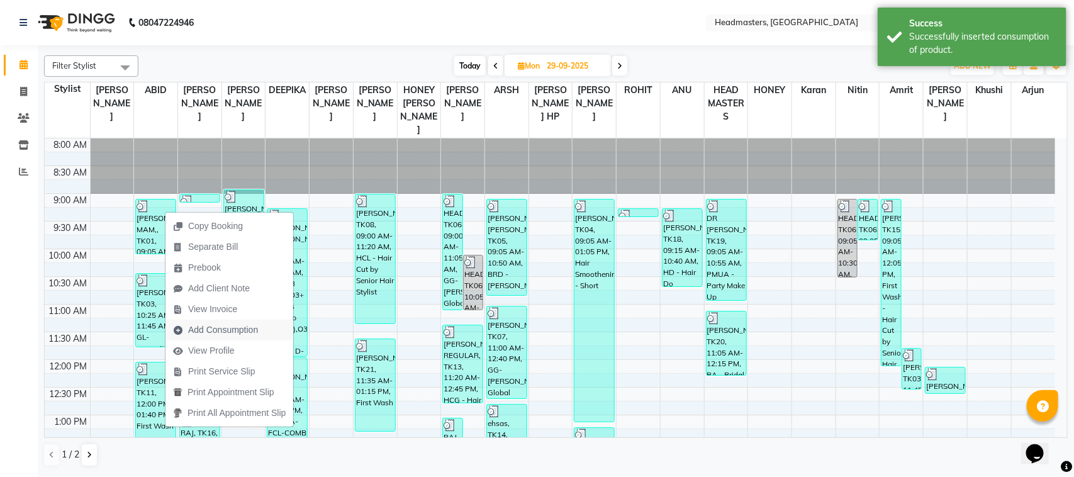
click at [237, 320] on span "Add Consumption" at bounding box center [215, 330] width 100 height 21
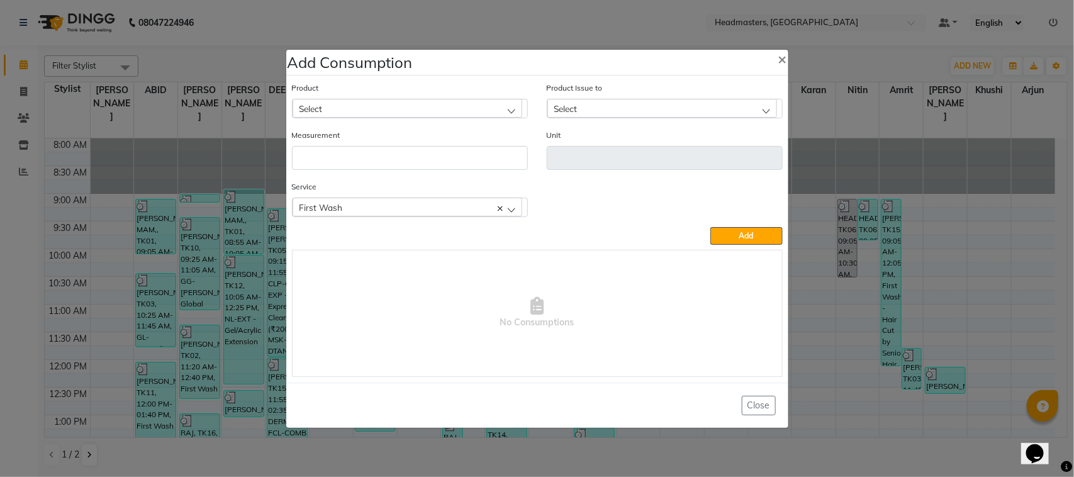
click at [449, 112] on div "Select" at bounding box center [408, 108] width 230 height 19
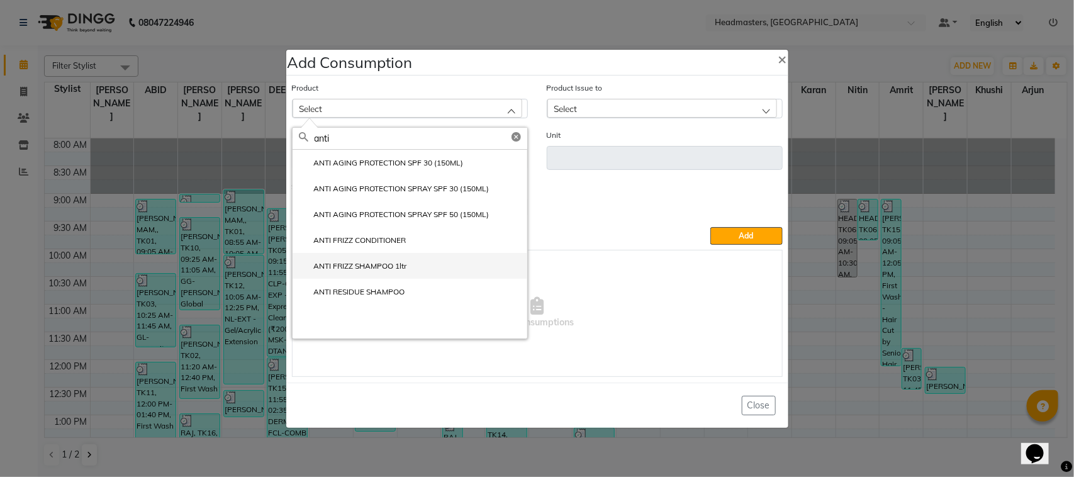
click at [405, 260] on label "ANTI FRIZZ SHAMPOO 1ltr" at bounding box center [353, 265] width 108 height 11
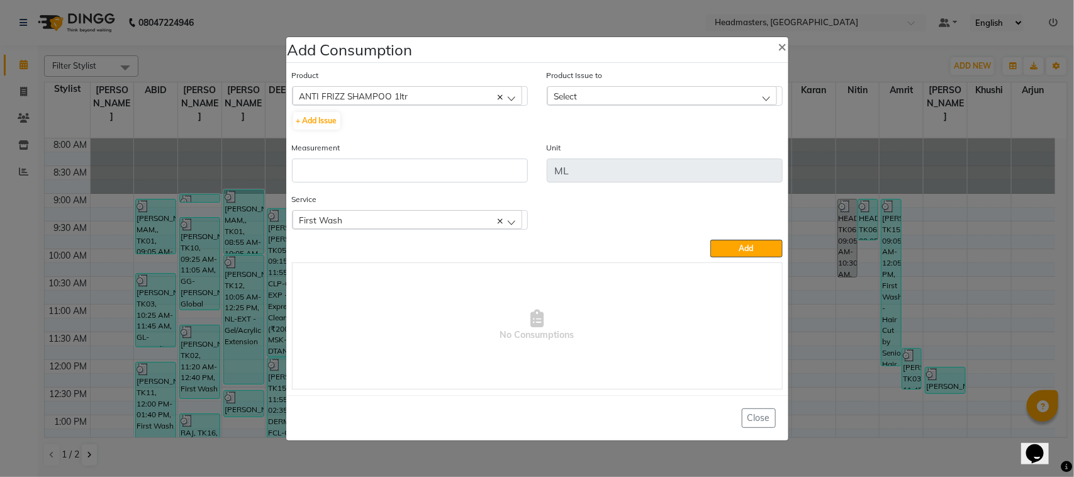
click at [590, 93] on div "Select" at bounding box center [662, 95] width 230 height 19
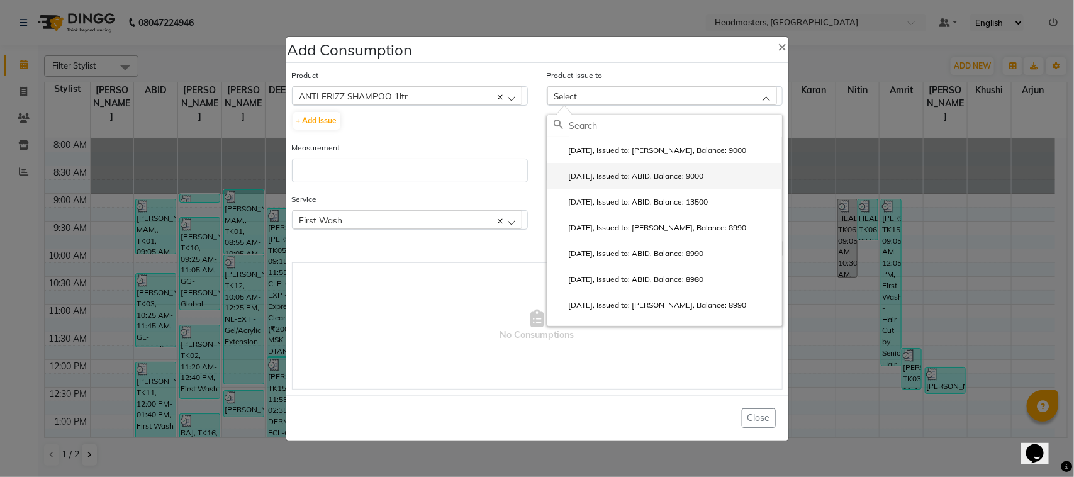
drag, startPoint x: 605, startPoint y: 152, endPoint x: 605, endPoint y: 183, distance: 30.8
click at [605, 183] on ul "[DATE], Issued to: [PERSON_NAME], Balance: 9000 [DATE], Issued to: ABID, Balanc…" at bounding box center [664, 369] width 235 height 464
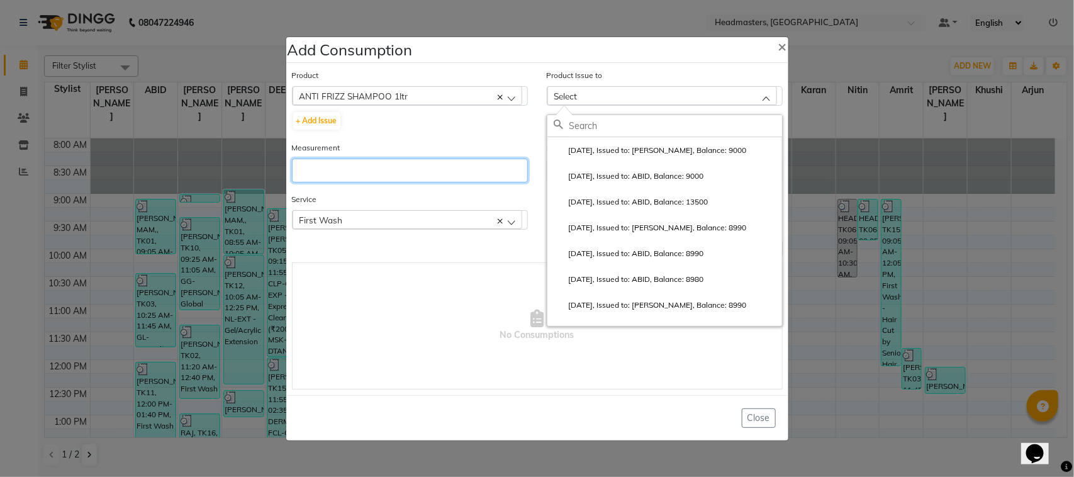
click at [413, 159] on input "number" at bounding box center [410, 171] width 236 height 24
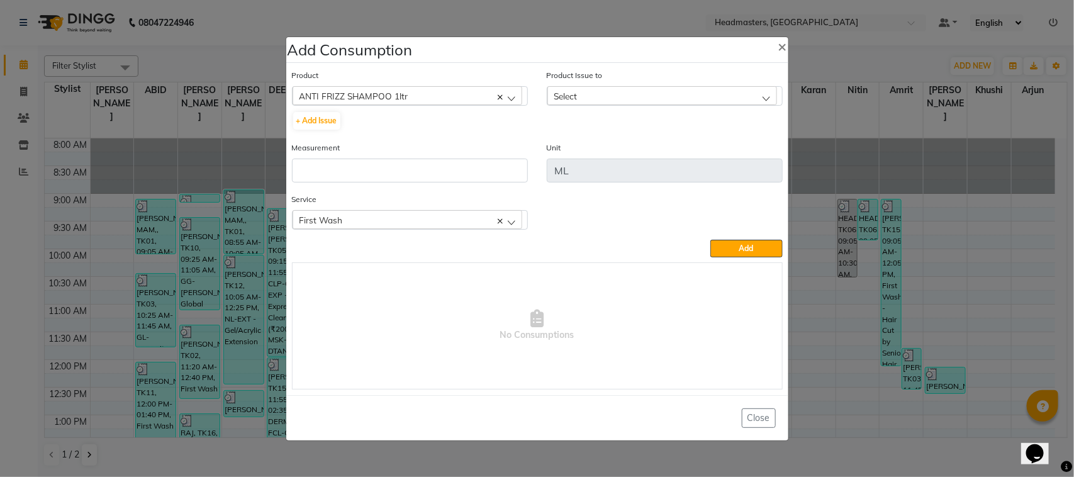
click at [620, 104] on div "Select" at bounding box center [662, 95] width 230 height 19
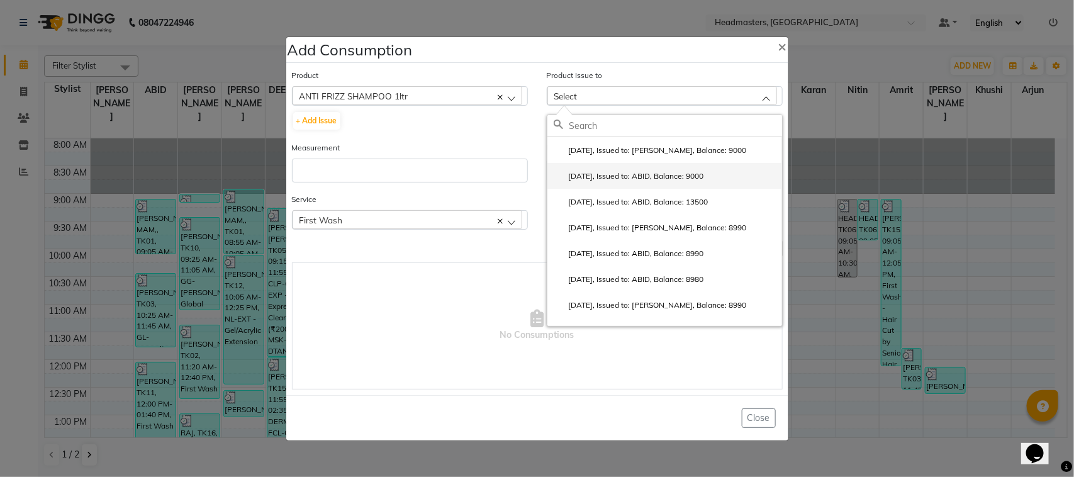
click at [626, 186] on li "[DATE], Issued to: ABID, Balance: 9000" at bounding box center [664, 176] width 235 height 26
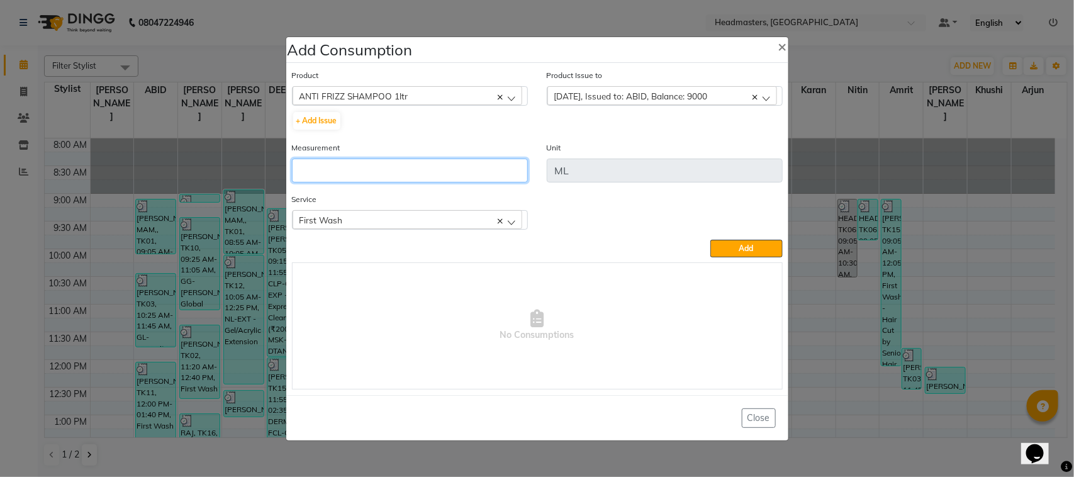
click at [473, 178] on input "number" at bounding box center [410, 171] width 236 height 24
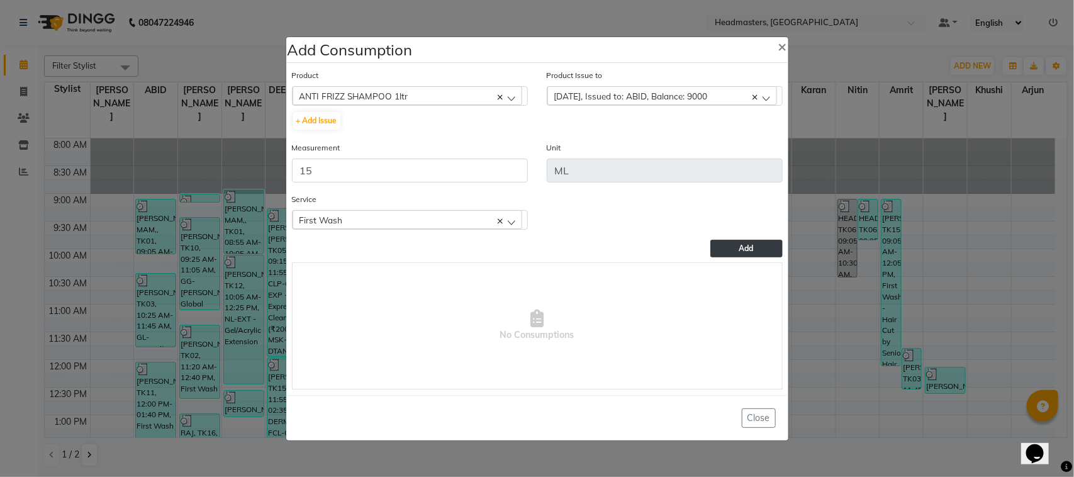
click at [756, 247] on button "Add" at bounding box center [746, 249] width 72 height 18
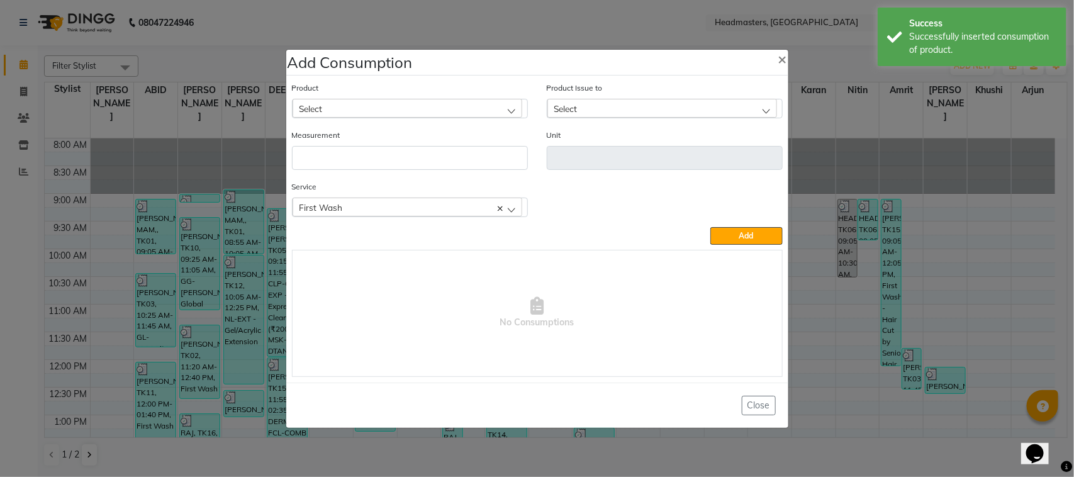
click at [447, 113] on div "Select" at bounding box center [408, 108] width 230 height 19
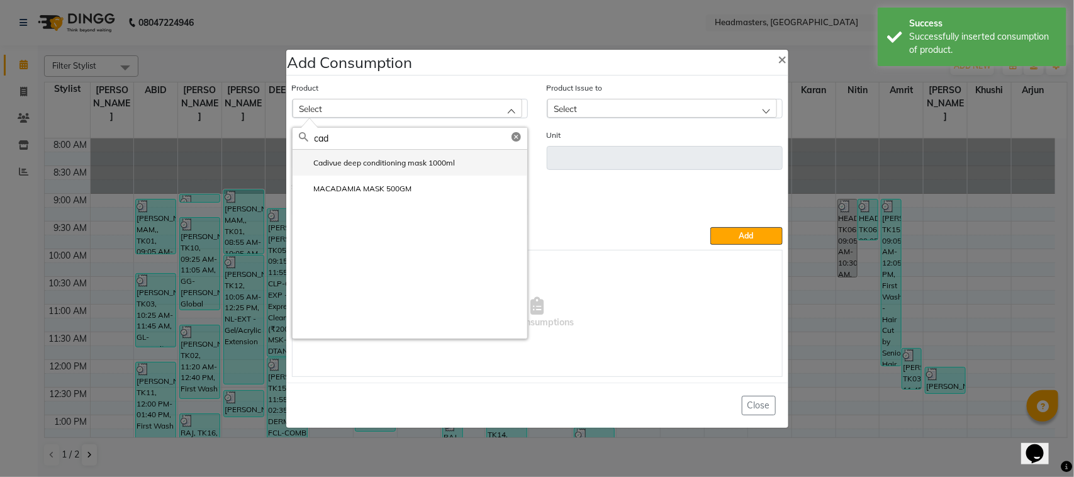
click at [393, 155] on li "Cadivue deep conditioning mask 1000ml" at bounding box center [410, 163] width 235 height 26
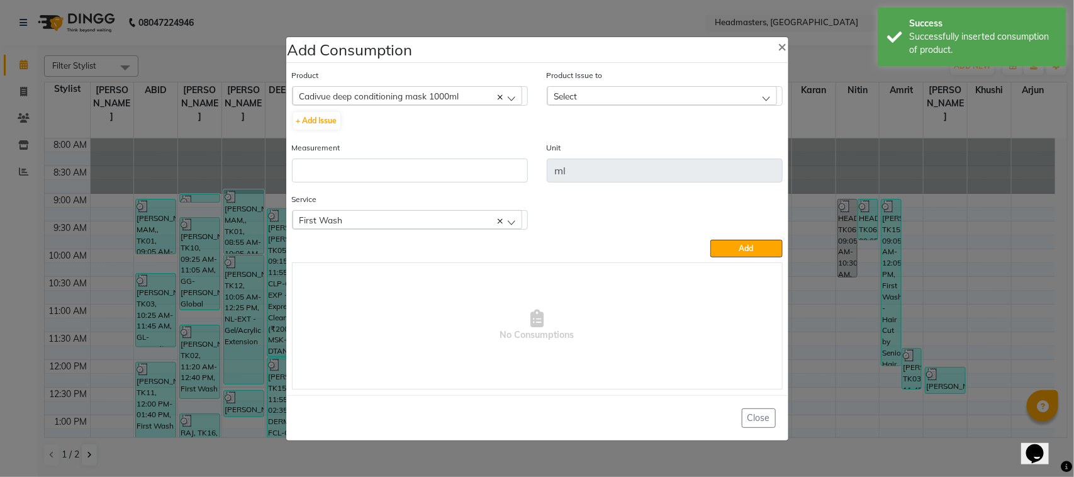
click at [634, 103] on div "Select" at bounding box center [662, 95] width 230 height 19
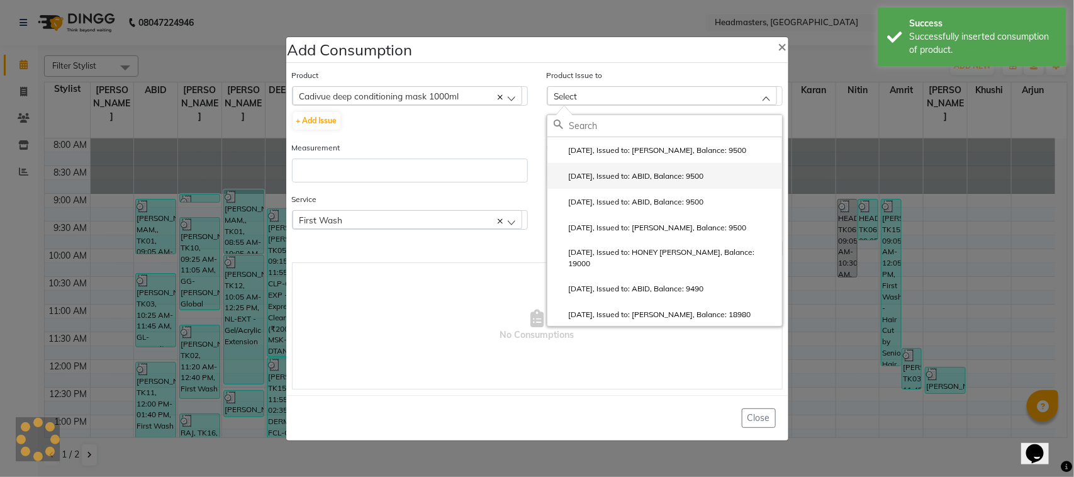
click at [637, 177] on label "[DATE], Issued to: ABID, Balance: 9500" at bounding box center [629, 176] width 150 height 11
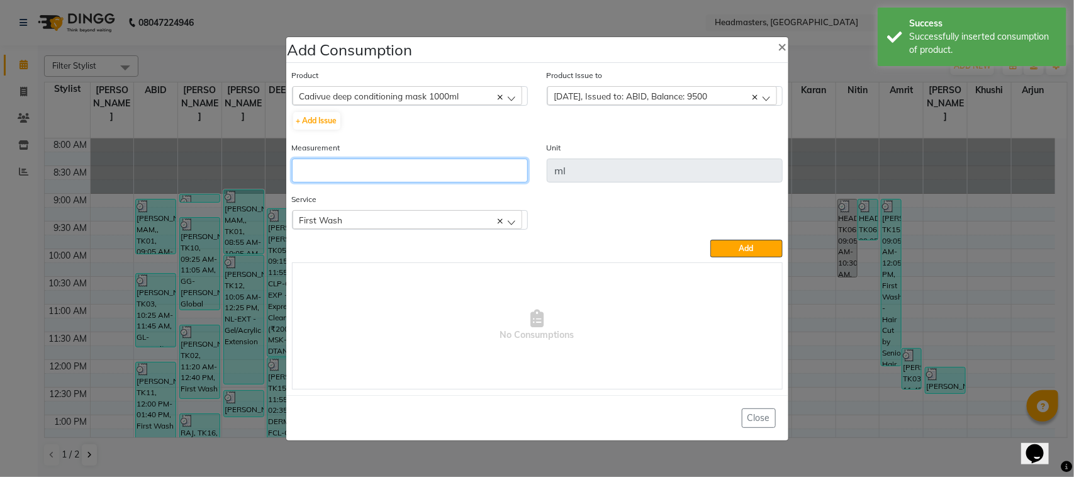
click at [493, 173] on input "number" at bounding box center [410, 171] width 236 height 24
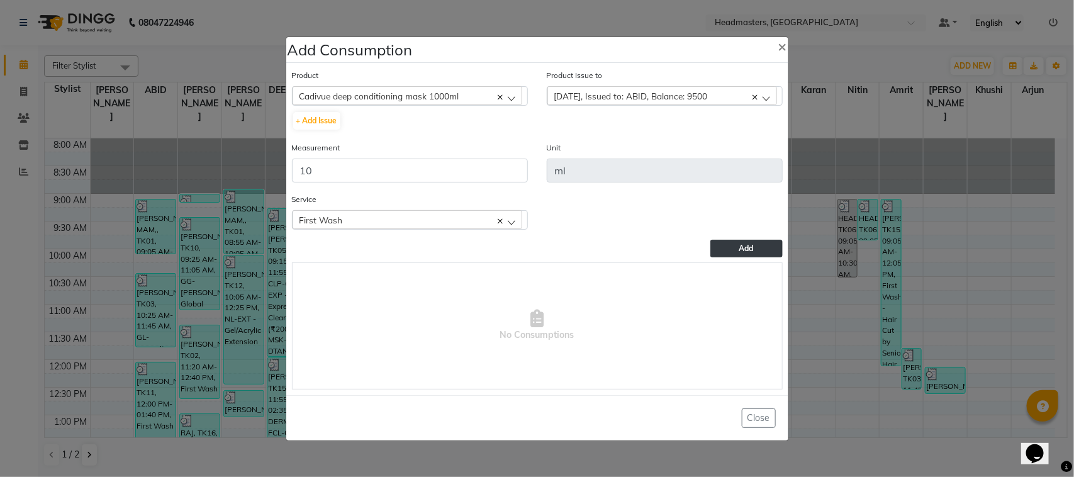
click at [731, 249] on button "Add" at bounding box center [746, 249] width 72 height 18
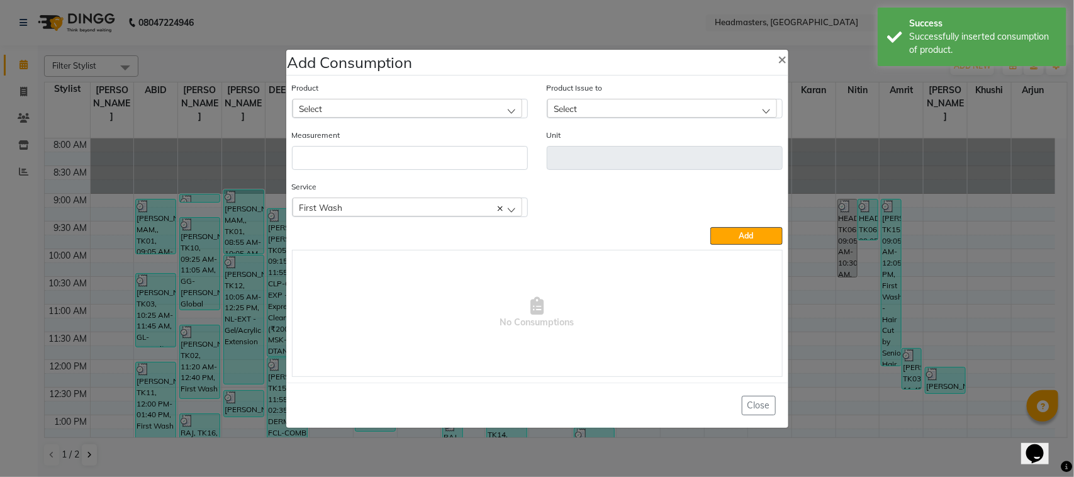
click at [159, 306] on ngb-modal-window "Add Consumption × Product Select ALOVERA GEL Product Issue to Select [DATE], Is…" at bounding box center [537, 238] width 1074 height 477
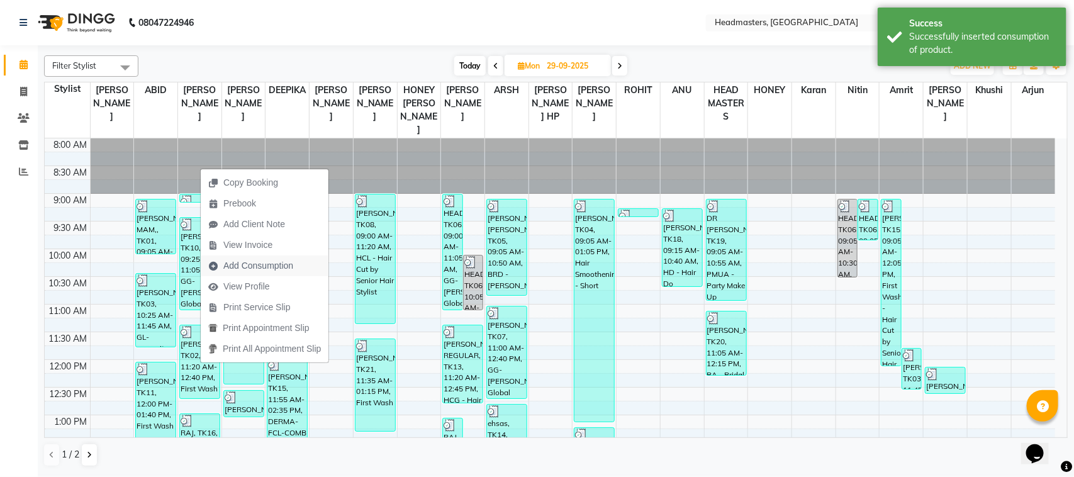
click at [304, 269] on button "Add Consumption" at bounding box center [265, 265] width 128 height 21
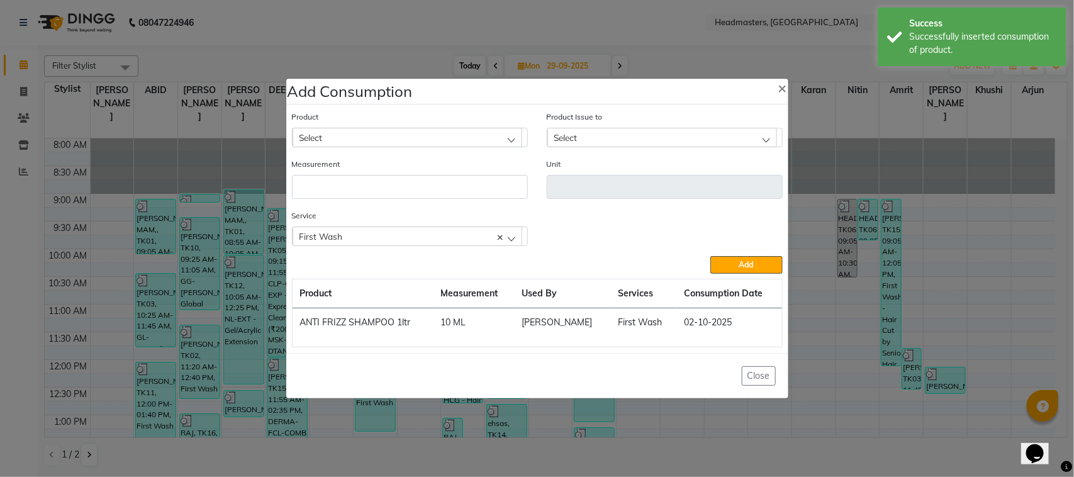
click at [344, 137] on div "Select" at bounding box center [408, 137] width 230 height 19
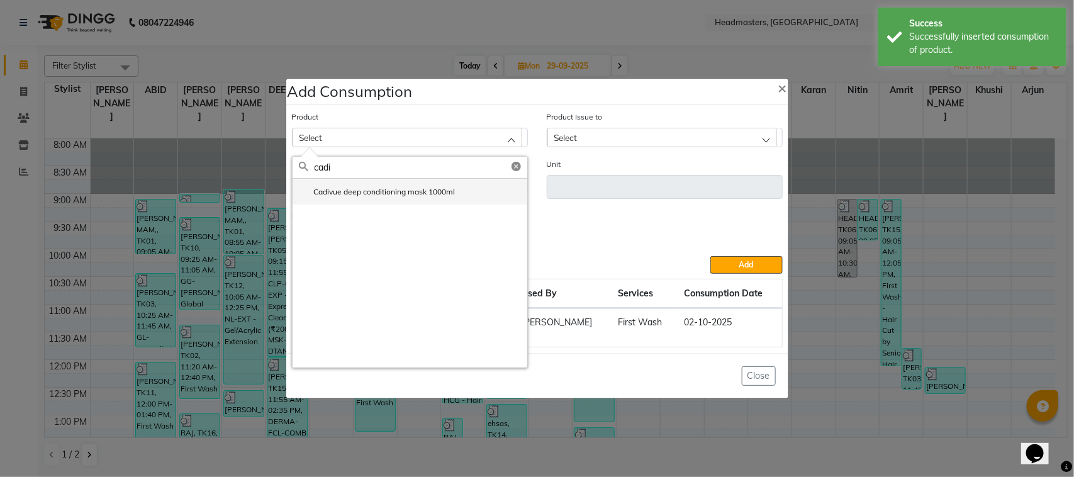
click at [361, 201] on li "Cadivue deep conditioning mask 1000ml" at bounding box center [410, 192] width 235 height 26
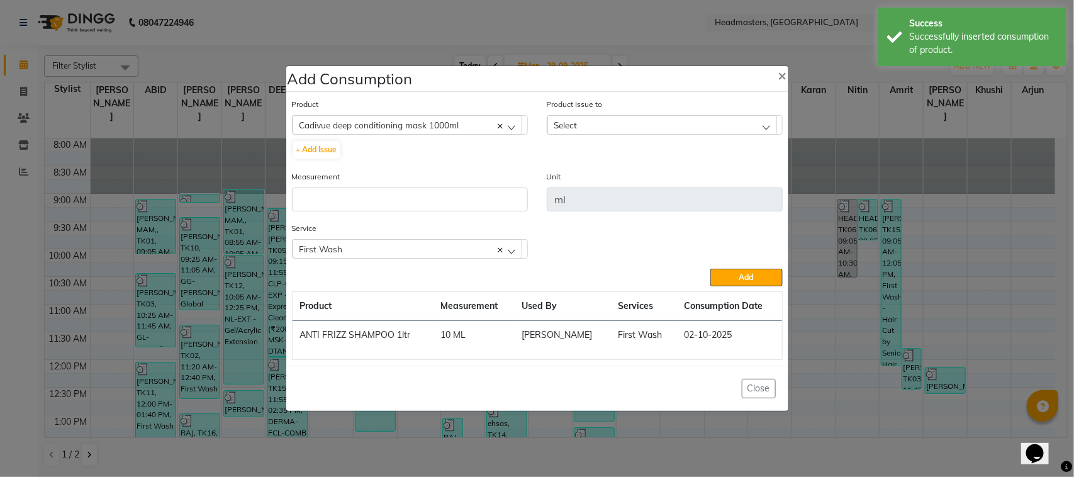
click at [566, 129] on span "Select" at bounding box center [565, 125] width 23 height 11
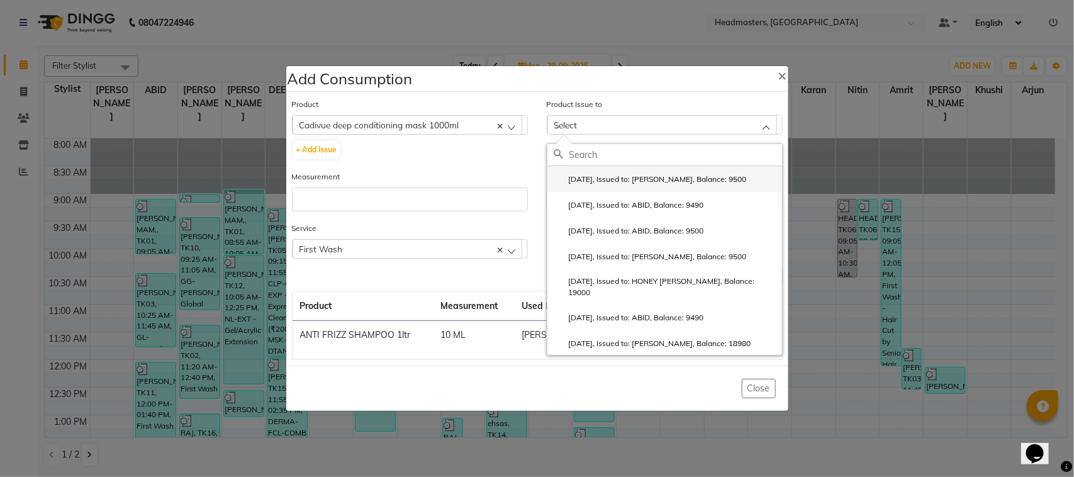
click at [593, 181] on label "[DATE], Issued to: [PERSON_NAME], Balance: 9500" at bounding box center [650, 179] width 193 height 11
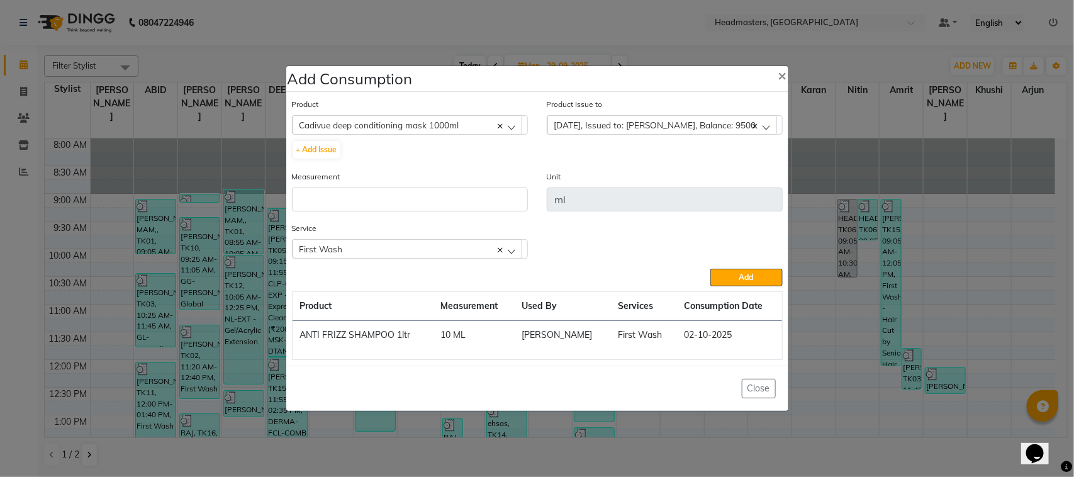
click at [583, 130] on span "[DATE], Issued to: [PERSON_NAME], Balance: 9500" at bounding box center [655, 125] width 202 height 11
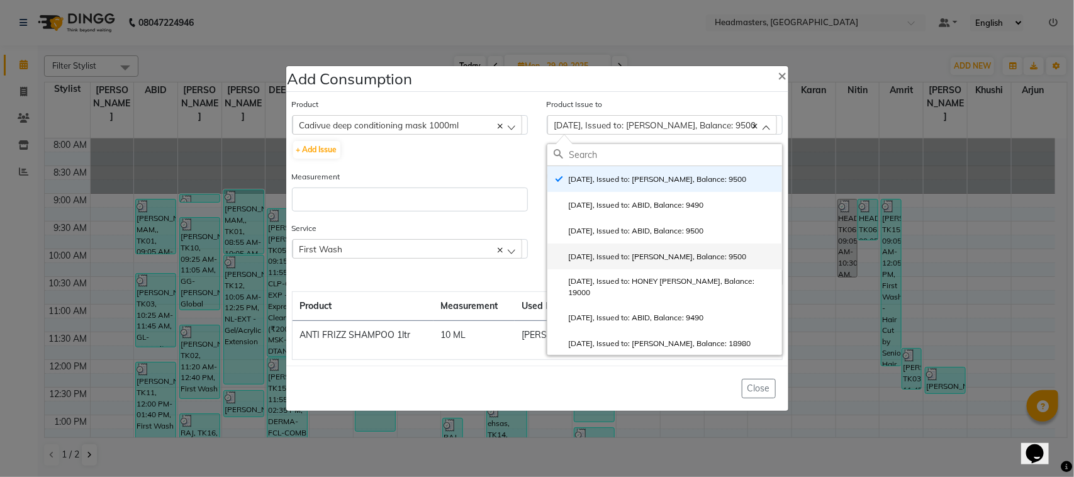
click at [619, 262] on label "[DATE], Issued to: [PERSON_NAME], Balance: 9500" at bounding box center [650, 256] width 193 height 11
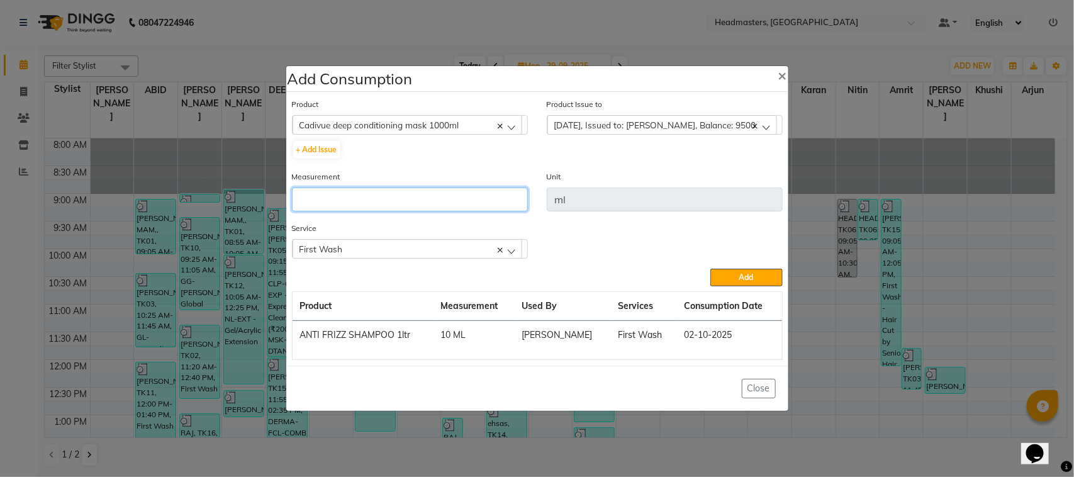
click at [466, 208] on input "number" at bounding box center [410, 200] width 236 height 24
click at [732, 265] on div "Service First Wash First Wash" at bounding box center [538, 244] width 510 height 47
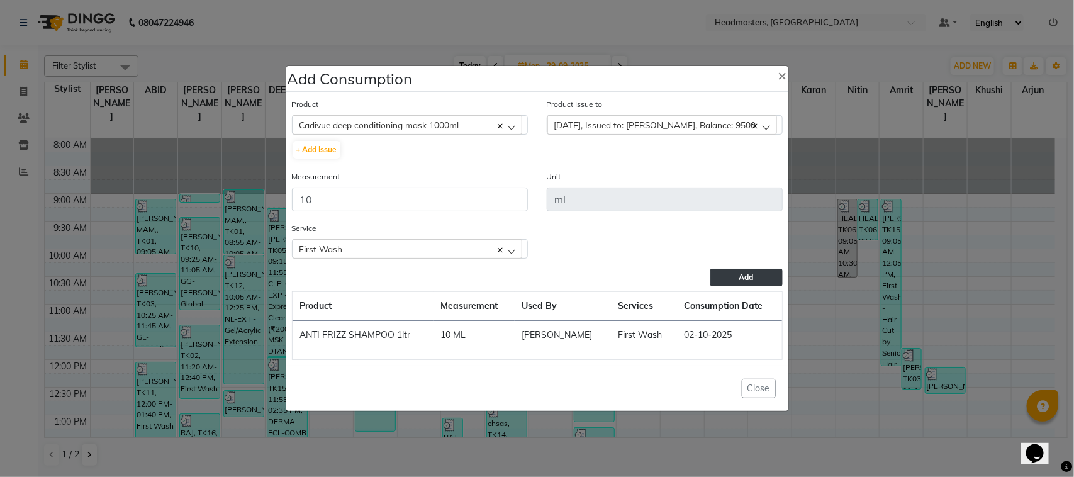
click at [732, 269] on button "Add" at bounding box center [746, 278] width 72 height 18
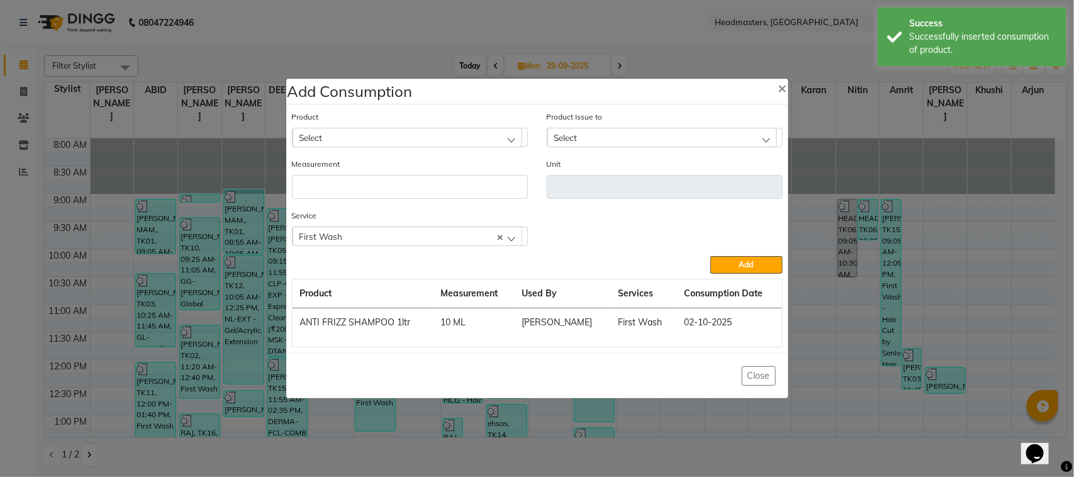
click at [192, 256] on ngb-modal-window "Add Consumption × Product Select ALOVERA GEL Product Issue to Select [DATE], Is…" at bounding box center [537, 238] width 1074 height 477
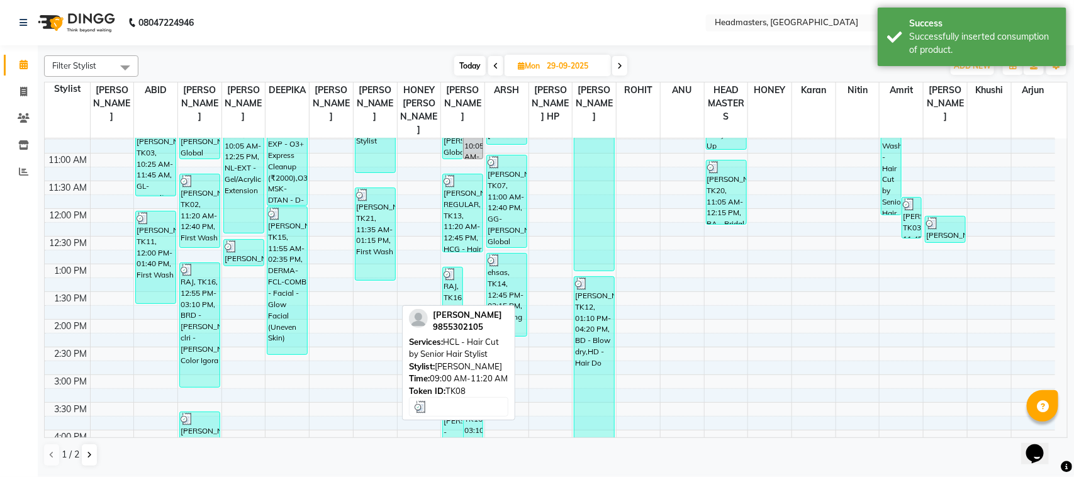
scroll to position [157, 0]
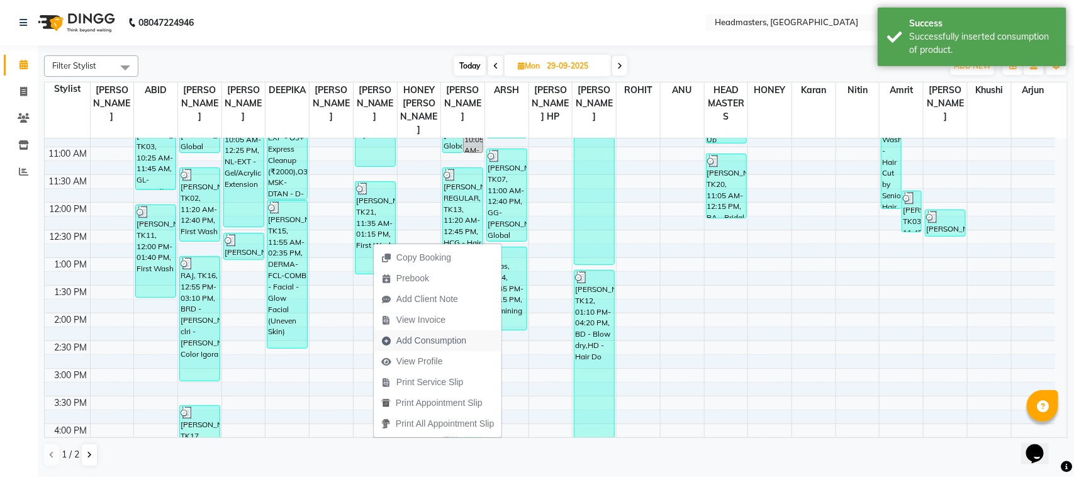
click at [417, 337] on span "Add Consumption" at bounding box center [431, 340] width 70 height 13
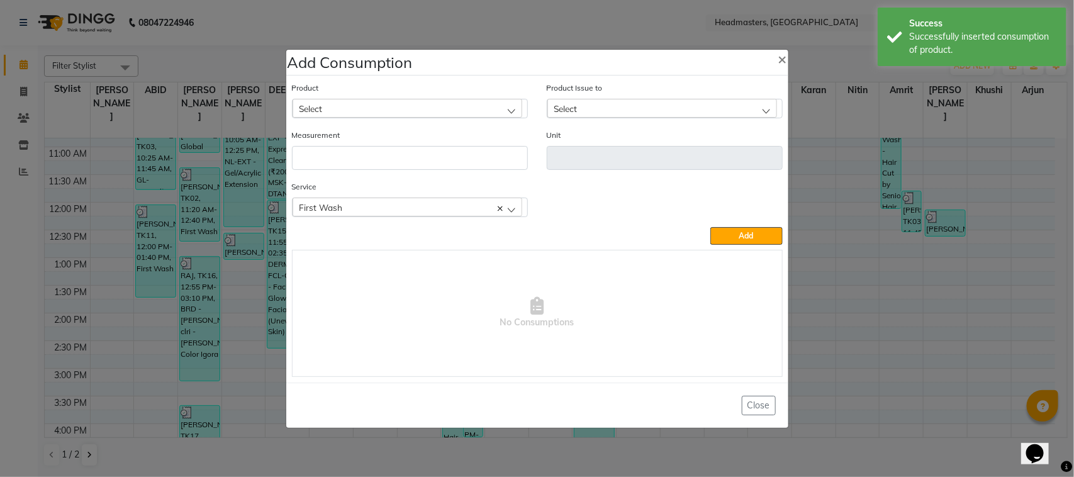
click at [405, 111] on div "Select" at bounding box center [408, 108] width 230 height 19
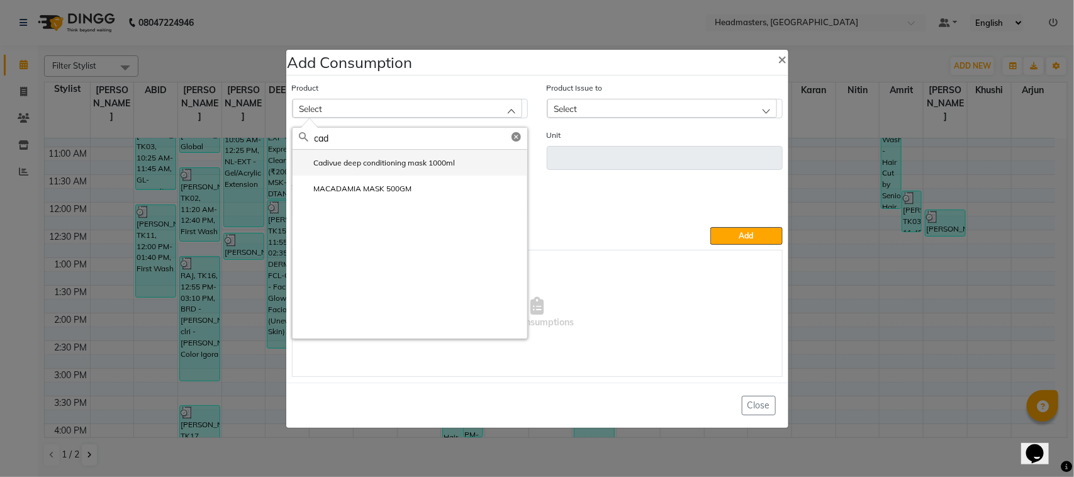
click at [419, 162] on label "Cadivue deep conditioning mask 1000ml" at bounding box center [377, 162] width 157 height 11
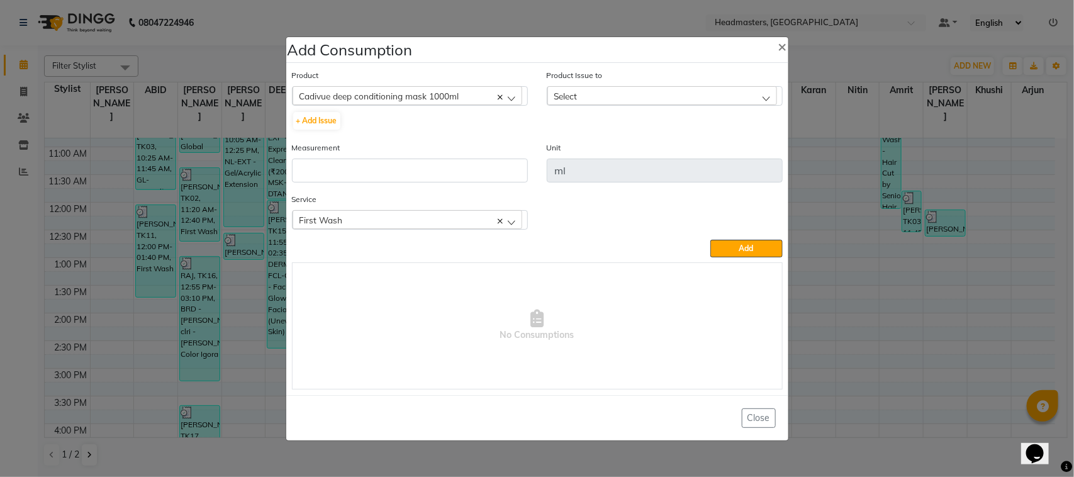
click at [617, 96] on div "Select" at bounding box center [662, 95] width 230 height 19
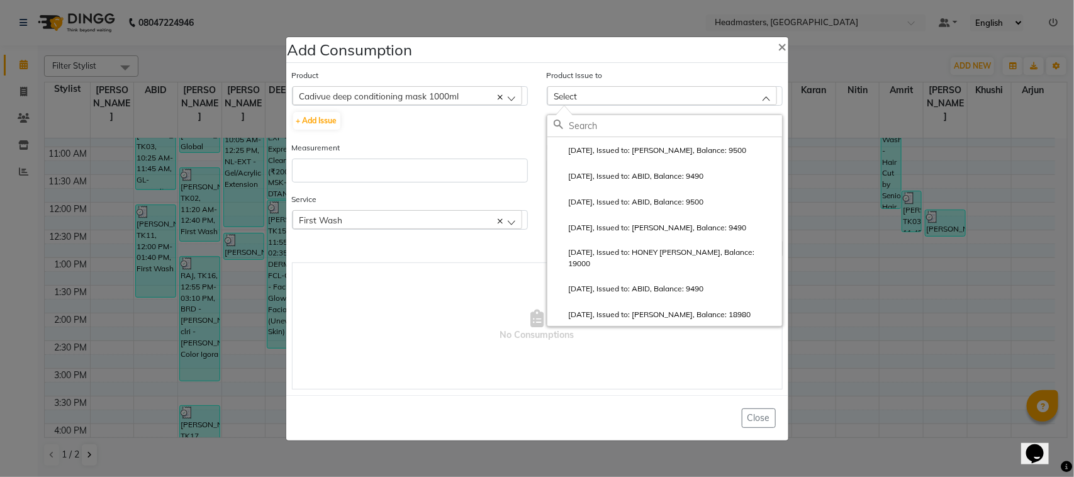
click at [622, 148] on label "[DATE], Issued to: [PERSON_NAME], Balance: 9500" at bounding box center [650, 150] width 193 height 11
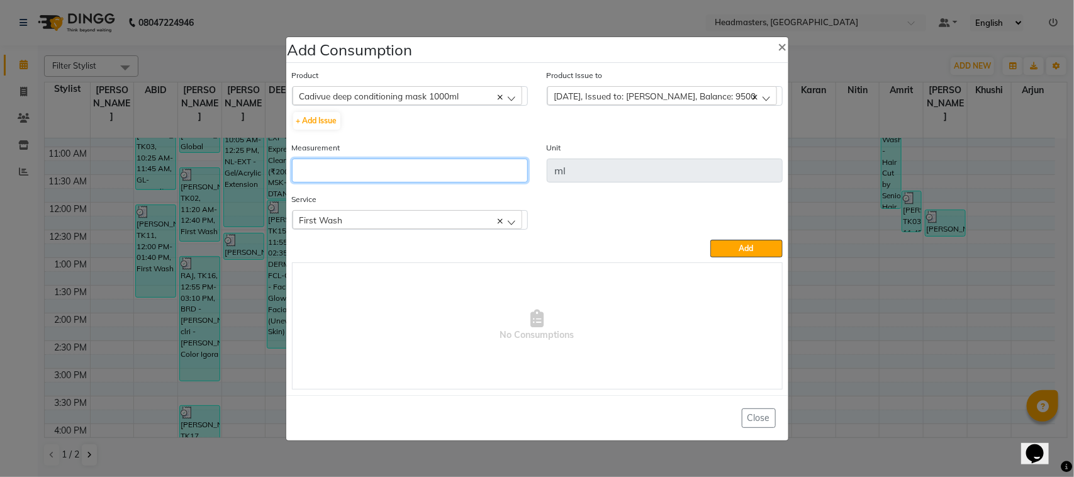
click at [495, 164] on input "number" at bounding box center [410, 171] width 236 height 24
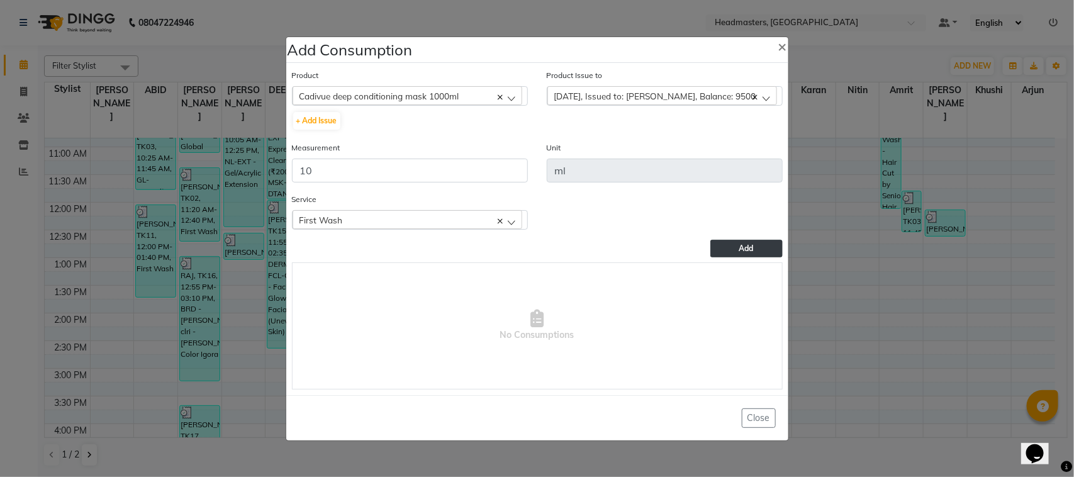
click at [720, 247] on button "Add" at bounding box center [746, 249] width 72 height 18
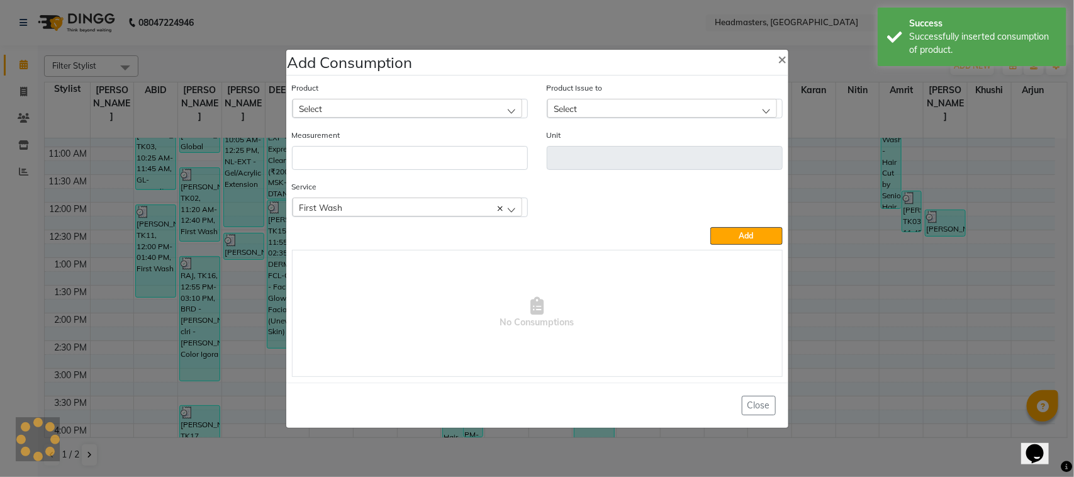
click at [426, 104] on div "Select" at bounding box center [408, 108] width 230 height 19
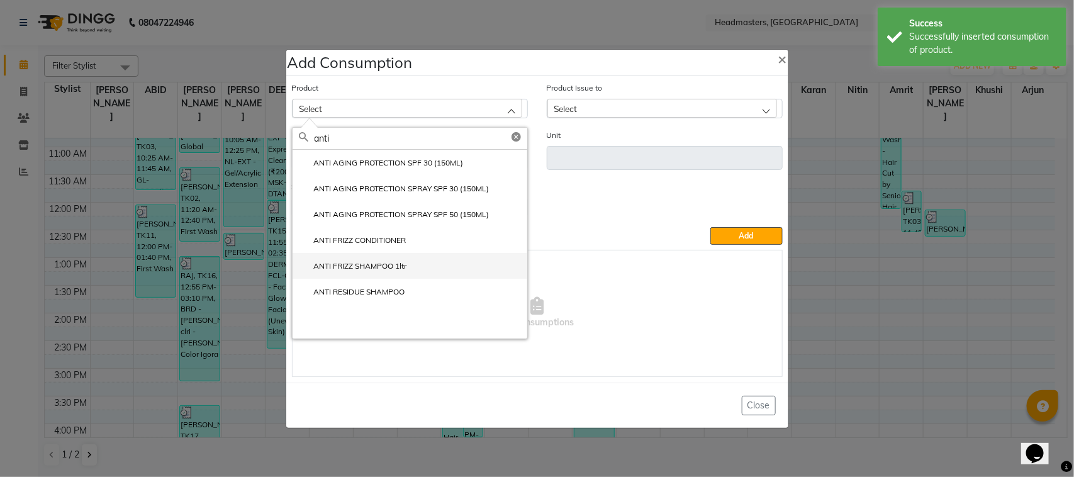
click at [423, 269] on li "ANTI FRIZZ SHAMPOO 1ltr" at bounding box center [410, 266] width 235 height 26
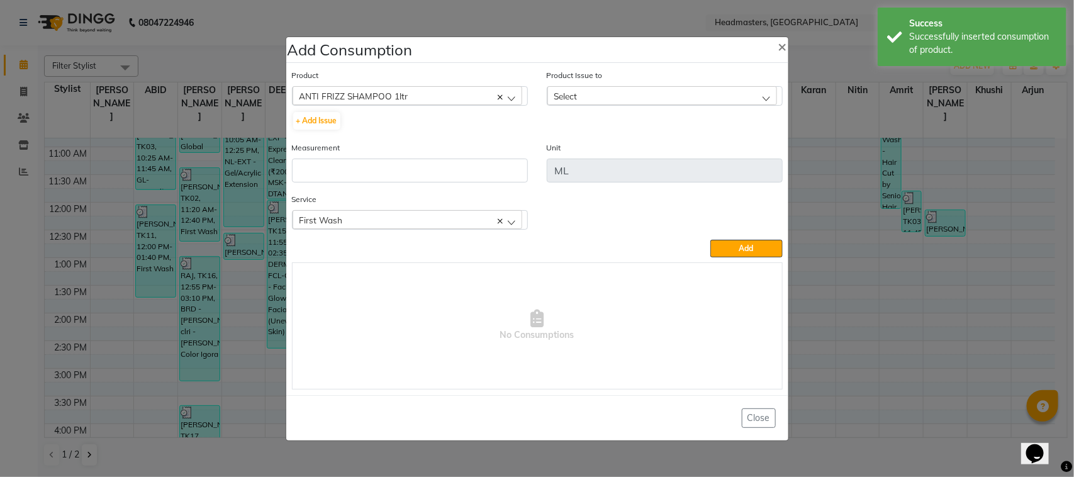
click at [592, 105] on div "Select" at bounding box center [665, 96] width 236 height 20
click at [598, 89] on div "Select" at bounding box center [662, 95] width 230 height 19
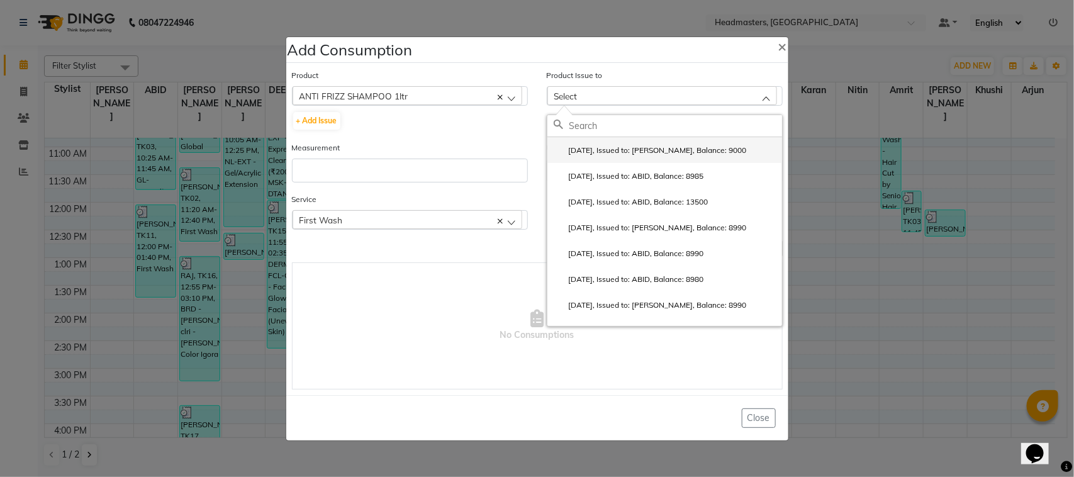
click at [600, 155] on label "[DATE], Issued to: [PERSON_NAME], Balance: 9000" at bounding box center [650, 150] width 193 height 11
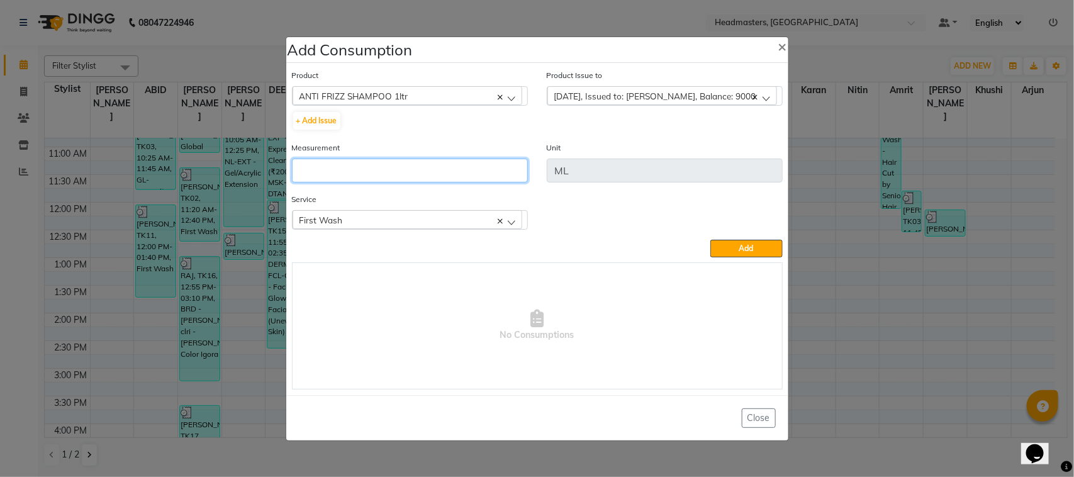
click at [489, 177] on input "number" at bounding box center [410, 171] width 236 height 24
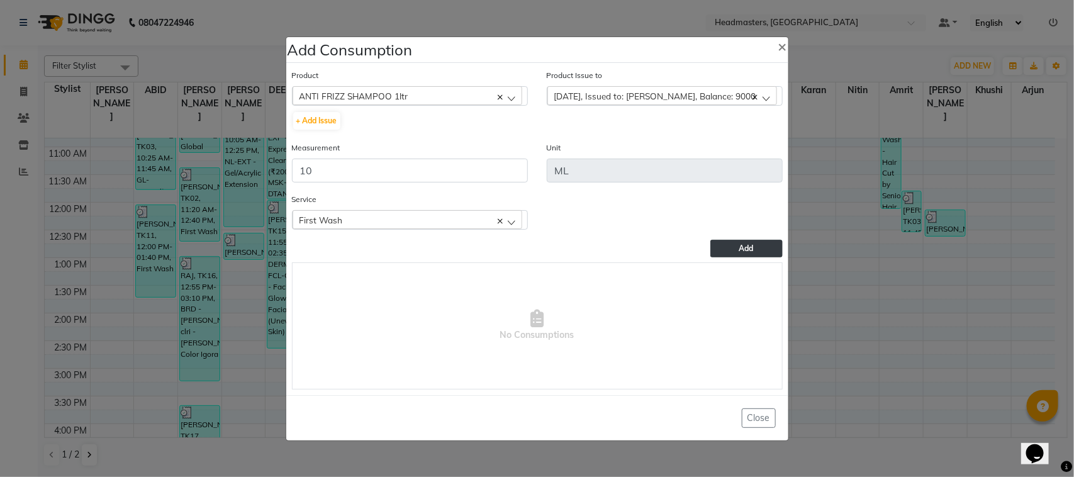
click at [766, 240] on button "Add" at bounding box center [746, 249] width 72 height 18
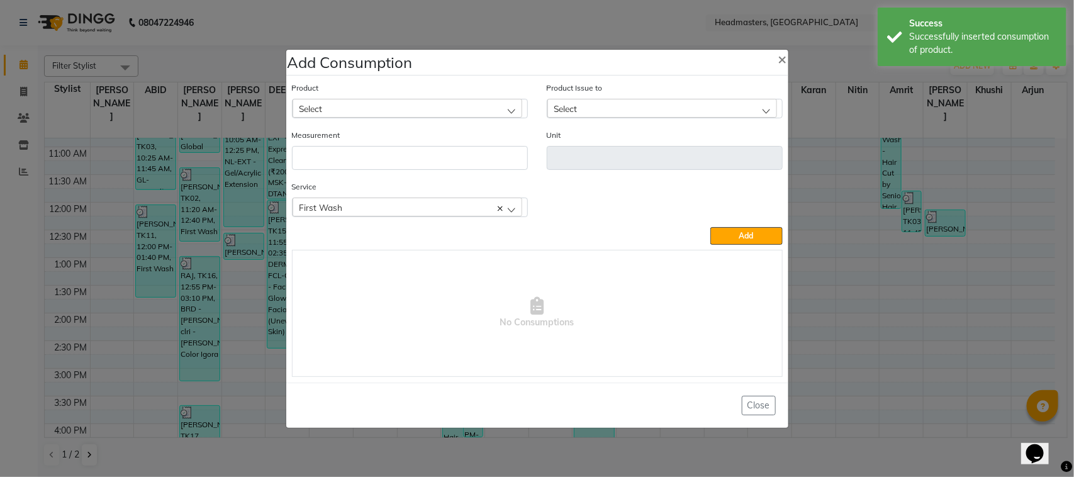
click at [261, 247] on ngb-modal-window "Add Consumption × Product Select ALOVERA GEL Product Issue to Select [DATE], Is…" at bounding box center [537, 238] width 1074 height 477
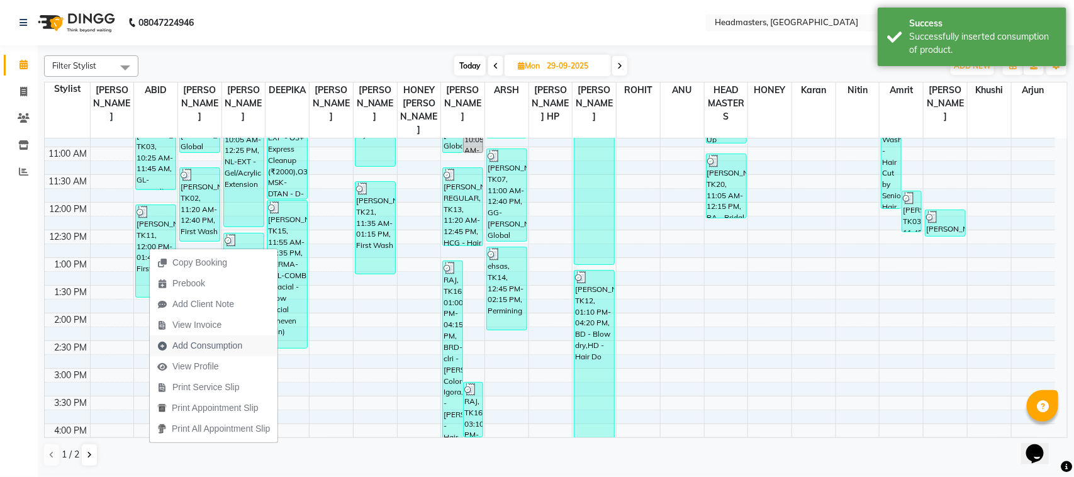
click at [212, 347] on span "Add Consumption" at bounding box center [207, 345] width 70 height 13
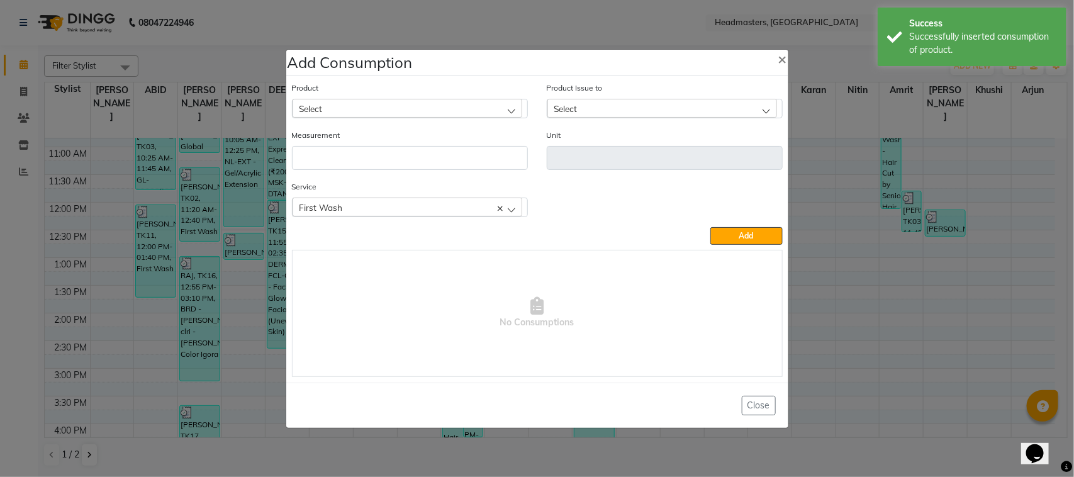
click at [356, 108] on div "Select" at bounding box center [408, 108] width 230 height 19
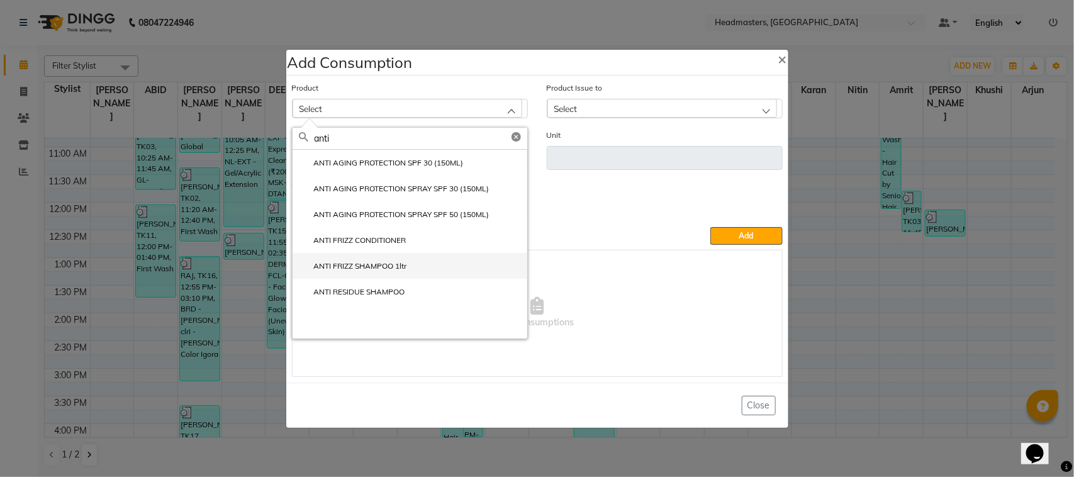
click at [344, 269] on label "ANTI FRIZZ SHAMPOO 1ltr" at bounding box center [353, 265] width 108 height 11
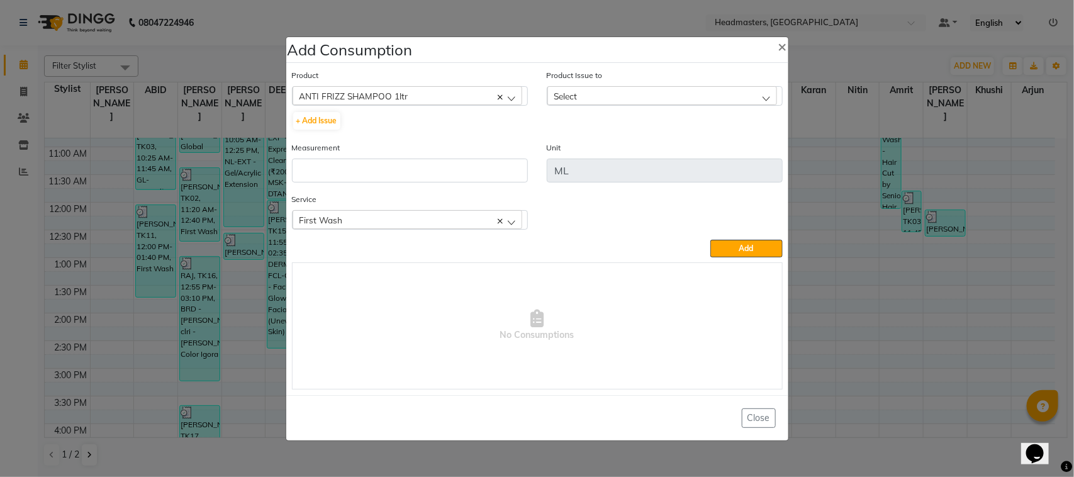
click at [593, 98] on div "Select" at bounding box center [662, 95] width 230 height 19
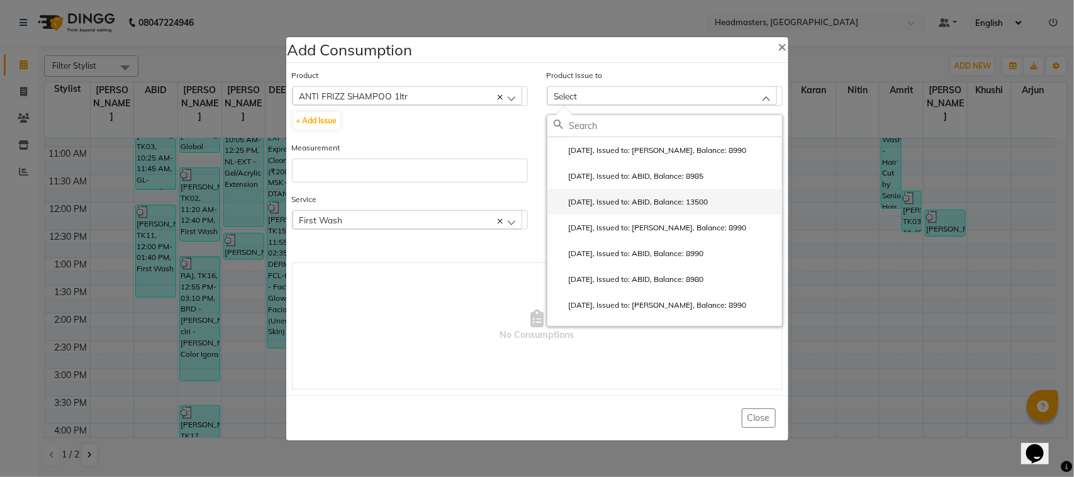
click at [596, 191] on li "[DATE], Issued to: ABID, Balance: 13500" at bounding box center [664, 202] width 235 height 26
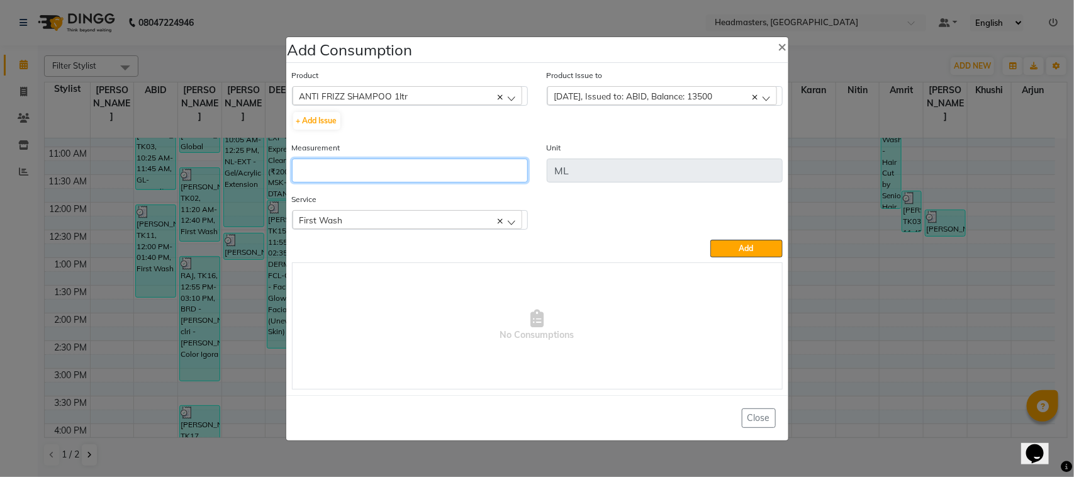
click at [362, 167] on input "number" at bounding box center [410, 171] width 236 height 24
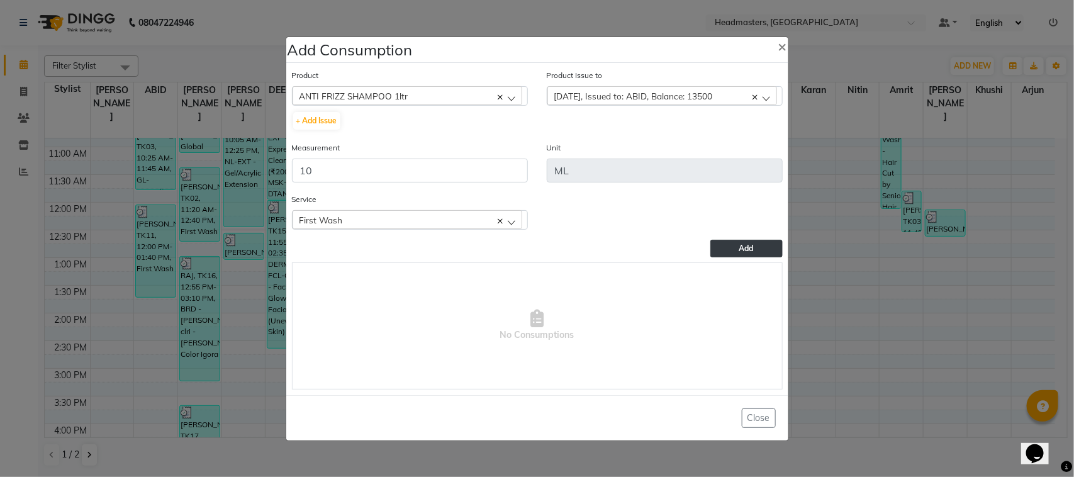
click at [722, 252] on button "Add" at bounding box center [746, 249] width 72 height 18
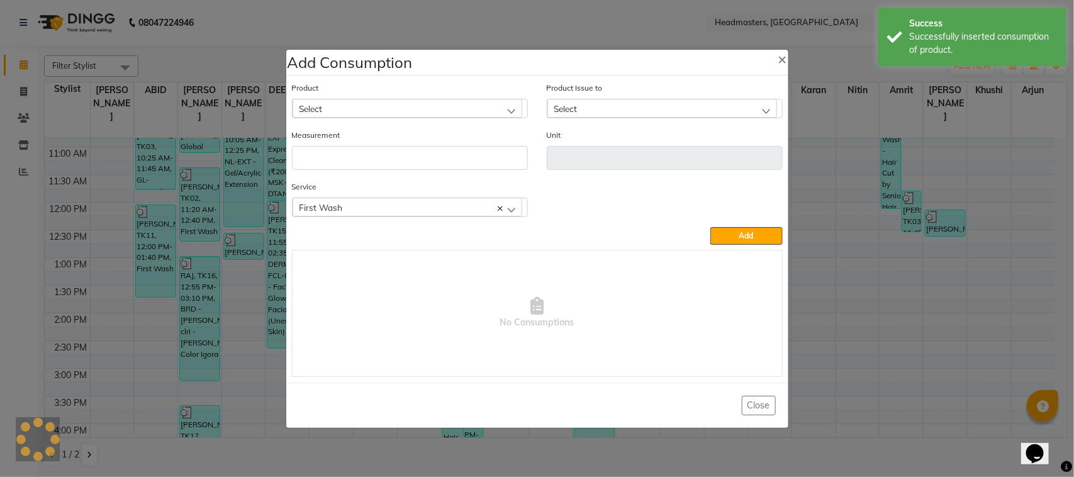
click at [400, 116] on div "Select" at bounding box center [408, 108] width 230 height 19
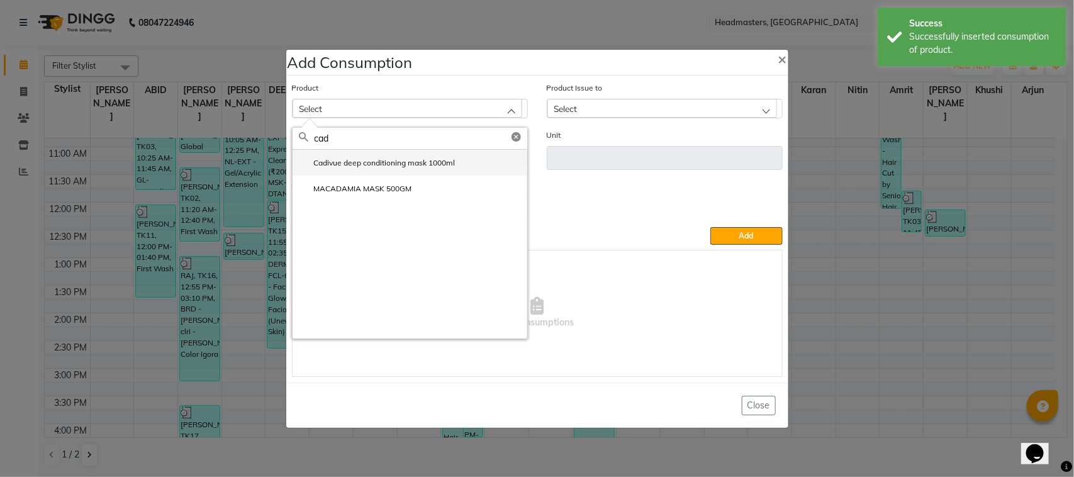
click at [391, 167] on label "Cadivue deep conditioning mask 1000ml" at bounding box center [377, 162] width 157 height 11
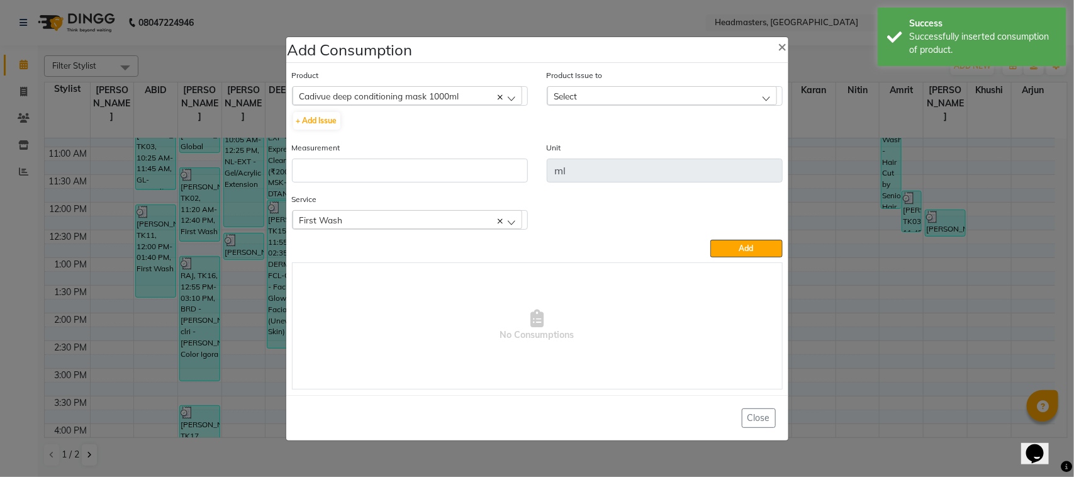
click at [637, 103] on div "Select" at bounding box center [662, 95] width 230 height 19
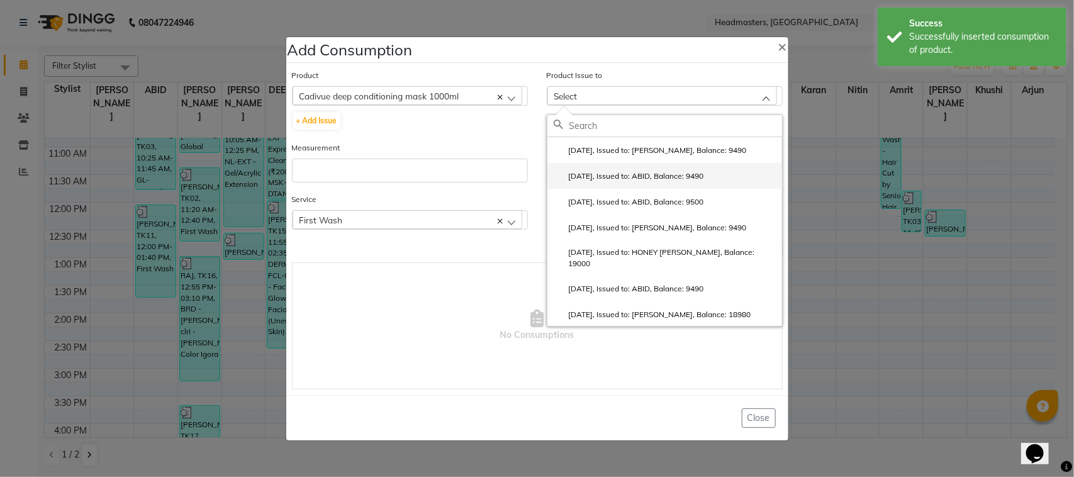
click at [640, 183] on li "[DATE], Issued to: ABID, Balance: 9490" at bounding box center [664, 176] width 235 height 26
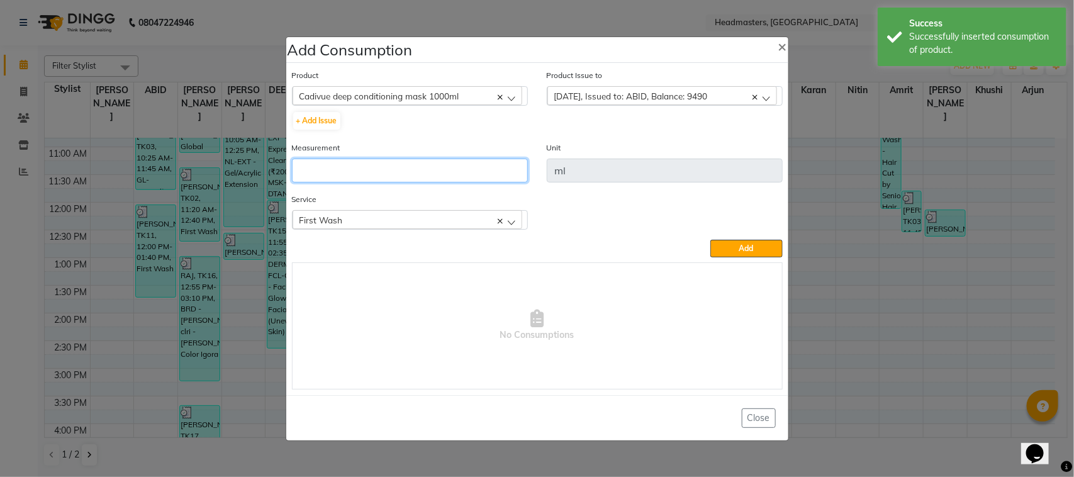
click at [466, 181] on input "number" at bounding box center [410, 171] width 236 height 24
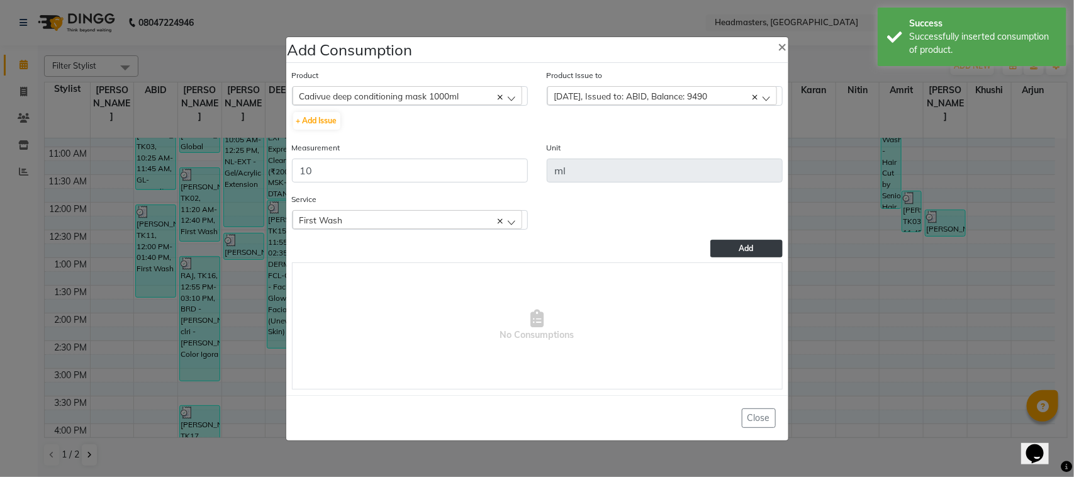
drag, startPoint x: 720, startPoint y: 244, endPoint x: 663, endPoint y: 233, distance: 59.0
click at [720, 244] on button "Add" at bounding box center [746, 249] width 72 height 18
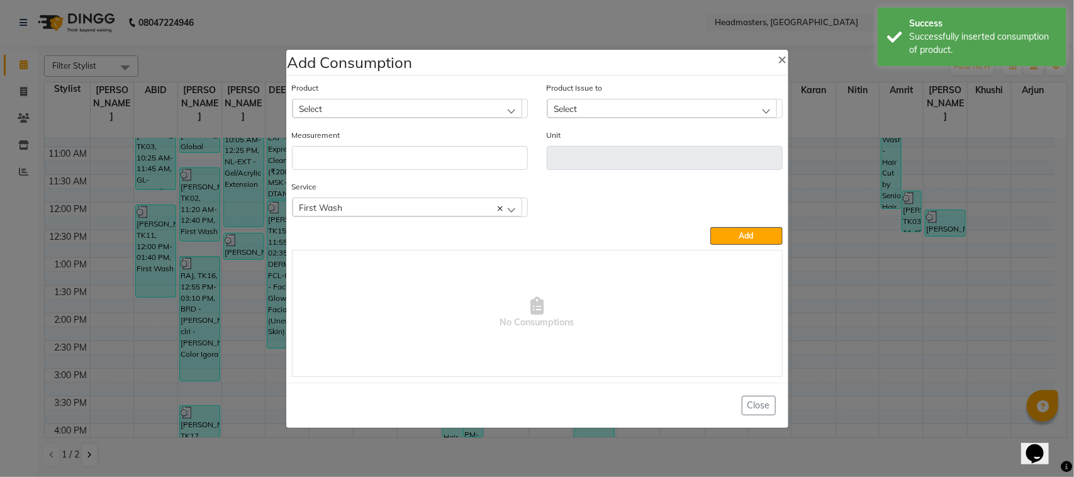
click at [240, 246] on ngb-modal-window "Add Consumption × Product Select ALOVERA GEL Product Issue to Select [DATE], Is…" at bounding box center [537, 238] width 1074 height 477
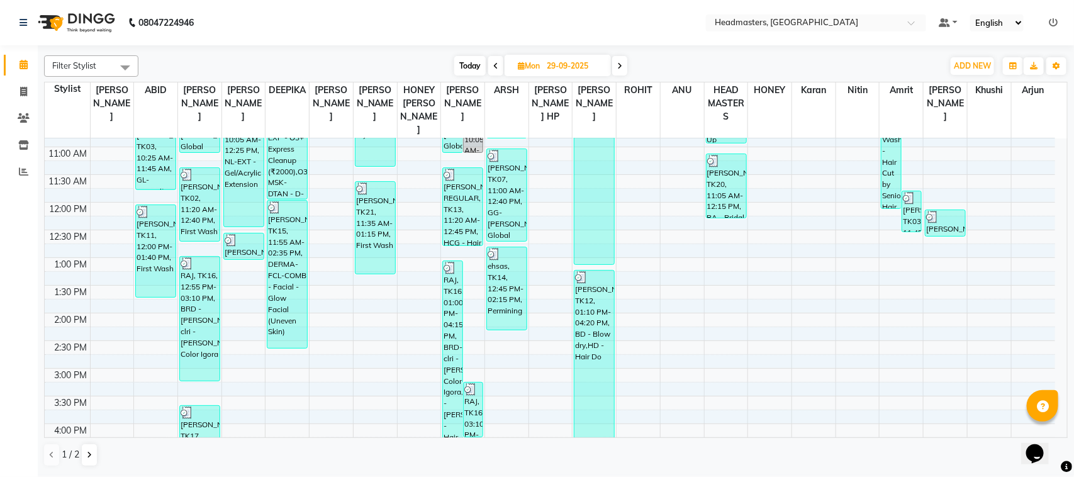
click at [623, 71] on span at bounding box center [619, 66] width 15 height 20
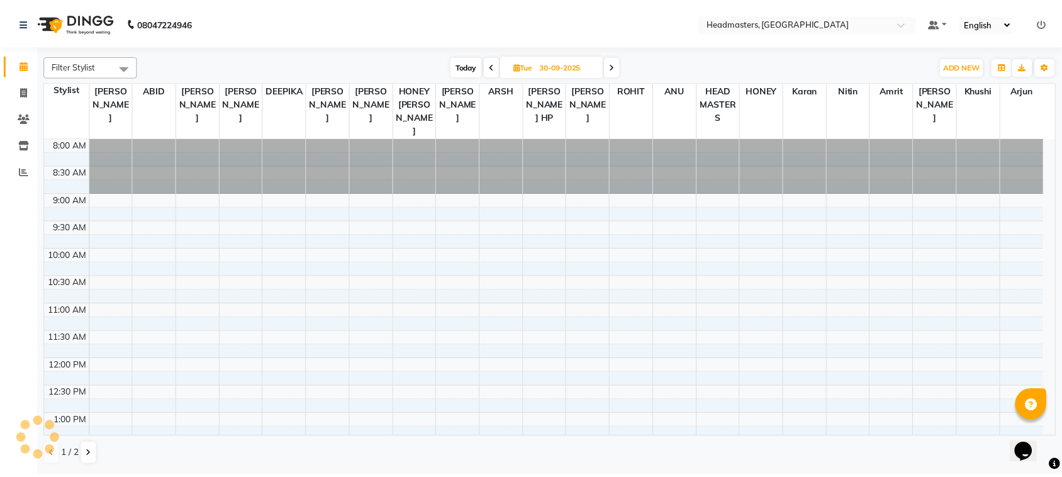
scroll to position [392, 0]
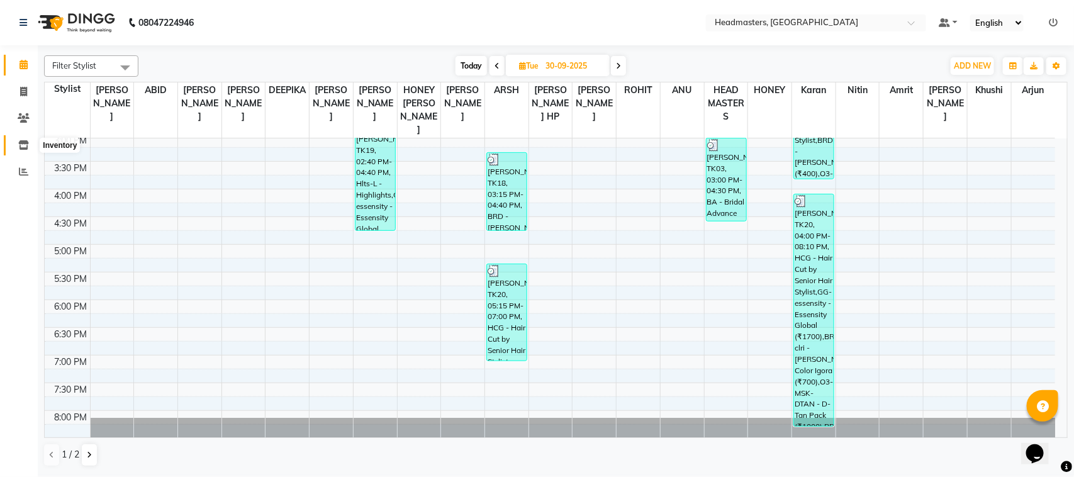
click at [25, 151] on span at bounding box center [24, 145] width 22 height 14
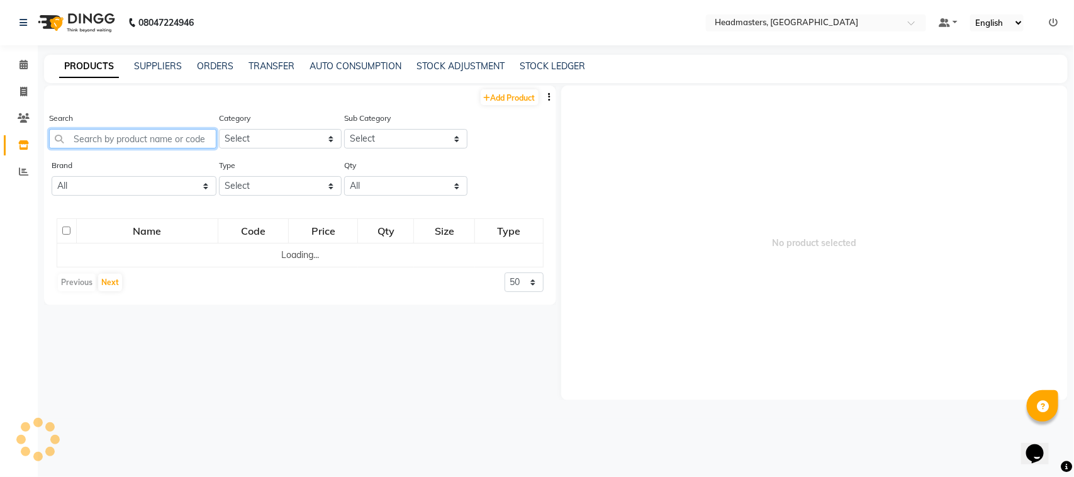
click at [96, 142] on input "text" at bounding box center [132, 139] width 167 height 20
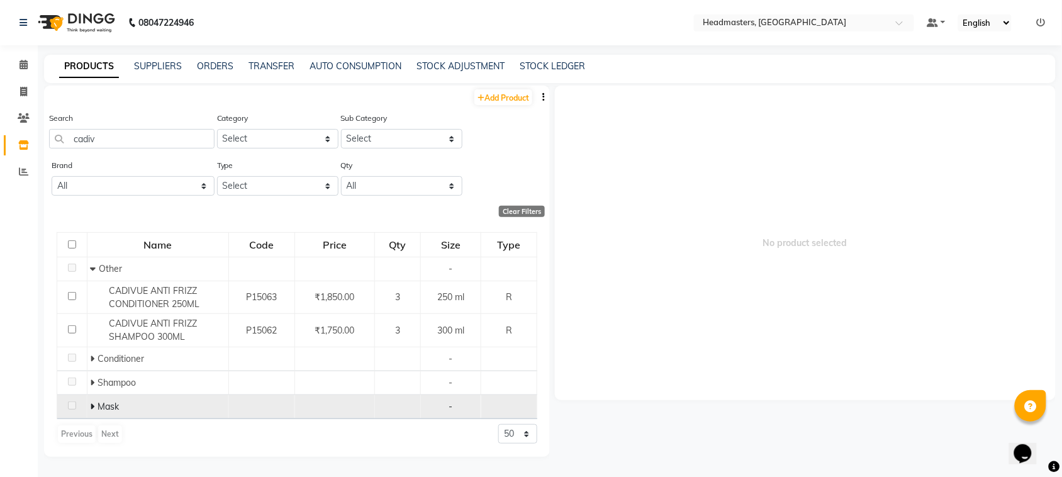
click at [132, 403] on div "Mask" at bounding box center [158, 406] width 135 height 13
click at [108, 401] on span "Mask" at bounding box center [108, 406] width 21 height 11
click at [113, 403] on span "Mask" at bounding box center [108, 406] width 21 height 11
click at [95, 406] on span at bounding box center [95, 406] width 8 height 11
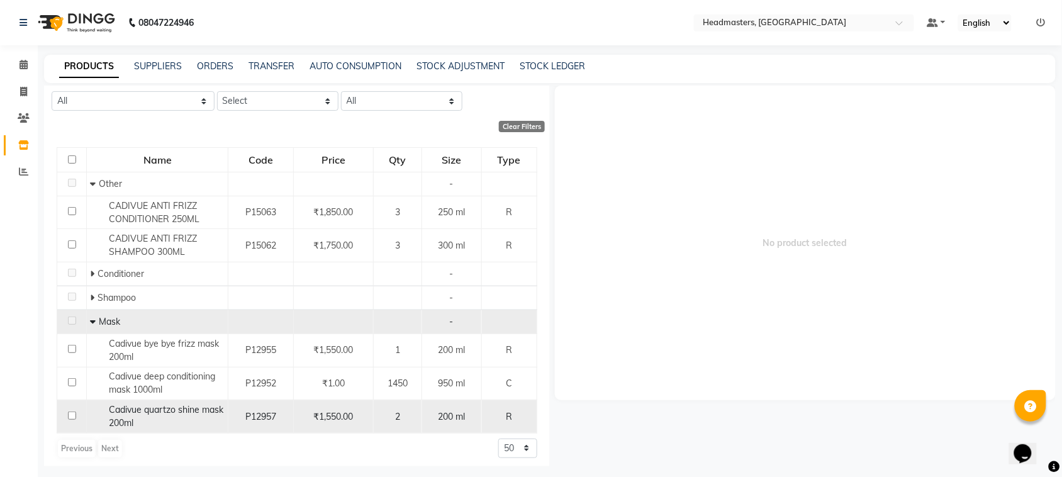
scroll to position [90, 0]
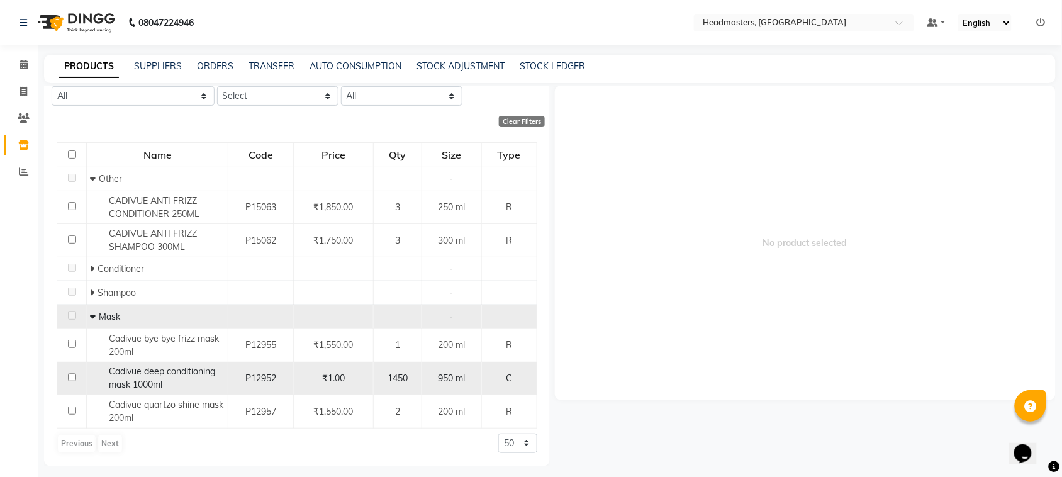
click at [65, 381] on td at bounding box center [72, 378] width 30 height 33
click at [71, 381] on input "checkbox" at bounding box center [72, 377] width 8 height 8
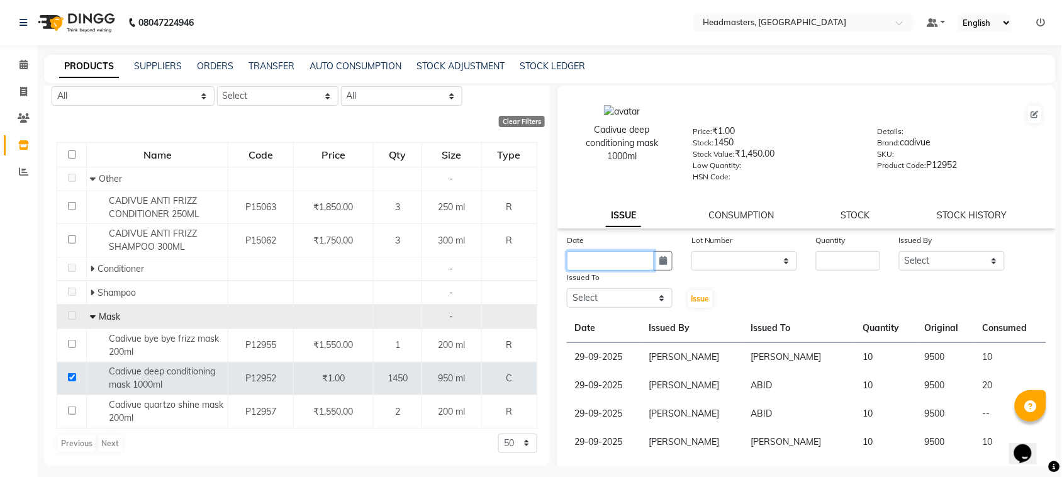
click at [630, 251] on input "text" at bounding box center [610, 261] width 87 height 20
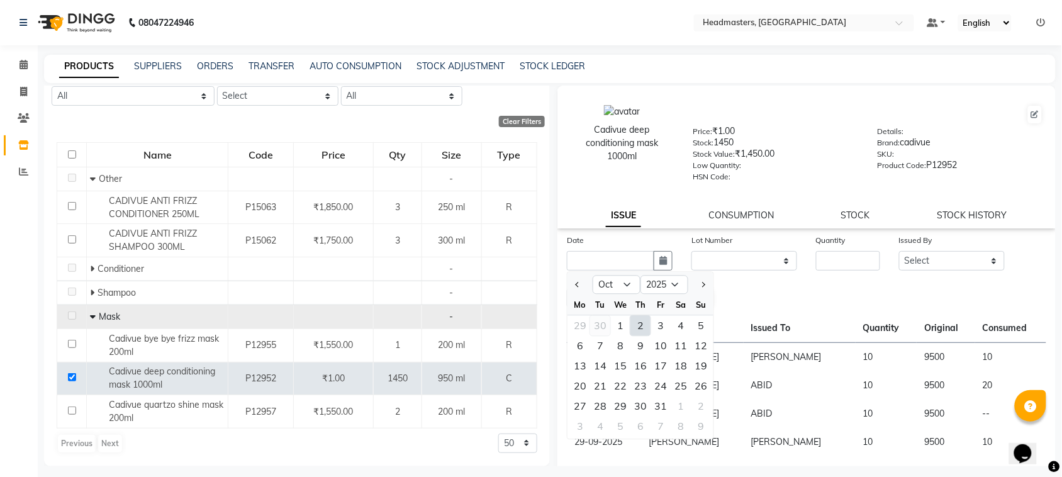
click at [595, 323] on div "30" at bounding box center [600, 326] width 20 height 20
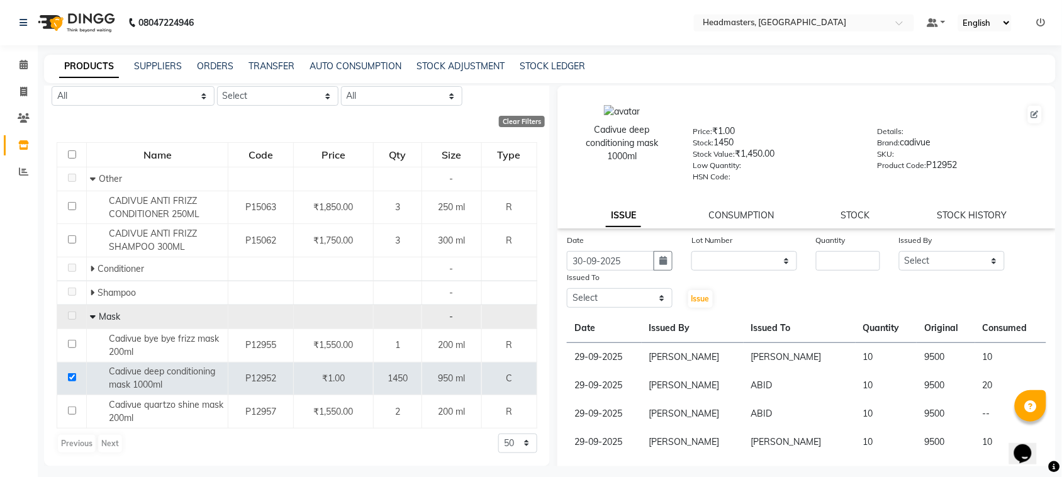
click at [807, 262] on div "Quantity" at bounding box center [848, 251] width 83 height 37
click at [819, 261] on input "number" at bounding box center [848, 261] width 64 height 20
click at [925, 271] on div "Date [DATE] Lot Number None Quantity 10 Issued By Select ABID Amrit ANU [PERSON…" at bounding box center [806, 271] width 498 height 76
click at [926, 261] on select "Select ABID Amrit ANU [PERSON_NAME] [PERSON_NAME] HEAD MASTERS HONEY [PERSON_NA…" at bounding box center [952, 261] width 106 height 20
click at [899, 251] on select "Select ABID Amrit ANU [PERSON_NAME] [PERSON_NAME] HEAD MASTERS HONEY [PERSON_NA…" at bounding box center [952, 261] width 106 height 20
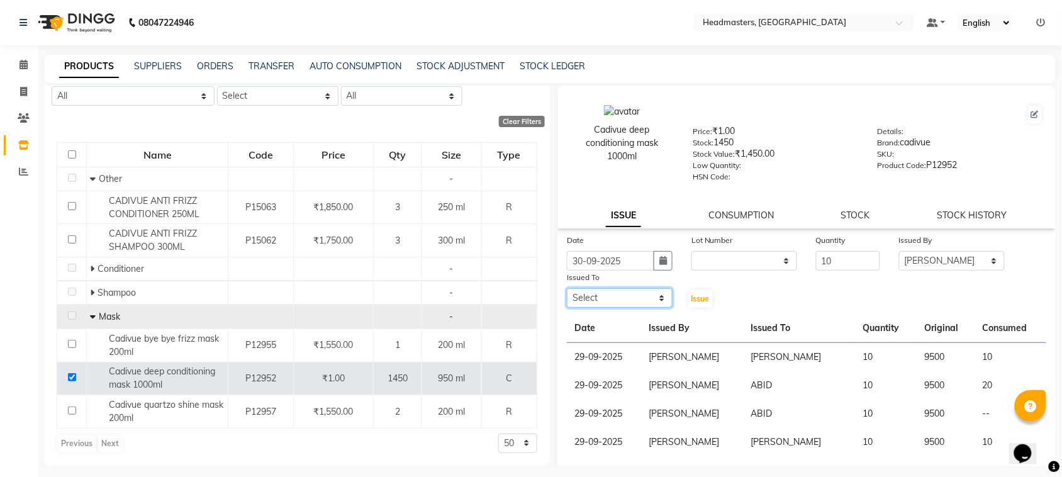
drag, startPoint x: 642, startPoint y: 294, endPoint x: 642, endPoint y: 288, distance: 6.3
click at [642, 294] on select "Select ABID Amrit ANU [PERSON_NAME] [PERSON_NAME] HEAD MASTERS HONEY [PERSON_NA…" at bounding box center [620, 298] width 106 height 20
click at [567, 288] on select "Select ABID Amrit ANU [PERSON_NAME] [PERSON_NAME] HEAD MASTERS HONEY [PERSON_NA…" at bounding box center [620, 298] width 106 height 20
click at [705, 294] on span "Issue" at bounding box center [701, 298] width 18 height 9
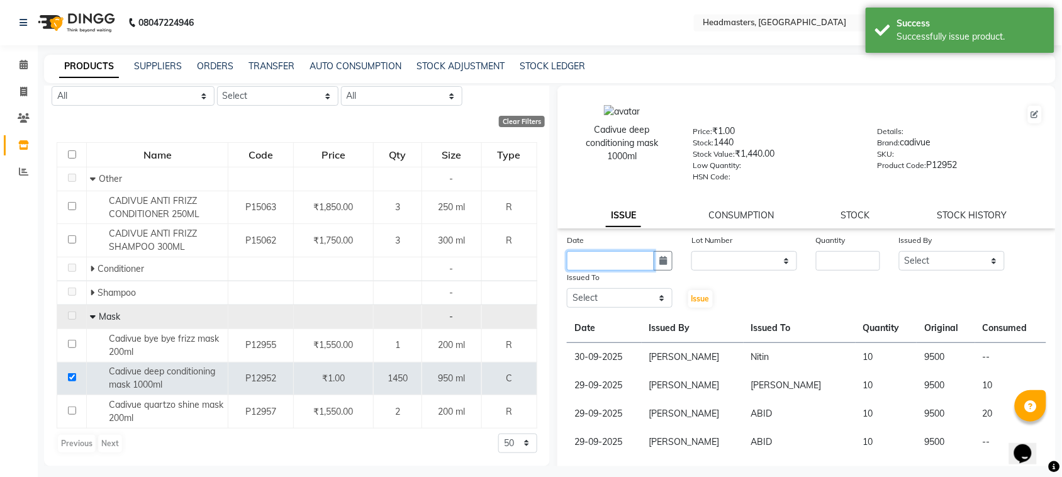
click at [626, 259] on input "text" at bounding box center [610, 261] width 87 height 20
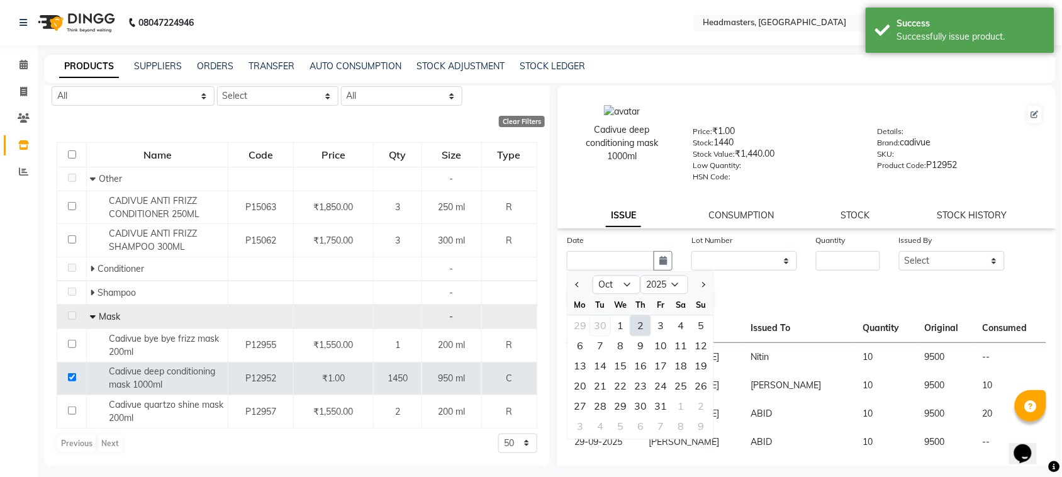
click at [603, 322] on div "30" at bounding box center [600, 326] width 20 height 20
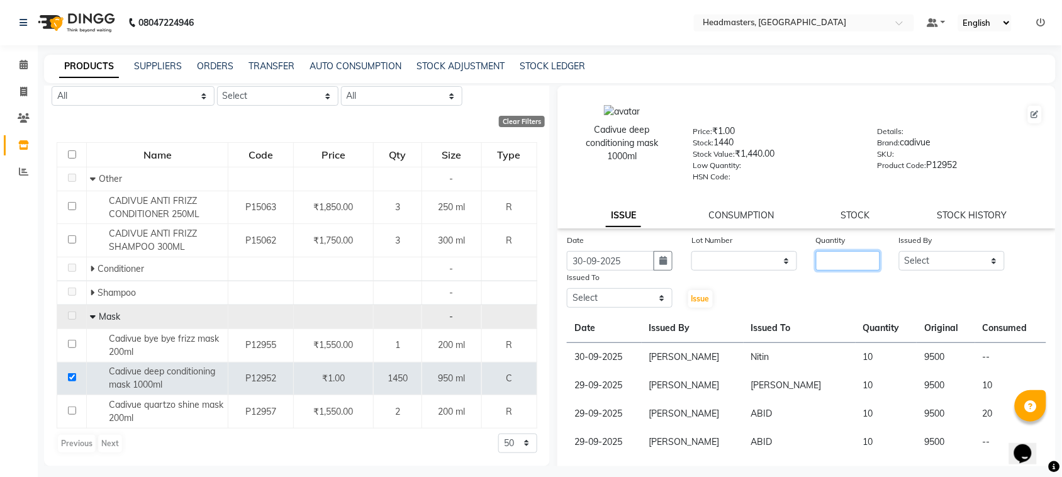
click at [846, 263] on input "number" at bounding box center [848, 261] width 64 height 20
click at [926, 252] on select "Select ABID Amrit ANU [PERSON_NAME] [PERSON_NAME] HEAD MASTERS HONEY [PERSON_NA…" at bounding box center [952, 261] width 106 height 20
click at [899, 251] on select "Select ABID Amrit ANU [PERSON_NAME] [PERSON_NAME] HEAD MASTERS HONEY [PERSON_NA…" at bounding box center [952, 261] width 106 height 20
click at [646, 296] on select "Select ABID Amrit ANU [PERSON_NAME] [PERSON_NAME] HEAD MASTERS HONEY [PERSON_NA…" at bounding box center [620, 298] width 106 height 20
click at [567, 288] on select "Select ABID Amrit ANU [PERSON_NAME] [PERSON_NAME] HEAD MASTERS HONEY [PERSON_NA…" at bounding box center [620, 298] width 106 height 20
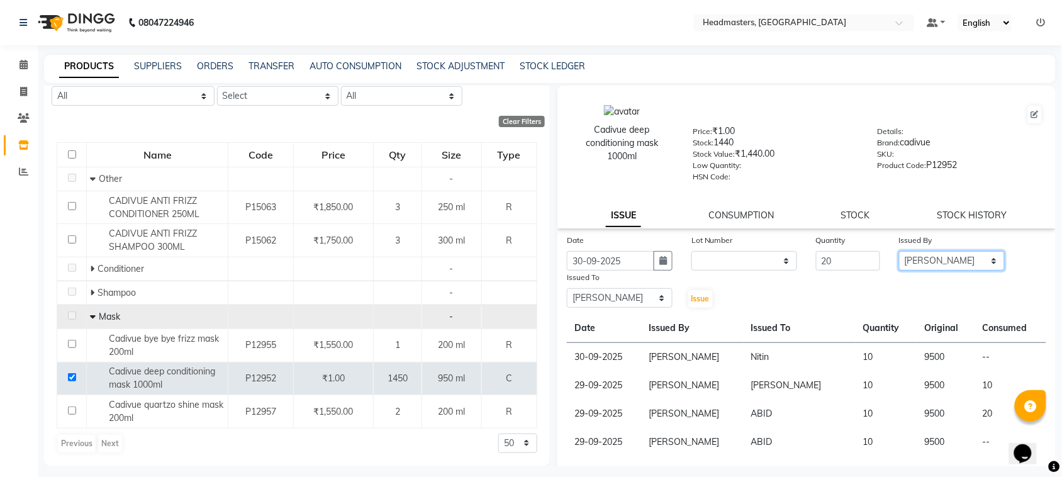
click at [926, 258] on select "Select ABID Amrit ANU [PERSON_NAME] [PERSON_NAME] HEAD MASTERS HONEY [PERSON_NA…" at bounding box center [952, 261] width 106 height 20
click at [899, 251] on select "Select ABID Amrit ANU [PERSON_NAME] [PERSON_NAME] HEAD MASTERS HONEY [PERSON_NA…" at bounding box center [952, 261] width 106 height 20
click at [703, 301] on button "Issue" at bounding box center [700, 299] width 25 height 18
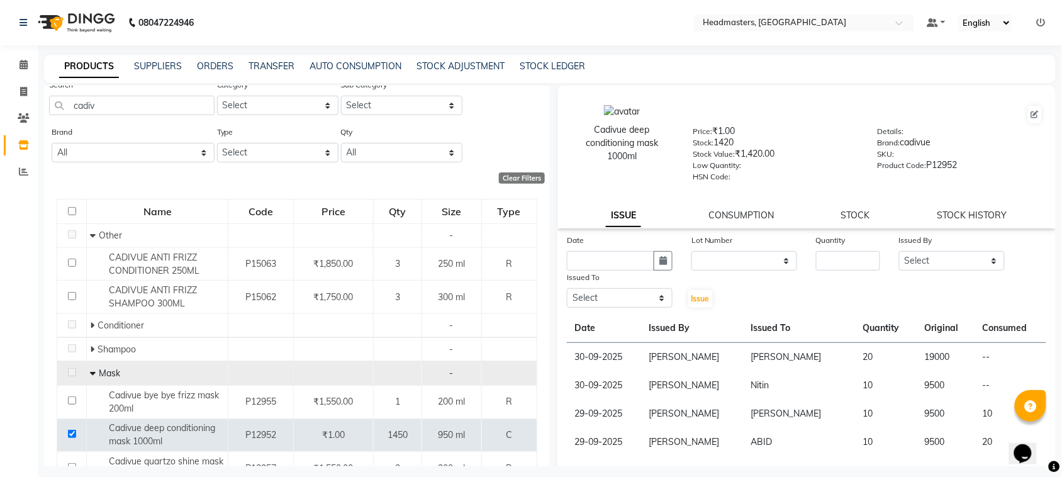
scroll to position [0, 0]
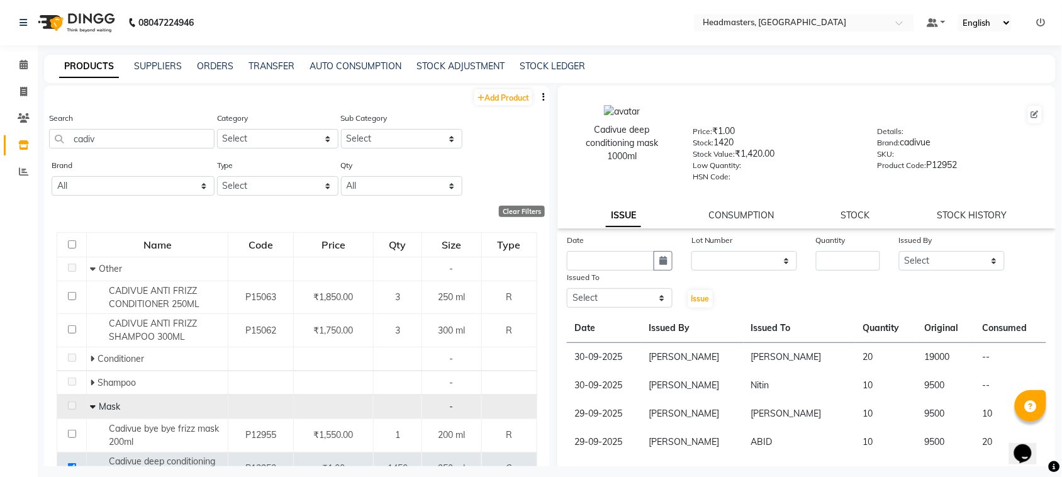
click at [118, 126] on div "Search cadiv" at bounding box center [131, 129] width 165 height 37
drag, startPoint x: 115, startPoint y: 138, endPoint x: 2, endPoint y: 147, distance: 113.6
click at [2, 147] on app-home "08047224946 Select Location × Headmasters, [GEOGRAPHIC_DATA] Default Panel My P…" at bounding box center [531, 242] width 1062 height 485
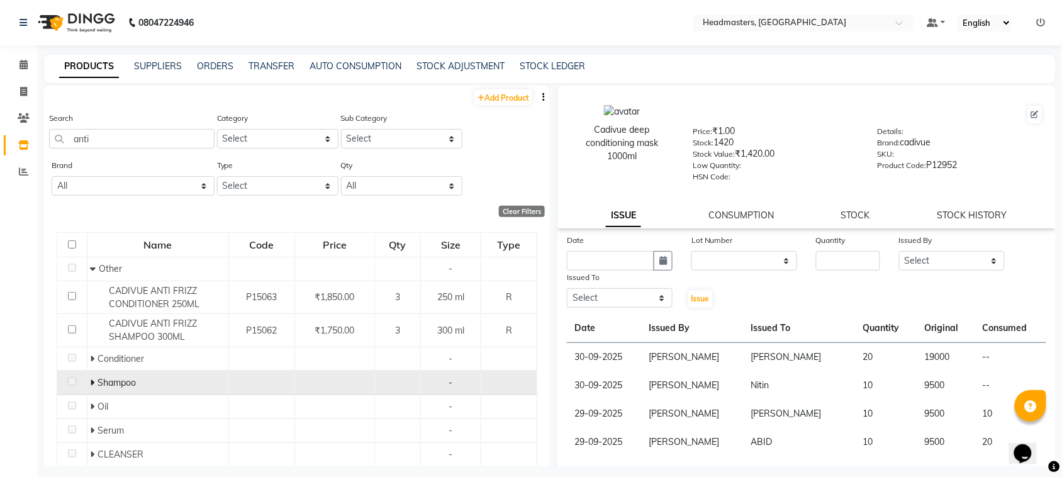
click at [115, 385] on span "Shampoo" at bounding box center [117, 382] width 38 height 11
click at [120, 372] on td "Shampoo" at bounding box center [158, 383] width 142 height 24
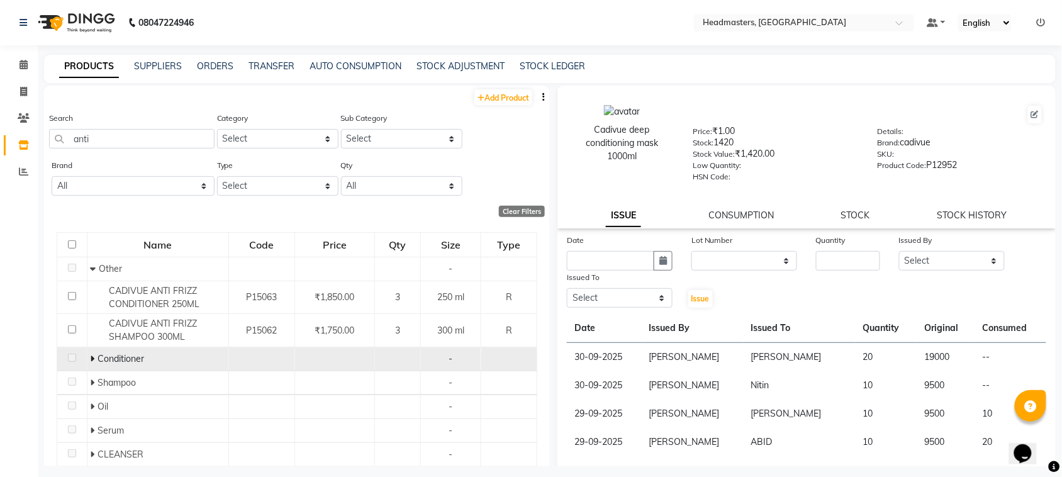
scroll to position [63, 0]
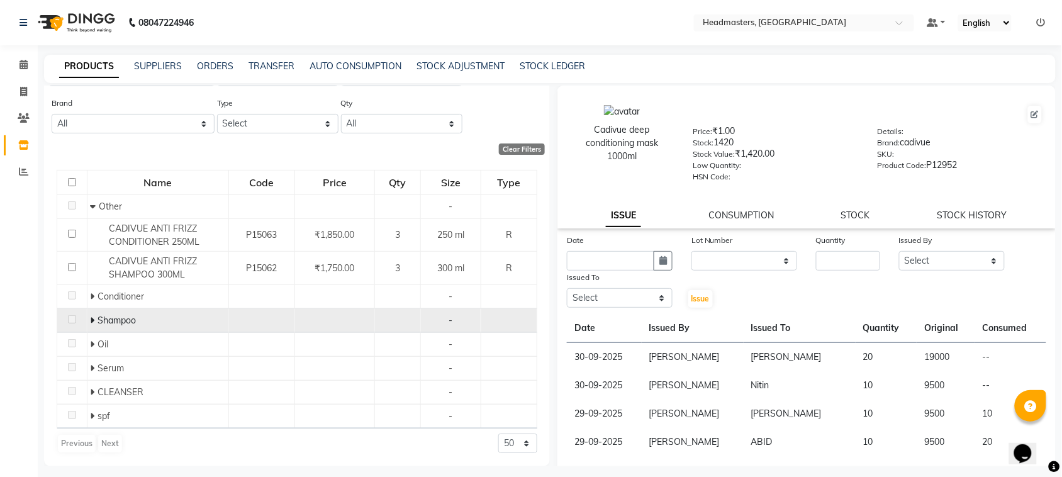
click at [106, 311] on td "Shampoo" at bounding box center [158, 321] width 142 height 24
click at [101, 316] on span "Shampoo" at bounding box center [117, 320] width 38 height 11
click at [96, 316] on span at bounding box center [95, 320] width 8 height 11
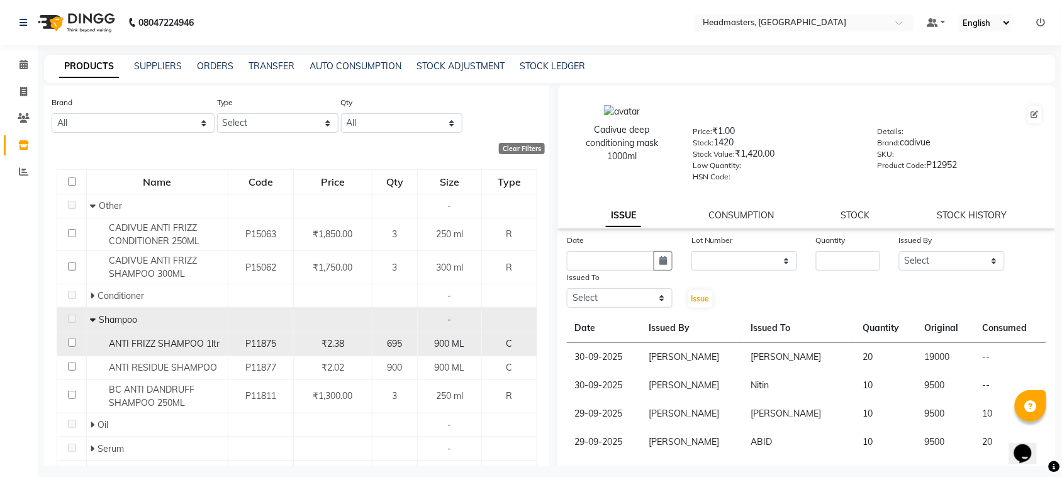
click at [65, 346] on td at bounding box center [72, 344] width 30 height 24
click at [68, 345] on input "checkbox" at bounding box center [72, 343] width 8 height 8
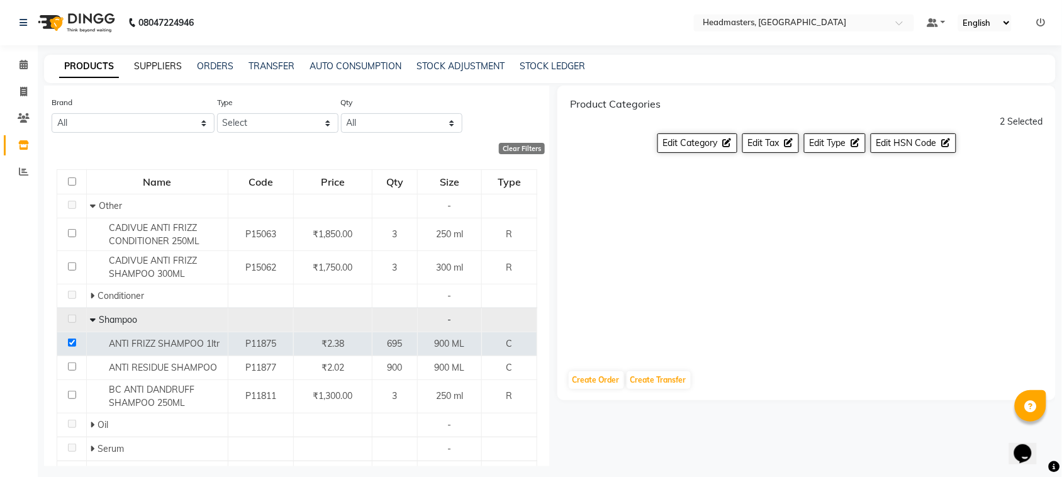
click at [179, 68] on link "SUPPLIERS" at bounding box center [158, 65] width 48 height 11
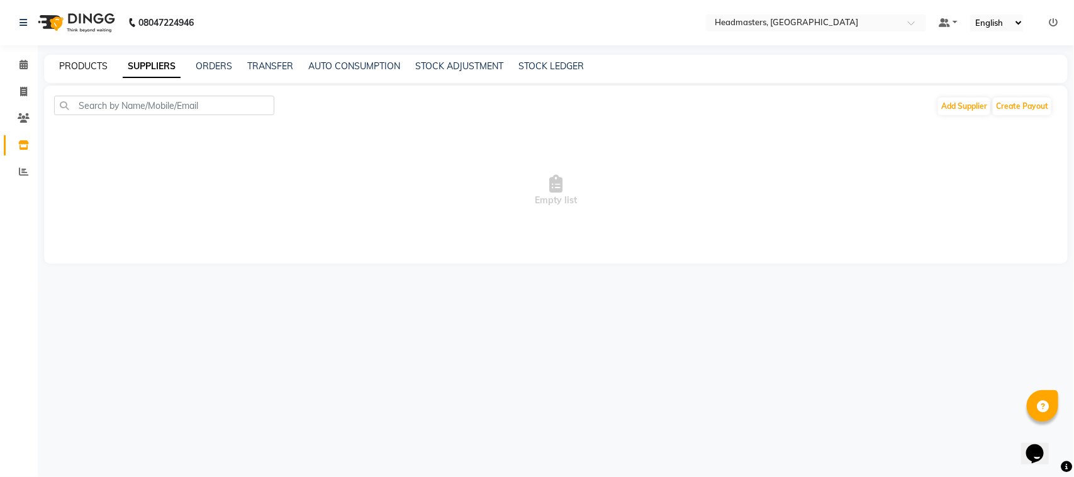
click at [59, 61] on link "PRODUCTS" at bounding box center [83, 65] width 48 height 11
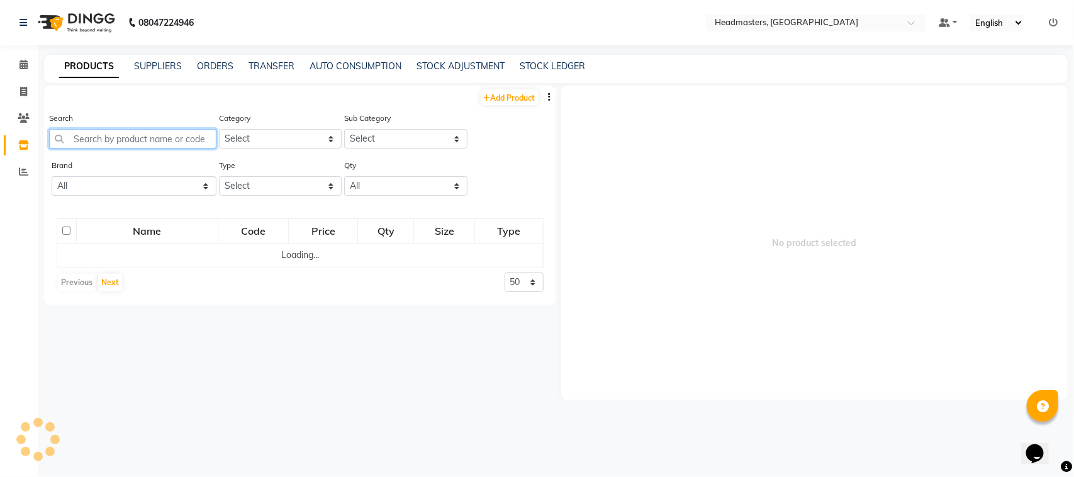
click at [87, 135] on input "text" at bounding box center [132, 139] width 167 height 20
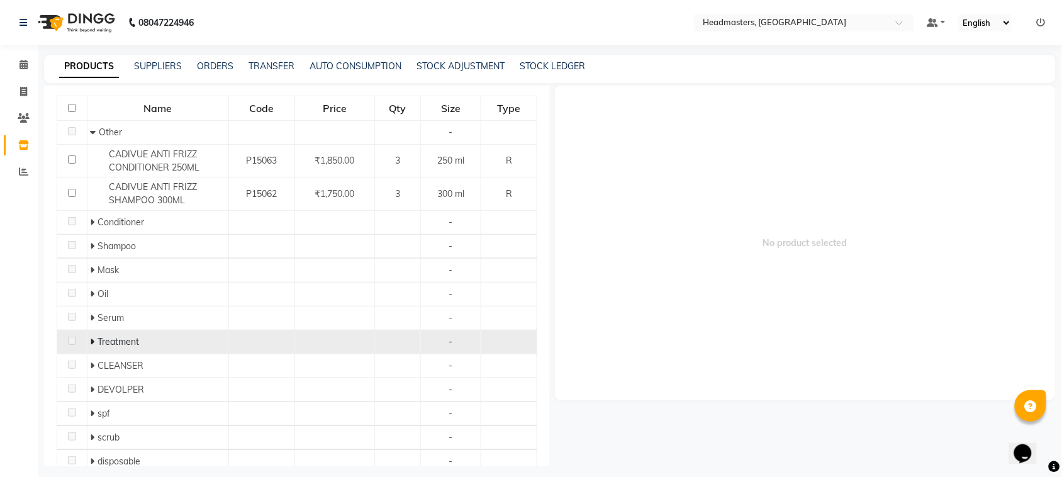
scroll to position [183, 0]
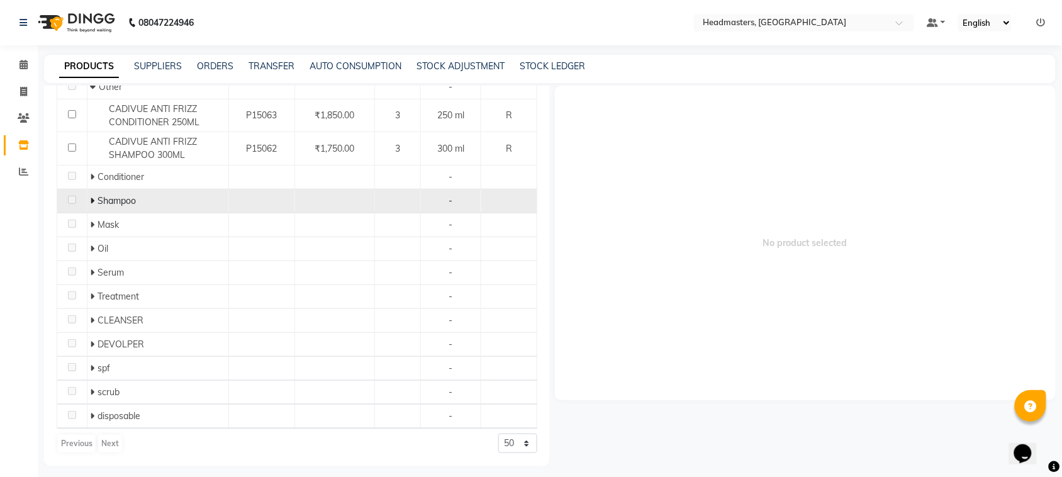
click at [109, 200] on span "Shampoo" at bounding box center [117, 200] width 38 height 11
click at [91, 197] on icon at bounding box center [93, 200] width 4 height 9
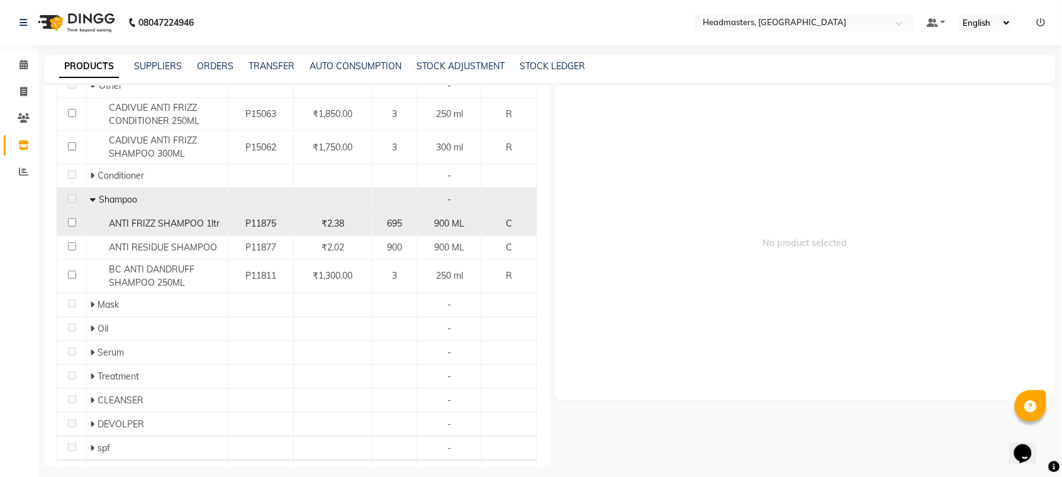
click at [74, 221] on input "checkbox" at bounding box center [72, 222] width 8 height 8
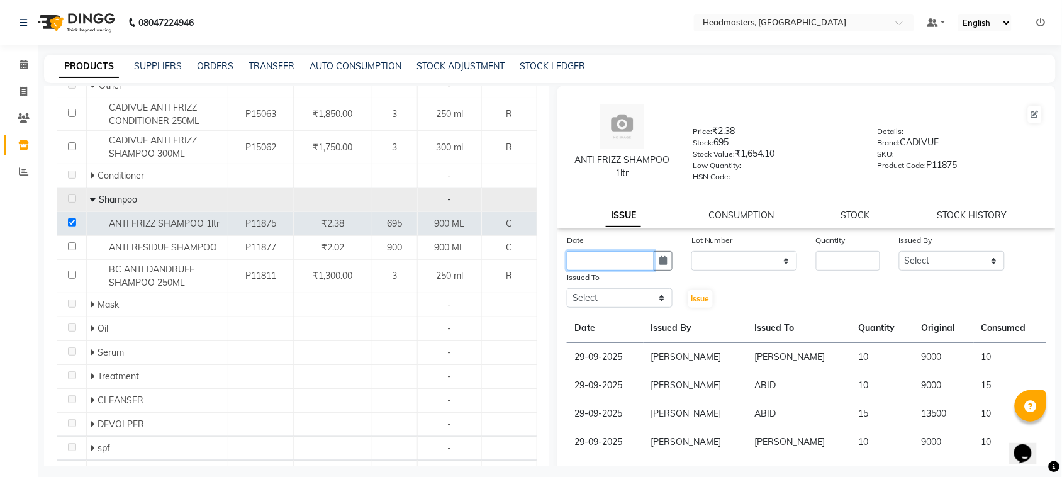
click at [606, 263] on input "text" at bounding box center [610, 261] width 87 height 20
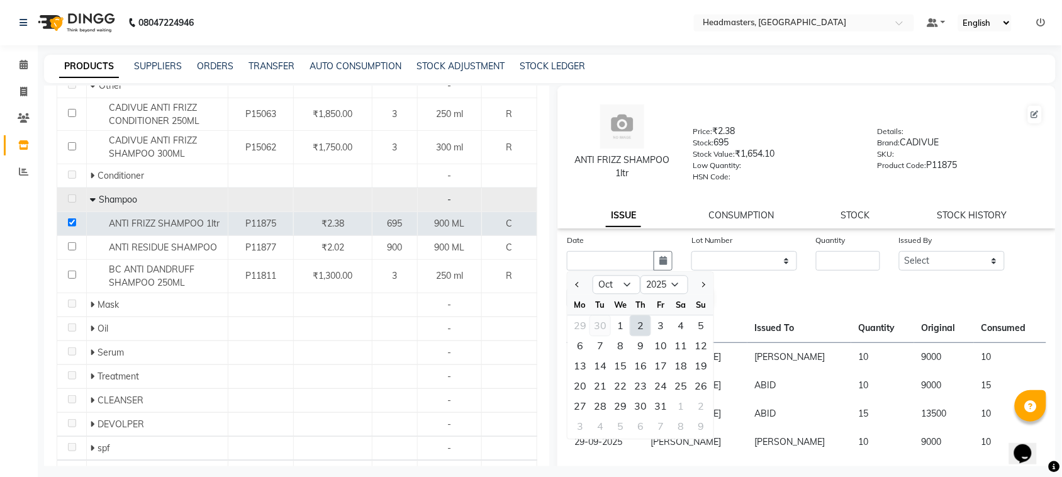
click at [596, 324] on div "30" at bounding box center [600, 326] width 20 height 20
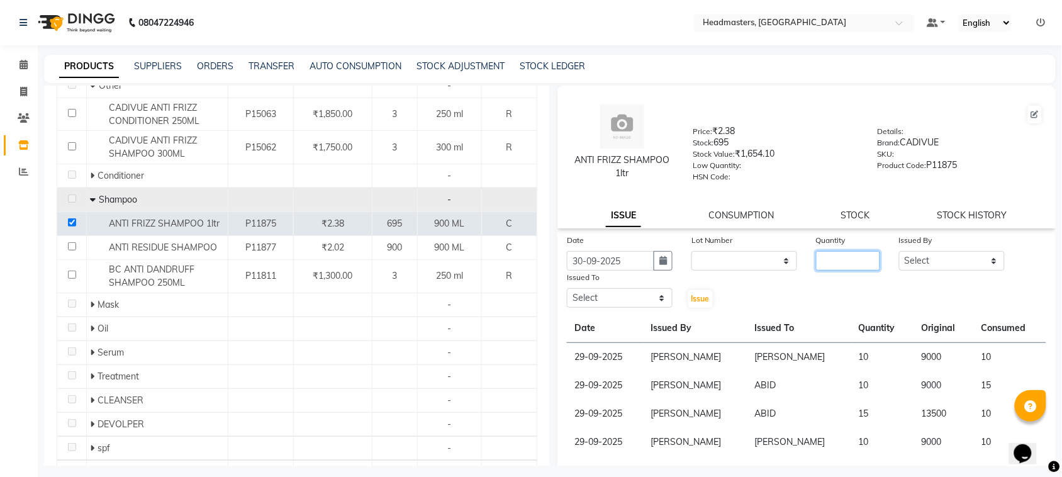
click at [836, 266] on input "number" at bounding box center [848, 261] width 64 height 20
click at [943, 261] on select "Select ABID Amrit ANU [PERSON_NAME] [PERSON_NAME] HEAD MASTERS HONEY [PERSON_NA…" at bounding box center [952, 261] width 106 height 20
click at [899, 251] on select "Select ABID Amrit ANU [PERSON_NAME] [PERSON_NAME] HEAD MASTERS HONEY [PERSON_NA…" at bounding box center [952, 261] width 106 height 20
click at [630, 288] on select "Select ABID Amrit ANU [PERSON_NAME] [PERSON_NAME] HEAD MASTERS HONEY [PERSON_NA…" at bounding box center [620, 298] width 106 height 20
click at [567, 288] on select "Select ABID Amrit ANU [PERSON_NAME] [PERSON_NAME] HEAD MASTERS HONEY [PERSON_NA…" at bounding box center [620, 298] width 106 height 20
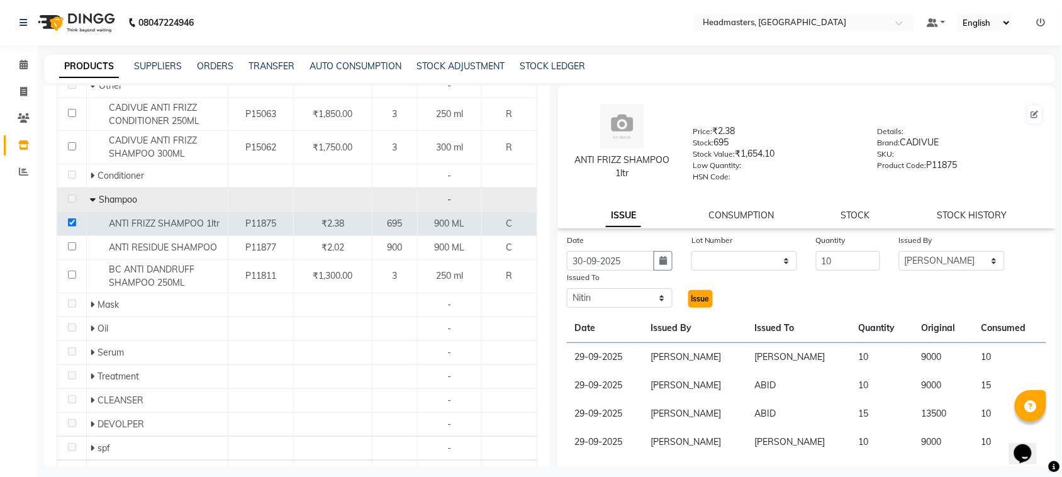
click at [692, 299] on span "Issue" at bounding box center [701, 298] width 18 height 9
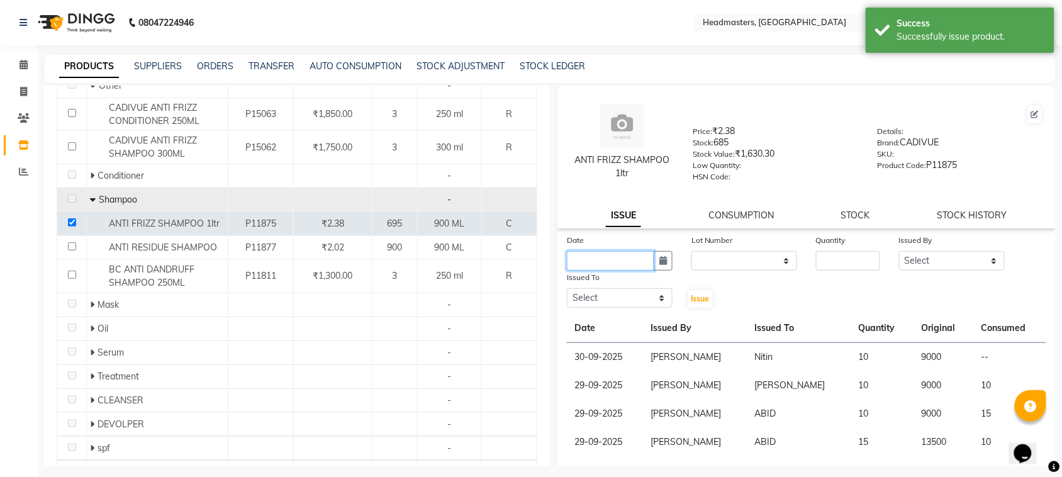
click at [639, 255] on input "text" at bounding box center [610, 261] width 87 height 20
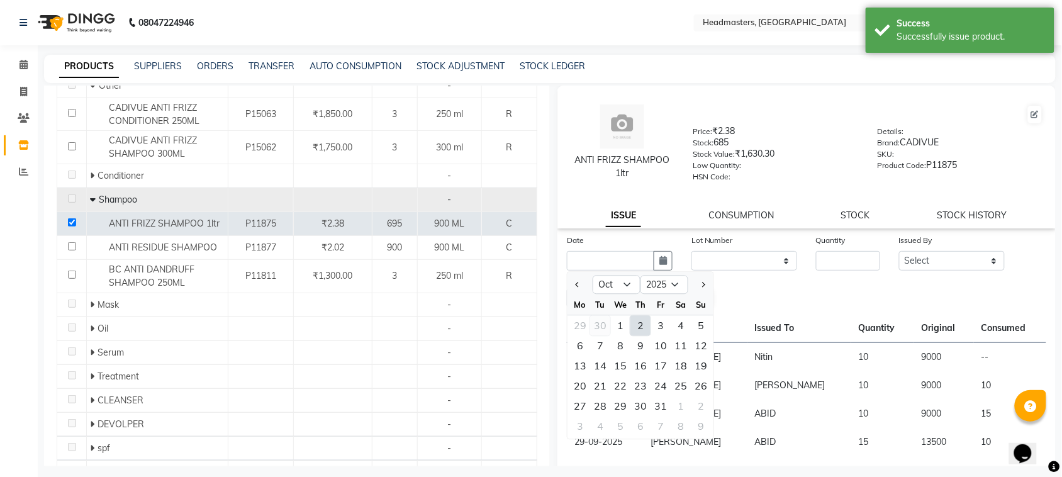
click at [605, 321] on div "30" at bounding box center [600, 326] width 20 height 20
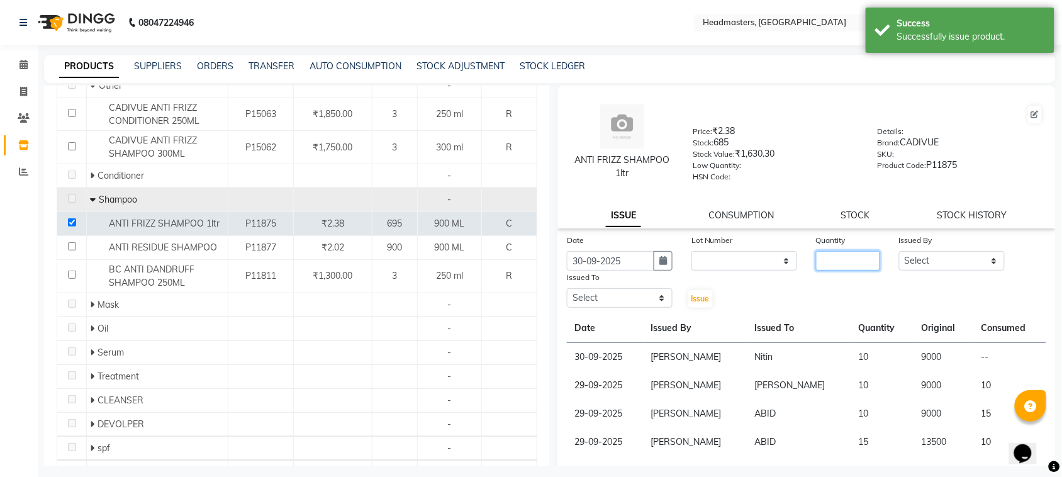
click at [849, 254] on input "number" at bounding box center [848, 261] width 64 height 20
click at [907, 263] on select "Select ABID Amrit ANU [PERSON_NAME] [PERSON_NAME] HEAD MASTERS HONEY [PERSON_NA…" at bounding box center [952, 261] width 106 height 20
click at [899, 251] on select "Select ABID Amrit ANU [PERSON_NAME] [PERSON_NAME] HEAD MASTERS HONEY [PERSON_NA…" at bounding box center [952, 261] width 106 height 20
click at [920, 118] on div at bounding box center [868, 114] width 350 height 20
click at [590, 289] on select "Select ABID Amrit ANU [PERSON_NAME] [PERSON_NAME] HEAD MASTERS HONEY [PERSON_NA…" at bounding box center [620, 298] width 106 height 20
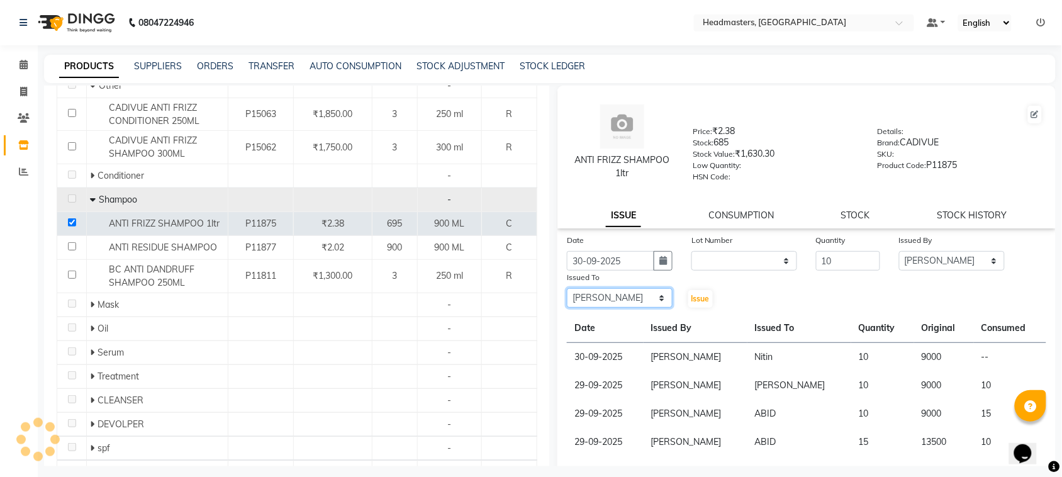
click at [567, 288] on select "Select ABID Amrit ANU [PERSON_NAME] [PERSON_NAME] HEAD MASTERS HONEY [PERSON_NA…" at bounding box center [620, 298] width 106 height 20
drag, startPoint x: 832, startPoint y: 257, endPoint x: 778, endPoint y: 266, distance: 54.8
click at [778, 266] on div "Date [DATE] Lot Number None Quantity 10 Issued By Select ABID Amrit ANU [PERSON…" at bounding box center [806, 271] width 498 height 76
click at [689, 305] on button "Issue" at bounding box center [700, 299] width 25 height 18
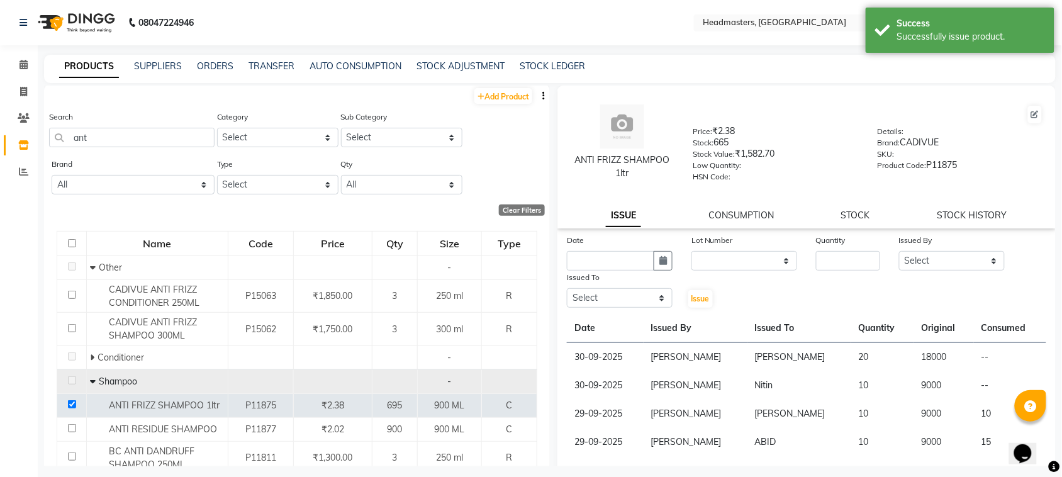
scroll to position [0, 0]
click at [156, 67] on link "SUPPLIERS" at bounding box center [158, 65] width 48 height 11
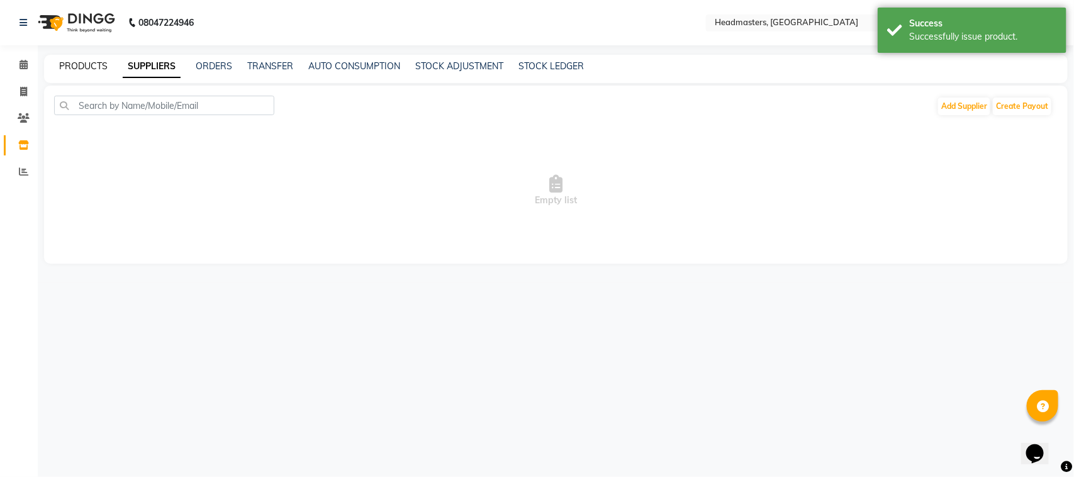
click at [93, 67] on link "PRODUCTS" at bounding box center [83, 65] width 48 height 11
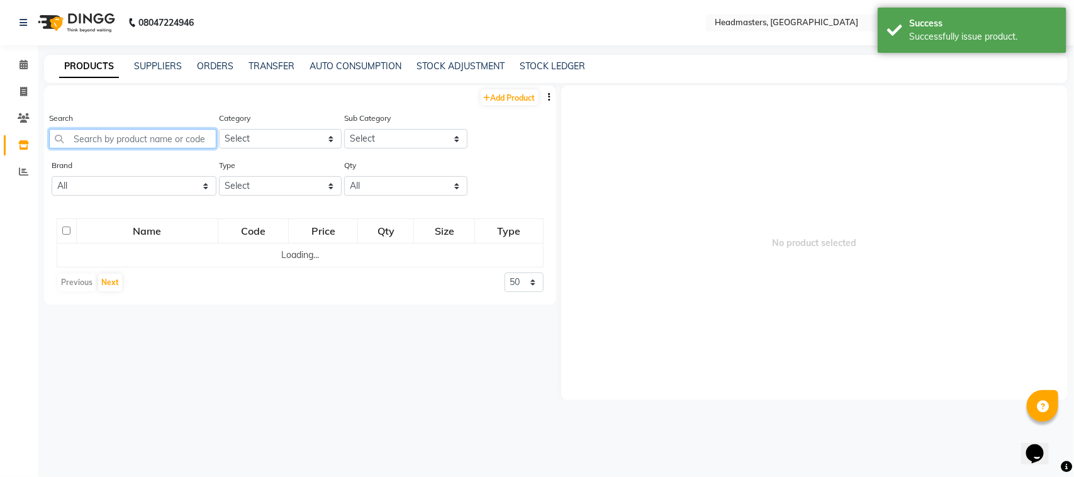
click at [91, 137] on input "text" at bounding box center [132, 139] width 167 height 20
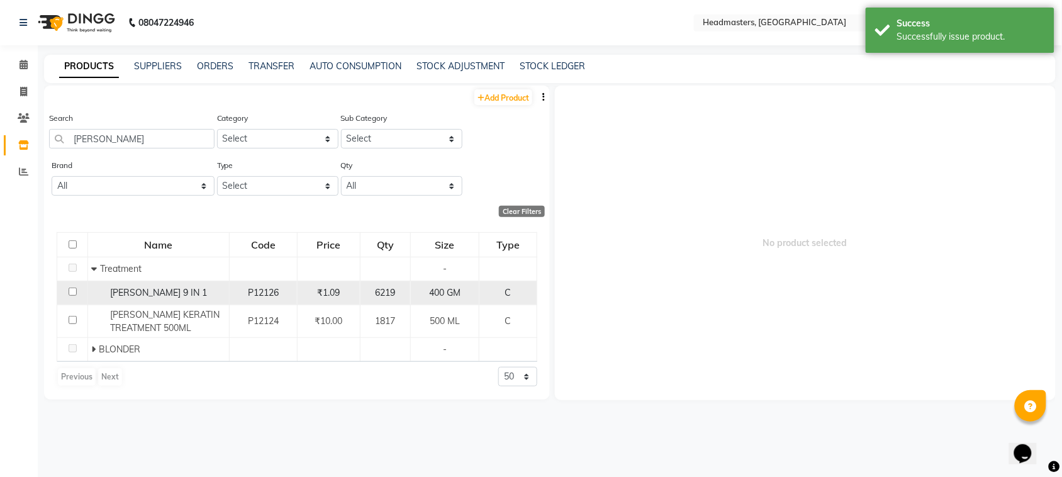
click at [74, 289] on input "checkbox" at bounding box center [73, 292] width 8 height 8
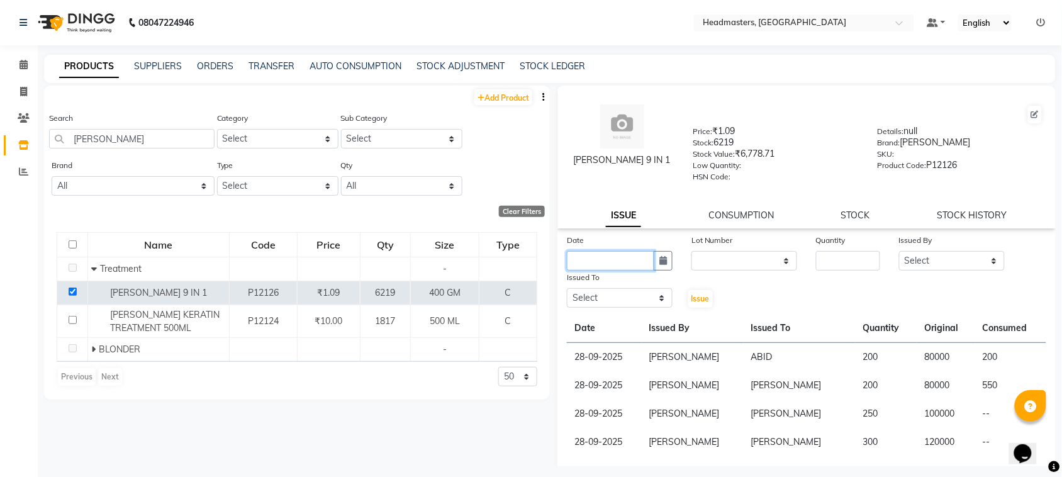
click at [595, 259] on input "text" at bounding box center [610, 261] width 87 height 20
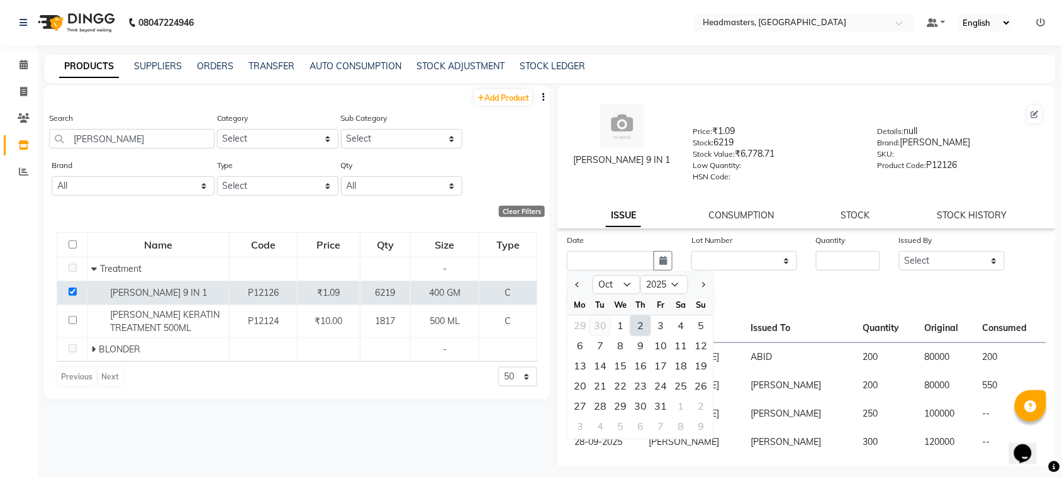
click at [602, 326] on div "30" at bounding box center [600, 326] width 20 height 20
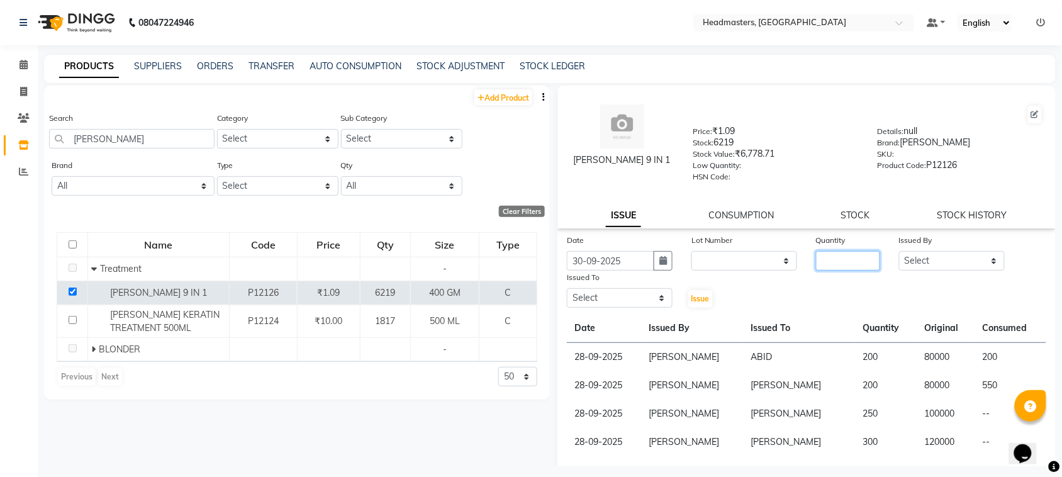
click at [822, 257] on input "number" at bounding box center [848, 261] width 64 height 20
click at [958, 256] on select "Select ABID Amrit ANU [PERSON_NAME] [PERSON_NAME] HEAD MASTERS HONEY [PERSON_NA…" at bounding box center [952, 261] width 106 height 20
click at [899, 251] on select "Select ABID Amrit ANU [PERSON_NAME] [PERSON_NAME] HEAD MASTERS HONEY [PERSON_NA…" at bounding box center [952, 261] width 106 height 20
click at [623, 283] on div "Issued To" at bounding box center [620, 280] width 106 height 18
click at [622, 291] on select "Select ABID Amrit ANU [PERSON_NAME] [PERSON_NAME] HEAD MASTERS HONEY [PERSON_NA…" at bounding box center [620, 298] width 106 height 20
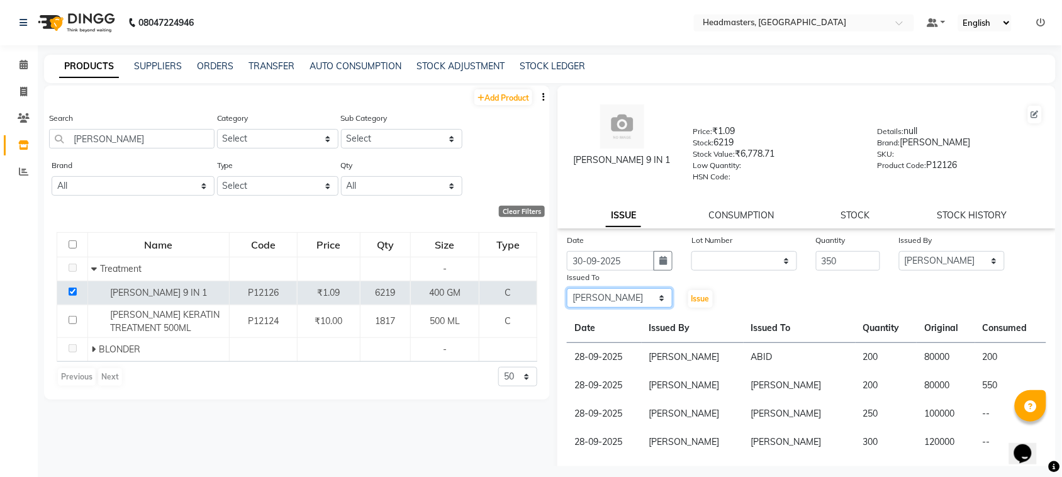
click at [567, 288] on select "Select ABID Amrit ANU [PERSON_NAME] [PERSON_NAME] HEAD MASTERS HONEY [PERSON_NA…" at bounding box center [620, 298] width 106 height 20
click at [699, 294] on span "Issue" at bounding box center [701, 298] width 18 height 9
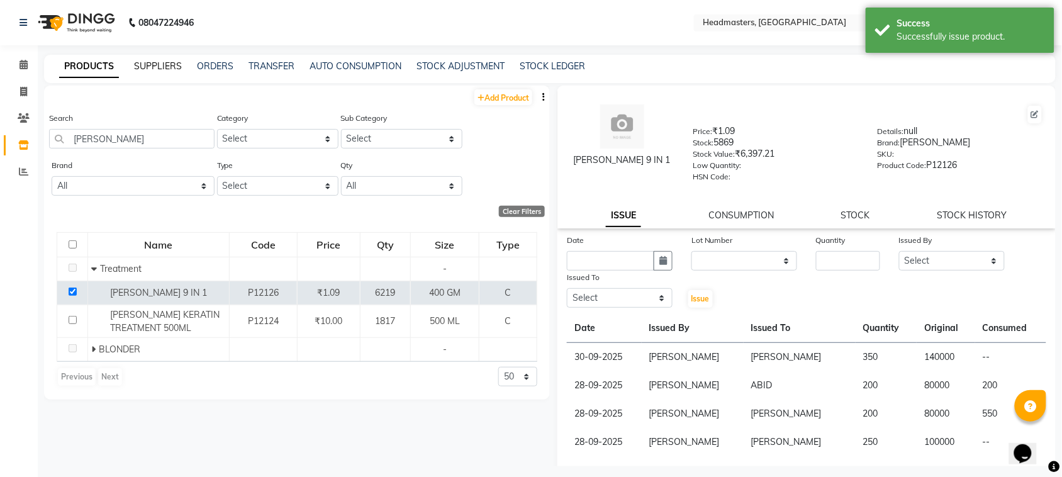
click at [143, 70] on link "SUPPLIERS" at bounding box center [158, 65] width 48 height 11
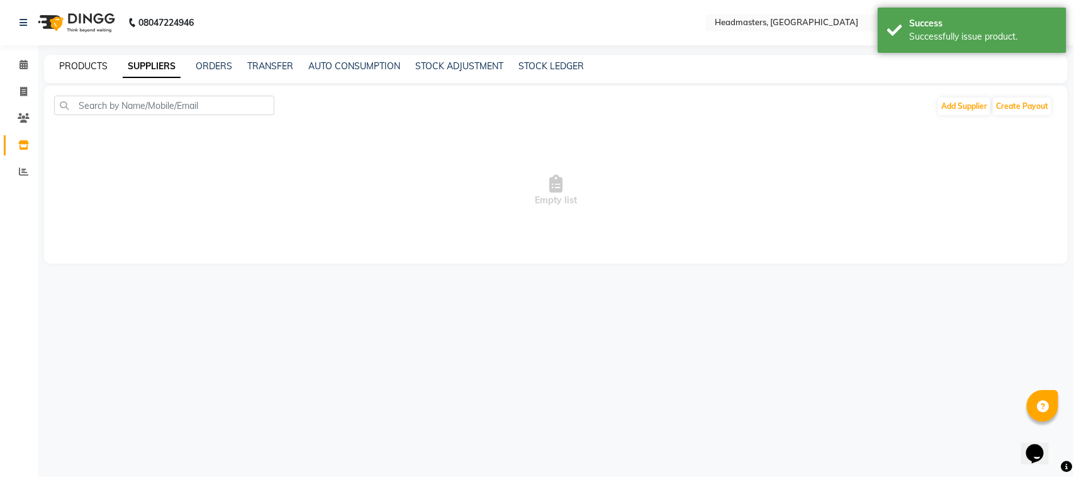
click at [99, 68] on link "PRODUCTS" at bounding box center [83, 65] width 48 height 11
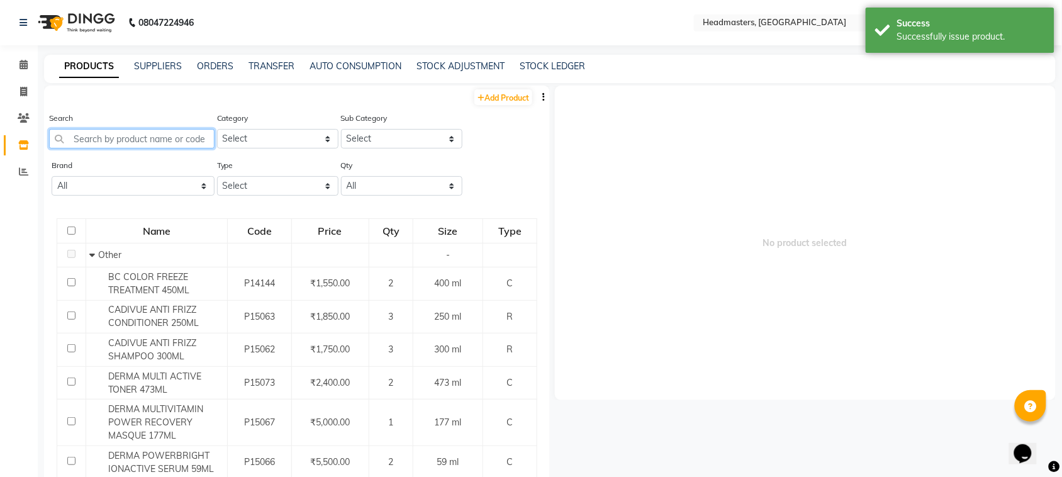
click at [112, 131] on input "text" at bounding box center [131, 139] width 165 height 20
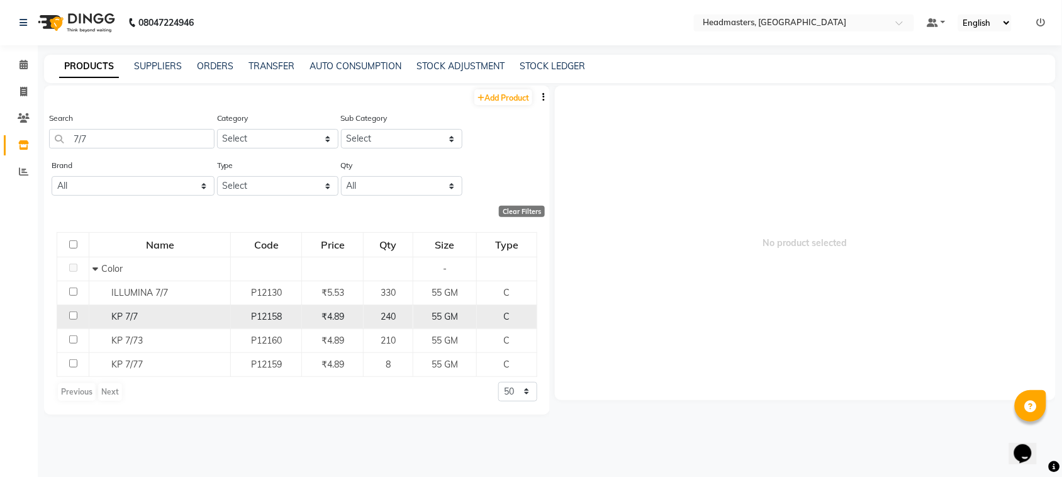
click at [133, 313] on span "KP 7/7" at bounding box center [124, 316] width 26 height 11
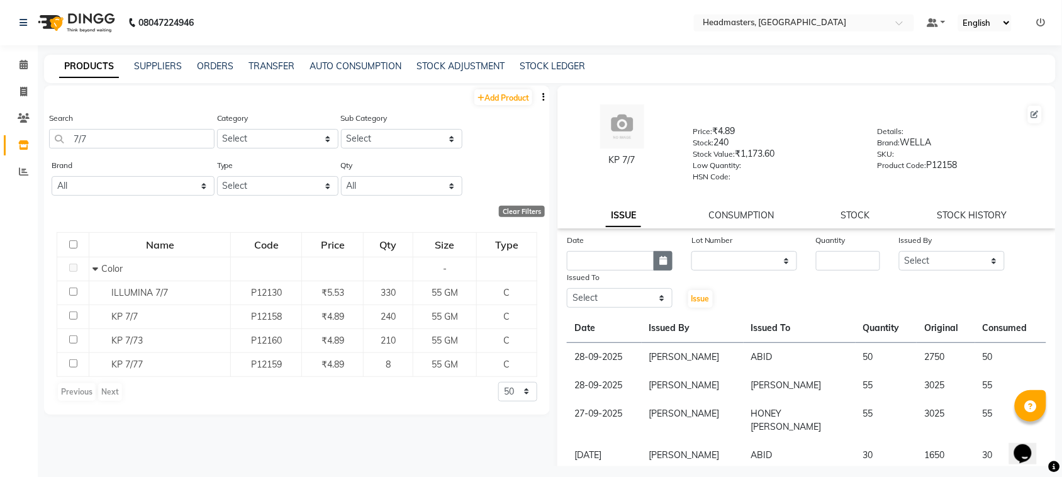
click at [654, 252] on button "button" at bounding box center [663, 261] width 19 height 20
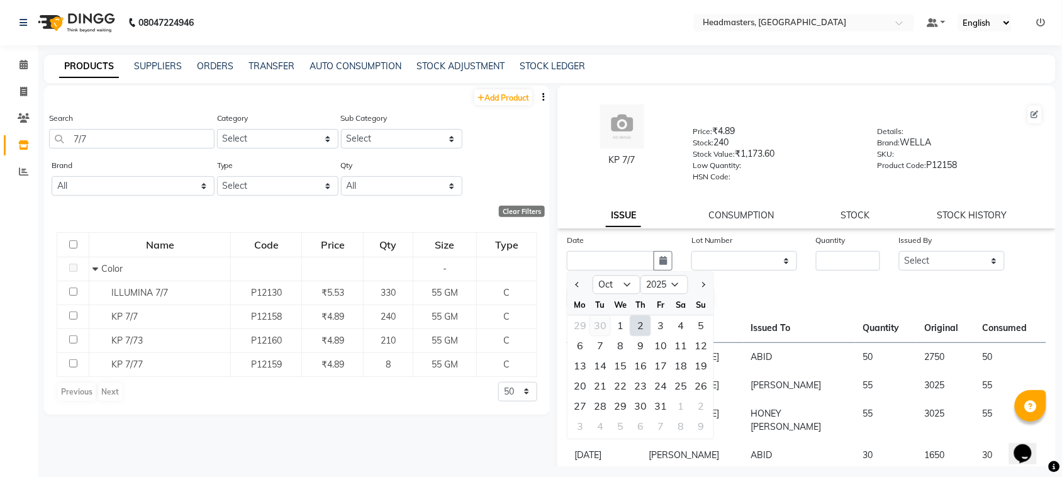
click at [602, 321] on div "30" at bounding box center [600, 326] width 20 height 20
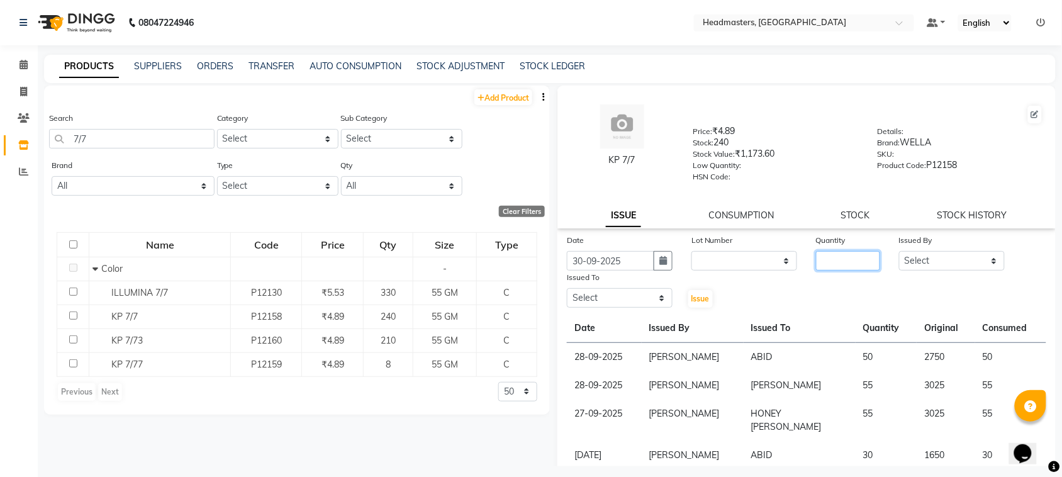
click at [818, 255] on input "number" at bounding box center [848, 261] width 64 height 20
click at [899, 261] on select "Select ABID Amrit ANU [PERSON_NAME] [PERSON_NAME] HEAD MASTERS HONEY [PERSON_NA…" at bounding box center [952, 261] width 106 height 20
click at [899, 251] on select "Select ABID Amrit ANU [PERSON_NAME] [PERSON_NAME] HEAD MASTERS HONEY [PERSON_NA…" at bounding box center [952, 261] width 106 height 20
click at [605, 294] on select "Select ABID Amrit ANU [PERSON_NAME] [PERSON_NAME] HEAD MASTERS HONEY [PERSON_NA…" at bounding box center [620, 298] width 106 height 20
click at [567, 288] on select "Select ABID Amrit ANU [PERSON_NAME] [PERSON_NAME] HEAD MASTERS HONEY [PERSON_NA…" at bounding box center [620, 298] width 106 height 20
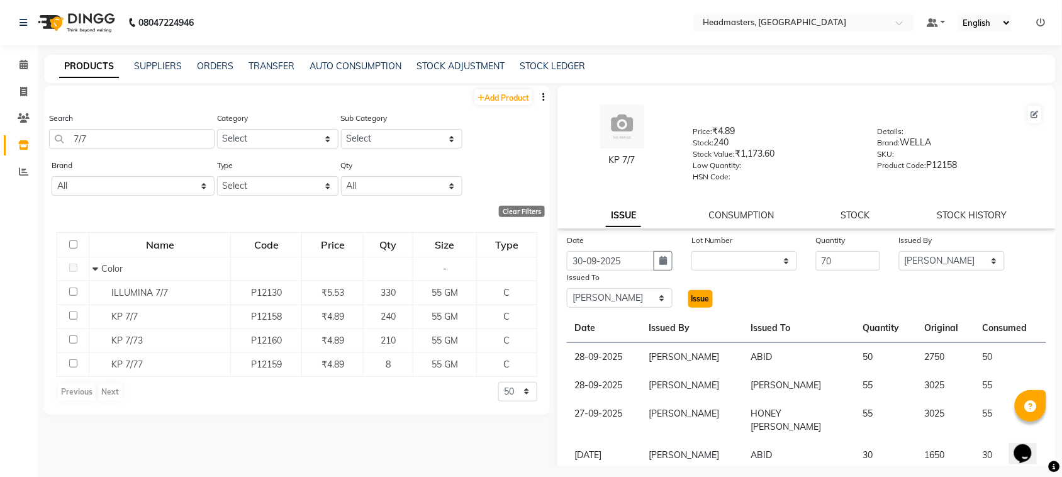
click at [692, 298] on span "Issue" at bounding box center [701, 298] width 18 height 9
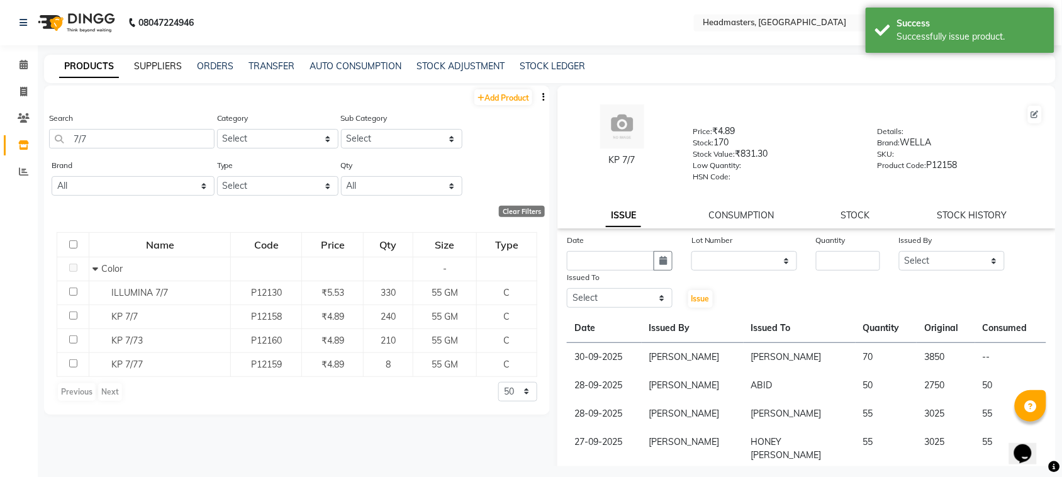
click at [139, 64] on link "SUPPLIERS" at bounding box center [158, 65] width 48 height 11
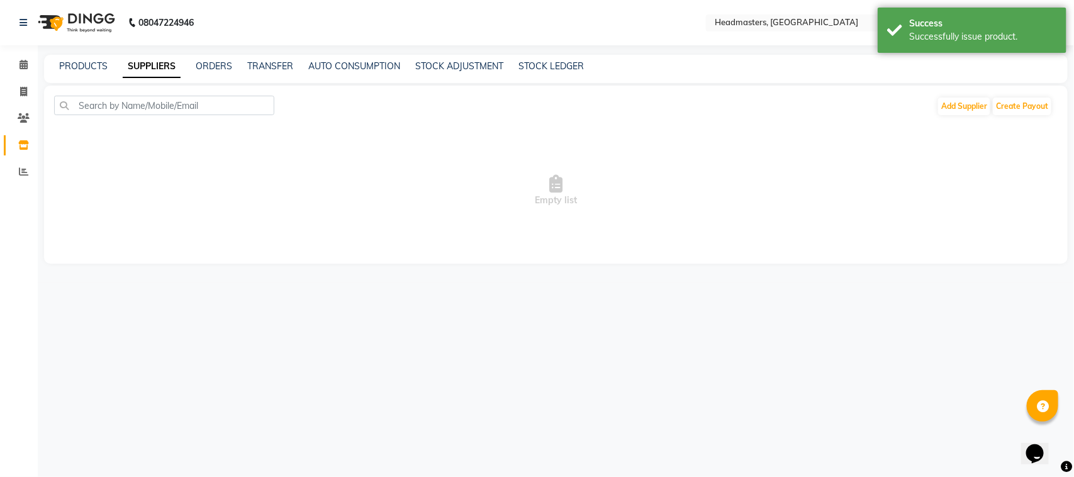
click at [99, 72] on div "PRODUCTS" at bounding box center [83, 66] width 48 height 13
click at [94, 66] on link "PRODUCTS" at bounding box center [83, 65] width 48 height 11
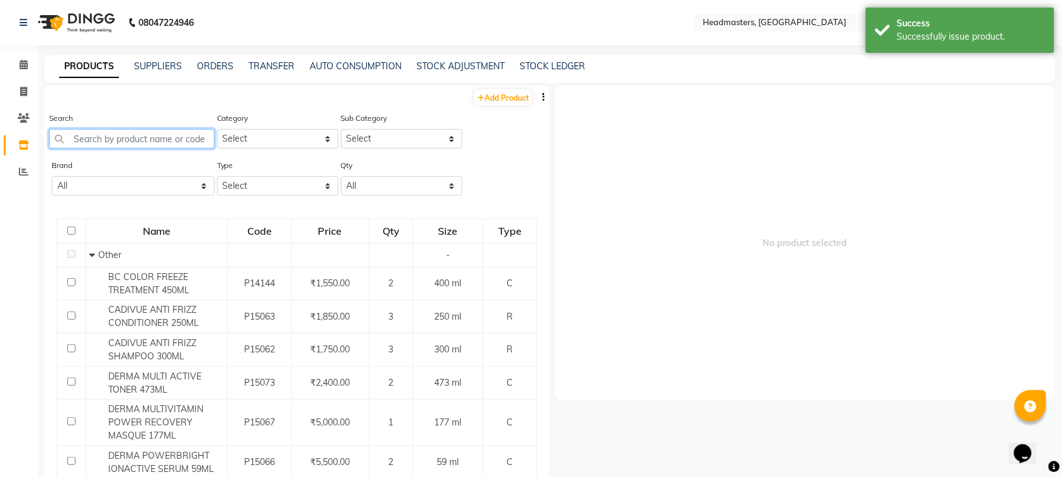
click at [127, 134] on input "text" at bounding box center [131, 139] width 165 height 20
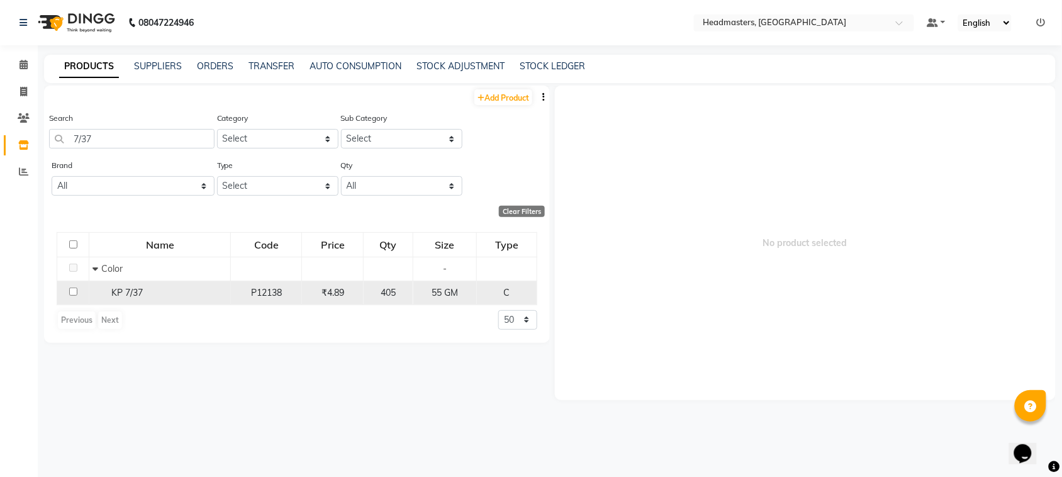
click at [123, 290] on span "KP 7/37" at bounding box center [126, 292] width 31 height 11
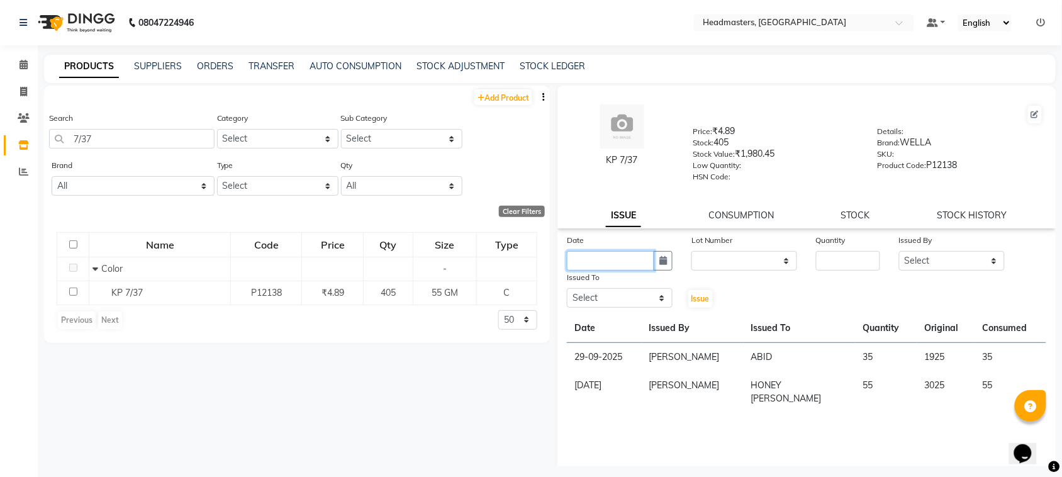
click at [623, 264] on input "text" at bounding box center [610, 261] width 87 height 20
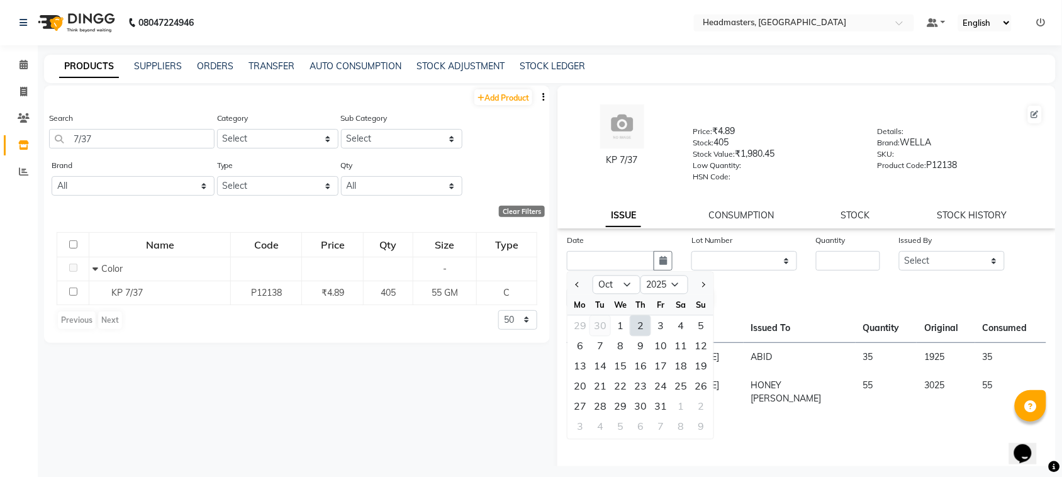
click at [601, 322] on div "30" at bounding box center [600, 326] width 20 height 20
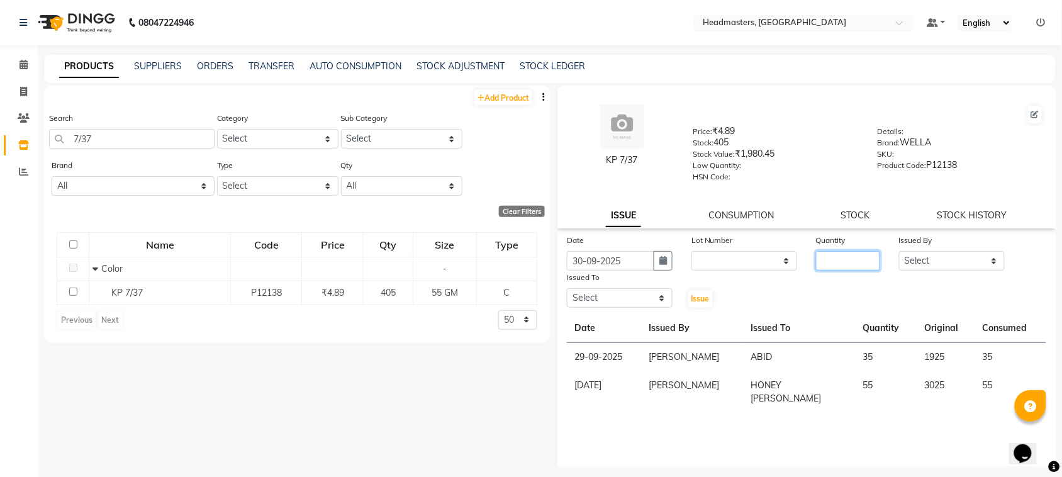
click at [822, 259] on input "number" at bounding box center [848, 261] width 64 height 20
click at [935, 253] on select "Select ABID Amrit ANU [PERSON_NAME] [PERSON_NAME] HEAD MASTERS HONEY [PERSON_NA…" at bounding box center [952, 261] width 106 height 20
click at [899, 251] on select "Select ABID Amrit ANU [PERSON_NAME] [PERSON_NAME] HEAD MASTERS HONEY [PERSON_NA…" at bounding box center [952, 261] width 106 height 20
click at [602, 298] on select "Select ABID Amrit ANU [PERSON_NAME] [PERSON_NAME] HEAD MASTERS HONEY [PERSON_NA…" at bounding box center [620, 298] width 106 height 20
click at [567, 288] on select "Select ABID Amrit ANU [PERSON_NAME] [PERSON_NAME] HEAD MASTERS HONEY [PERSON_NA…" at bounding box center [620, 298] width 106 height 20
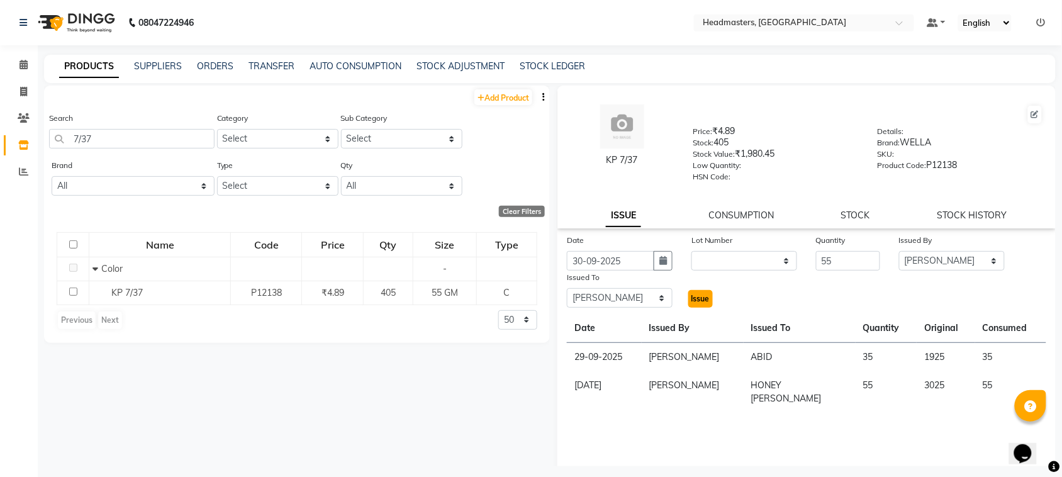
click at [693, 296] on span "Issue" at bounding box center [701, 298] width 18 height 9
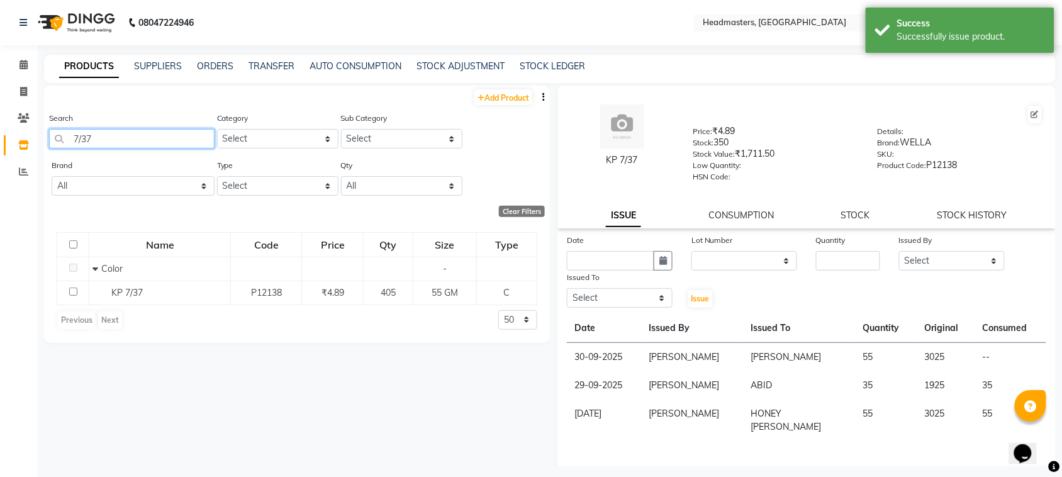
drag, startPoint x: 136, startPoint y: 145, endPoint x: 0, endPoint y: 152, distance: 136.1
click at [0, 152] on app-home "08047224946 Select Location × Headmasters, [GEOGRAPHIC_DATA] Default Panel My P…" at bounding box center [531, 242] width 1062 height 485
click at [154, 66] on link "SUPPLIERS" at bounding box center [158, 65] width 48 height 11
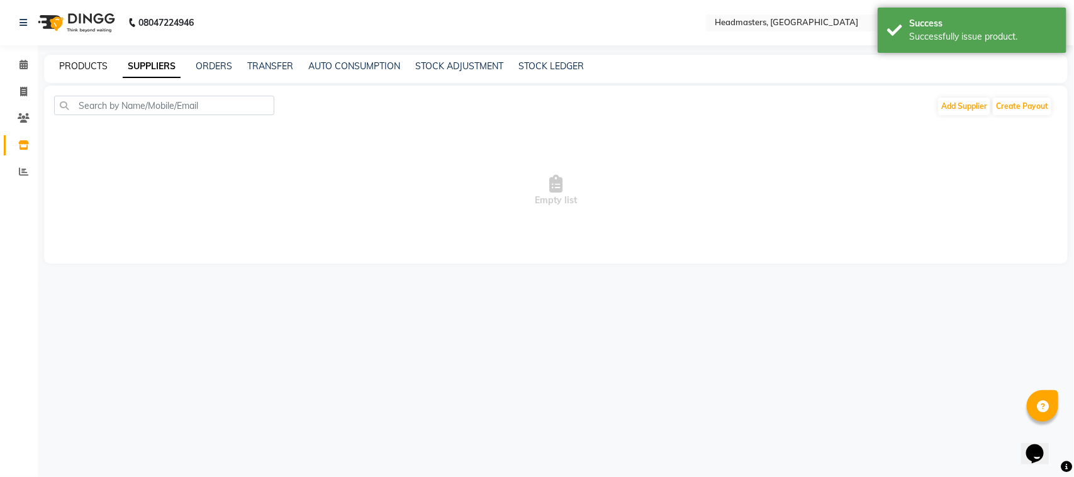
click at [66, 63] on link "PRODUCTS" at bounding box center [83, 65] width 48 height 11
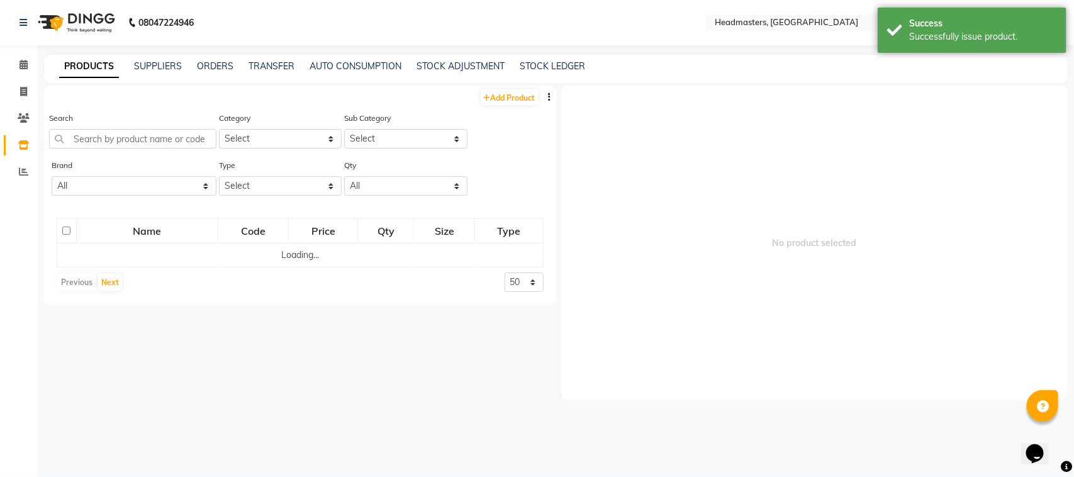
click at [102, 123] on div "Search" at bounding box center [132, 129] width 167 height 37
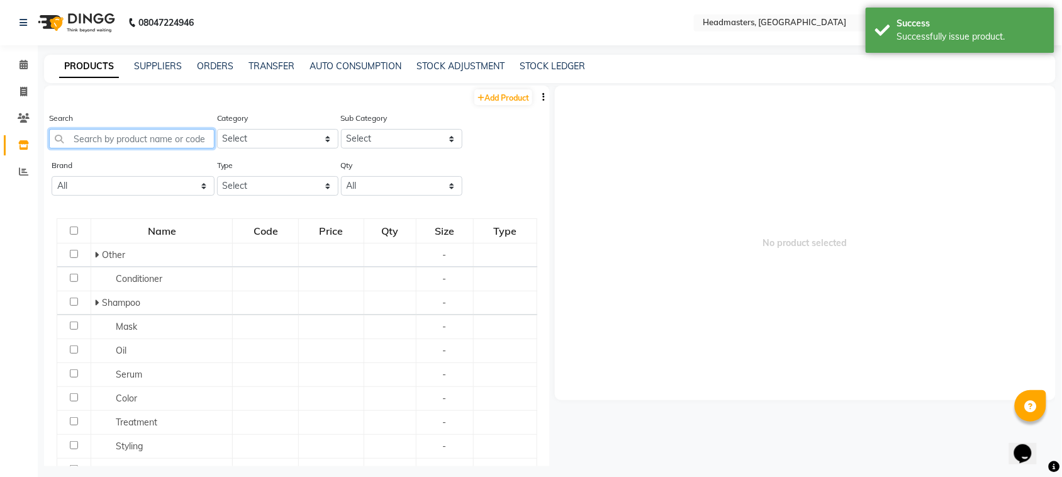
click at [106, 133] on input "text" at bounding box center [131, 139] width 165 height 20
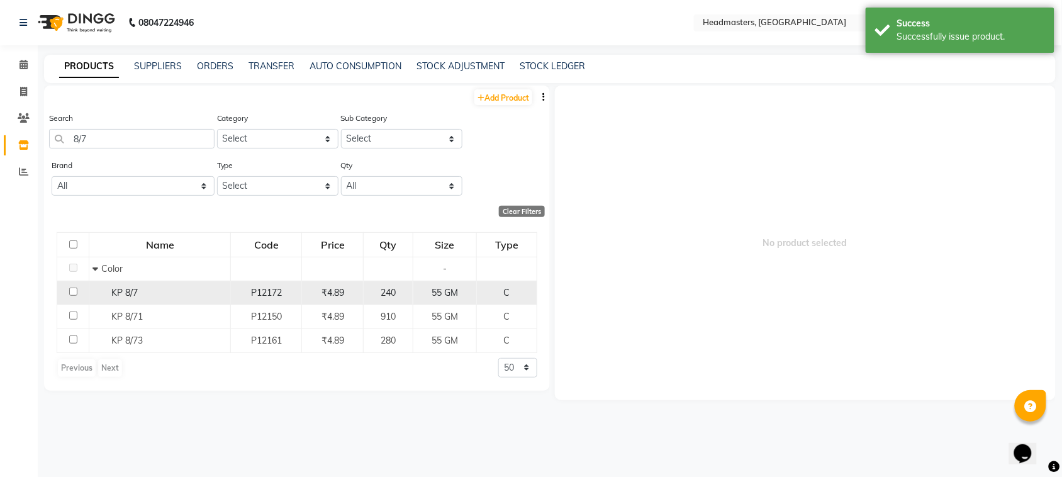
click at [126, 297] on span "KP 8/7" at bounding box center [124, 292] width 26 height 11
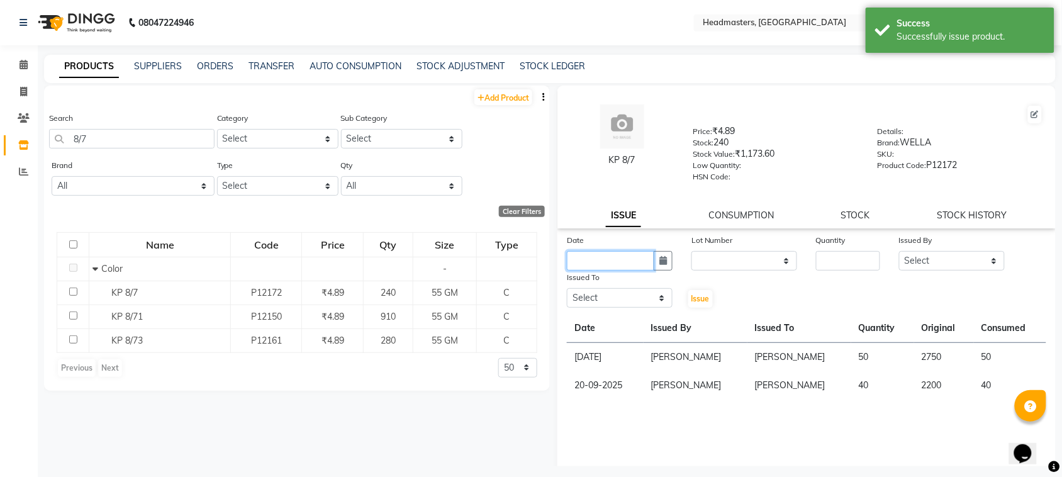
click at [580, 258] on input "text" at bounding box center [610, 261] width 87 height 20
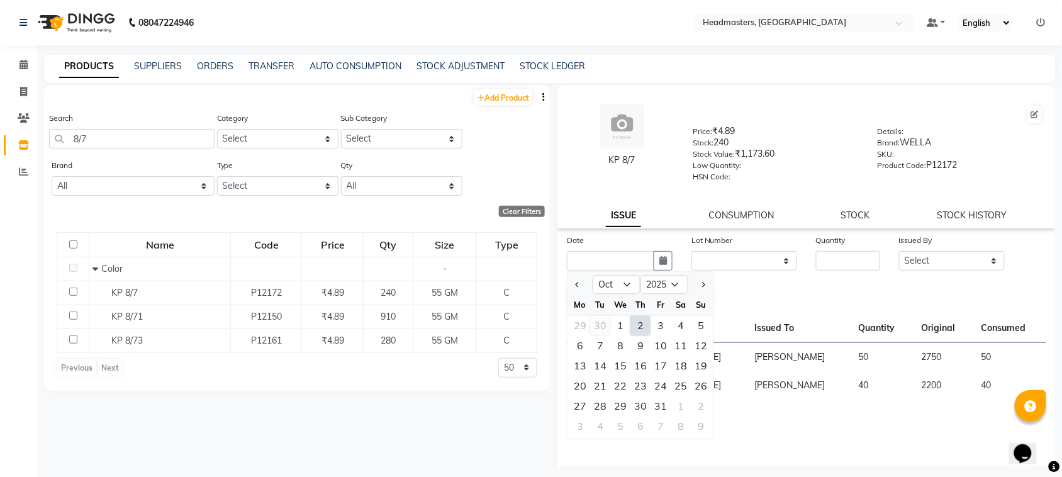
click at [602, 324] on div "30" at bounding box center [600, 326] width 20 height 20
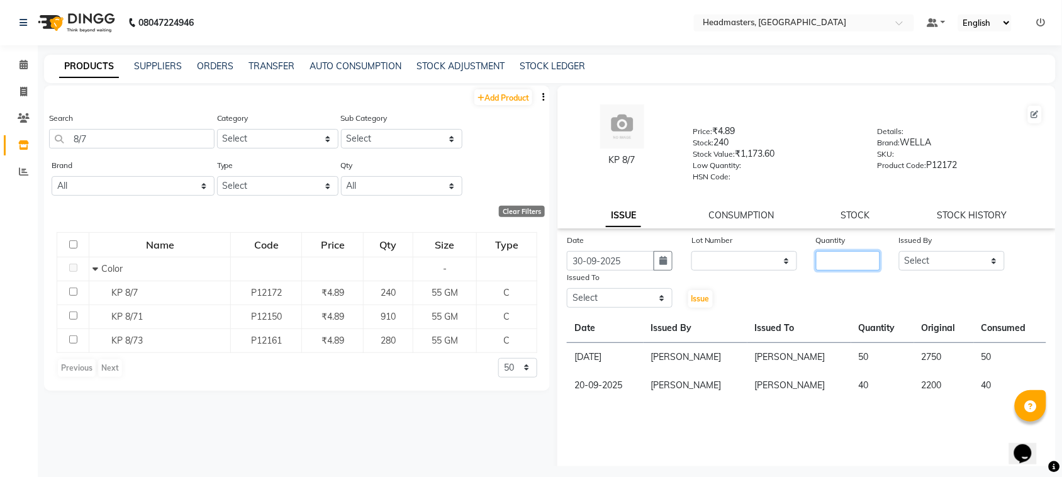
click at [824, 263] on input "number" at bounding box center [848, 261] width 64 height 20
click at [948, 256] on select "Select ABID Amrit ANU [PERSON_NAME] [PERSON_NAME] HEAD MASTERS HONEY [PERSON_NA…" at bounding box center [952, 261] width 106 height 20
click at [899, 251] on select "Select ABID Amrit ANU [PERSON_NAME] [PERSON_NAME] HEAD MASTERS HONEY [PERSON_NA…" at bounding box center [952, 261] width 106 height 20
click at [623, 296] on select "Select ABID Amrit ANU [PERSON_NAME] [PERSON_NAME] HEAD MASTERS HONEY [PERSON_NA…" at bounding box center [620, 298] width 106 height 20
click at [567, 288] on select "Select ABID Amrit ANU [PERSON_NAME] [PERSON_NAME] HEAD MASTERS HONEY [PERSON_NA…" at bounding box center [620, 298] width 106 height 20
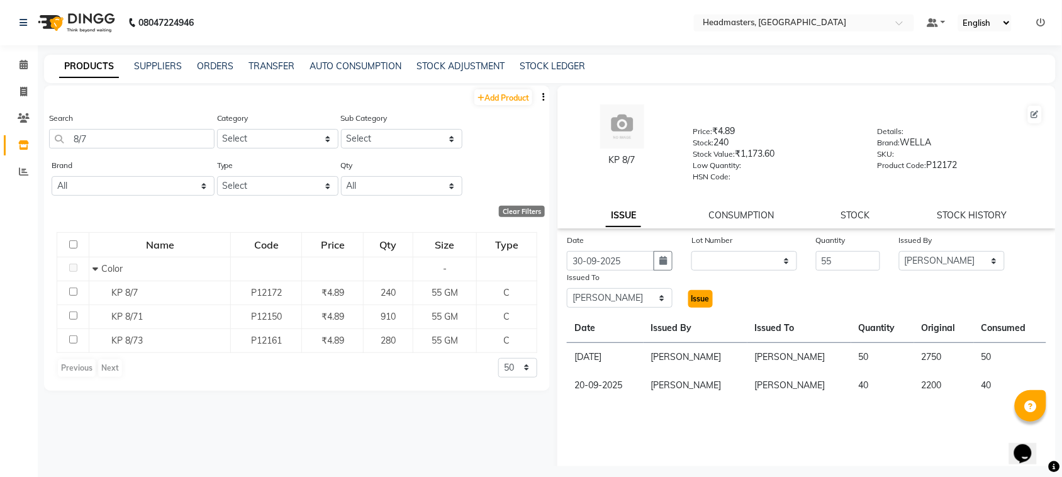
click at [692, 294] on span "Issue" at bounding box center [701, 298] width 18 height 9
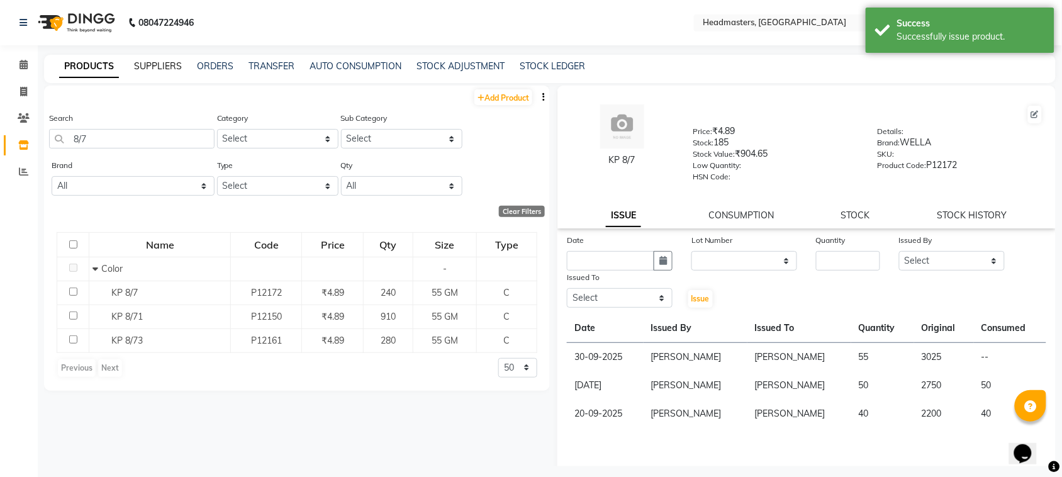
click at [155, 67] on link "SUPPLIERS" at bounding box center [158, 65] width 48 height 11
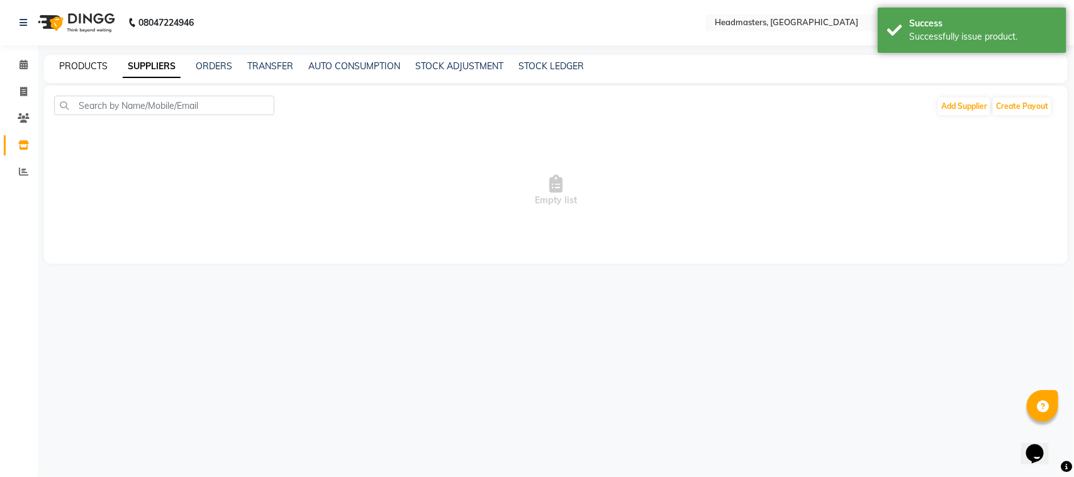
click at [89, 64] on link "PRODUCTS" at bounding box center [83, 65] width 48 height 11
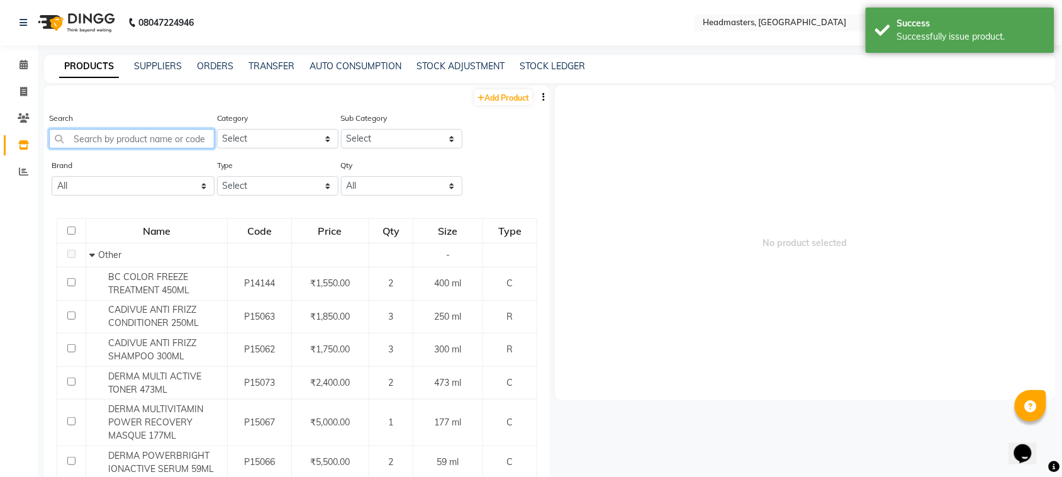
click at [104, 138] on input "text" at bounding box center [131, 139] width 165 height 20
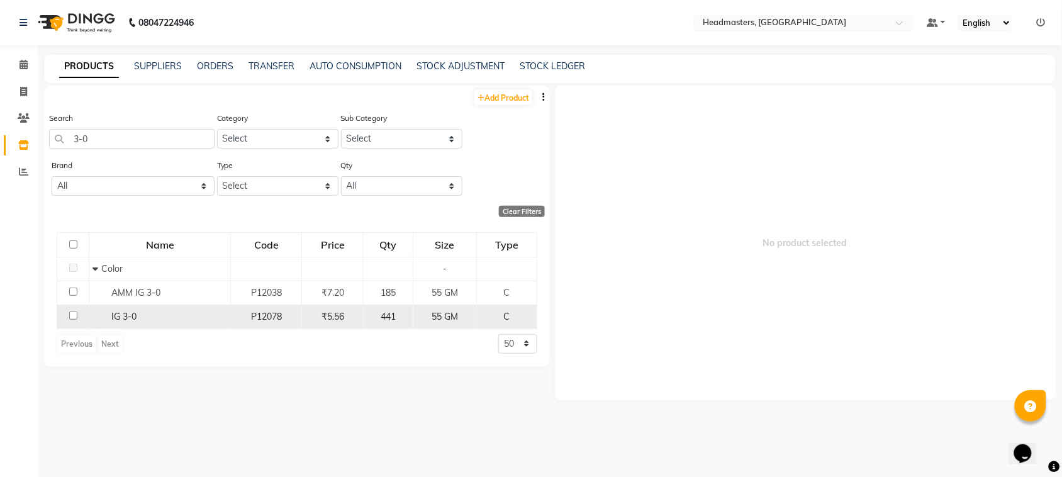
click at [137, 315] on div "IG 3-0" at bounding box center [159, 316] width 135 height 13
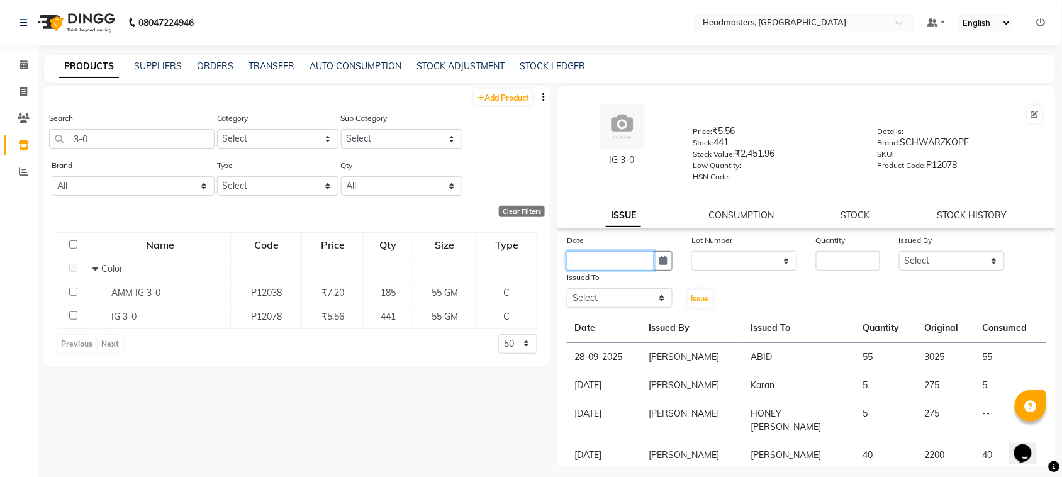
click at [585, 262] on input "text" at bounding box center [610, 261] width 87 height 20
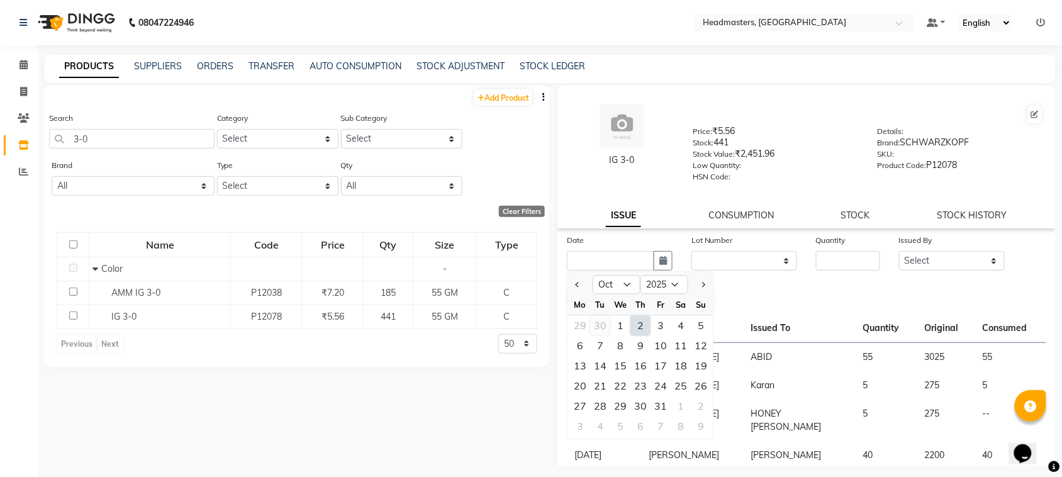
click at [598, 328] on div "30" at bounding box center [600, 326] width 20 height 20
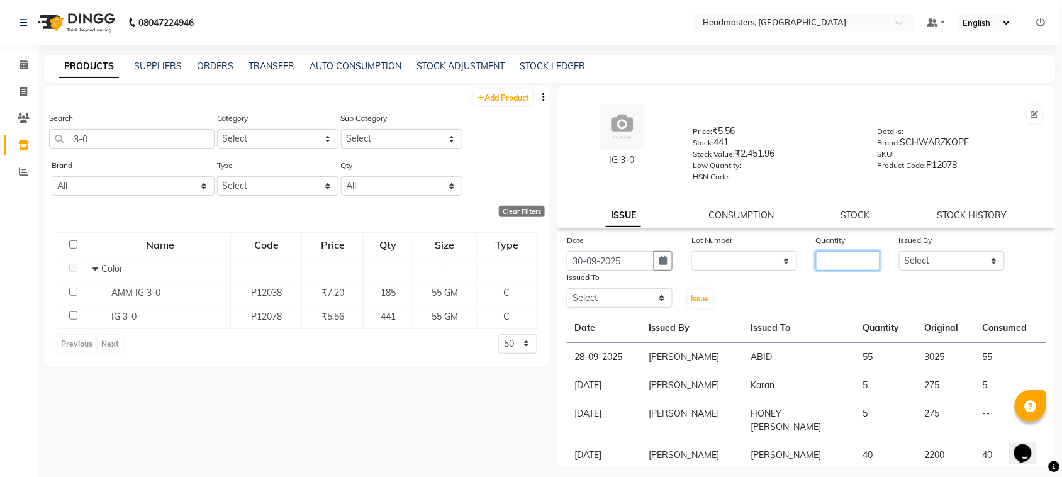
click at [822, 252] on input "number" at bounding box center [848, 261] width 64 height 20
click at [917, 263] on select "Select ABID Amrit ANU [PERSON_NAME] [PERSON_NAME] HEAD MASTERS HONEY [PERSON_NA…" at bounding box center [952, 261] width 106 height 20
click at [899, 251] on select "Select ABID Amrit ANU [PERSON_NAME] [PERSON_NAME] HEAD MASTERS HONEY [PERSON_NA…" at bounding box center [952, 261] width 106 height 20
click at [611, 310] on div "Date [DATE] Lot Number None Quantity 35 Issued By Select ABID Amrit ANU [PERSON…" at bounding box center [806, 365] width 498 height 264
drag, startPoint x: 610, startPoint y: 294, endPoint x: 610, endPoint y: 285, distance: 9.4
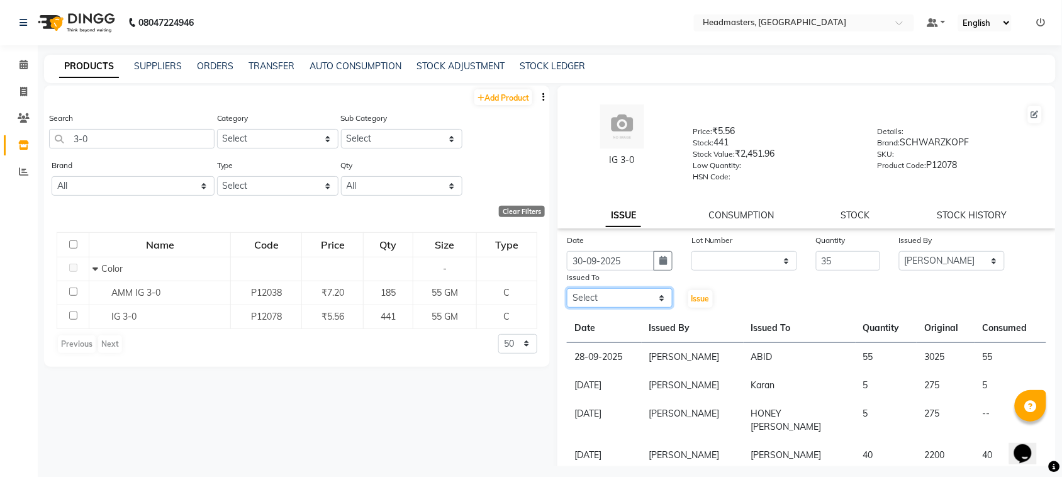
click at [610, 294] on select "Select ABID Amrit ANU [PERSON_NAME] [PERSON_NAME] HEAD MASTERS HONEY [PERSON_NA…" at bounding box center [620, 298] width 106 height 20
click at [567, 288] on select "Select ABID Amrit ANU [PERSON_NAME] [PERSON_NAME] HEAD MASTERS HONEY [PERSON_NA…" at bounding box center [620, 298] width 106 height 20
click at [688, 301] on button "Issue" at bounding box center [700, 299] width 25 height 18
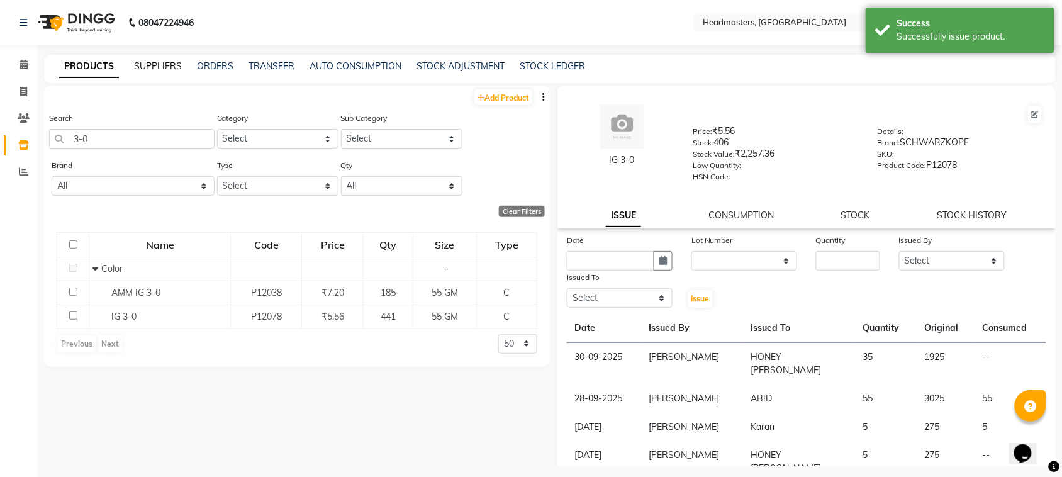
click at [151, 64] on link "SUPPLIERS" at bounding box center [158, 65] width 48 height 11
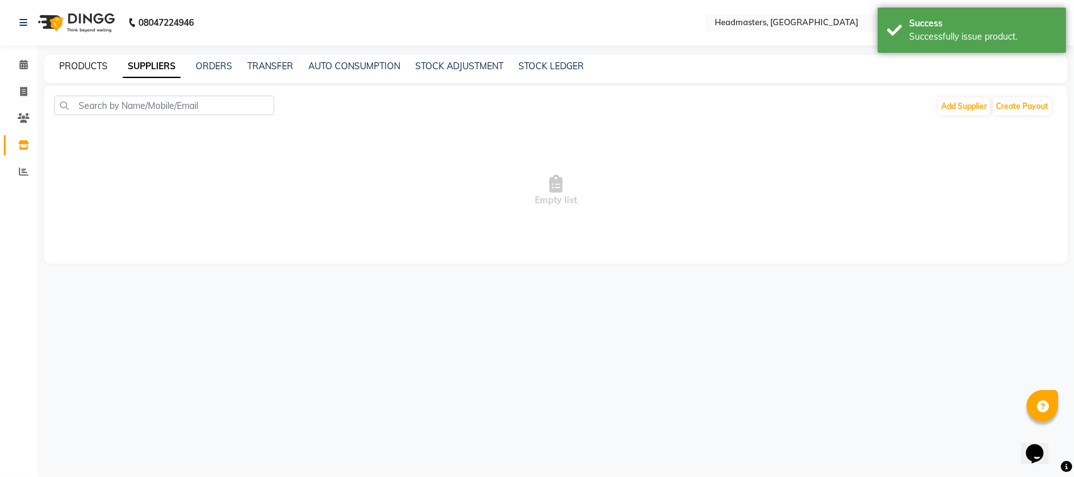
click at [99, 67] on link "PRODUCTS" at bounding box center [83, 65] width 48 height 11
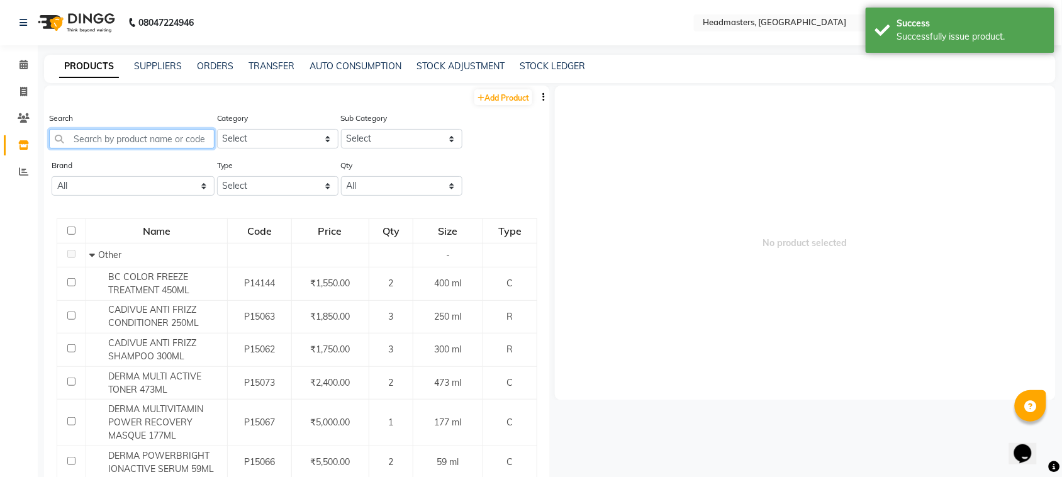
click at [124, 140] on input "text" at bounding box center [131, 139] width 165 height 20
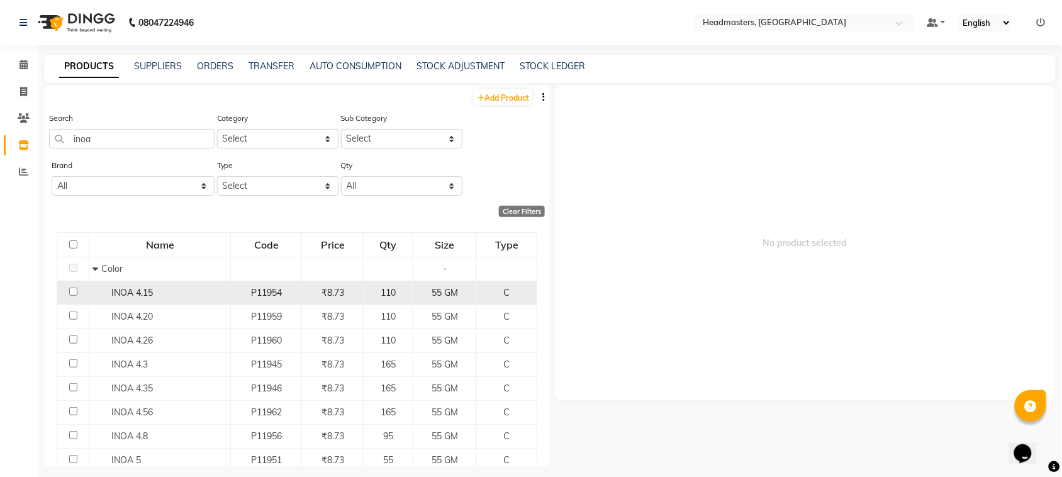
click at [96, 293] on div "INOA 4.15" at bounding box center [159, 292] width 135 height 13
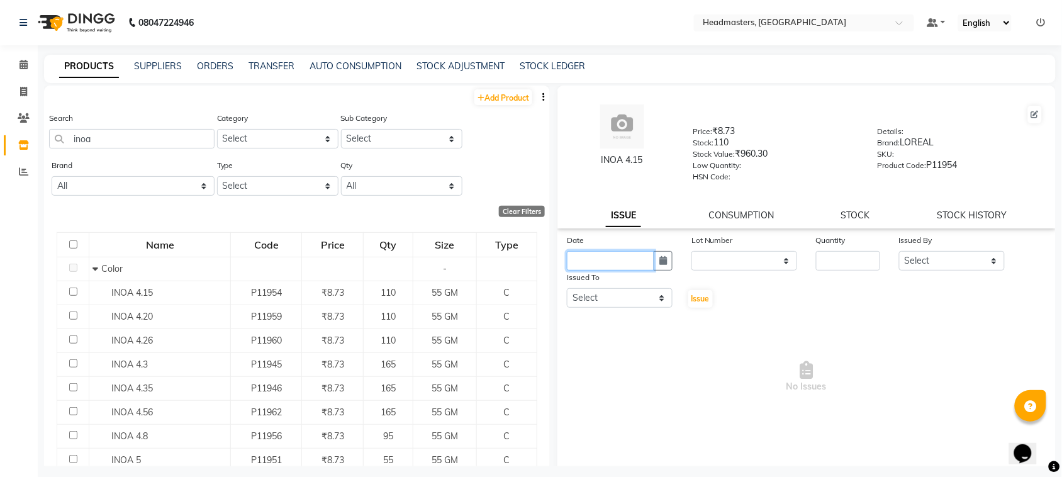
click at [609, 257] on input "text" at bounding box center [610, 261] width 87 height 20
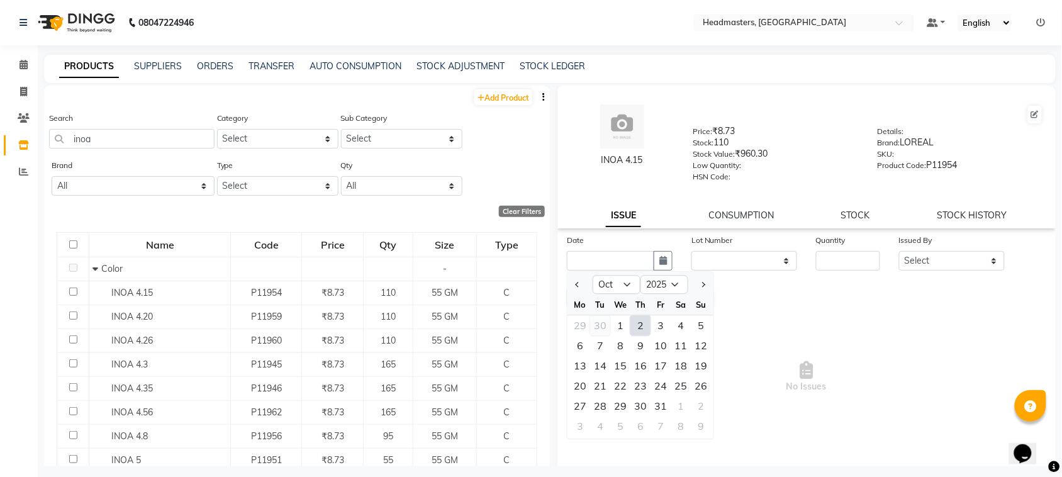
click at [597, 325] on div "30" at bounding box center [600, 326] width 20 height 20
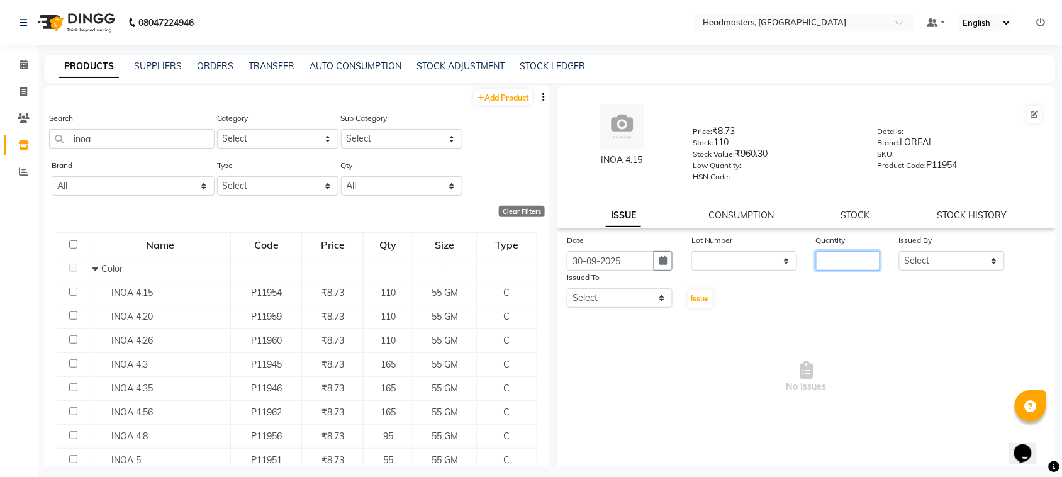
click at [840, 264] on input "number" at bounding box center [848, 261] width 64 height 20
drag, startPoint x: 961, startPoint y: 259, endPoint x: 958, endPoint y: 249, distance: 10.5
click at [961, 259] on select "Select ABID Amrit ANU [PERSON_NAME] [PERSON_NAME] HEAD MASTERS HONEY [PERSON_NA…" at bounding box center [952, 261] width 106 height 20
click at [899, 251] on select "Select ABID Amrit ANU [PERSON_NAME] [PERSON_NAME] HEAD MASTERS HONEY [PERSON_NA…" at bounding box center [952, 261] width 106 height 20
click at [633, 288] on select "Select ABID Amrit ANU [PERSON_NAME] [PERSON_NAME] HEAD MASTERS HONEY [PERSON_NA…" at bounding box center [620, 298] width 106 height 20
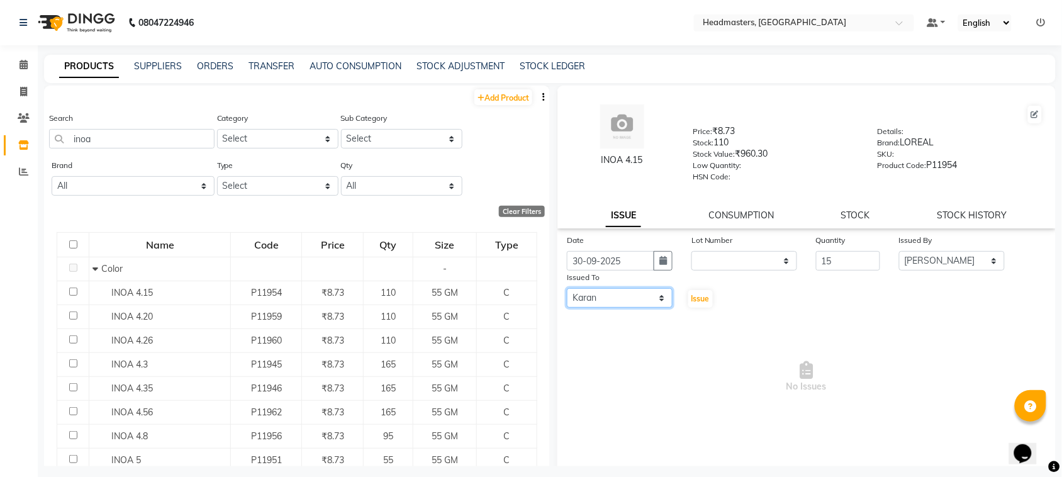
click at [567, 288] on select "Select ABID Amrit ANU [PERSON_NAME] [PERSON_NAME] HEAD MASTERS HONEY [PERSON_NA…" at bounding box center [620, 298] width 106 height 20
drag, startPoint x: 710, startPoint y: 304, endPoint x: 702, endPoint y: 303, distance: 7.7
click at [709, 304] on div "Issue" at bounding box center [703, 290] width 42 height 38
click at [702, 303] on button "Issue" at bounding box center [700, 299] width 25 height 18
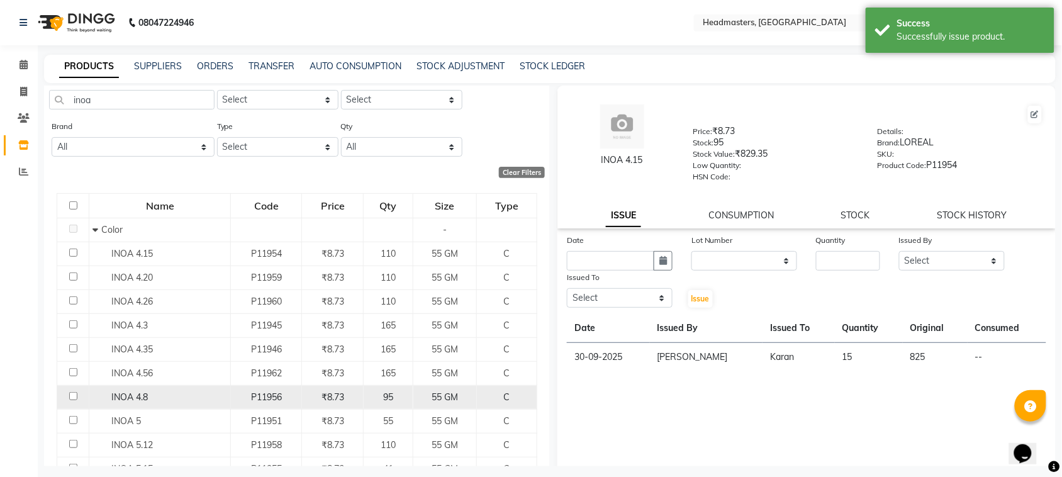
scroll to position [79, 0]
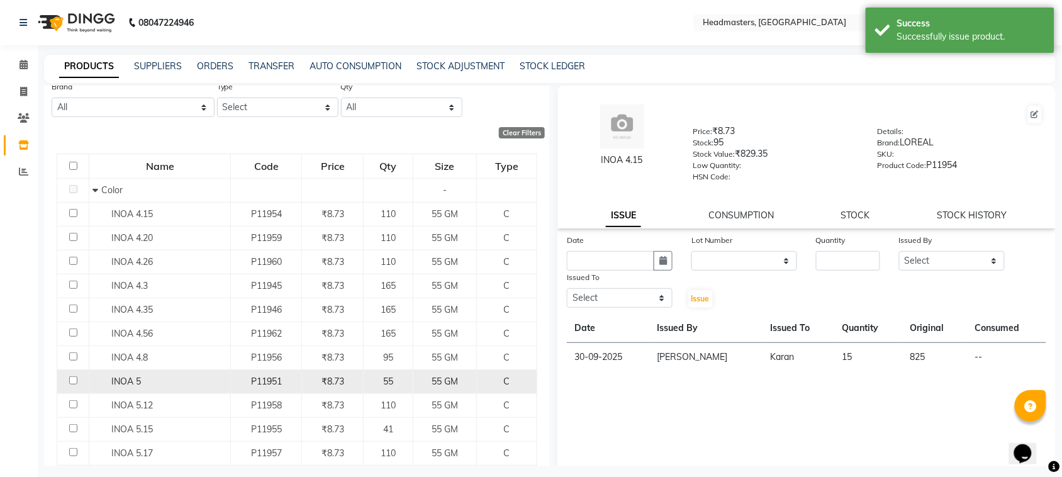
click at [139, 378] on span "INOA 5" at bounding box center [126, 381] width 30 height 11
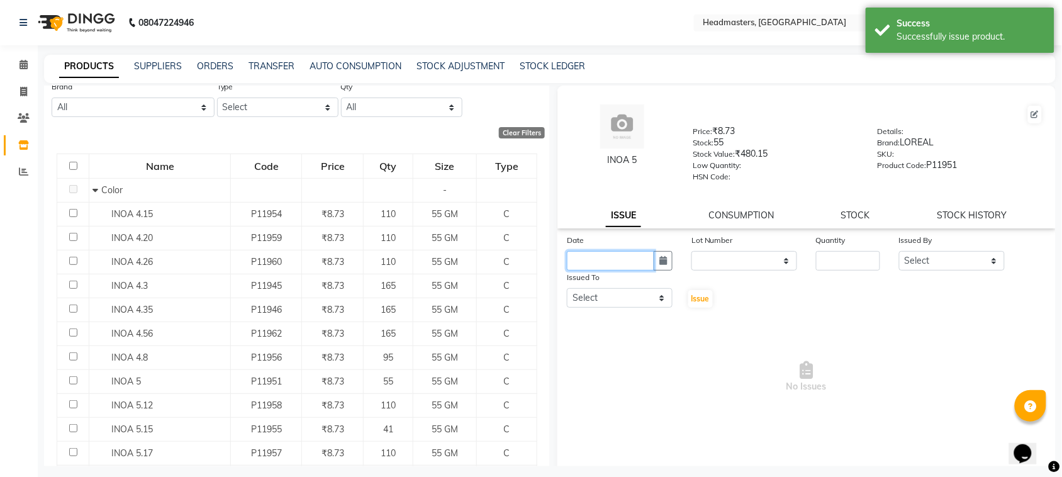
click at [606, 255] on input "text" at bounding box center [610, 261] width 87 height 20
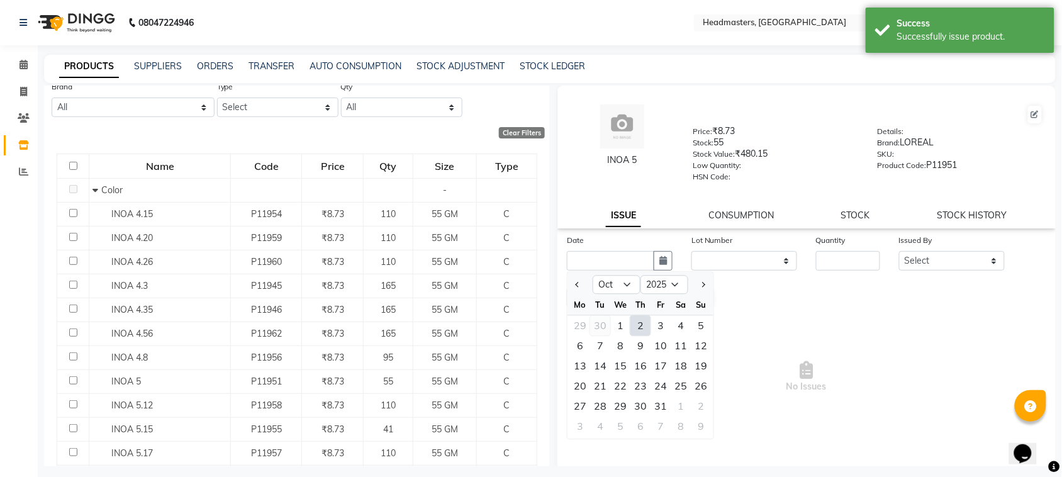
click at [592, 322] on div "30" at bounding box center [600, 326] width 20 height 20
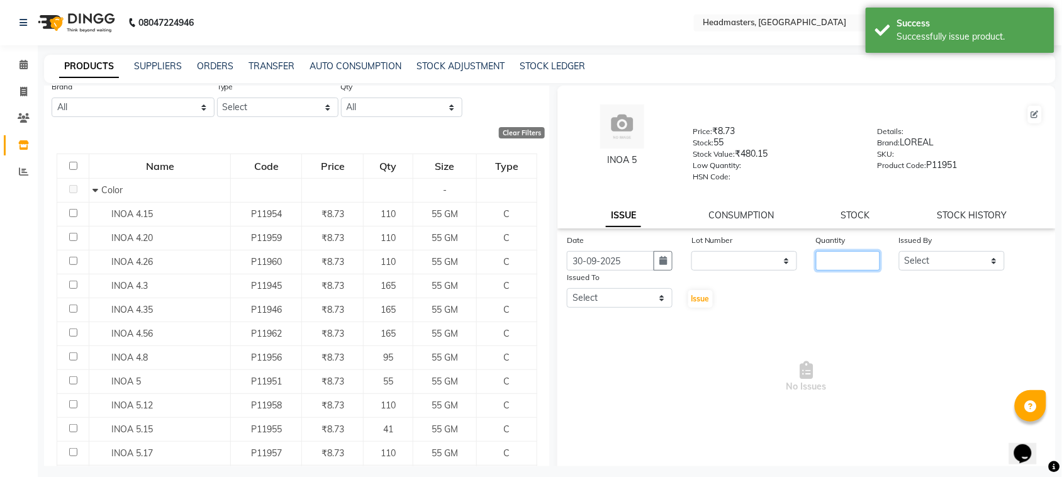
click at [831, 260] on input "number" at bounding box center [848, 261] width 64 height 20
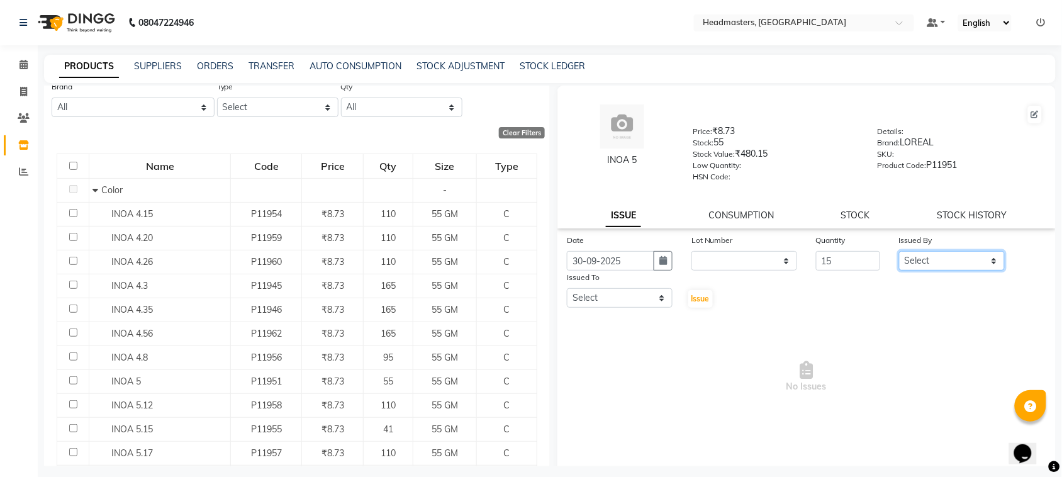
click at [955, 252] on select "Select ABID Amrit ANU [PERSON_NAME] [PERSON_NAME] HEAD MASTERS HONEY [PERSON_NA…" at bounding box center [952, 261] width 106 height 20
click at [899, 251] on select "Select ABID Amrit ANU [PERSON_NAME] [PERSON_NAME] HEAD MASTERS HONEY [PERSON_NA…" at bounding box center [952, 261] width 106 height 20
drag, startPoint x: 574, startPoint y: 303, endPoint x: 578, endPoint y: 291, distance: 12.5
click at [574, 303] on select "Select ABID Amrit ANU [PERSON_NAME] [PERSON_NAME] HEAD MASTERS HONEY [PERSON_NA…" at bounding box center [620, 298] width 106 height 20
click at [567, 288] on select "Select ABID Amrit ANU [PERSON_NAME] [PERSON_NAME] HEAD MASTERS HONEY [PERSON_NA…" at bounding box center [620, 298] width 106 height 20
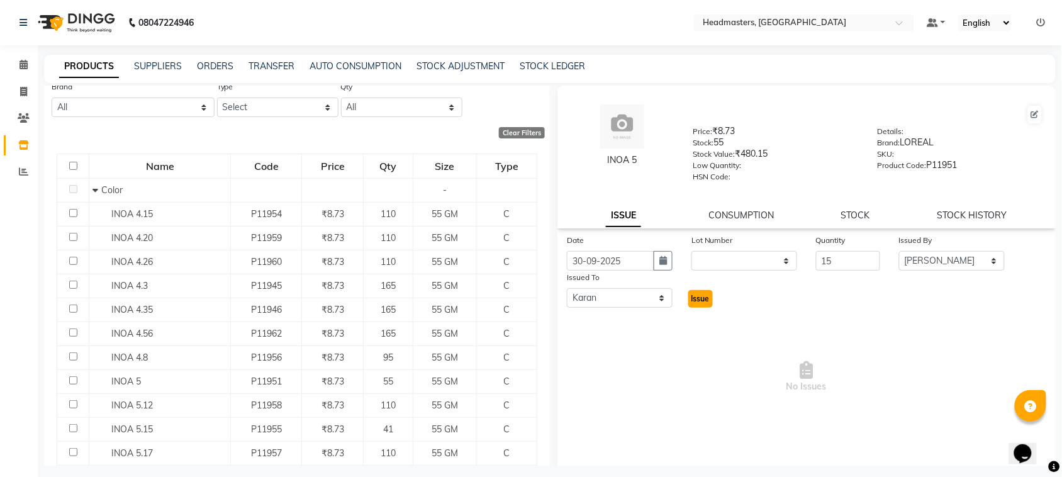
click at [698, 290] on button "Issue" at bounding box center [700, 299] width 25 height 18
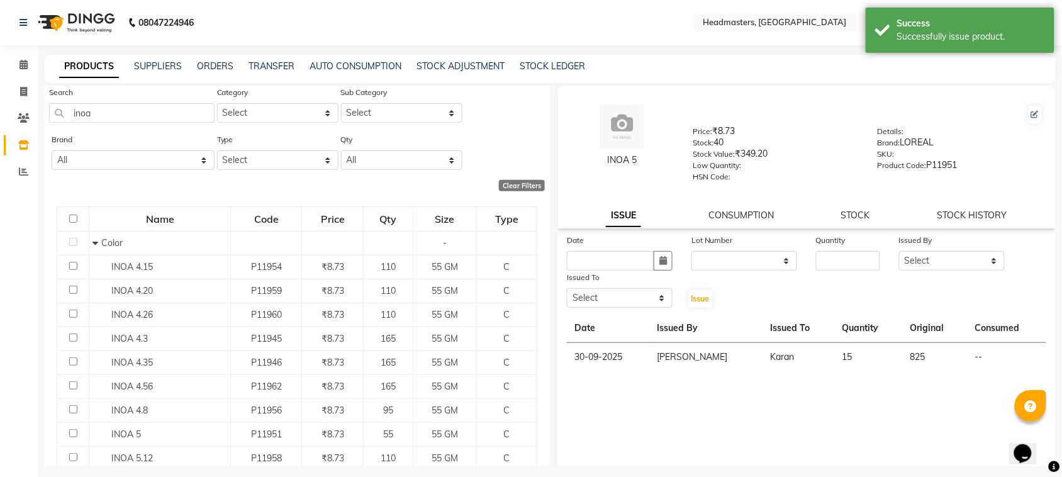
scroll to position [0, 0]
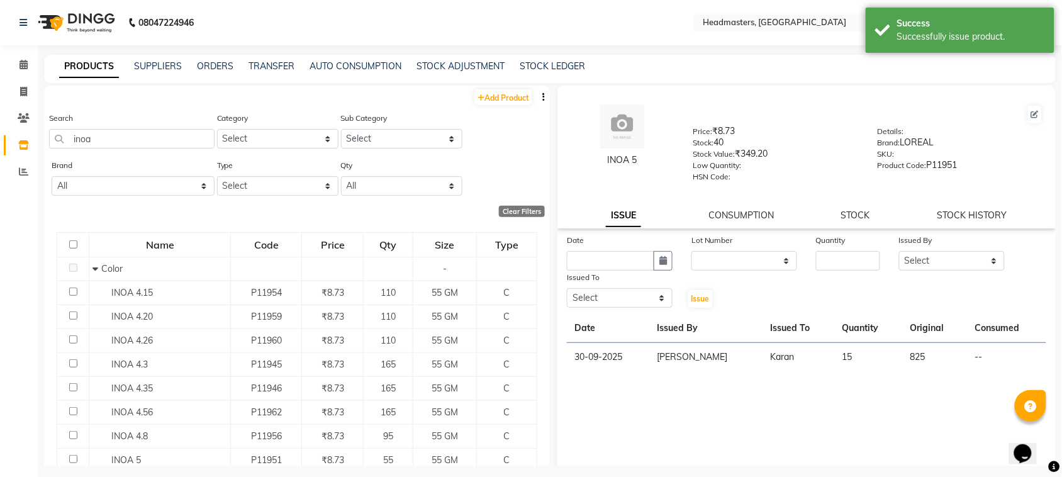
click at [158, 60] on div "SUPPLIERS" at bounding box center [158, 66] width 48 height 13
click at [155, 60] on link "SUPPLIERS" at bounding box center [158, 65] width 48 height 11
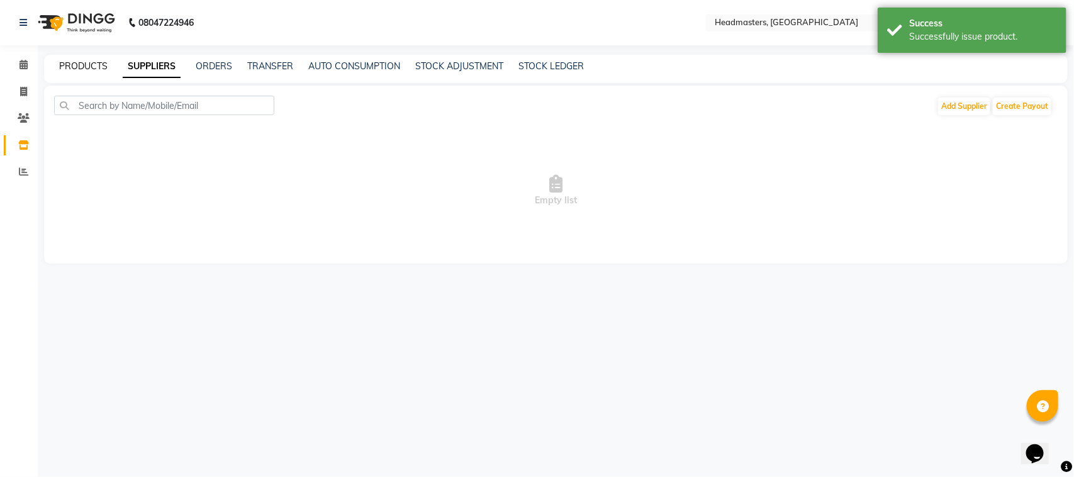
click at [101, 67] on link "PRODUCTS" at bounding box center [83, 65] width 48 height 11
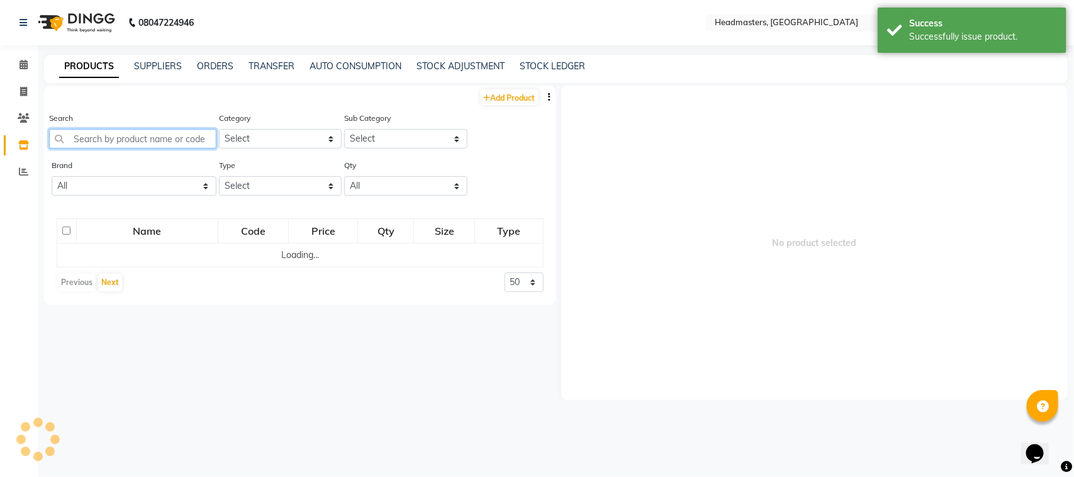
click at [104, 137] on input "text" at bounding box center [132, 139] width 167 height 20
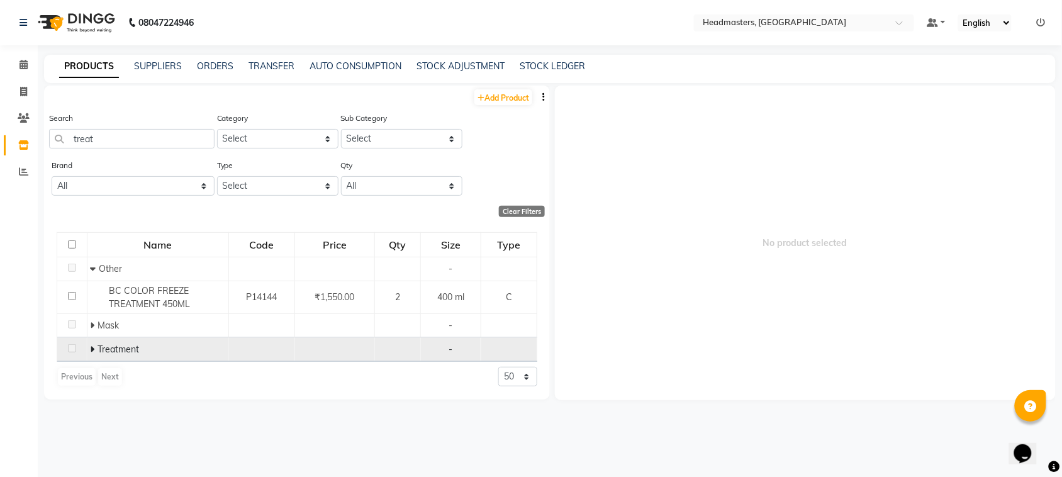
click at [111, 344] on span "Treatment" at bounding box center [119, 349] width 42 height 11
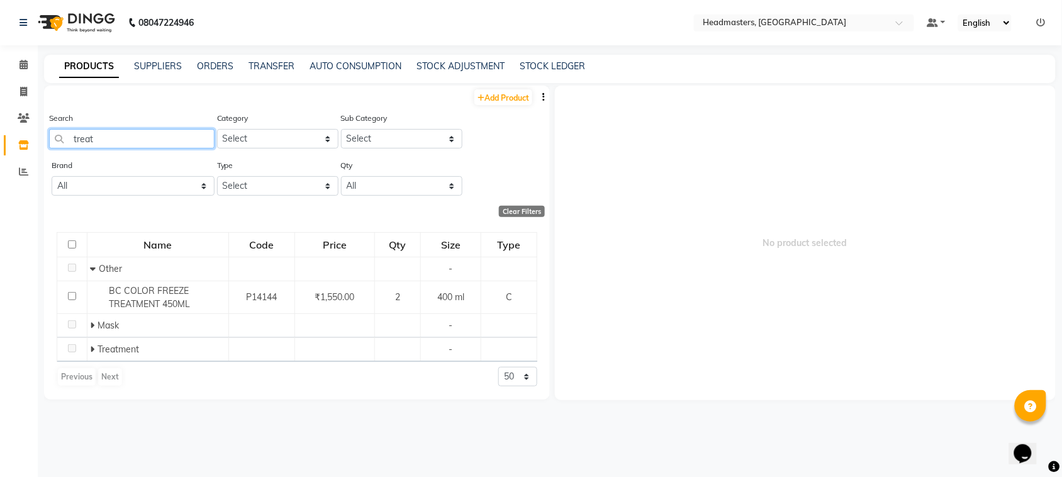
drag, startPoint x: 112, startPoint y: 138, endPoint x: 35, endPoint y: 143, distance: 76.9
click at [38, 145] on main "PRODUCTS SUPPLIERS ORDERS TRANSFER AUTO CONSUMPTION STOCK ADJUSTMENT STOCK LEDG…" at bounding box center [550, 270] width 1024 height 430
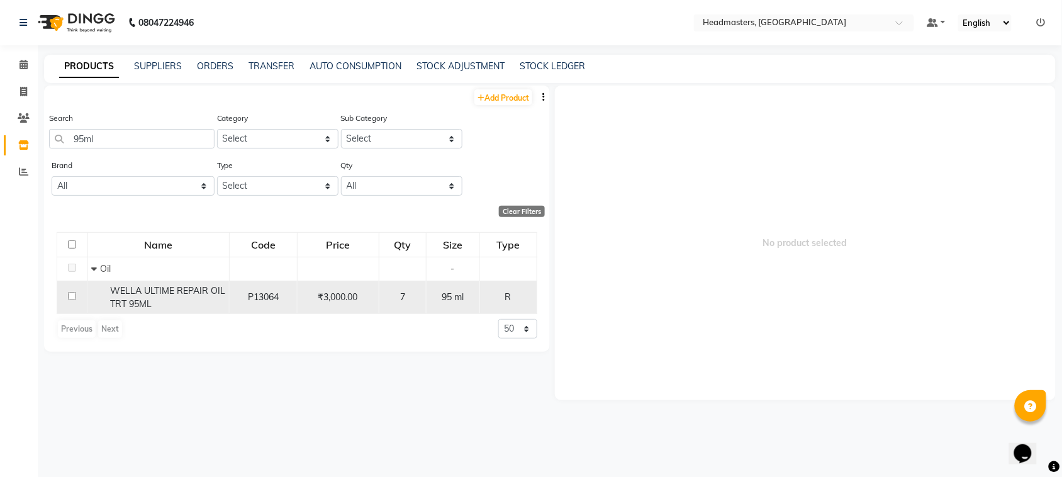
click at [81, 291] on td at bounding box center [72, 297] width 31 height 33
click at [70, 292] on input "checkbox" at bounding box center [72, 296] width 8 height 8
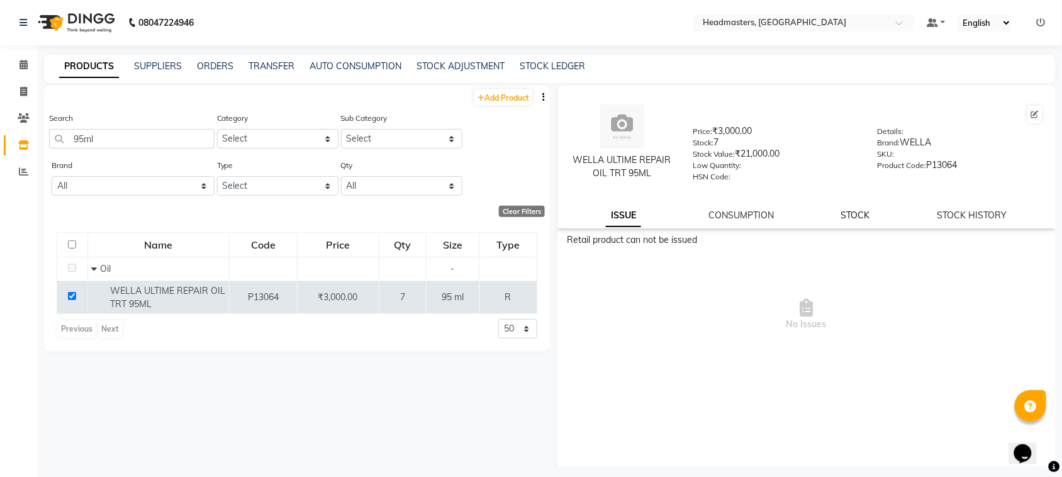
click at [841, 213] on link "STOCK" at bounding box center [855, 215] width 29 height 11
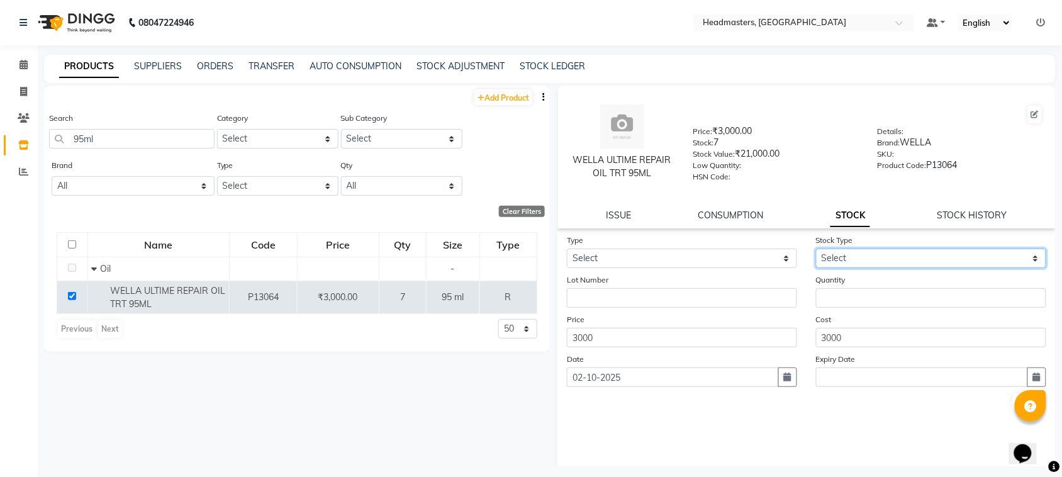
click at [912, 252] on select "Select" at bounding box center [931, 259] width 230 height 20
drag, startPoint x: 906, startPoint y: 261, endPoint x: 799, endPoint y: 258, distance: 107.0
click at [906, 261] on select "Select" at bounding box center [931, 259] width 230 height 20
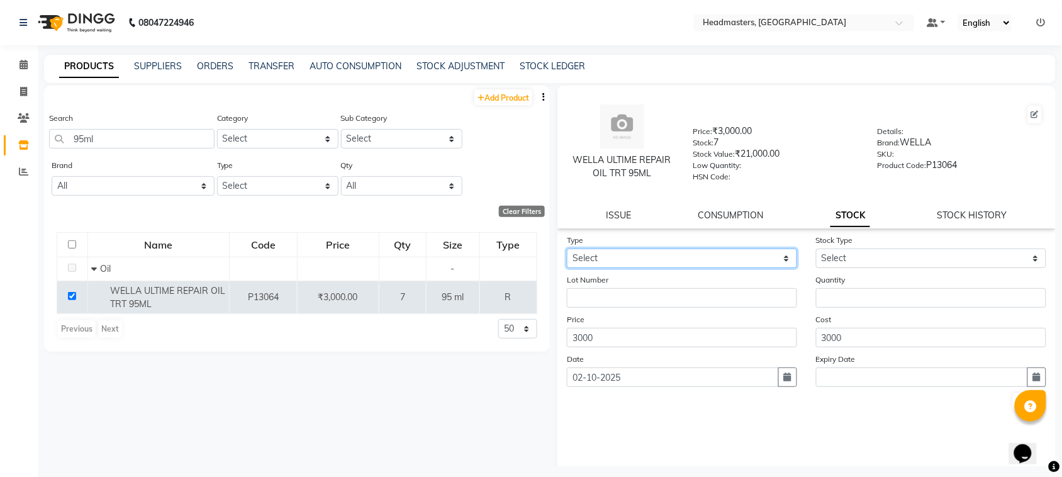
drag, startPoint x: 702, startPoint y: 255, endPoint x: 702, endPoint y: 263, distance: 7.6
click at [702, 255] on select "Select In" at bounding box center [682, 259] width 230 height 20
click at [567, 249] on select "Select In" at bounding box center [682, 259] width 230 height 20
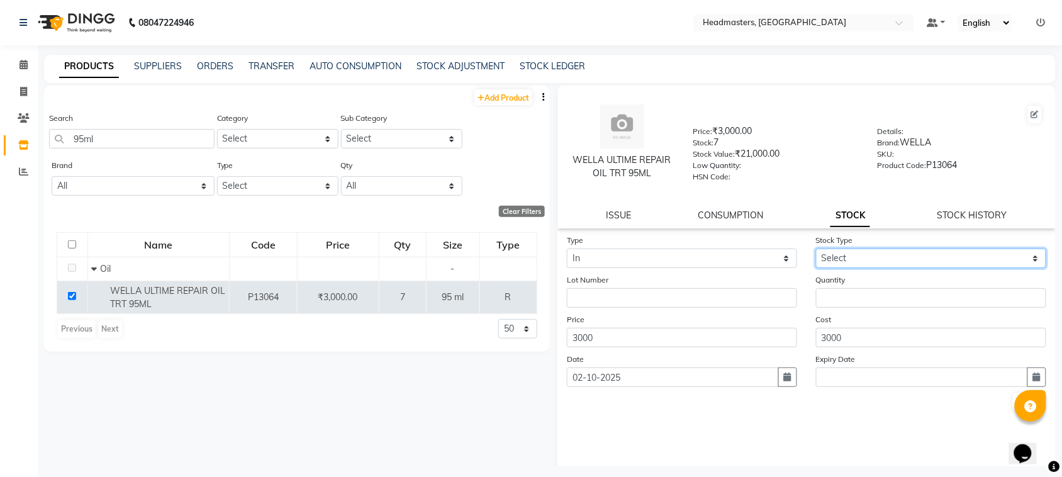
click at [854, 260] on select "Select New Stock Adjustment Return Other" at bounding box center [931, 259] width 230 height 20
click at [816, 249] on select "Select New Stock Adjustment Return Other" at bounding box center [931, 259] width 230 height 20
click at [829, 250] on select "Select New Stock Adjustment Return Other" at bounding box center [931, 259] width 230 height 20
click at [169, 60] on div "SUPPLIERS" at bounding box center [158, 66] width 48 height 13
click at [157, 62] on link "SUPPLIERS" at bounding box center [158, 65] width 48 height 11
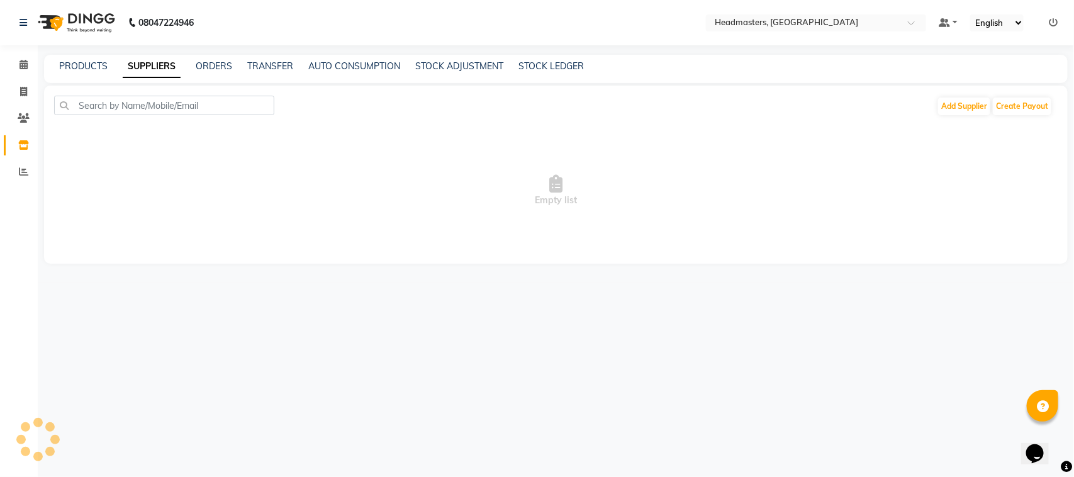
click at [92, 60] on div "PRODUCTS" at bounding box center [83, 66] width 48 height 13
click at [92, 64] on link "PRODUCTS" at bounding box center [83, 65] width 48 height 11
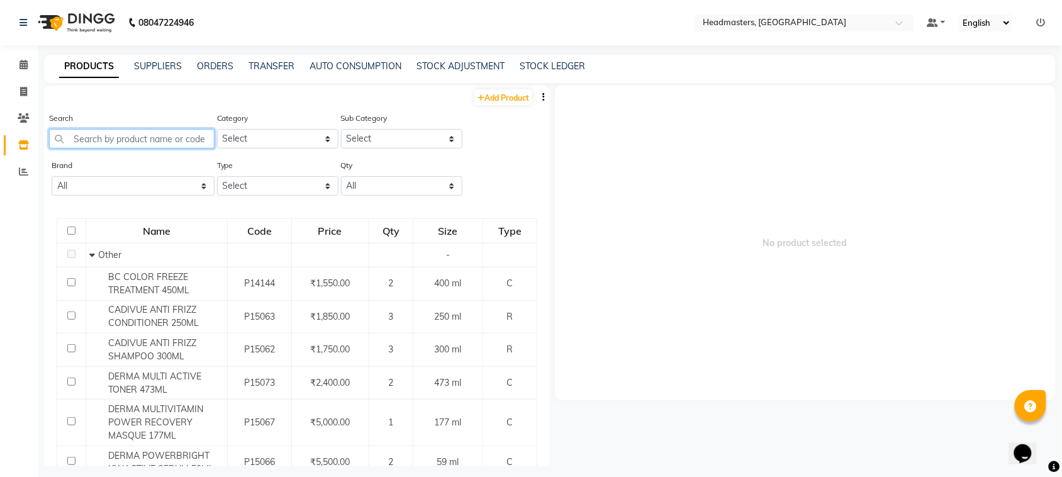
click at [149, 138] on input "text" at bounding box center [131, 139] width 165 height 20
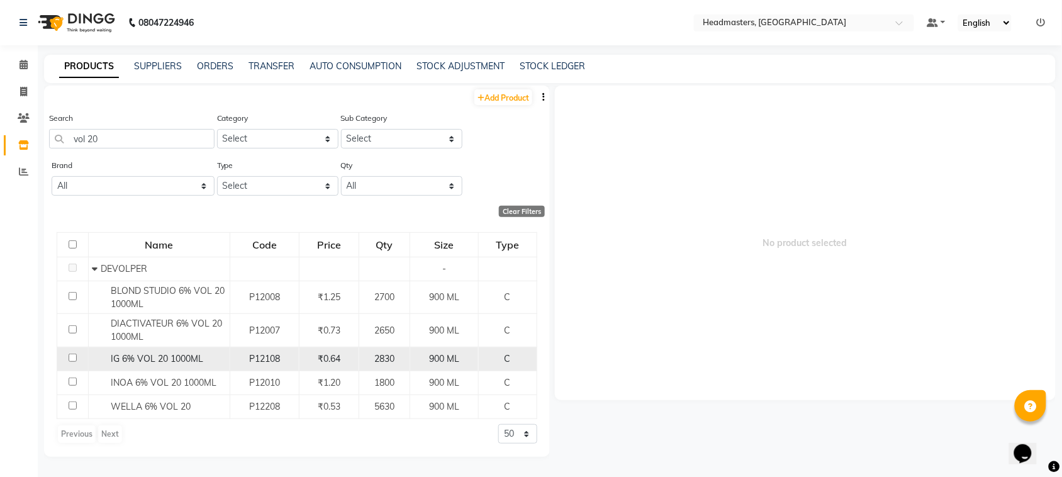
click at [138, 365] on div "IG 6% VOL 20 1000ML" at bounding box center [159, 358] width 135 height 13
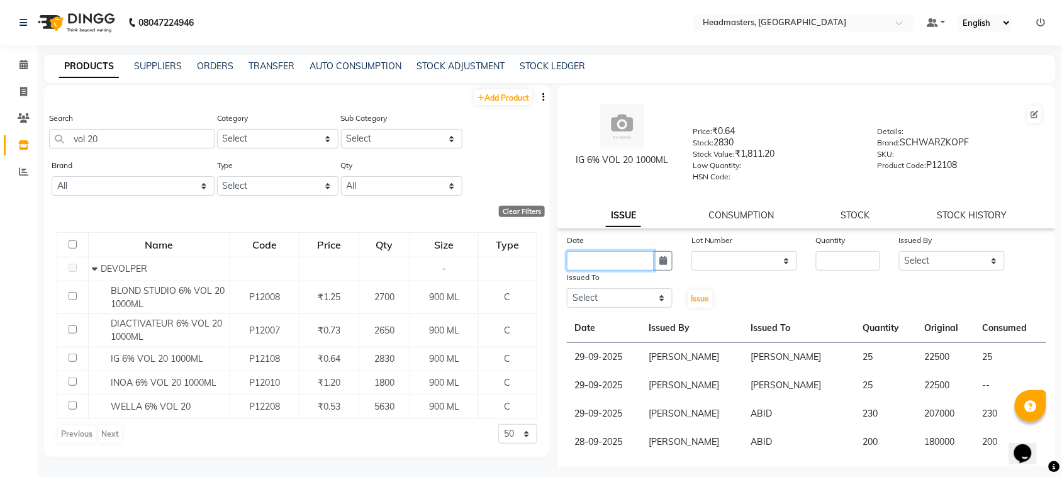
click at [602, 264] on input "text" at bounding box center [610, 261] width 87 height 20
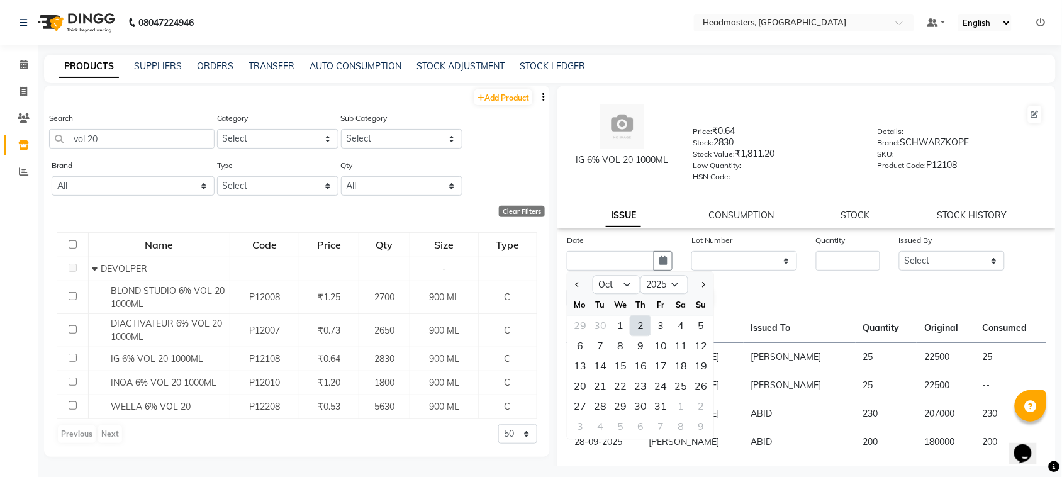
click at [608, 322] on div "30" at bounding box center [600, 326] width 20 height 20
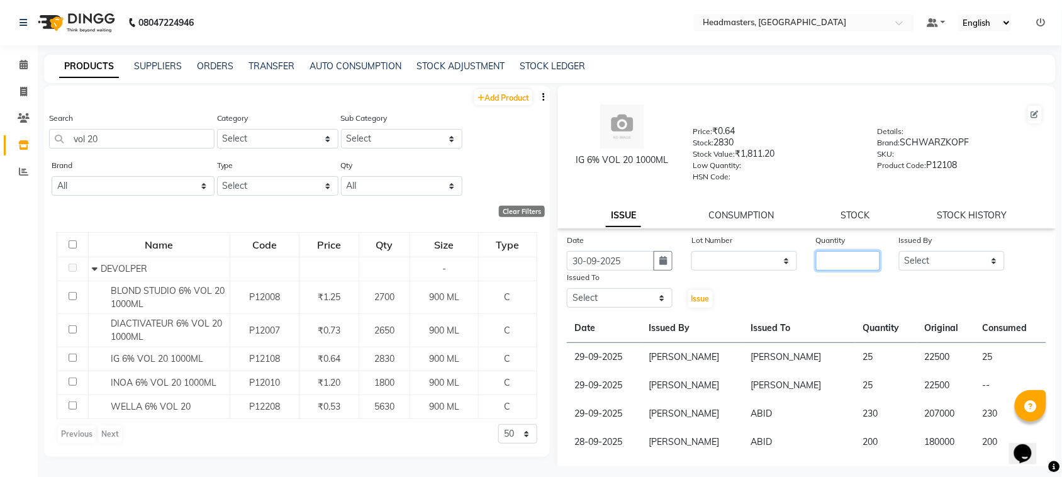
click at [828, 265] on input "number" at bounding box center [848, 261] width 64 height 20
click at [916, 259] on select "Select ABID Amrit ANU [PERSON_NAME] [PERSON_NAME] HEAD MASTERS HONEY [PERSON_NA…" at bounding box center [952, 261] width 106 height 20
click at [899, 251] on select "Select ABID Amrit ANU [PERSON_NAME] [PERSON_NAME] HEAD MASTERS HONEY [PERSON_NA…" at bounding box center [952, 261] width 106 height 20
click at [632, 296] on select "Select ABID Amrit ANU [PERSON_NAME] [PERSON_NAME] HEAD MASTERS HONEY [PERSON_NA…" at bounding box center [620, 298] width 106 height 20
click at [567, 288] on select "Select ABID Amrit ANU [PERSON_NAME] [PERSON_NAME] HEAD MASTERS HONEY [PERSON_NA…" at bounding box center [620, 298] width 106 height 20
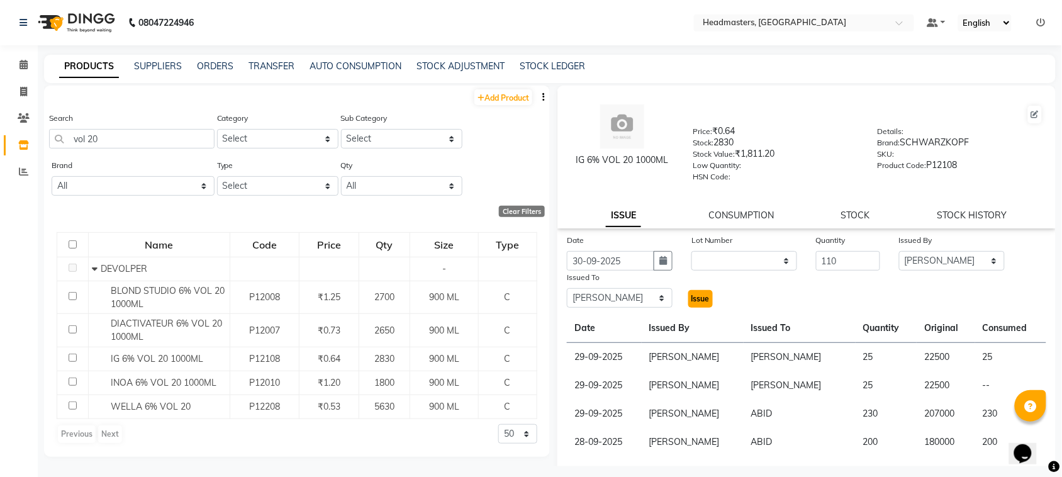
click at [700, 297] on span "Issue" at bounding box center [701, 298] width 18 height 9
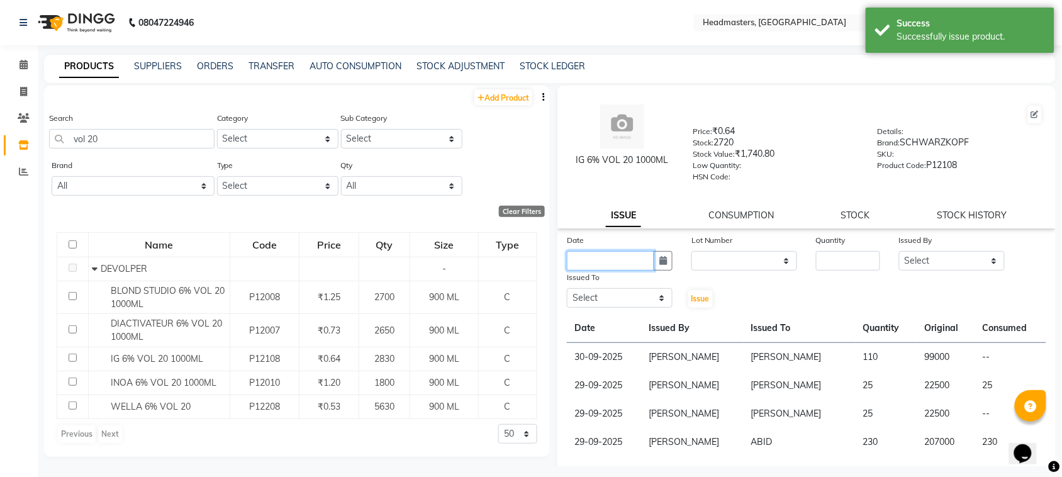
click at [641, 262] on input "text" at bounding box center [610, 261] width 87 height 20
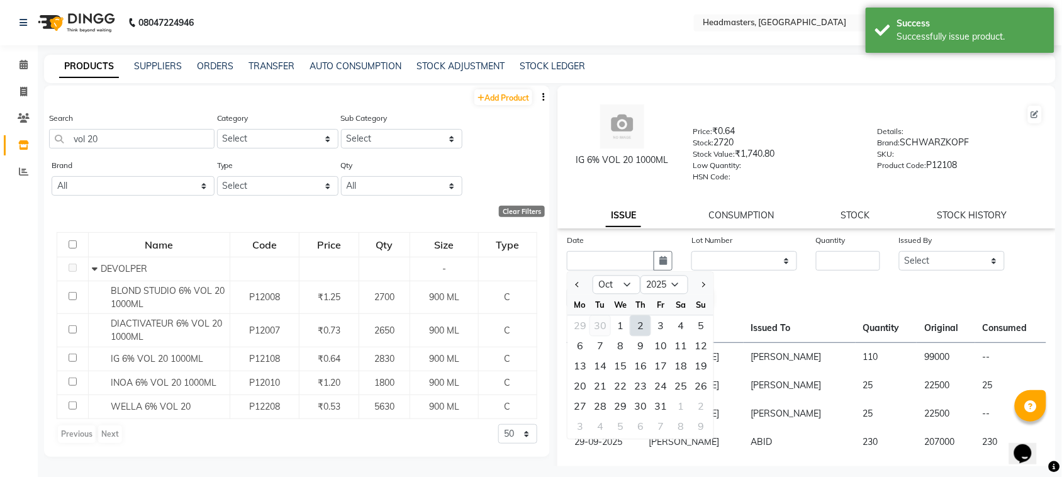
click at [605, 316] on div "30" at bounding box center [600, 326] width 20 height 20
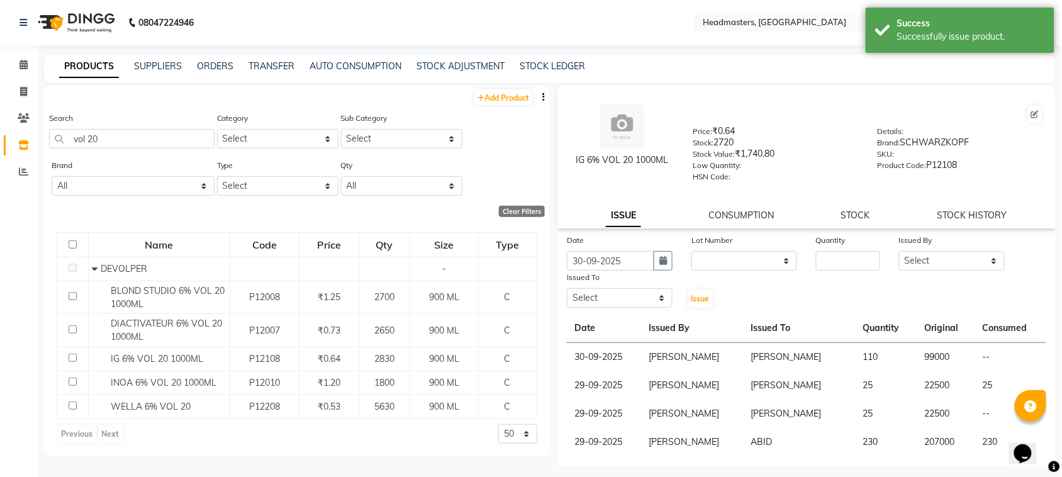
drag, startPoint x: 888, startPoint y: 262, endPoint x: 866, endPoint y: 252, distance: 25.1
click at [890, 262] on div "Issued By Select ABID Amrit ANU [PERSON_NAME] [PERSON_NAME] HEAD MASTERS HONEY …" at bounding box center [952, 251] width 125 height 37
click at [862, 251] on input "number" at bounding box center [848, 261] width 64 height 20
click at [934, 255] on select "Select ABID Amrit ANU [PERSON_NAME] [PERSON_NAME] HEAD MASTERS HONEY [PERSON_NA…" at bounding box center [952, 261] width 106 height 20
click at [899, 251] on select "Select ABID Amrit ANU [PERSON_NAME] [PERSON_NAME] HEAD MASTERS HONEY [PERSON_NA…" at bounding box center [952, 261] width 106 height 20
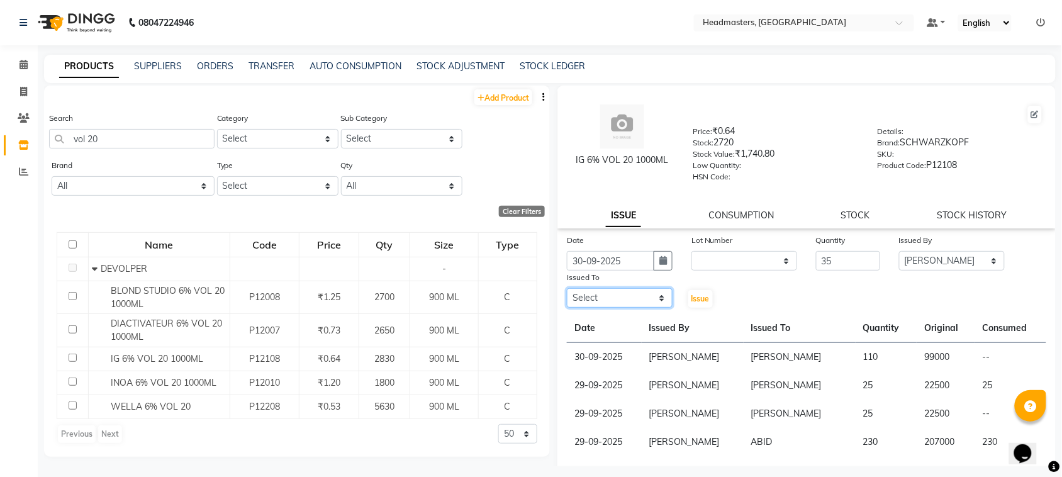
click at [617, 294] on select "Select ABID Amrit ANU [PERSON_NAME] [PERSON_NAME] HEAD MASTERS HONEY [PERSON_NA…" at bounding box center [620, 298] width 106 height 20
click at [567, 288] on select "Select ABID Amrit ANU [PERSON_NAME] [PERSON_NAME] HEAD MASTERS HONEY [PERSON_NA…" at bounding box center [620, 298] width 106 height 20
click at [692, 294] on span "Issue" at bounding box center [701, 298] width 18 height 9
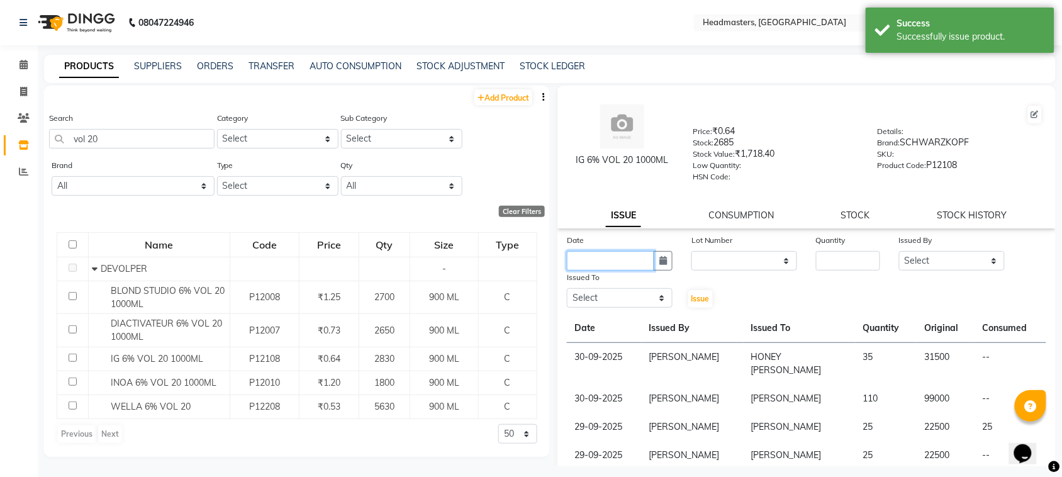
click at [637, 255] on input "text" at bounding box center [610, 261] width 87 height 20
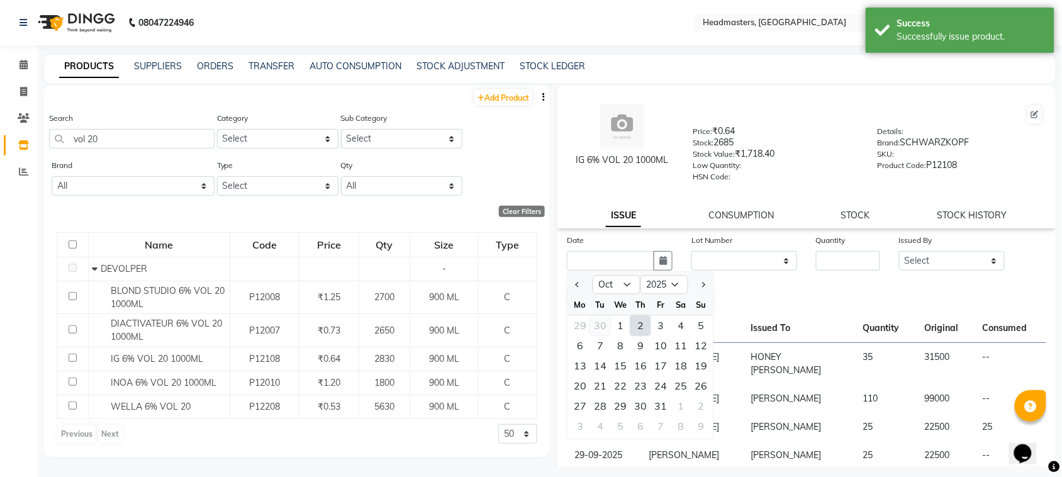
click at [600, 316] on div "30" at bounding box center [600, 326] width 20 height 20
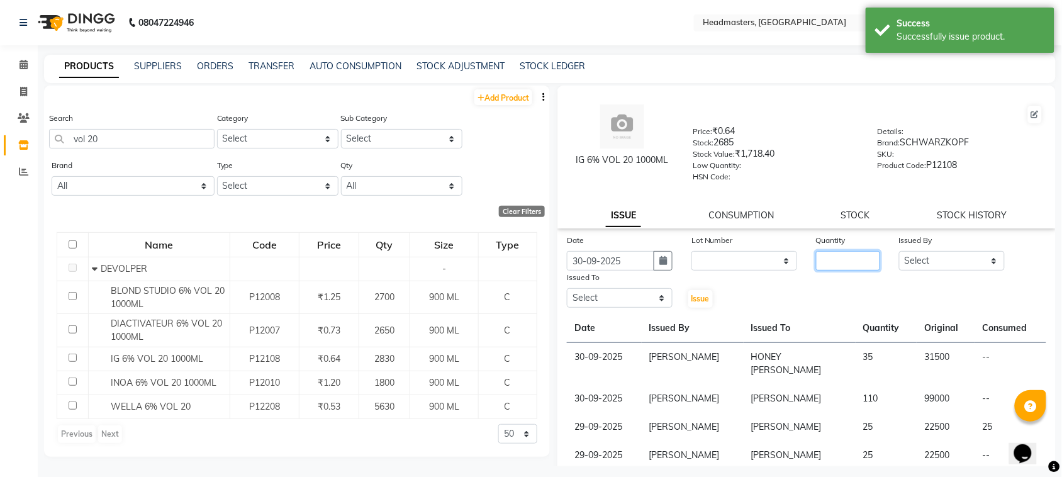
click at [832, 254] on input "number" at bounding box center [848, 261] width 64 height 20
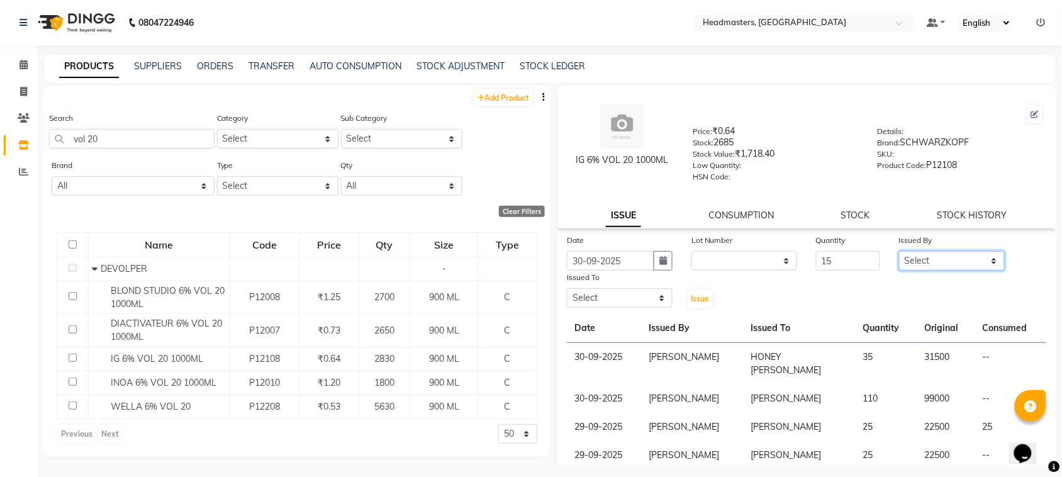
click at [944, 251] on select "Select ABID Amrit ANU [PERSON_NAME] [PERSON_NAME] HEAD MASTERS HONEY [PERSON_NA…" at bounding box center [952, 261] width 106 height 20
click at [899, 251] on select "Select ABID Amrit ANU [PERSON_NAME] [PERSON_NAME] HEAD MASTERS HONEY [PERSON_NA…" at bounding box center [952, 261] width 106 height 20
click at [620, 294] on select "Select ABID Amrit ANU [PERSON_NAME] [PERSON_NAME] HEAD MASTERS HONEY [PERSON_NA…" at bounding box center [620, 298] width 106 height 20
click at [567, 288] on select "Select ABID Amrit ANU [PERSON_NAME] [PERSON_NAME] HEAD MASTERS HONEY [PERSON_NA…" at bounding box center [620, 298] width 106 height 20
drag, startPoint x: 919, startPoint y: 266, endPoint x: 910, endPoint y: 255, distance: 13.9
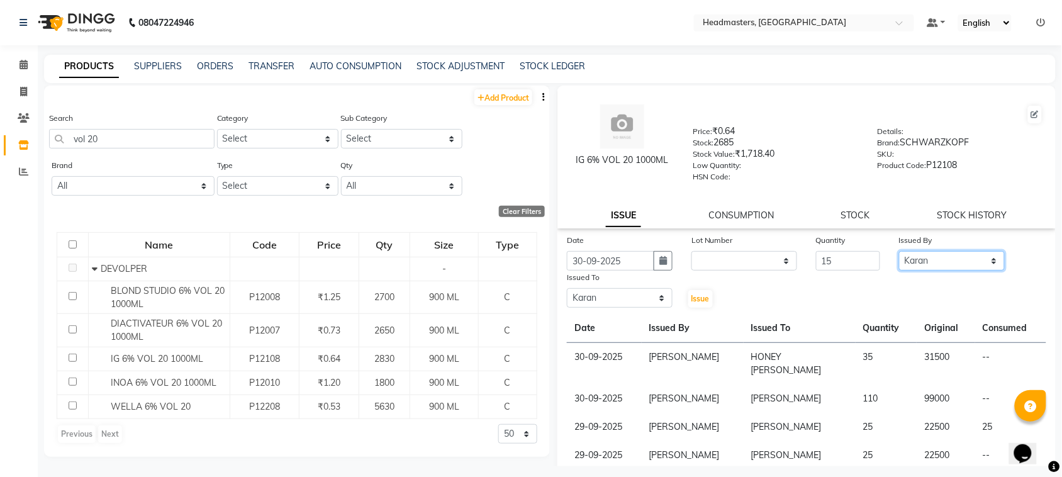
click at [913, 259] on select "Select ABID Amrit ANU [PERSON_NAME] [PERSON_NAME] HEAD MASTERS HONEY [PERSON_NA…" at bounding box center [952, 261] width 106 height 20
click at [899, 251] on select "Select ABID Amrit ANU [PERSON_NAME] [PERSON_NAME] HEAD MASTERS HONEY [PERSON_NA…" at bounding box center [952, 261] width 106 height 20
click at [696, 299] on span "Issue" at bounding box center [701, 298] width 18 height 9
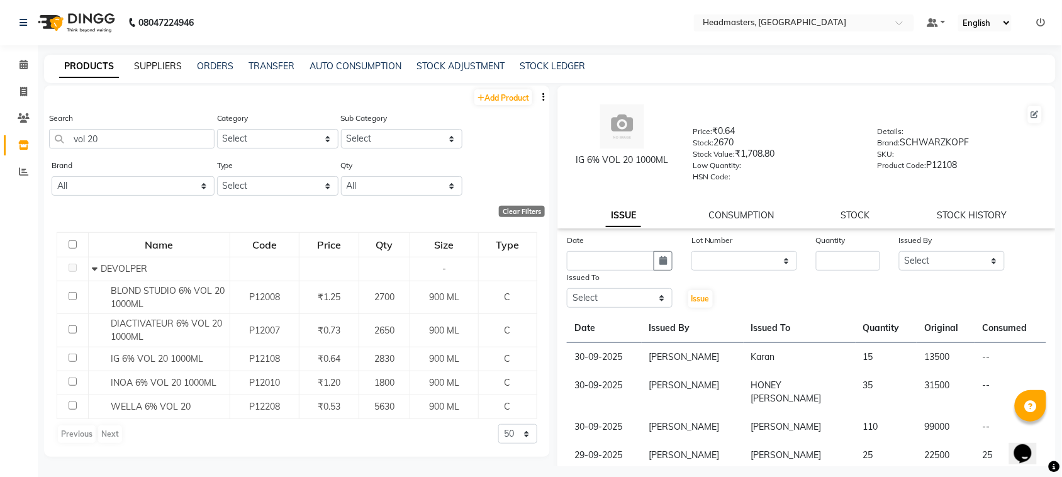
click at [165, 67] on link "SUPPLIERS" at bounding box center [158, 65] width 48 height 11
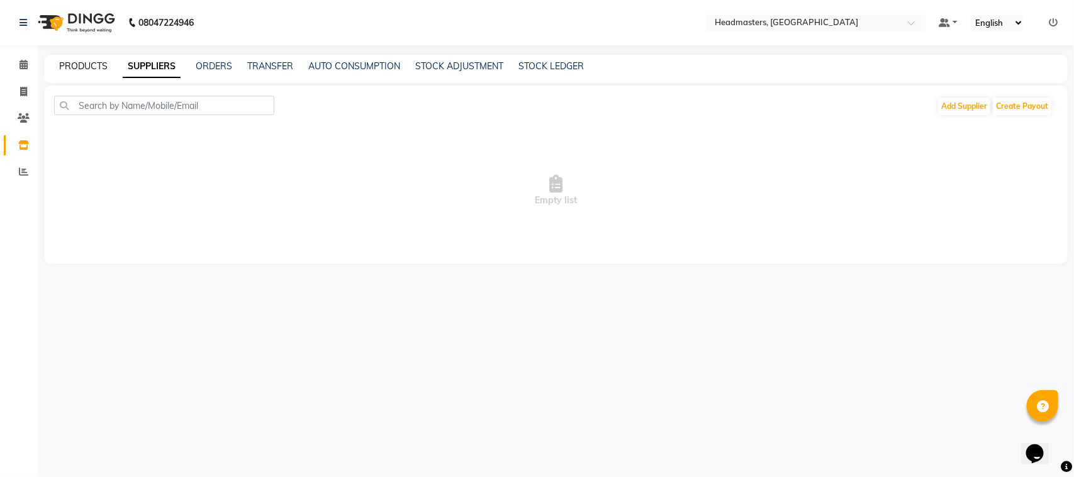
click at [96, 70] on link "PRODUCTS" at bounding box center [83, 65] width 48 height 11
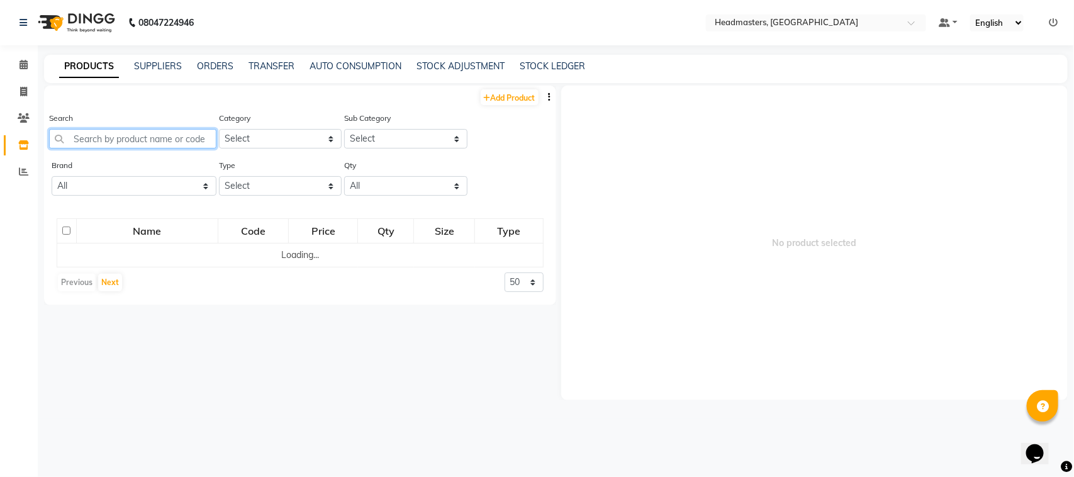
click at [102, 137] on input "text" at bounding box center [132, 139] width 167 height 20
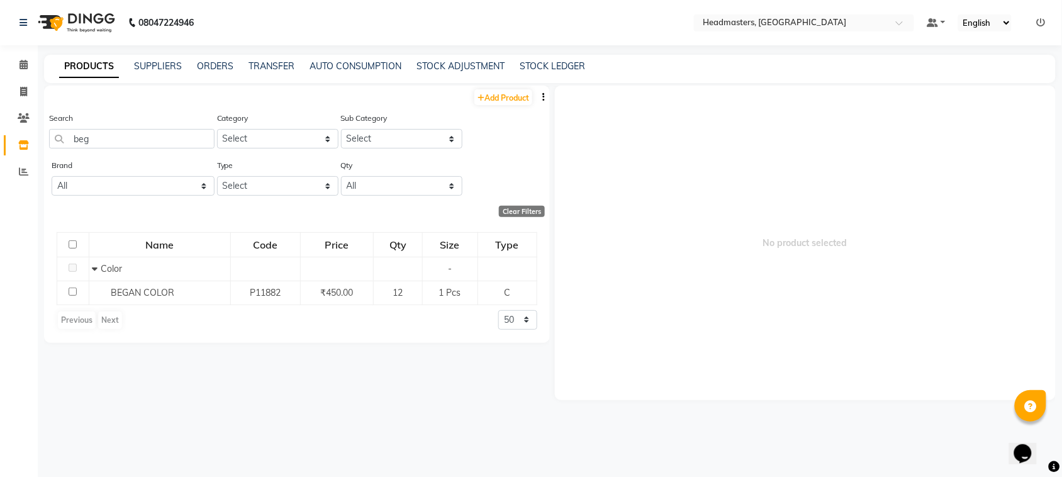
click at [139, 307] on div "Name Code Price Qty Size Type Color - BEGAN COLOR P11882 ₹450.00 12 1 Pcs C Pre…" at bounding box center [297, 281] width 506 height 123
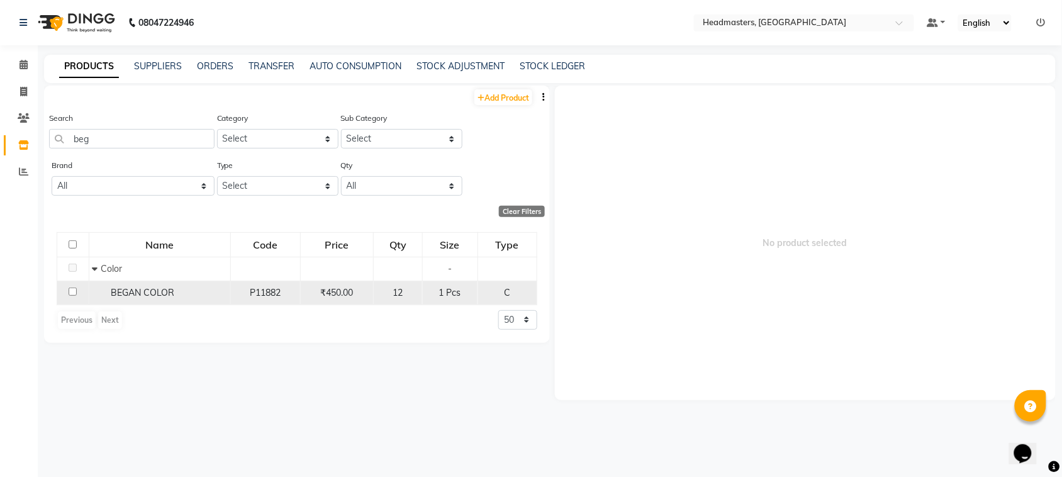
click at [139, 296] on span "BEGAN COLOR" at bounding box center [143, 292] width 64 height 11
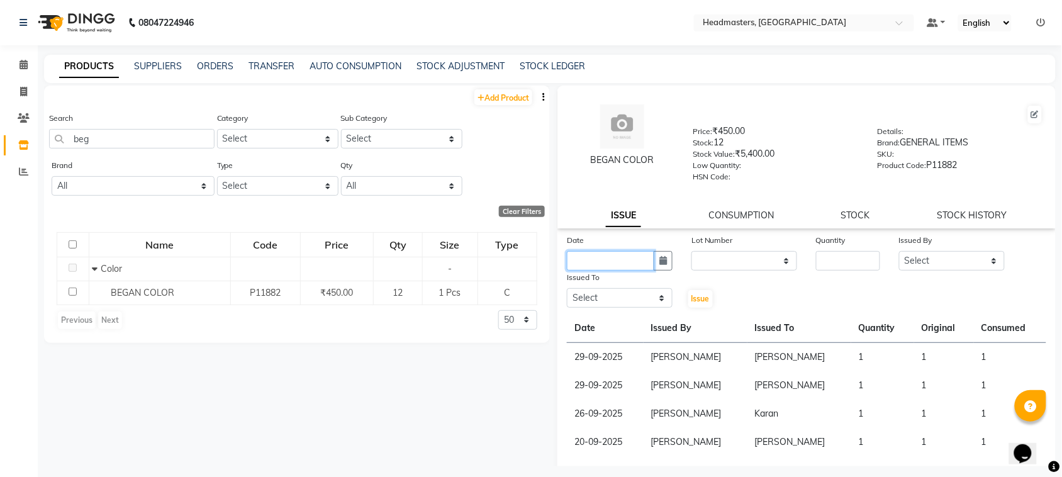
click at [593, 256] on input "text" at bounding box center [610, 261] width 87 height 20
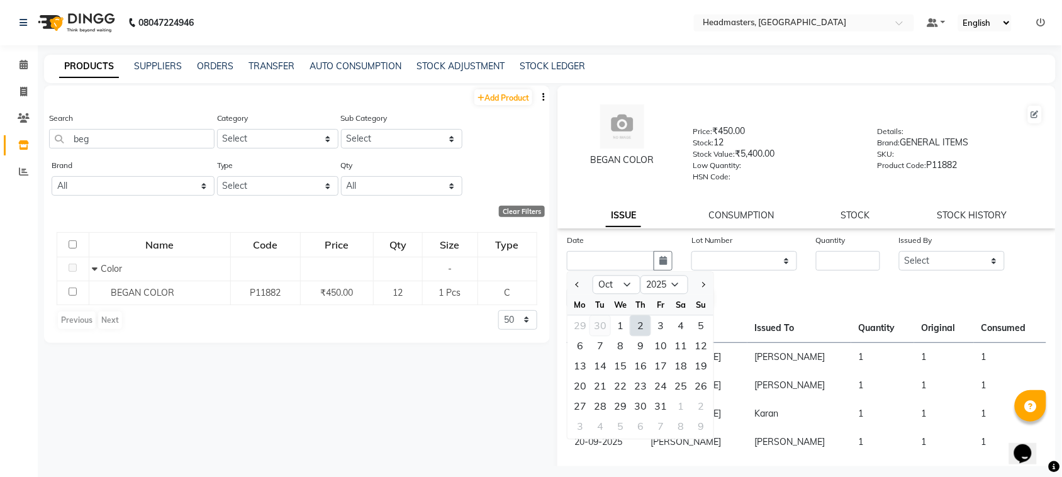
click at [596, 320] on div "30" at bounding box center [600, 326] width 20 height 20
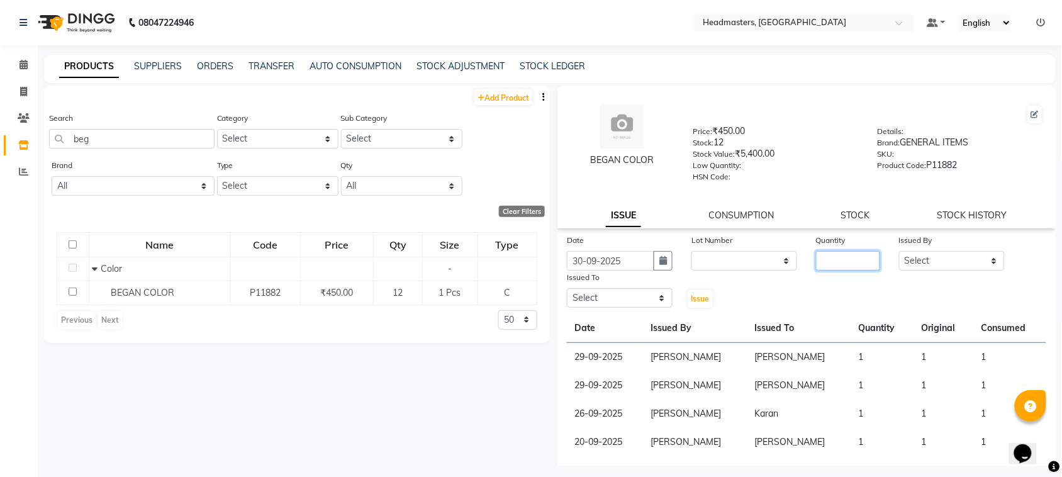
drag, startPoint x: 847, startPoint y: 259, endPoint x: 851, endPoint y: 250, distance: 10.2
click at [851, 258] on input "number" at bounding box center [848, 261] width 64 height 20
click at [948, 259] on select "Select ABID Amrit ANU [PERSON_NAME] [PERSON_NAME] HEAD MASTERS HONEY [PERSON_NA…" at bounding box center [952, 261] width 106 height 20
click at [899, 251] on select "Select ABID Amrit ANU [PERSON_NAME] [PERSON_NAME] HEAD MASTERS HONEY [PERSON_NA…" at bounding box center [952, 261] width 106 height 20
drag, startPoint x: 600, startPoint y: 294, endPoint x: 602, endPoint y: 288, distance: 6.8
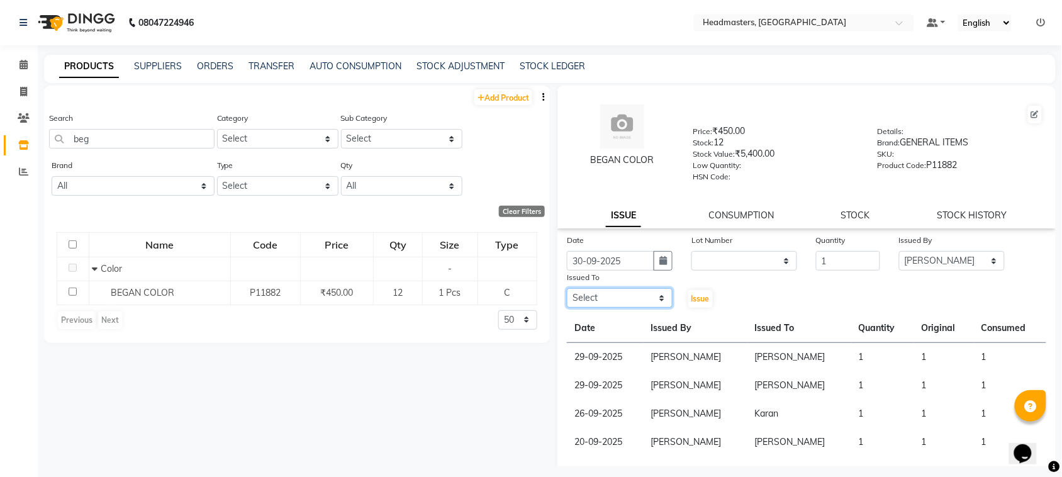
click at [600, 294] on select "Select ABID Amrit ANU [PERSON_NAME] [PERSON_NAME] HEAD MASTERS HONEY [PERSON_NA…" at bounding box center [620, 298] width 106 height 20
click at [567, 288] on select "Select ABID Amrit ANU [PERSON_NAME] [PERSON_NAME] HEAD MASTERS HONEY [PERSON_NA…" at bounding box center [620, 298] width 106 height 20
click at [691, 301] on button "Issue" at bounding box center [700, 299] width 25 height 18
